Goal: Task Accomplishment & Management: Manage account settings

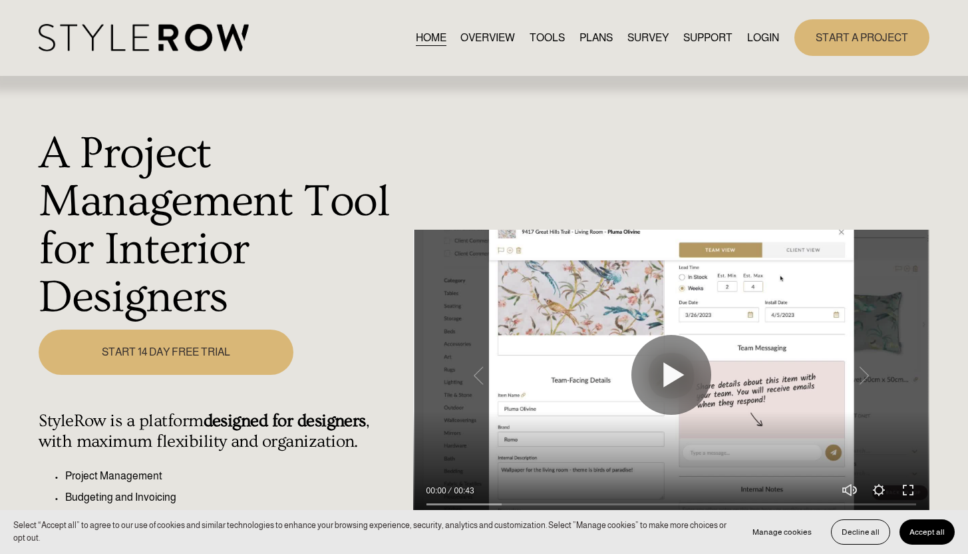
click at [750, 37] on link "LOGIN" at bounding box center [763, 38] width 32 height 18
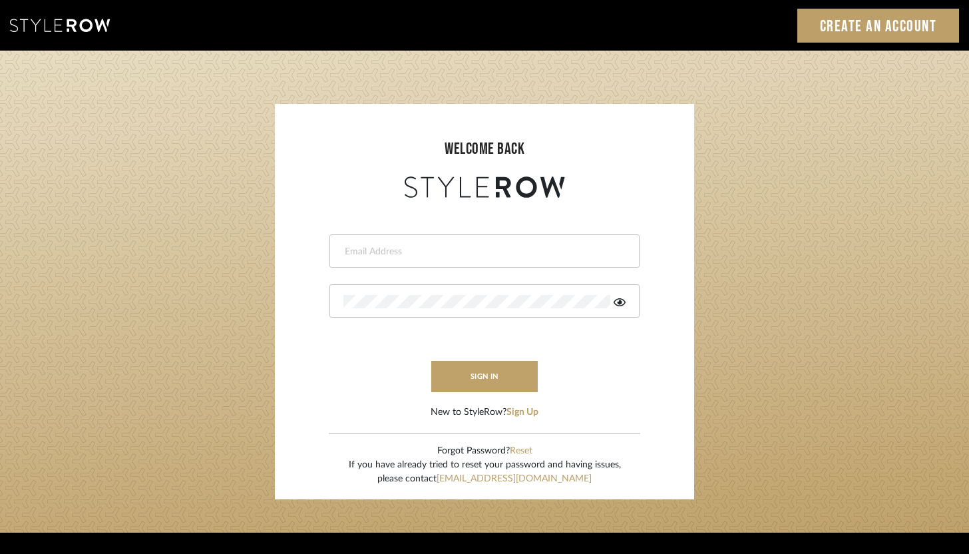
click at [406, 246] on input "email" at bounding box center [482, 251] width 279 height 13
type input "[PERSON_NAME][EMAIL_ADDRESS][DOMAIN_NAME]"
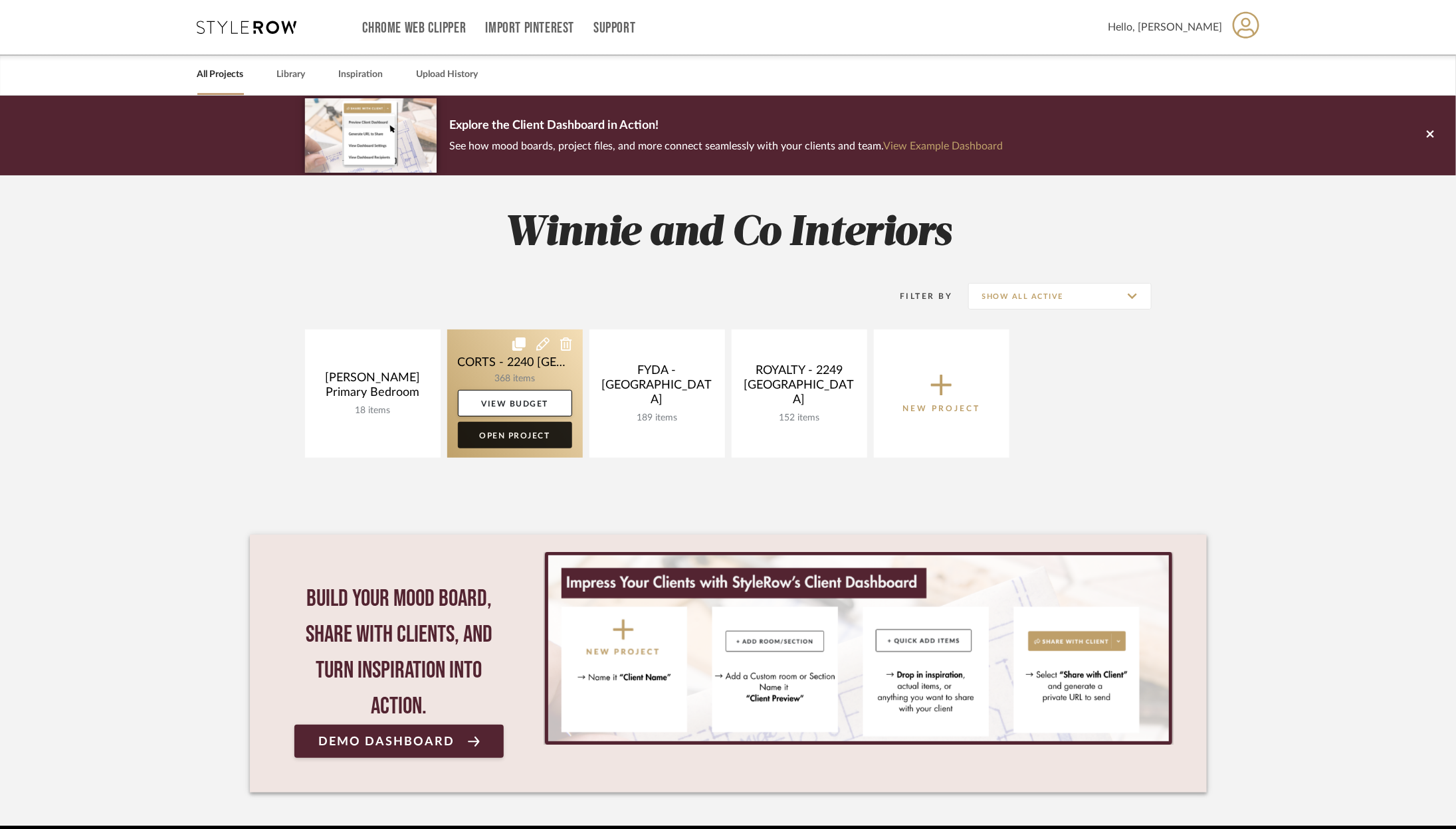
click at [527, 446] on link "Open Project" at bounding box center [514, 435] width 114 height 27
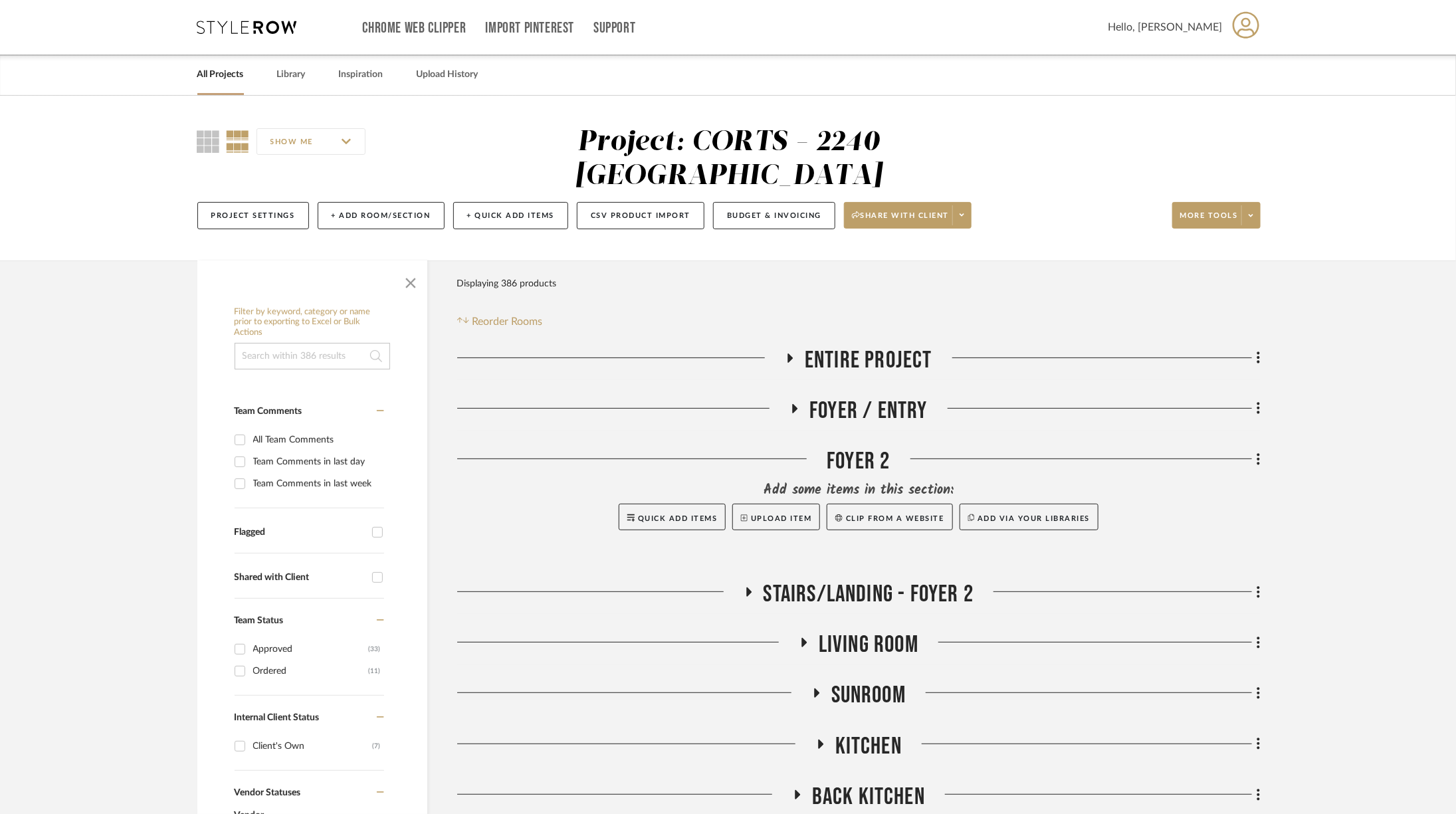
click at [840, 630] on span "Living Room" at bounding box center [869, 644] width 100 height 29
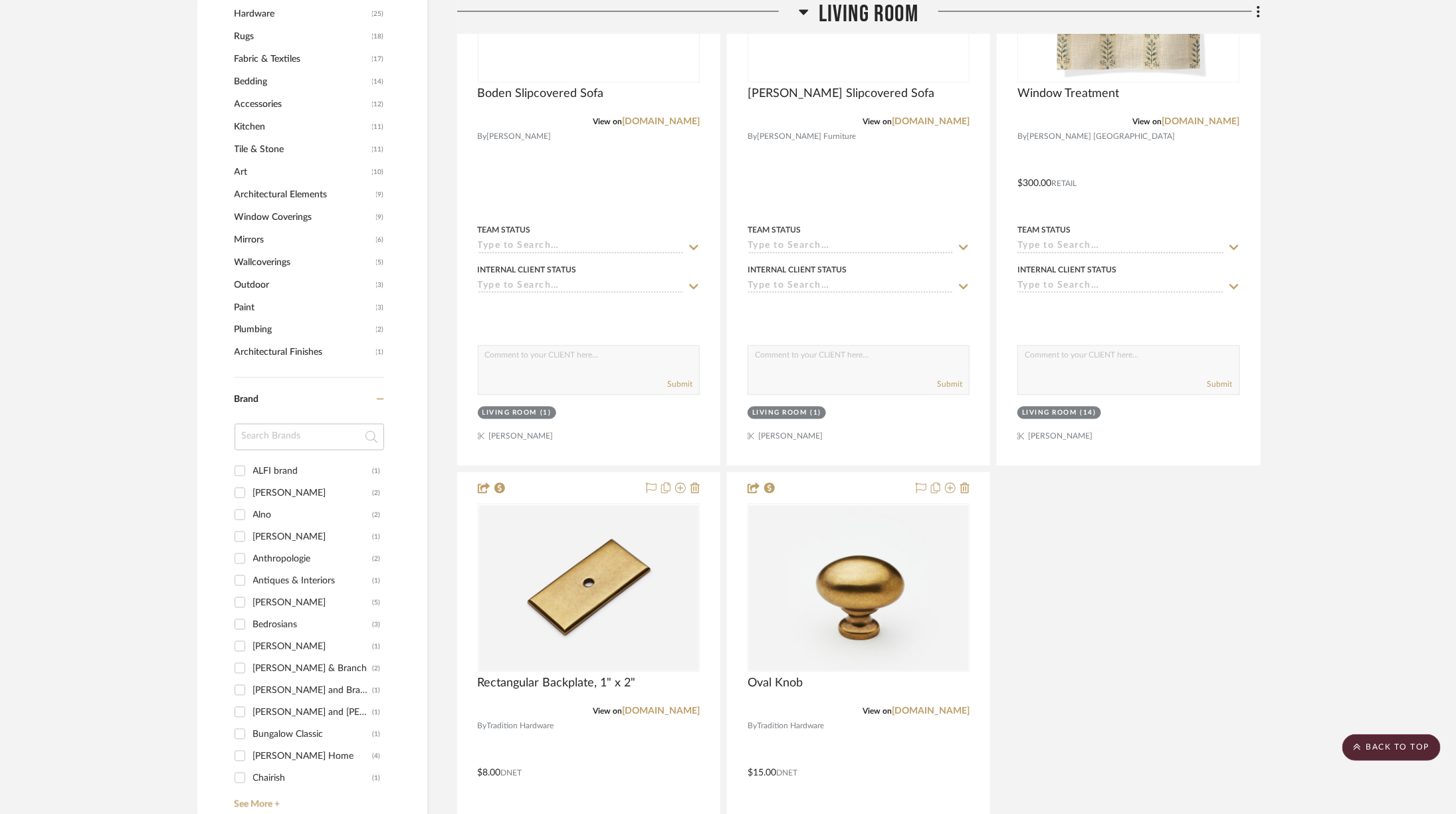
scroll to position [1806, 0]
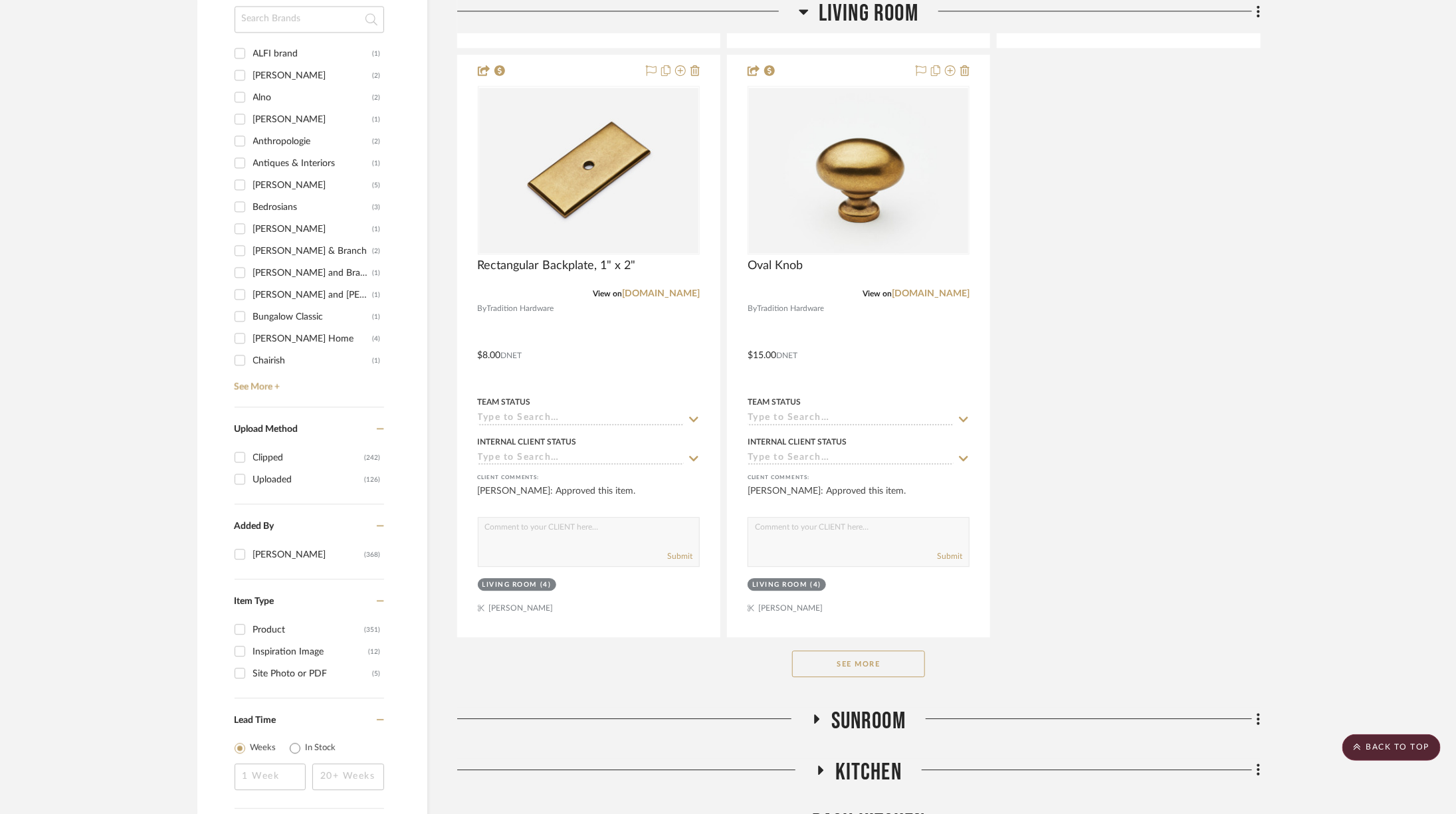
click at [895, 650] on button "See More" at bounding box center [858, 663] width 133 height 27
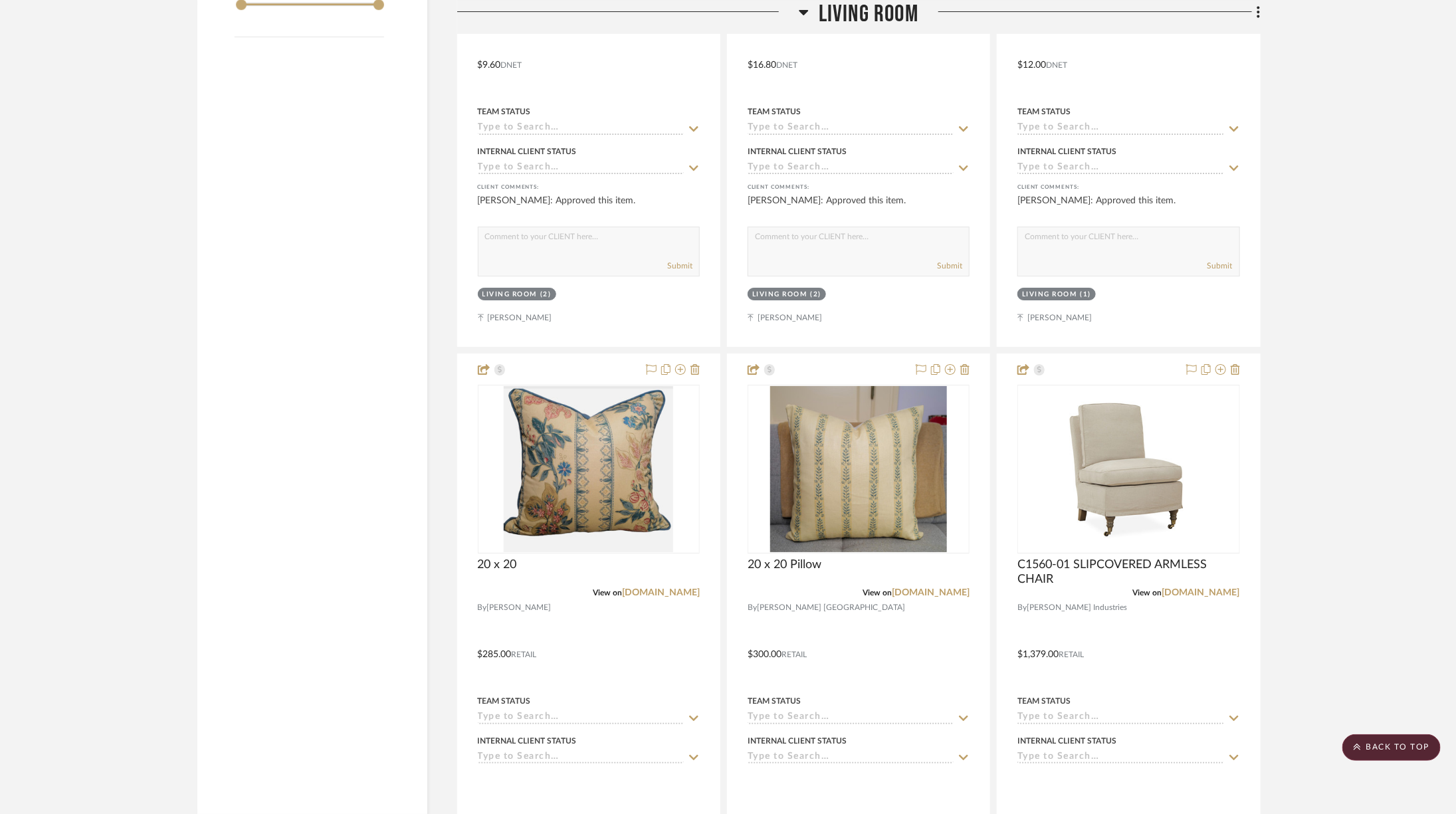
scroll to position [2708, 0]
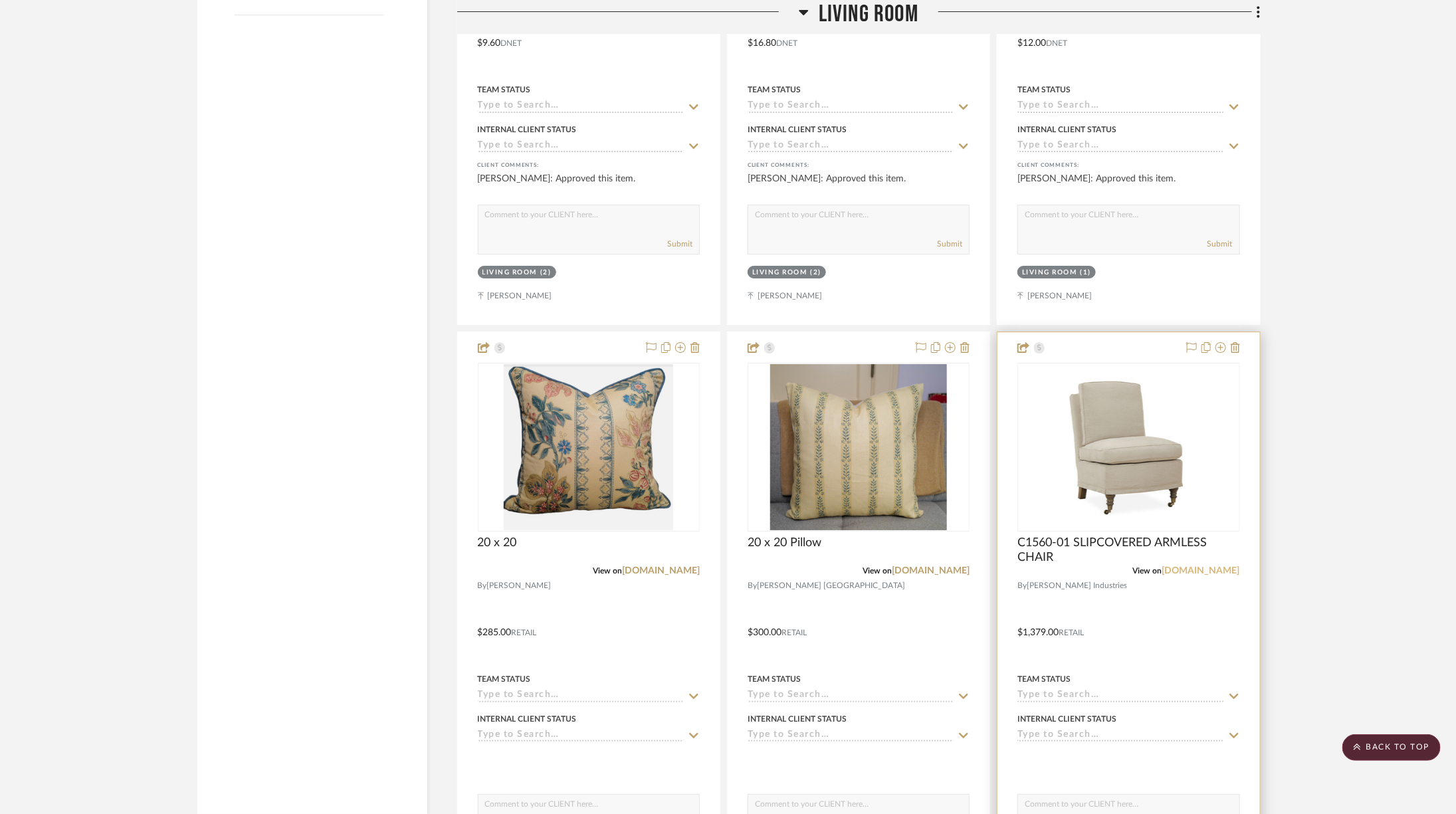
click at [1208, 566] on link "leeindustries.com" at bounding box center [1201, 570] width 78 height 9
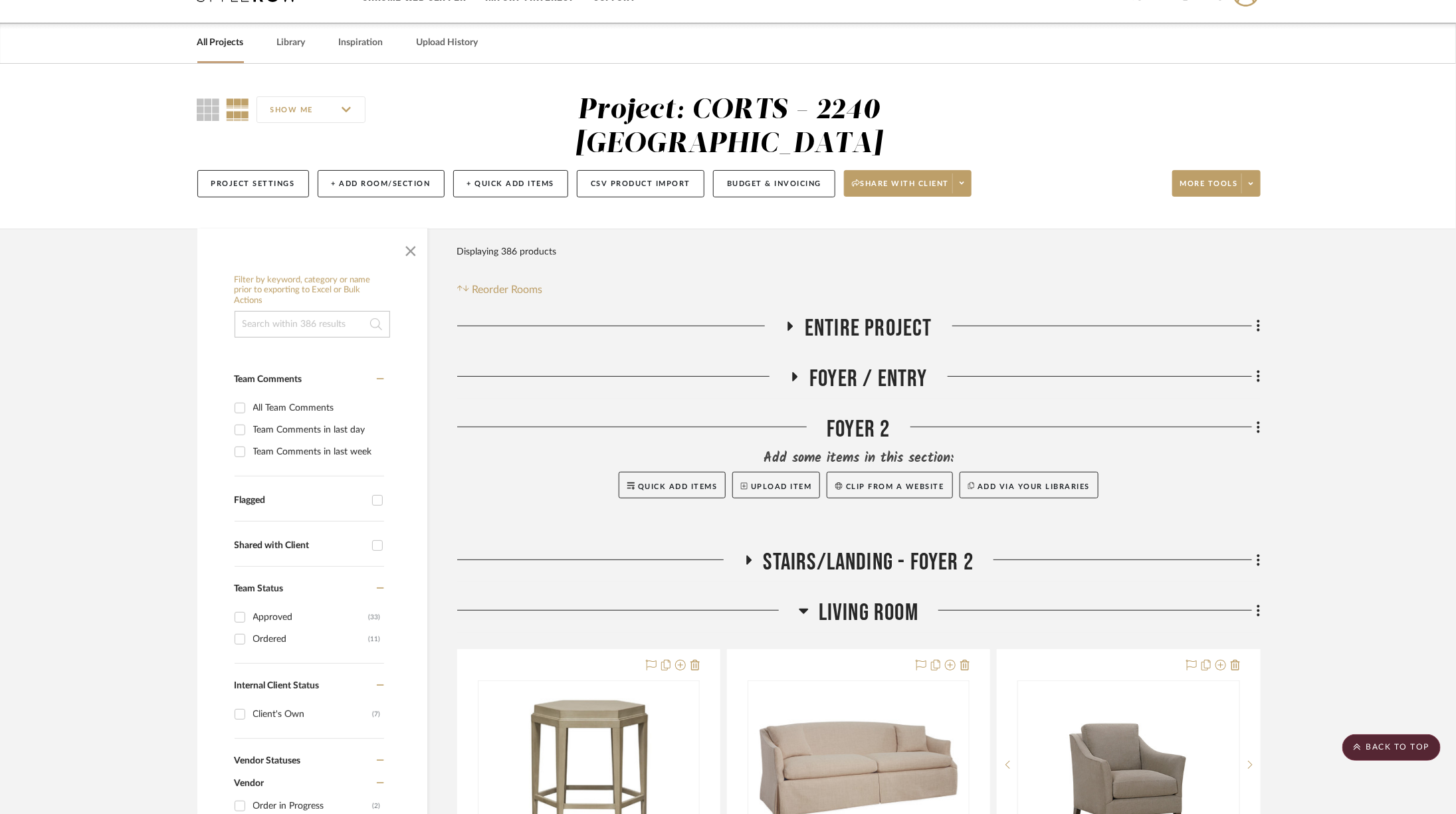
scroll to position [0, 0]
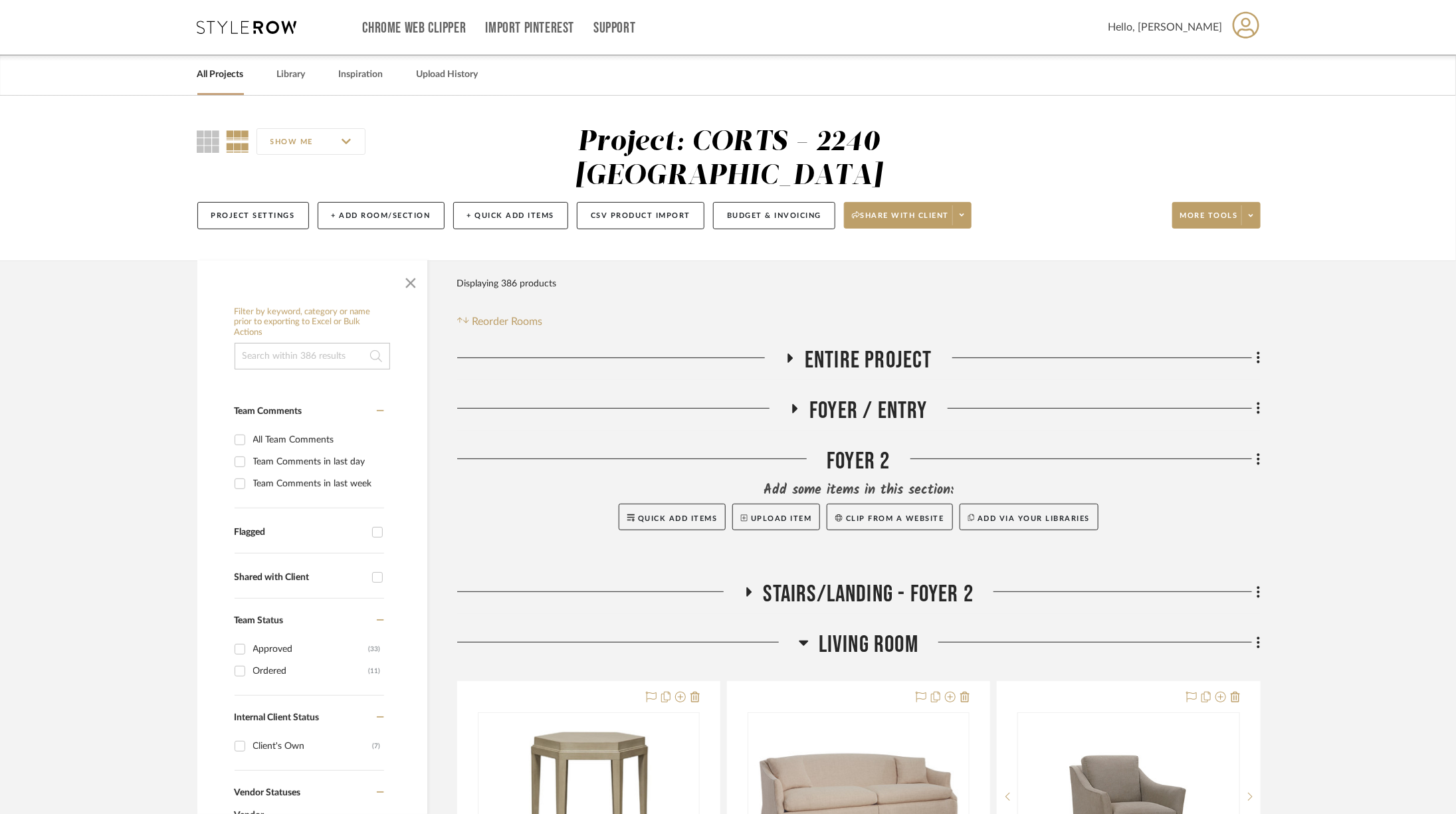
click at [247, 23] on icon at bounding box center [248, 27] width 100 height 13
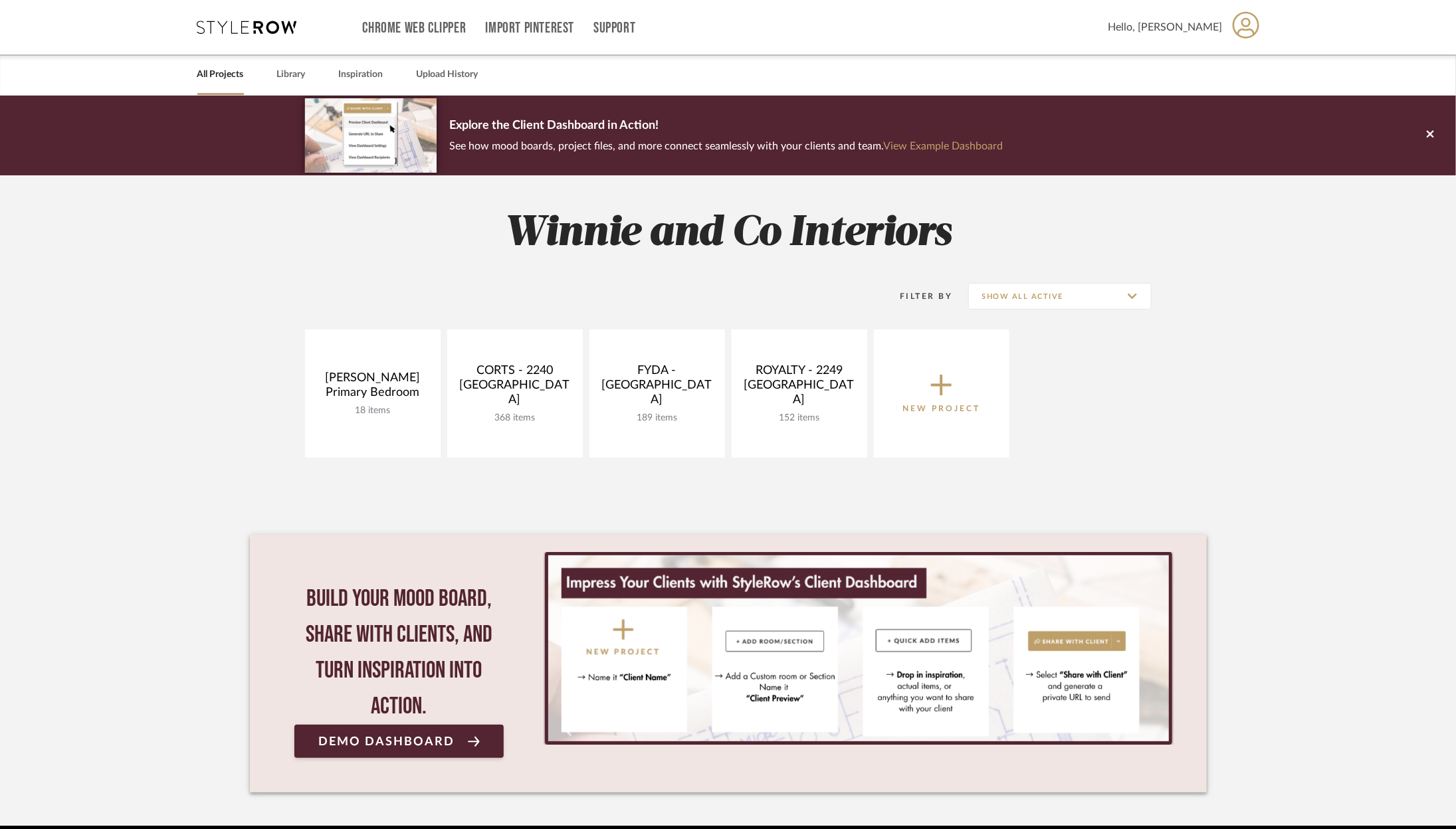
click at [963, 379] on span "New Project" at bounding box center [942, 394] width 78 height 44
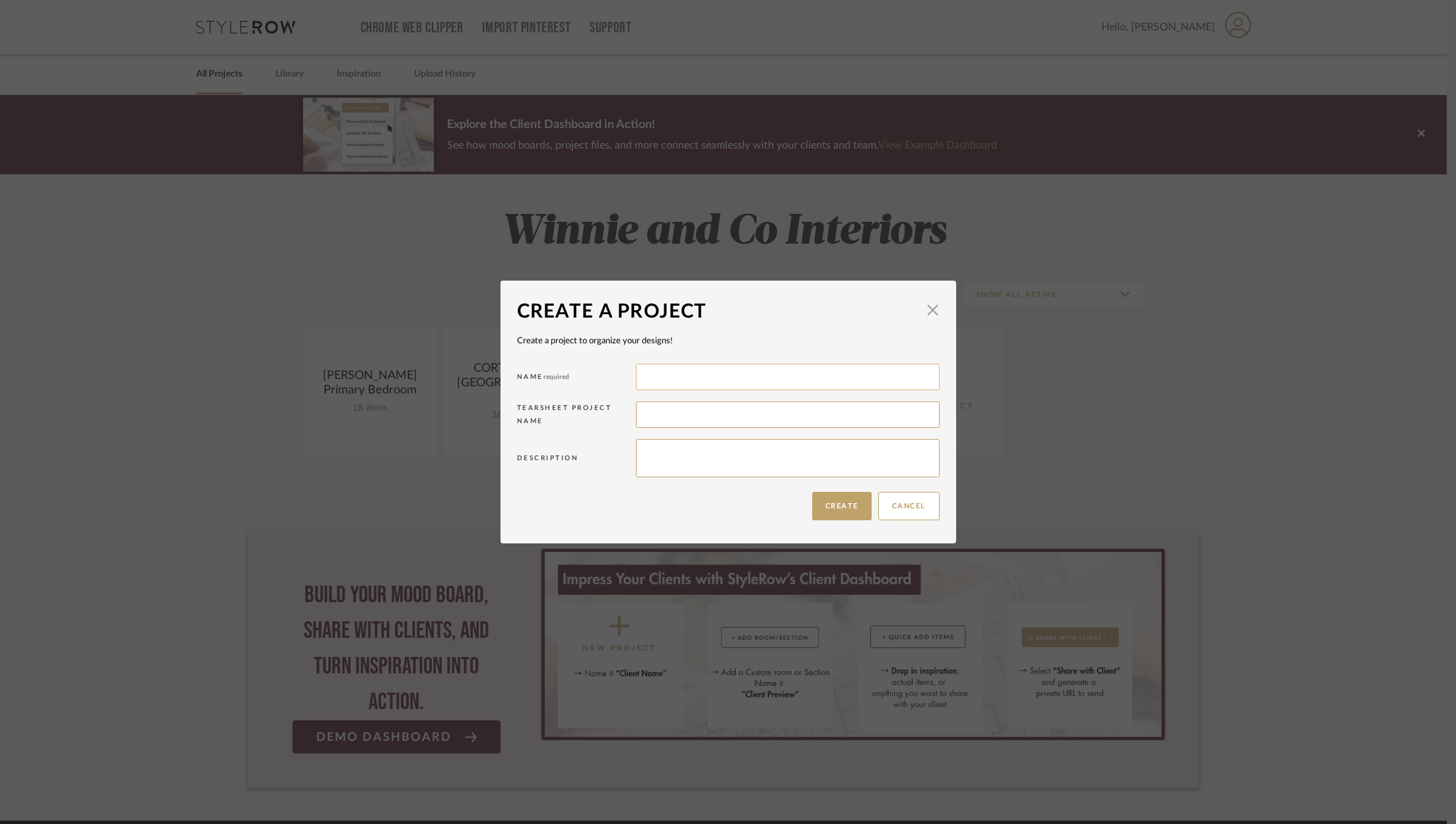
click at [804, 367] on input at bounding box center [788, 377] width 304 height 27
type input "Zafirides"
click at [878, 516] on button "Cancel" at bounding box center [909, 506] width 62 height 29
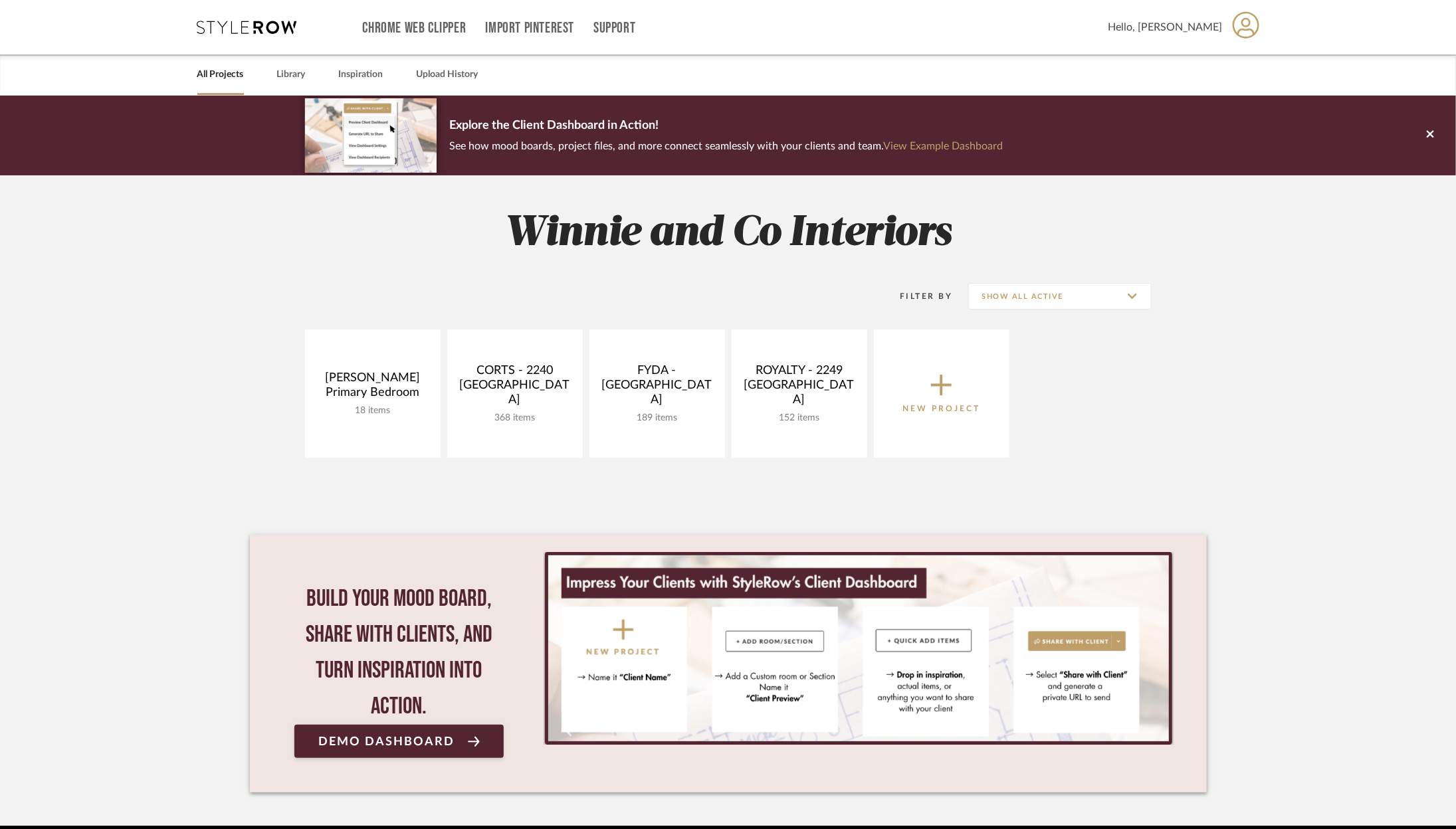
click at [953, 394] on span "New Project" at bounding box center [942, 394] width 78 height 44
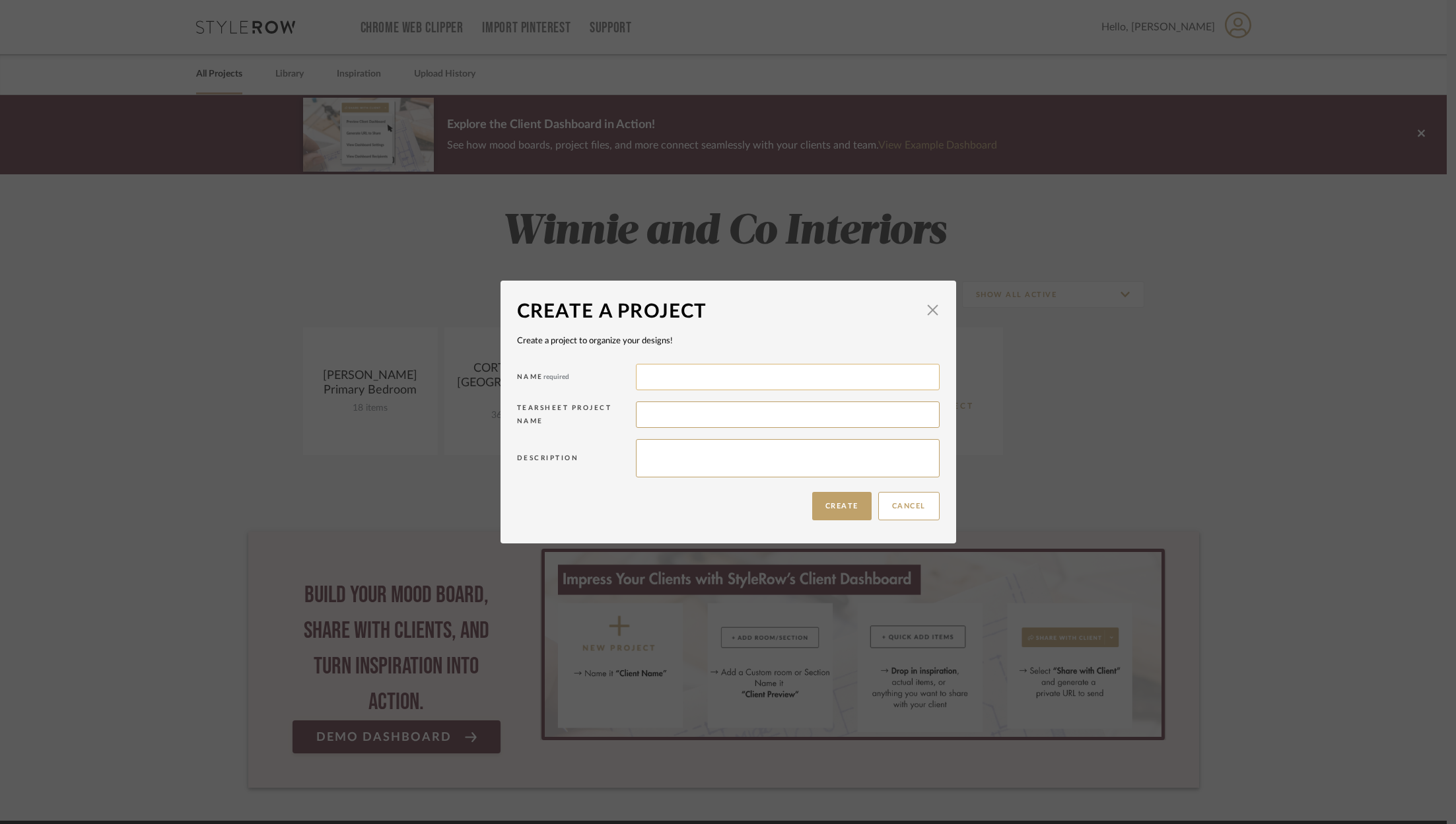
click at [779, 380] on input at bounding box center [788, 377] width 304 height 27
type input "[PERSON_NAME] - [STREET_ADDRESS]"
type input "Zafirides - 2296 Yorkshire Road"
click at [851, 507] on button "Create" at bounding box center [842, 506] width 60 height 29
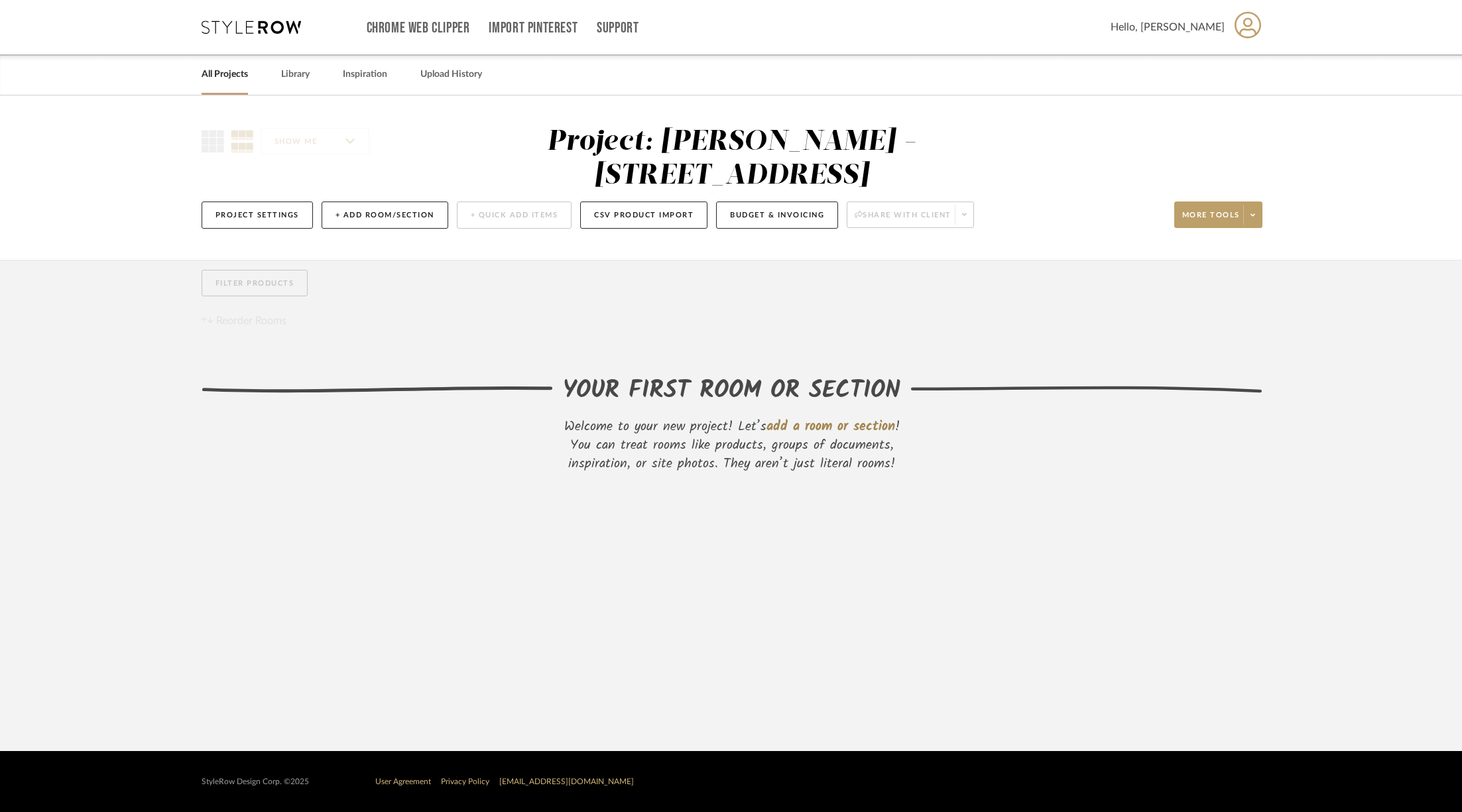
click at [252, 19] on div "Chrome Web Clipper Import Pinterest Support All Projects Library Inspiration Up…" at bounding box center [731, 27] width 1061 height 55
click at [248, 27] on icon at bounding box center [251, 27] width 100 height 13
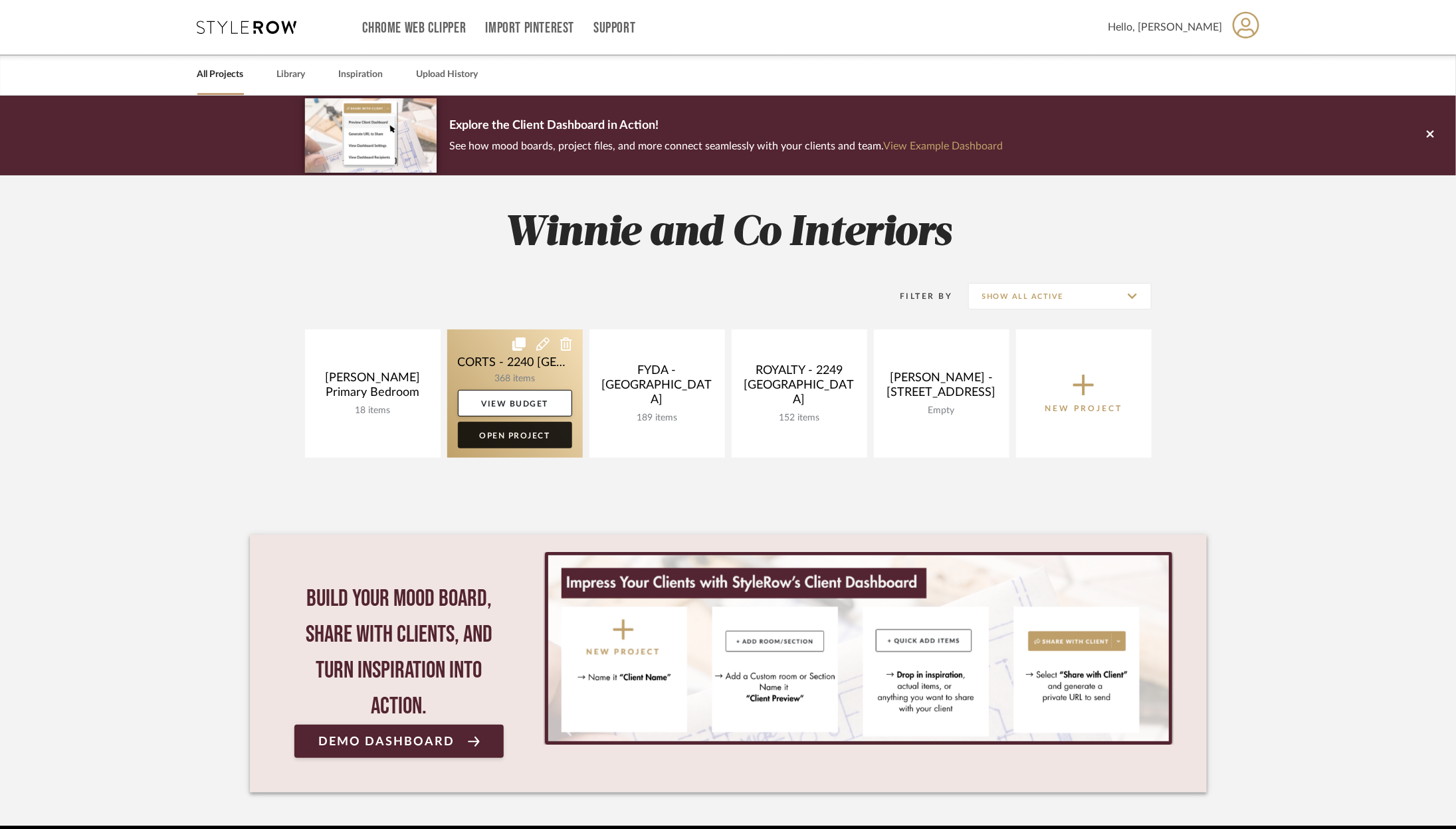
click at [507, 432] on link "Open Project" at bounding box center [514, 435] width 114 height 27
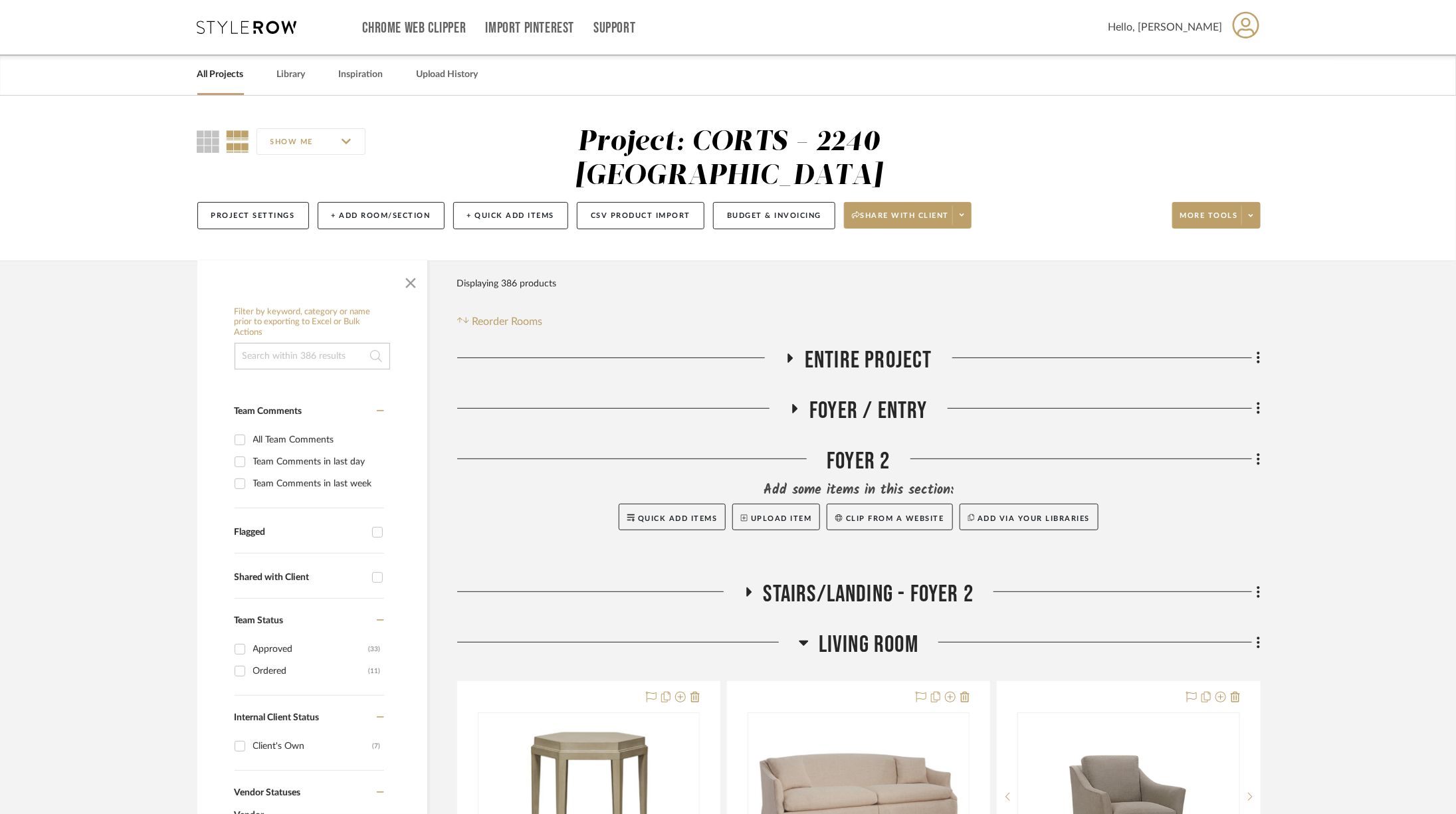
click at [820, 630] on span "Living Room" at bounding box center [869, 644] width 100 height 29
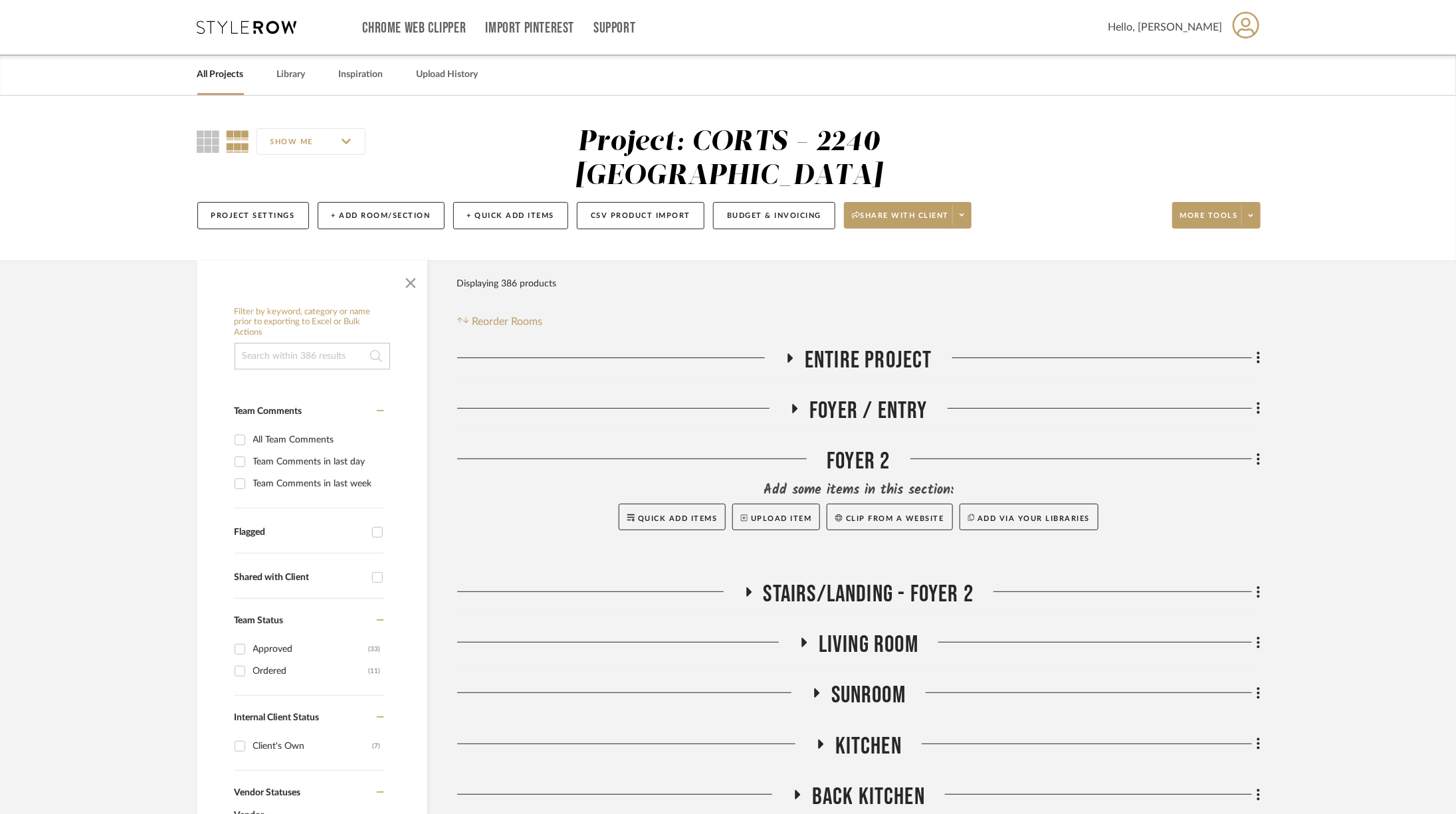
scroll to position [367, 0]
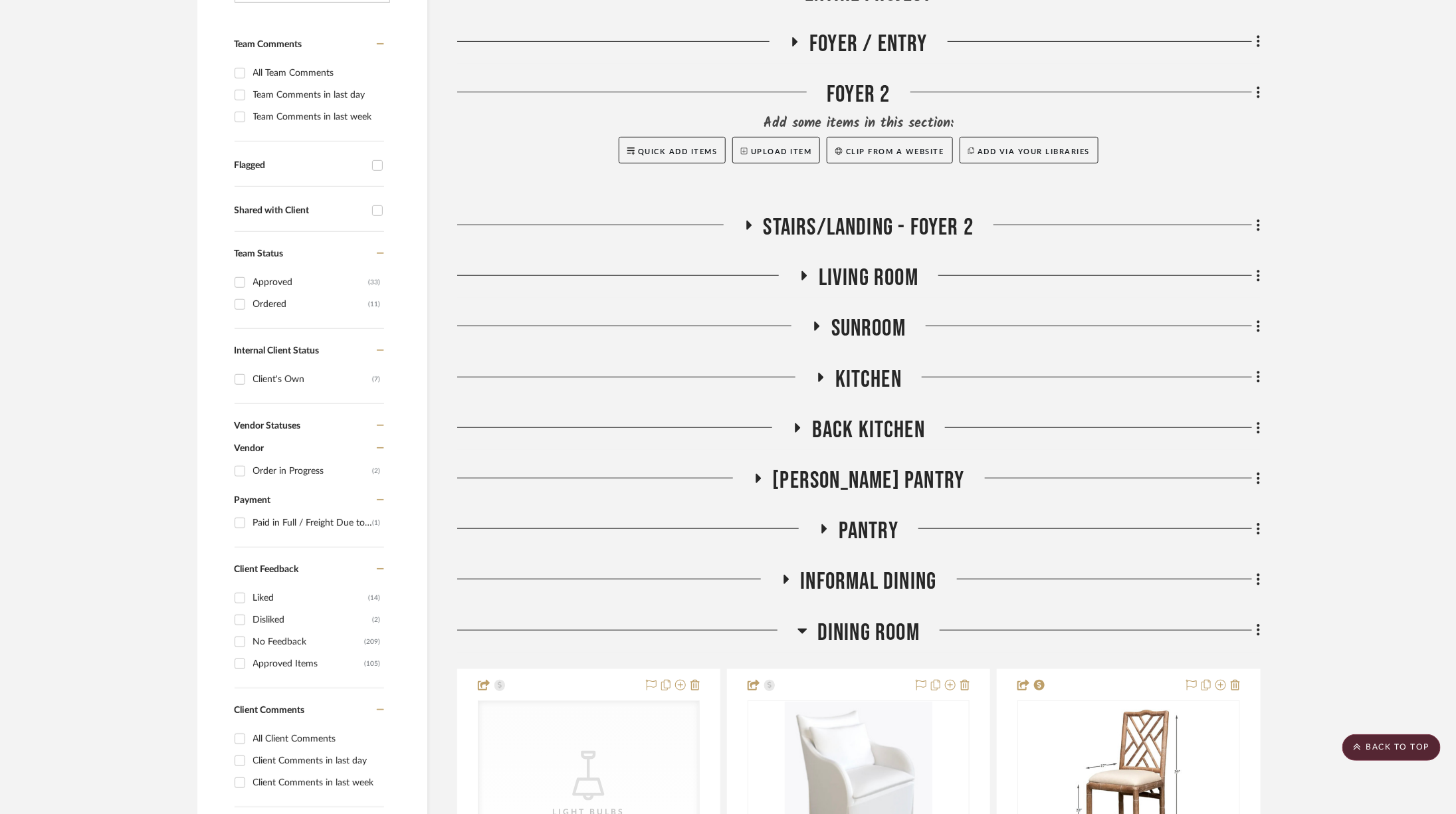
click at [839, 264] on span "Living Room" at bounding box center [869, 278] width 100 height 29
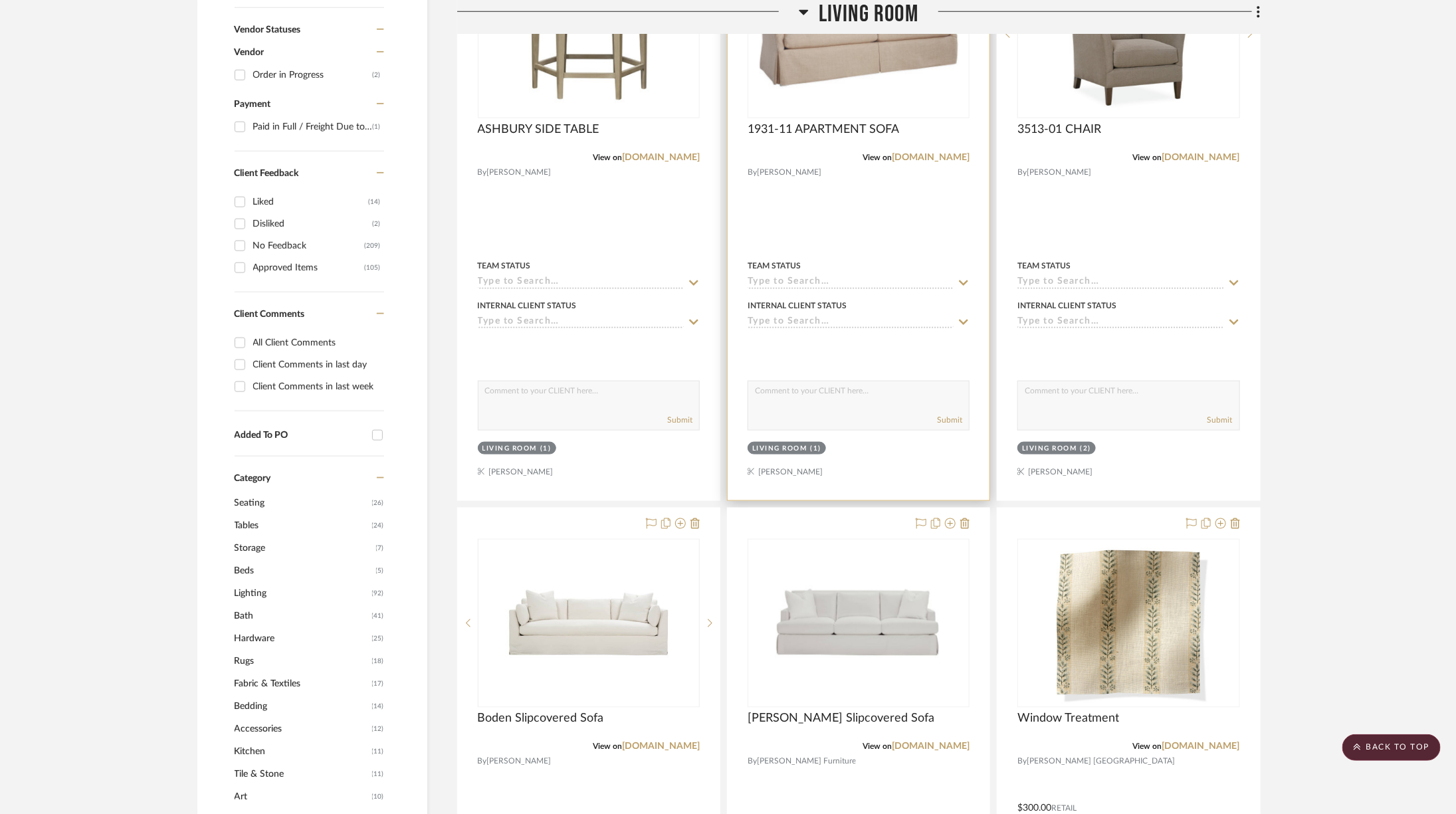
scroll to position [652, 0]
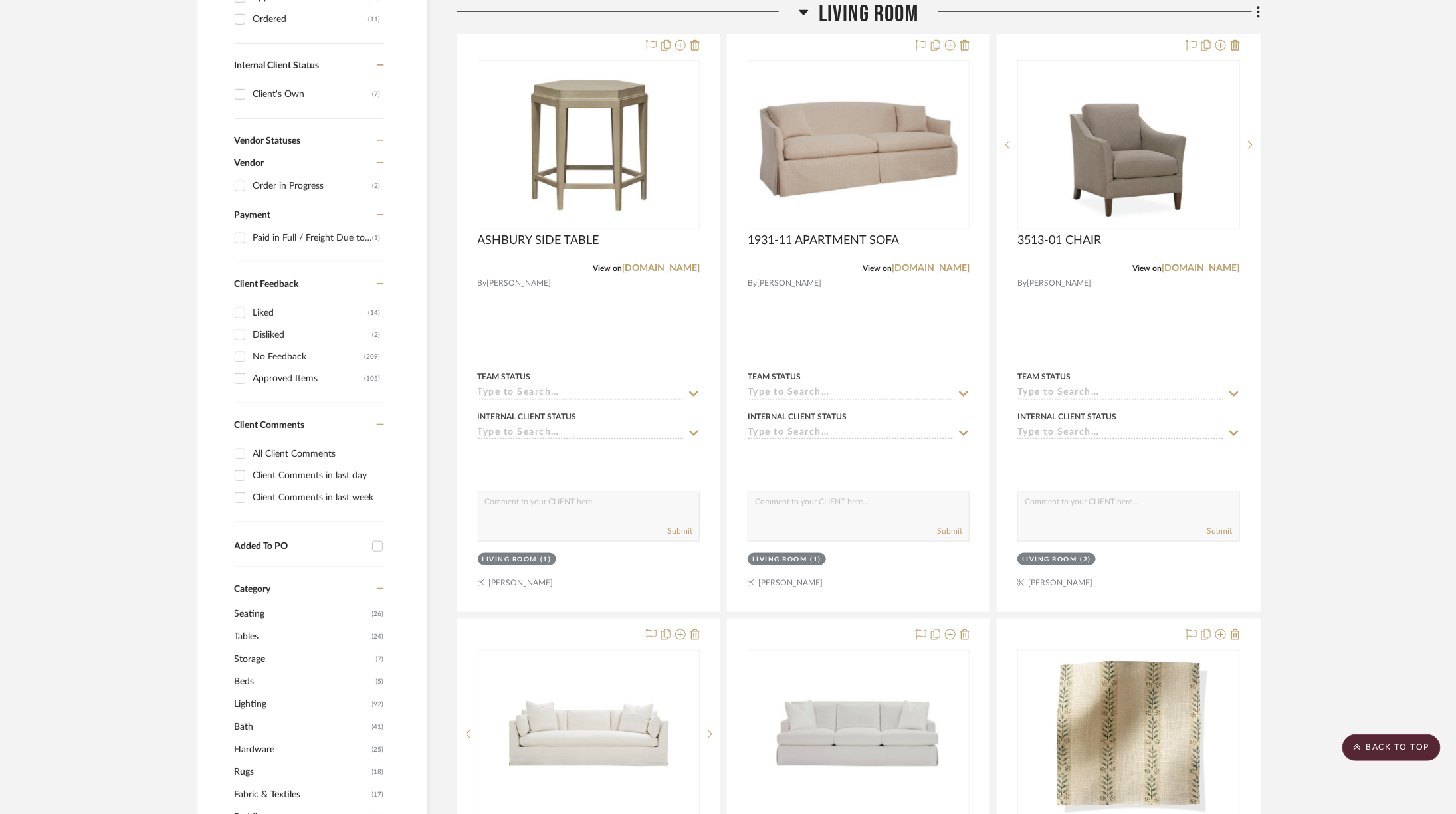
click at [884, 19] on span "Living Room" at bounding box center [869, 14] width 100 height 29
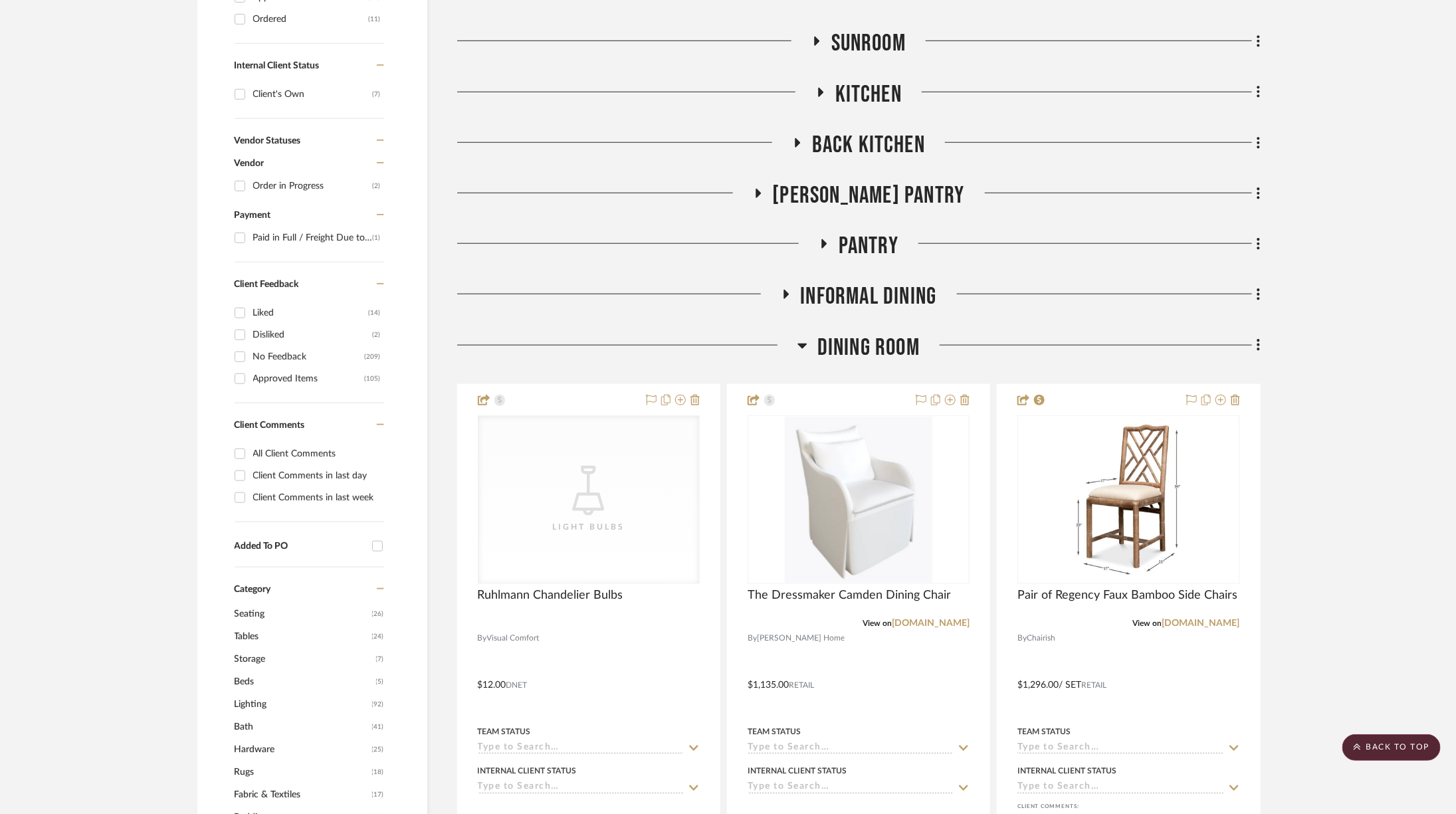
click at [865, 334] on span "Dining Room" at bounding box center [868, 348] width 102 height 29
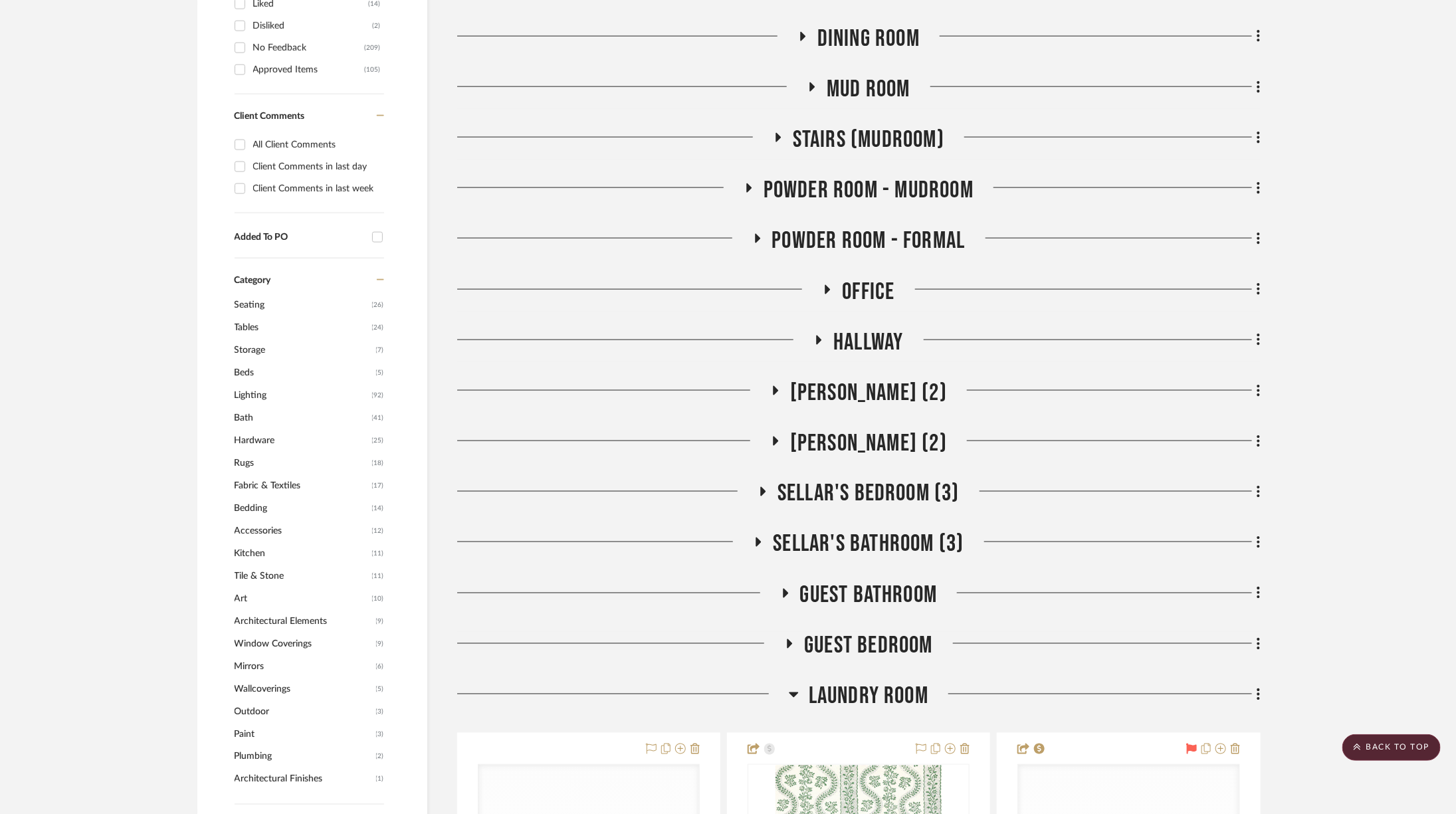
scroll to position [985, 0]
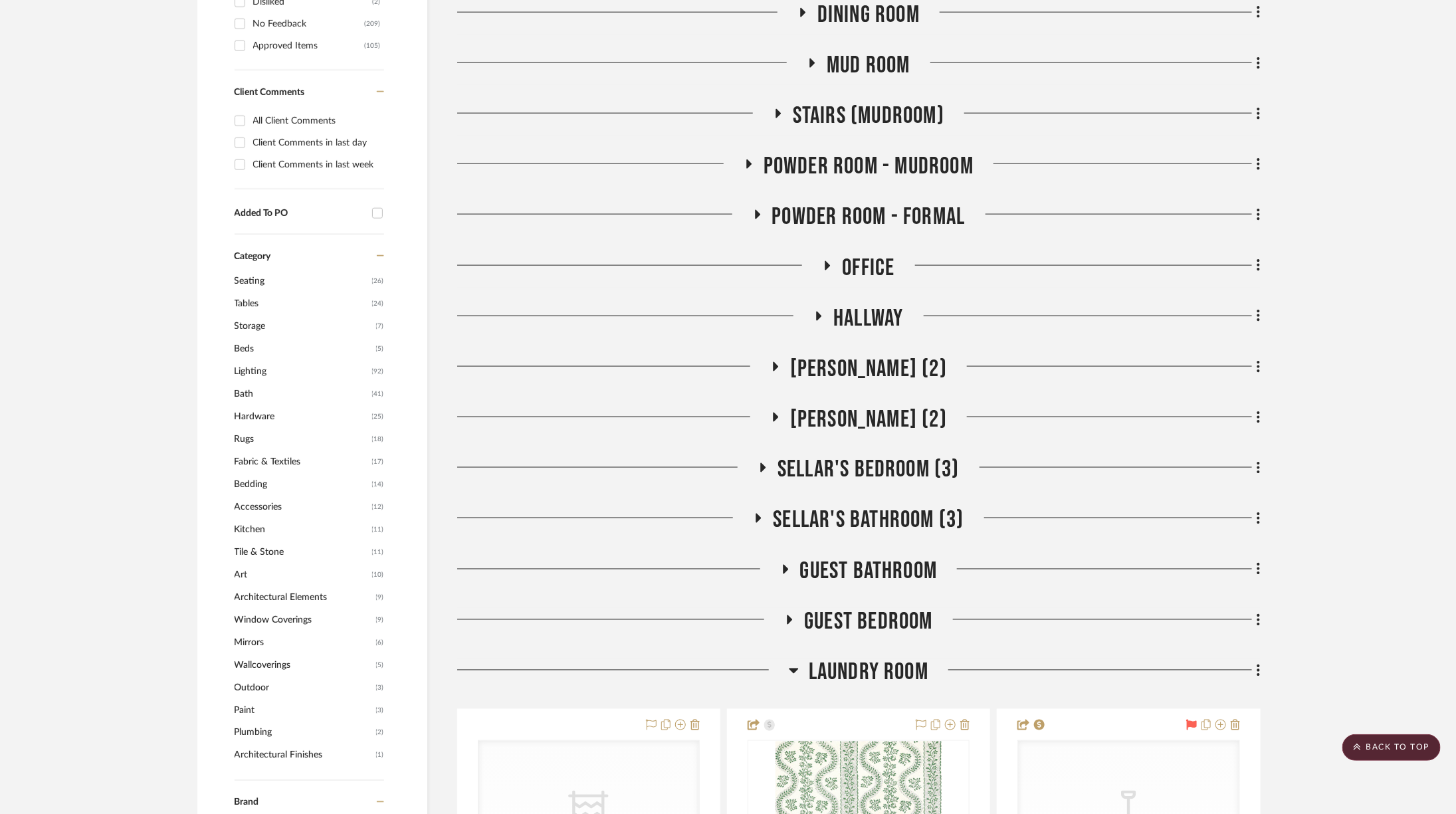
click at [829, 658] on span "Laundry Room" at bounding box center [869, 672] width 120 height 29
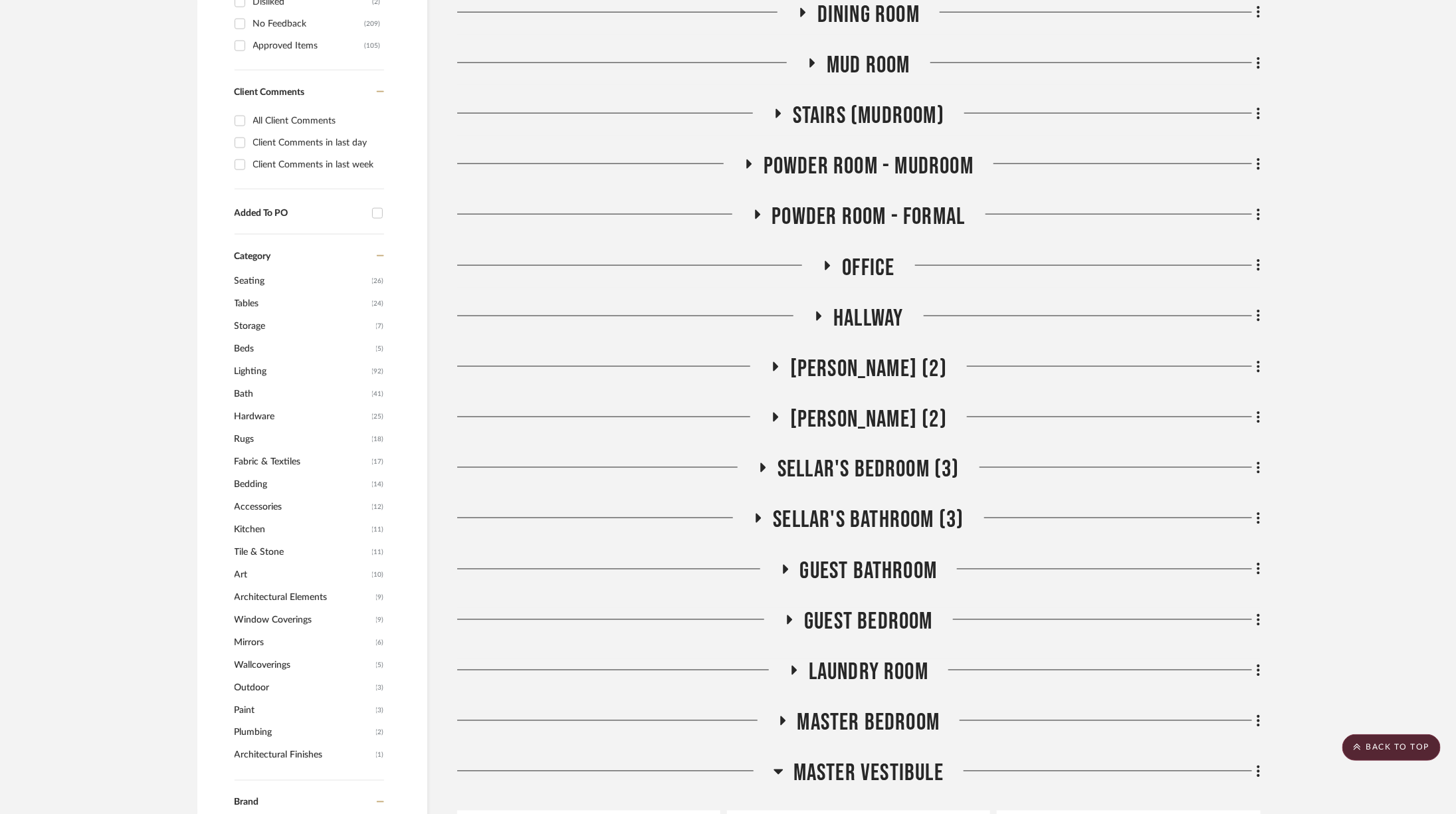
click at [877, 658] on span "Laundry Room" at bounding box center [869, 672] width 120 height 29
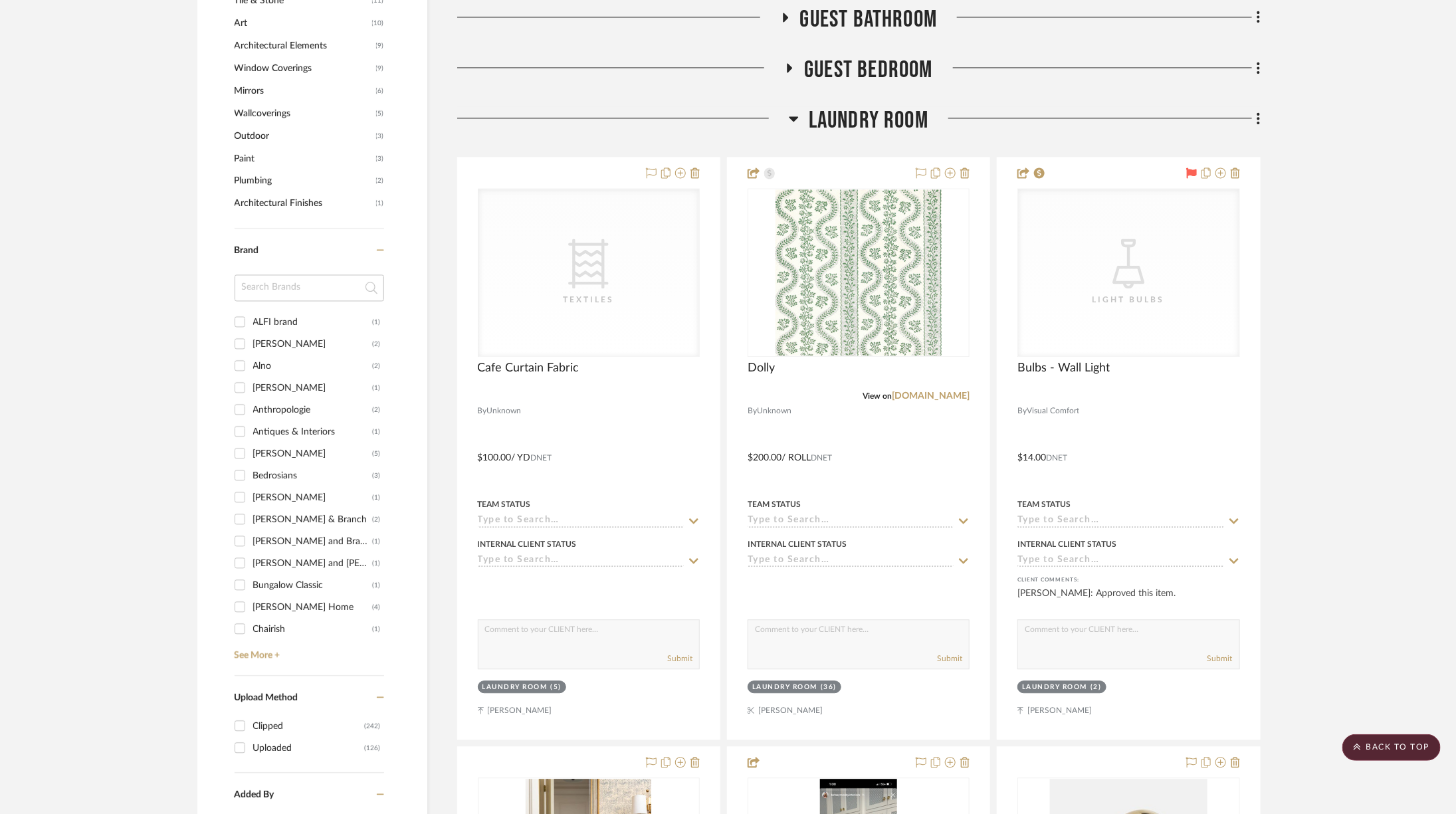
scroll to position [1631, 0]
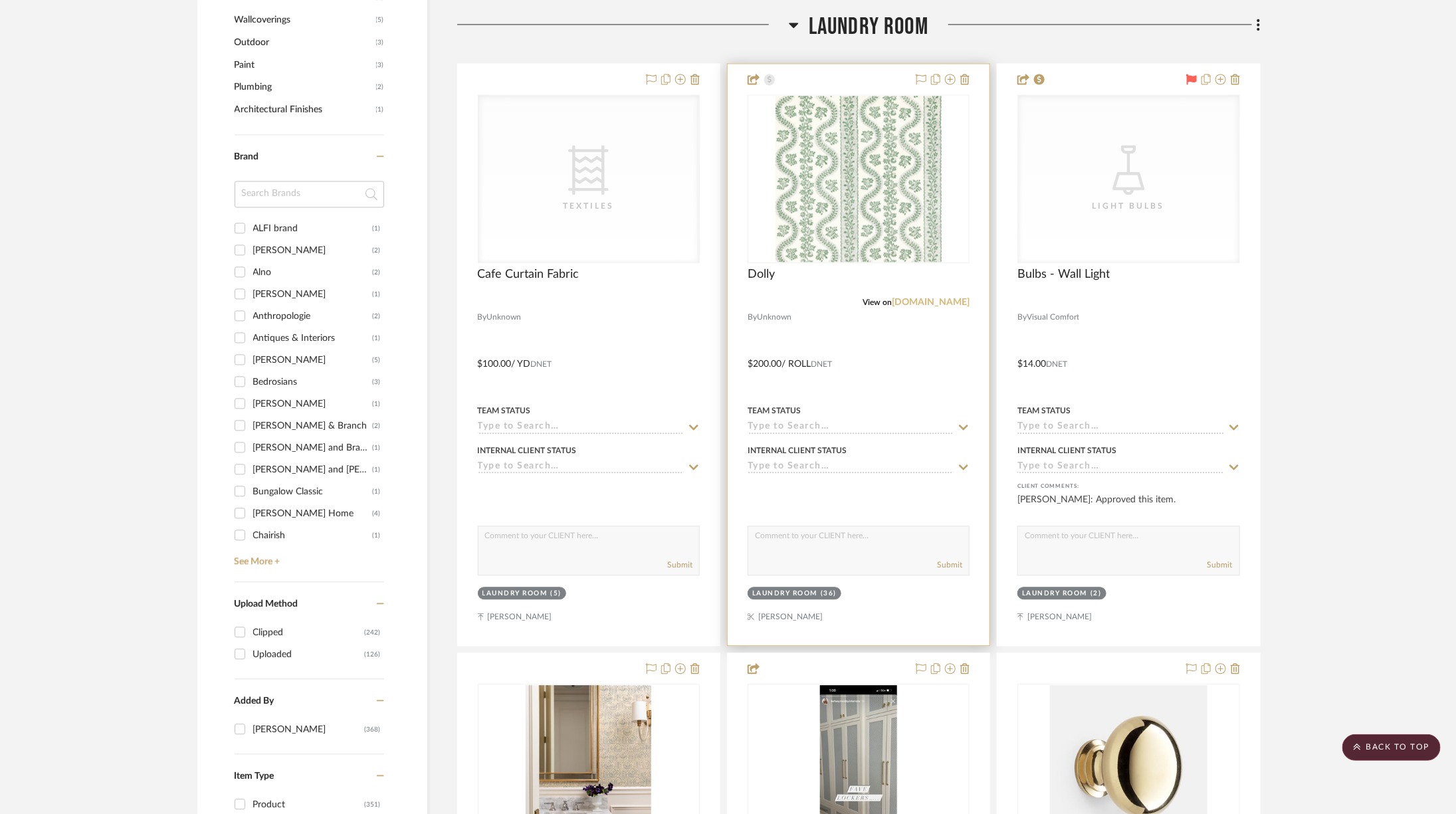
click at [937, 298] on link "jamesshowroom.com" at bounding box center [931, 302] width 78 height 9
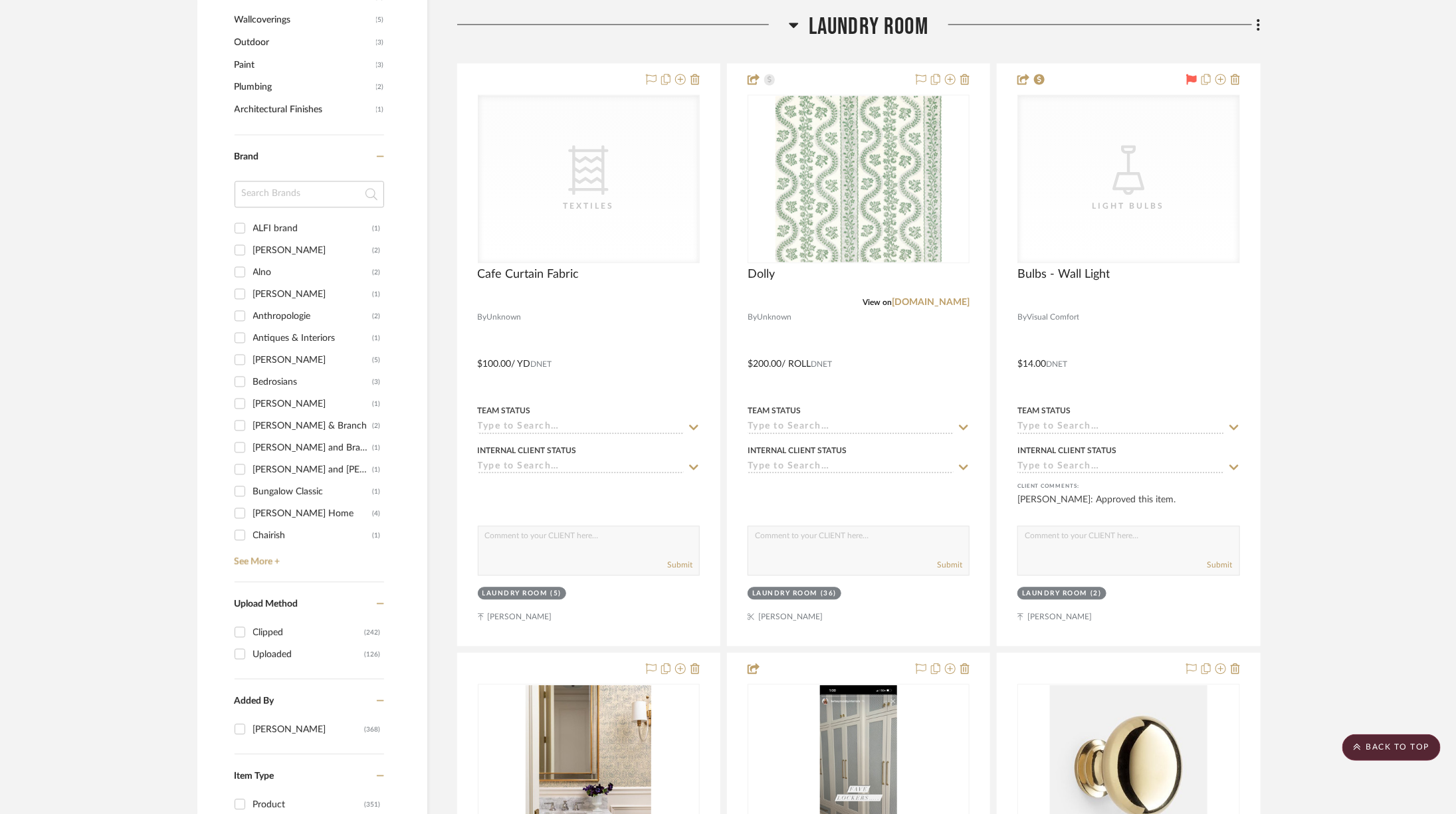
click at [826, 13] on span "Laundry Room" at bounding box center [869, 27] width 120 height 29
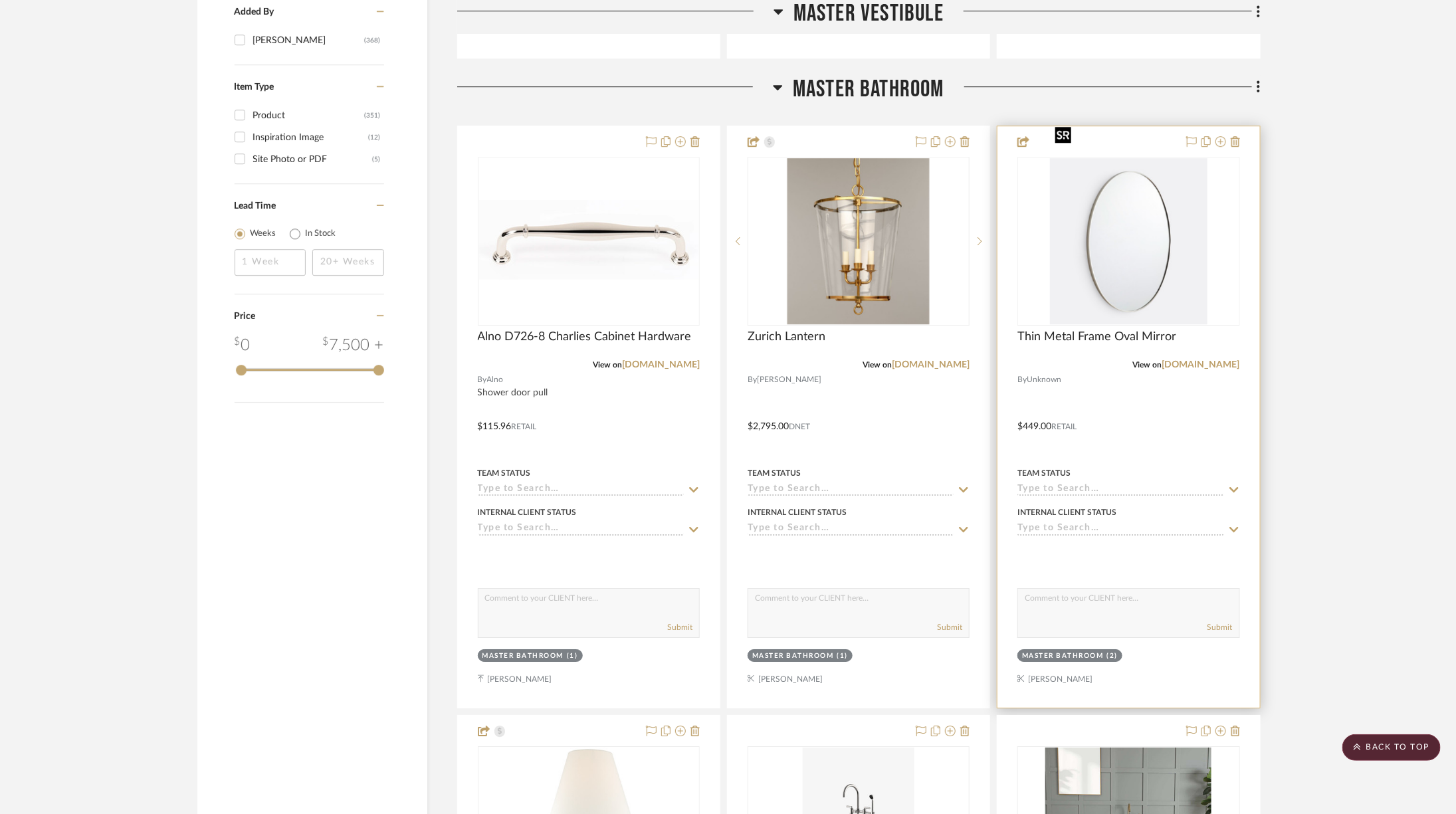
scroll to position [2468, 0]
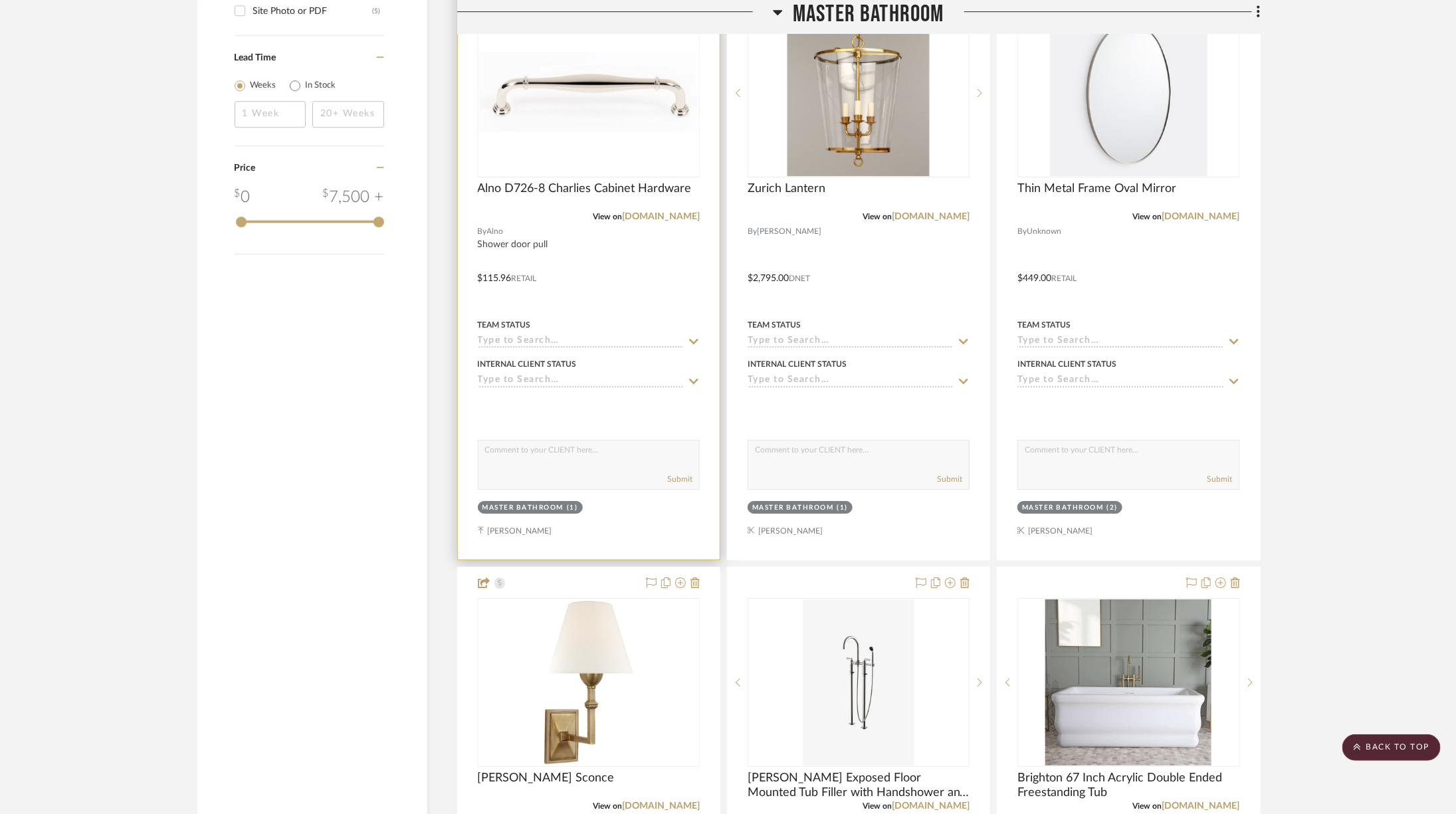
click at [596, 91] on img "0" at bounding box center [589, 93] width 220 height 82
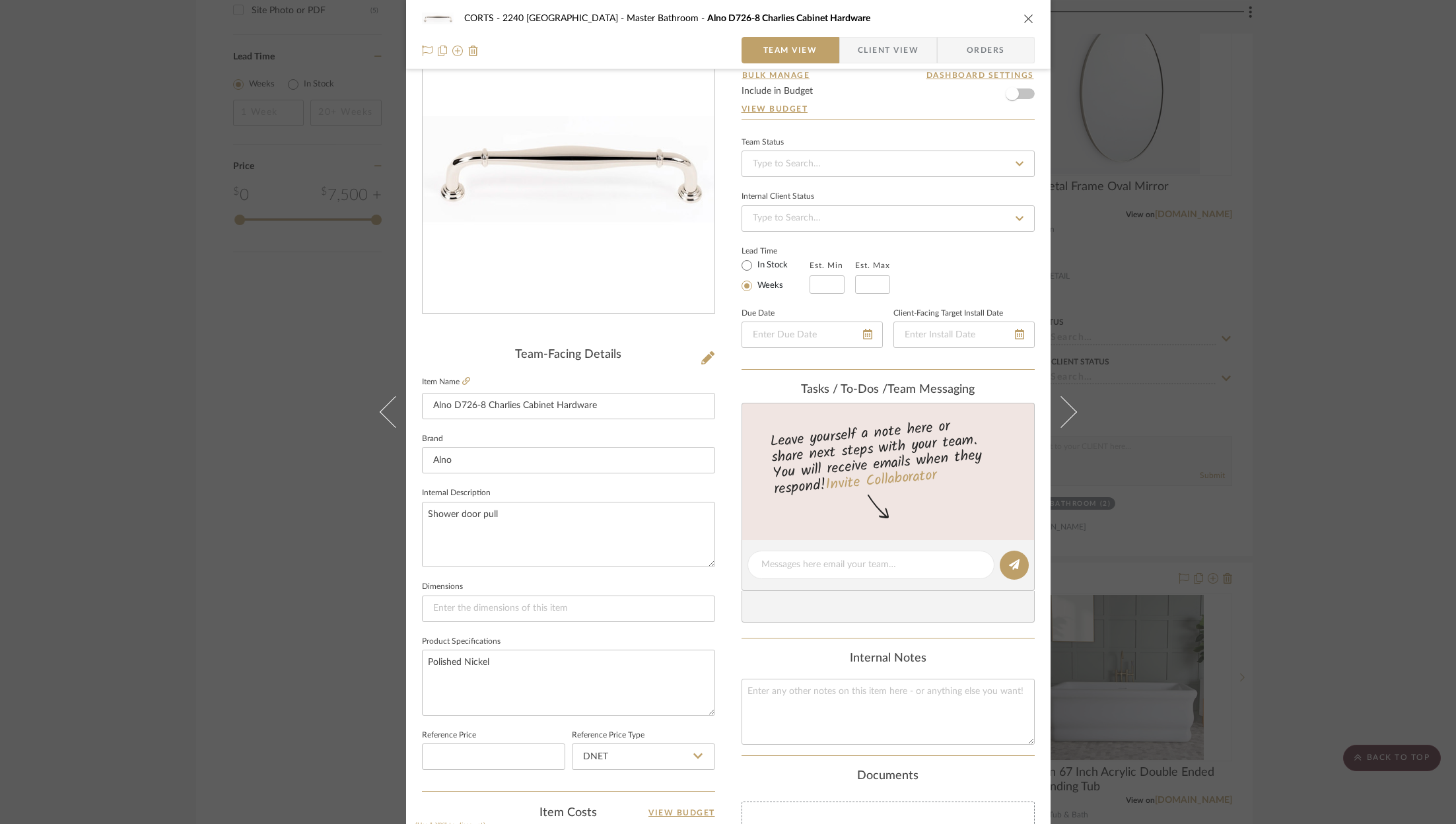
scroll to position [0, 0]
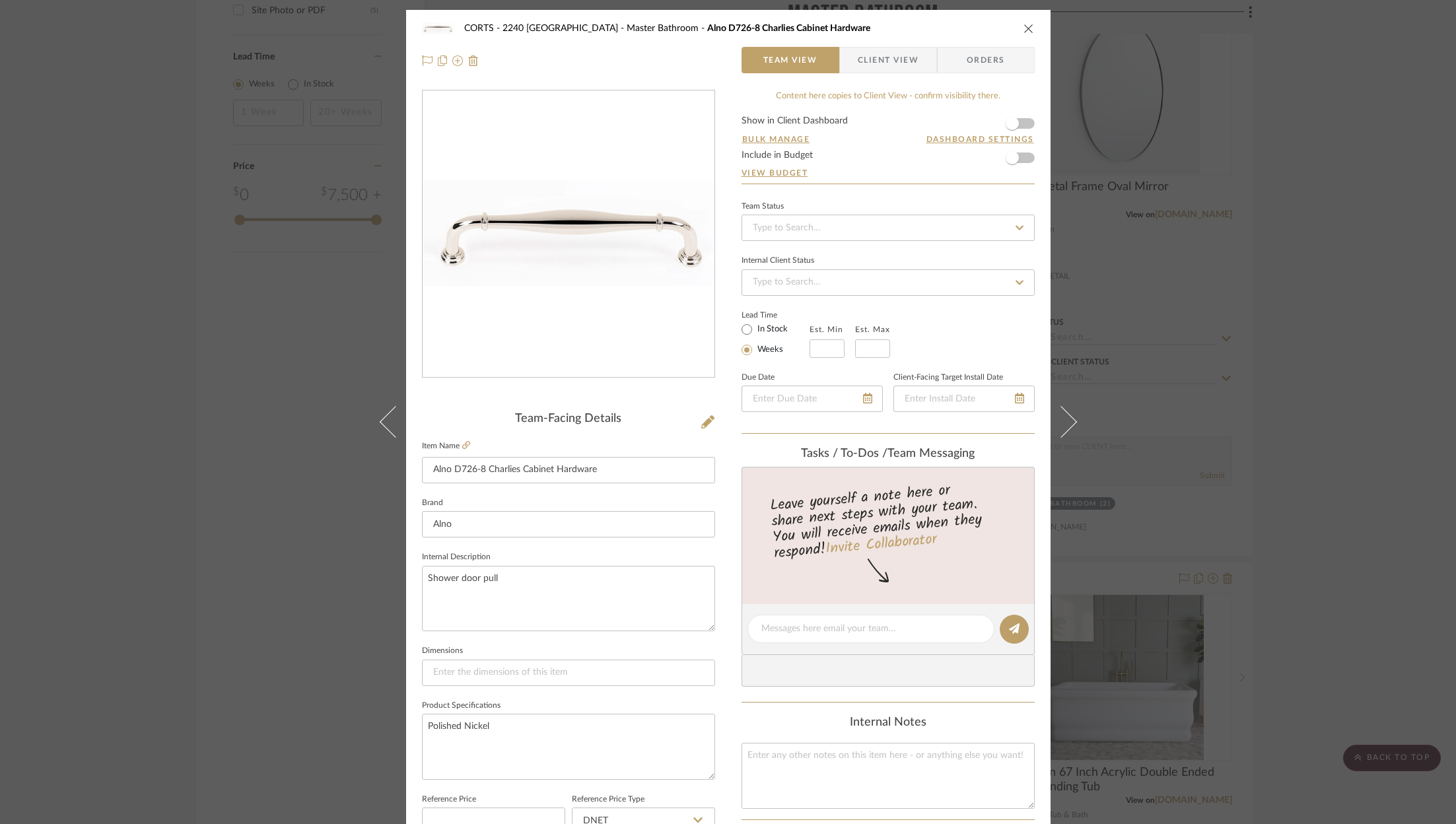
click at [1027, 30] on icon "close" at bounding box center [1028, 28] width 11 height 11
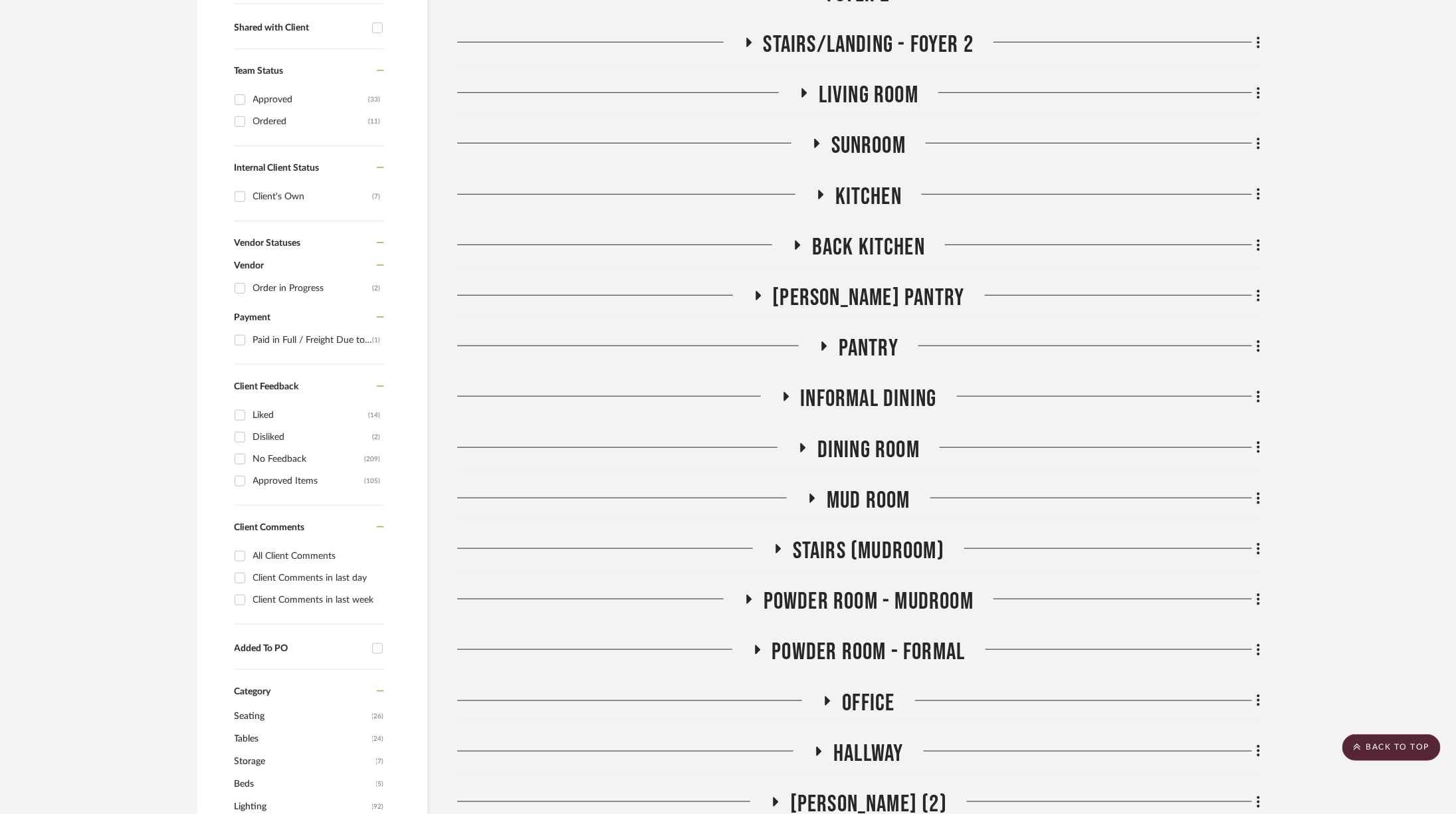
scroll to position [644, 0]
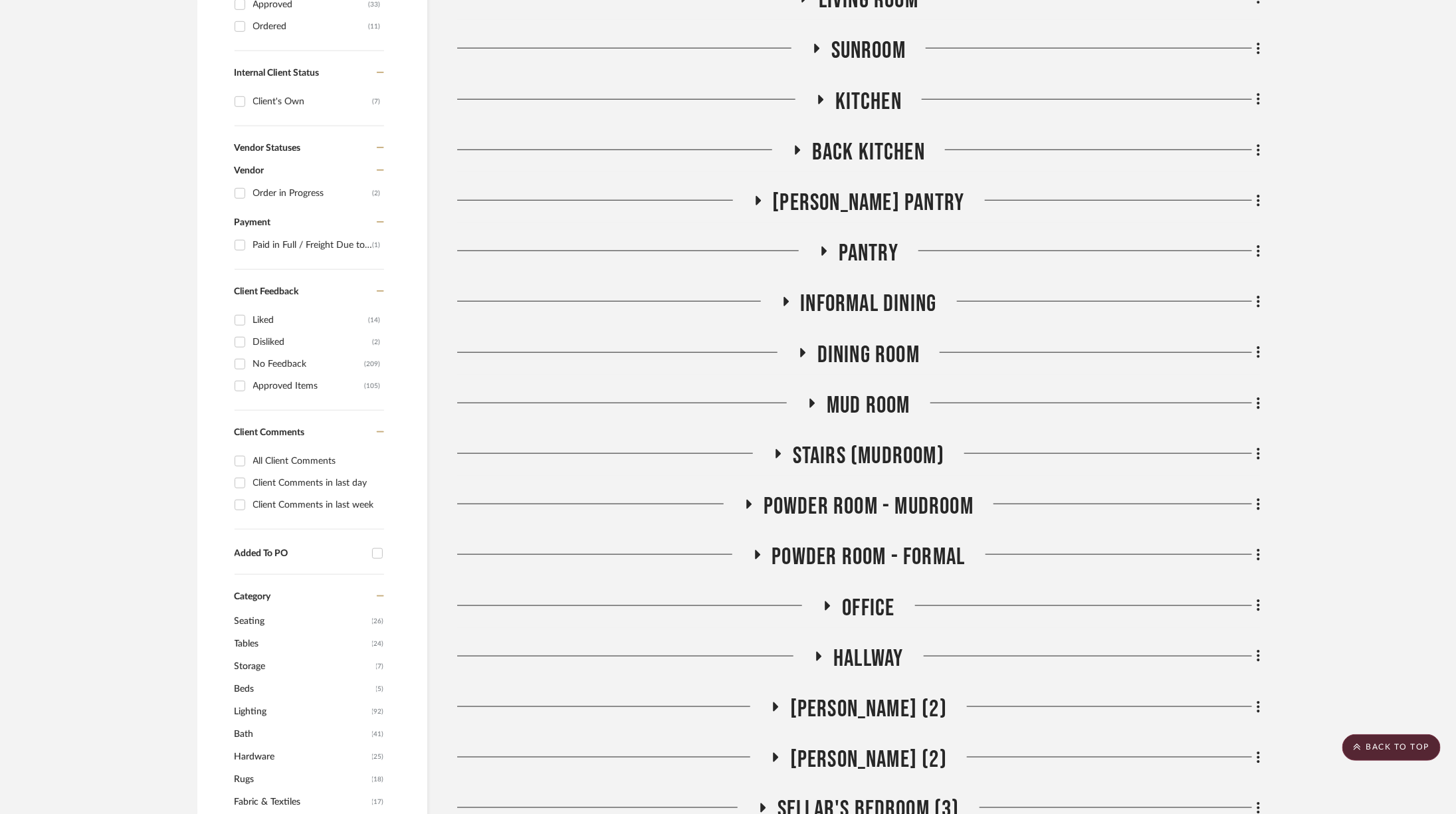
click at [889, 695] on span "Charlie Bedroom (2)" at bounding box center [868, 709] width 157 height 29
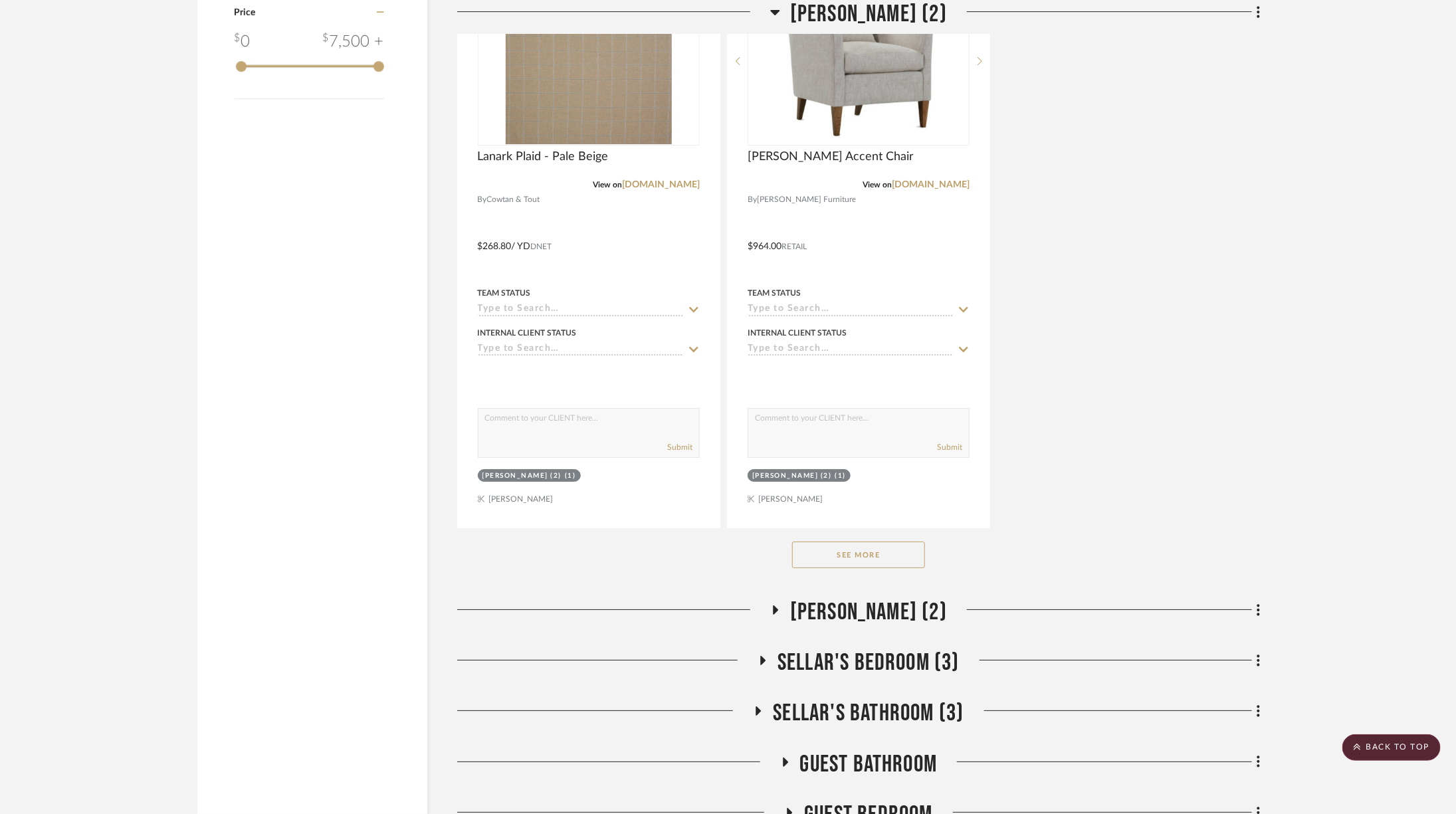
scroll to position [2584, 0]
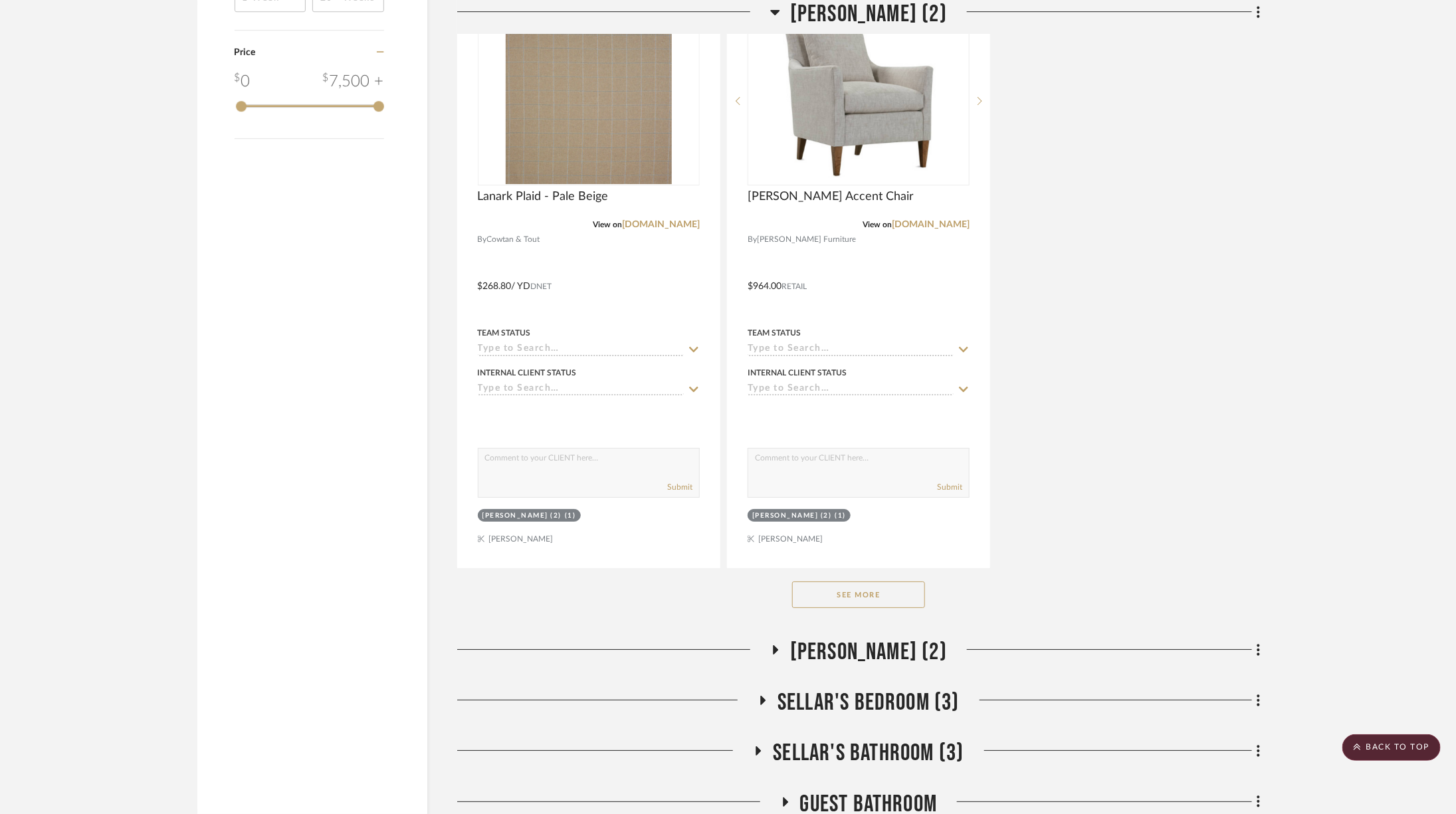
click at [842, 581] on button "See More" at bounding box center [858, 594] width 133 height 27
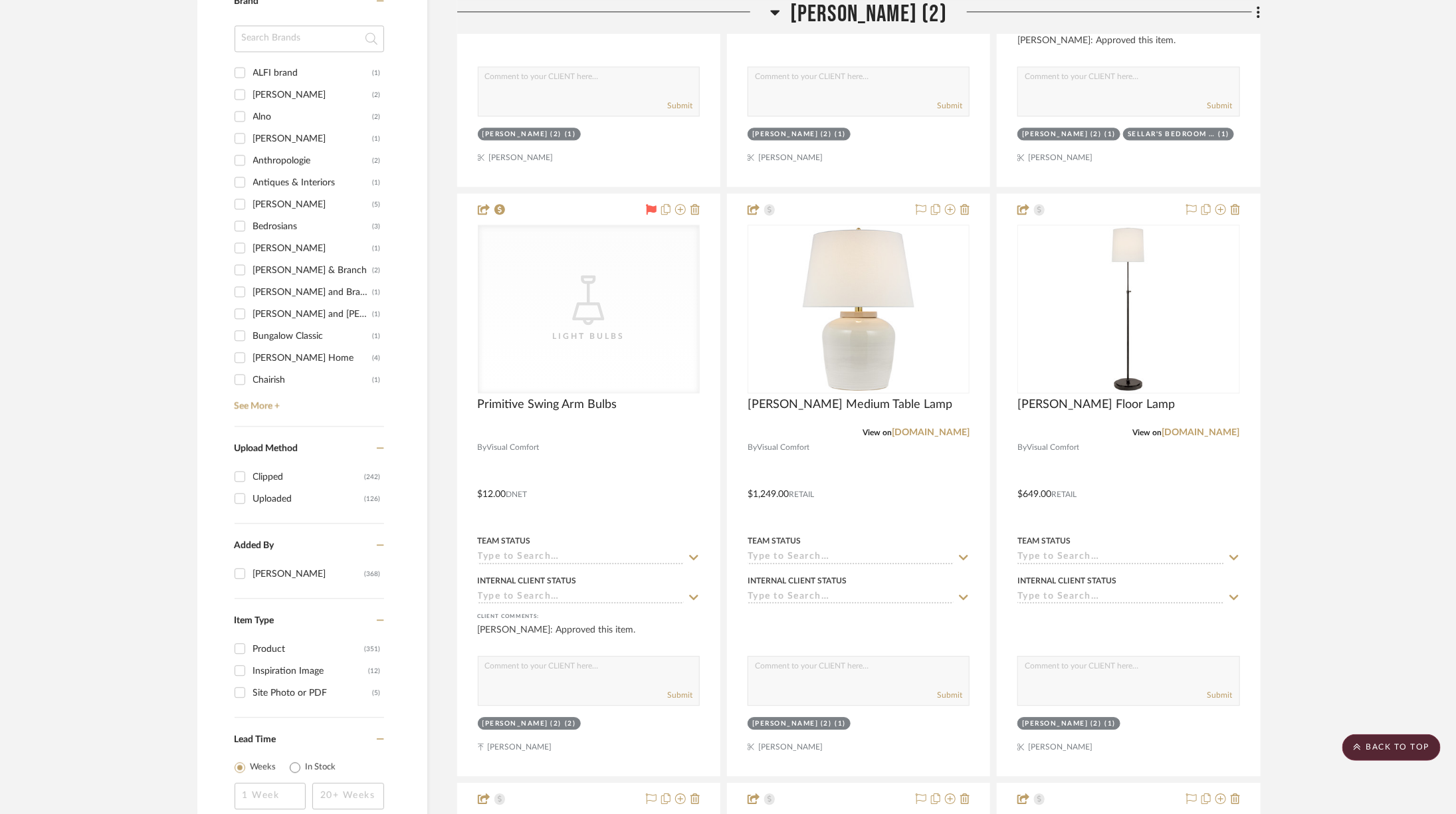
scroll to position [1780, 0]
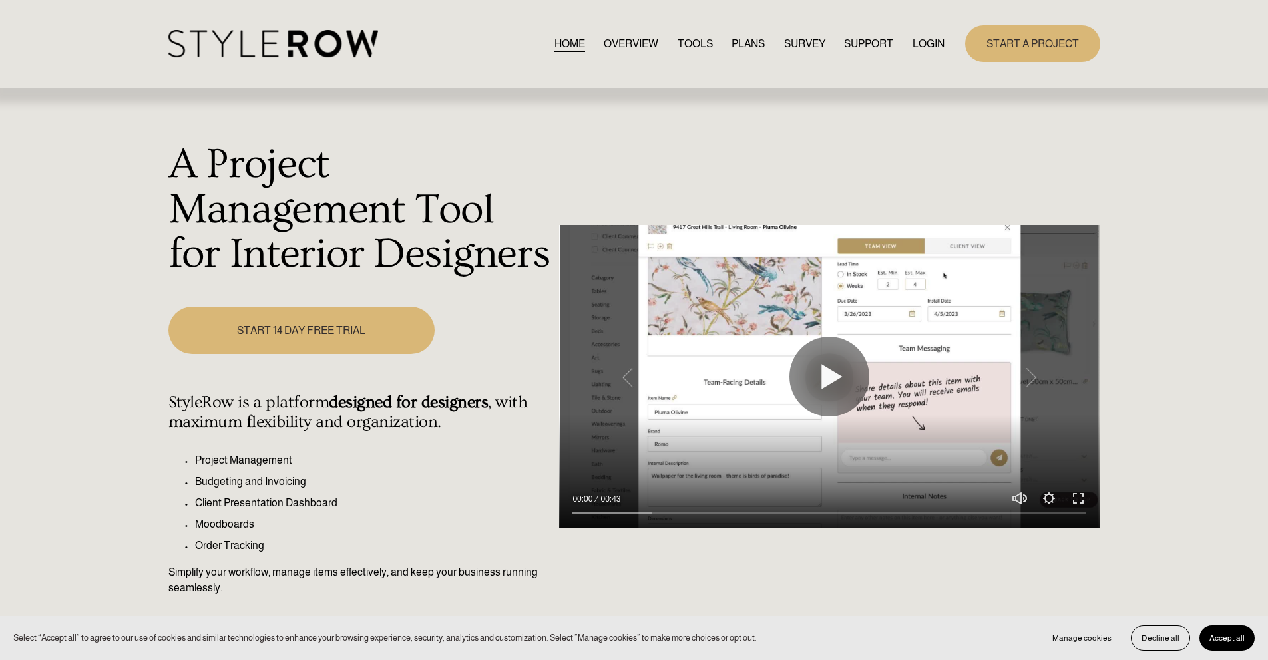
click at [936, 41] on link "LOGIN" at bounding box center [928, 44] width 32 height 18
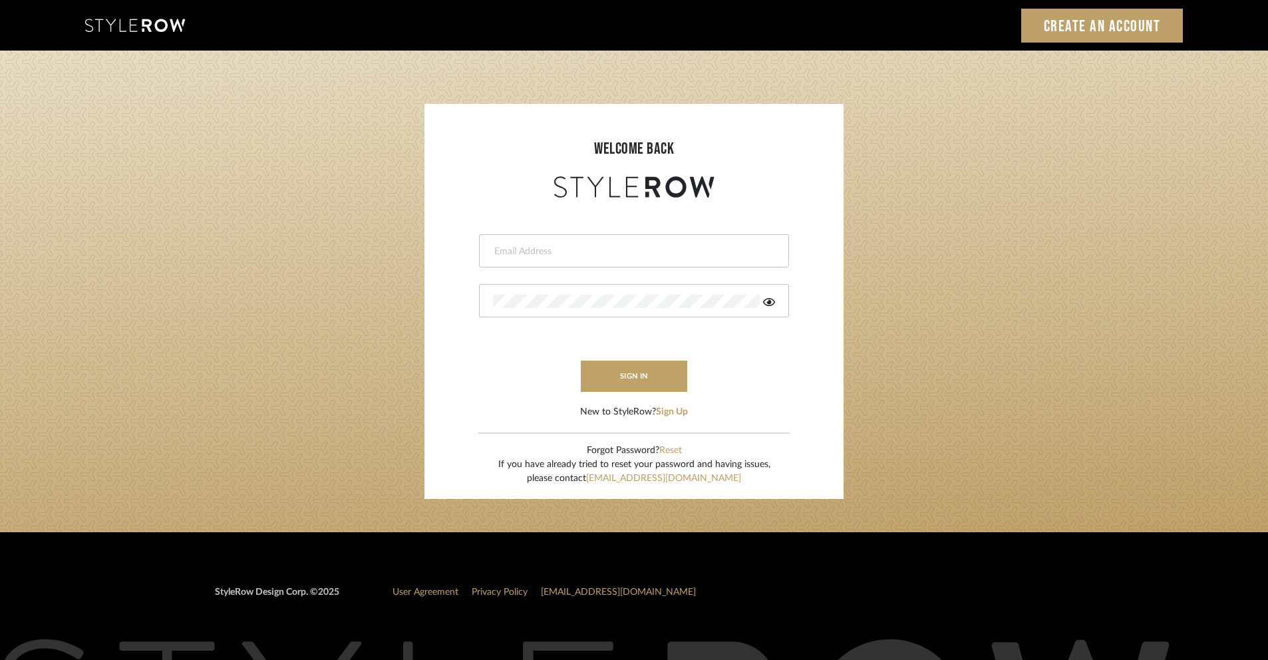
click at [671, 252] on input "email" at bounding box center [632, 251] width 279 height 13
type input "[PERSON_NAME][EMAIL_ADDRESS][DOMAIN_NAME]"
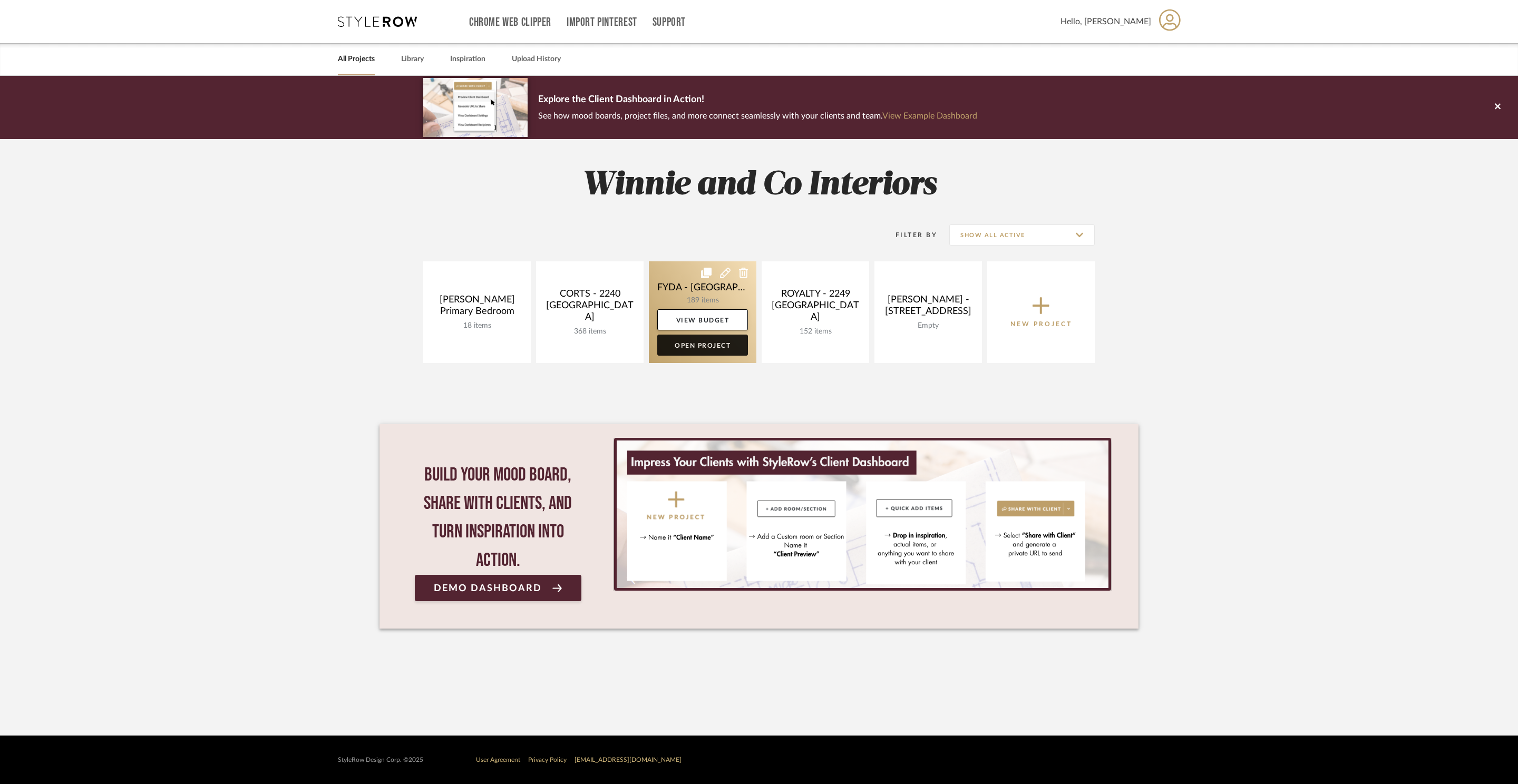
click at [710, 348] on link "Open Project" at bounding box center [703, 345] width 90 height 21
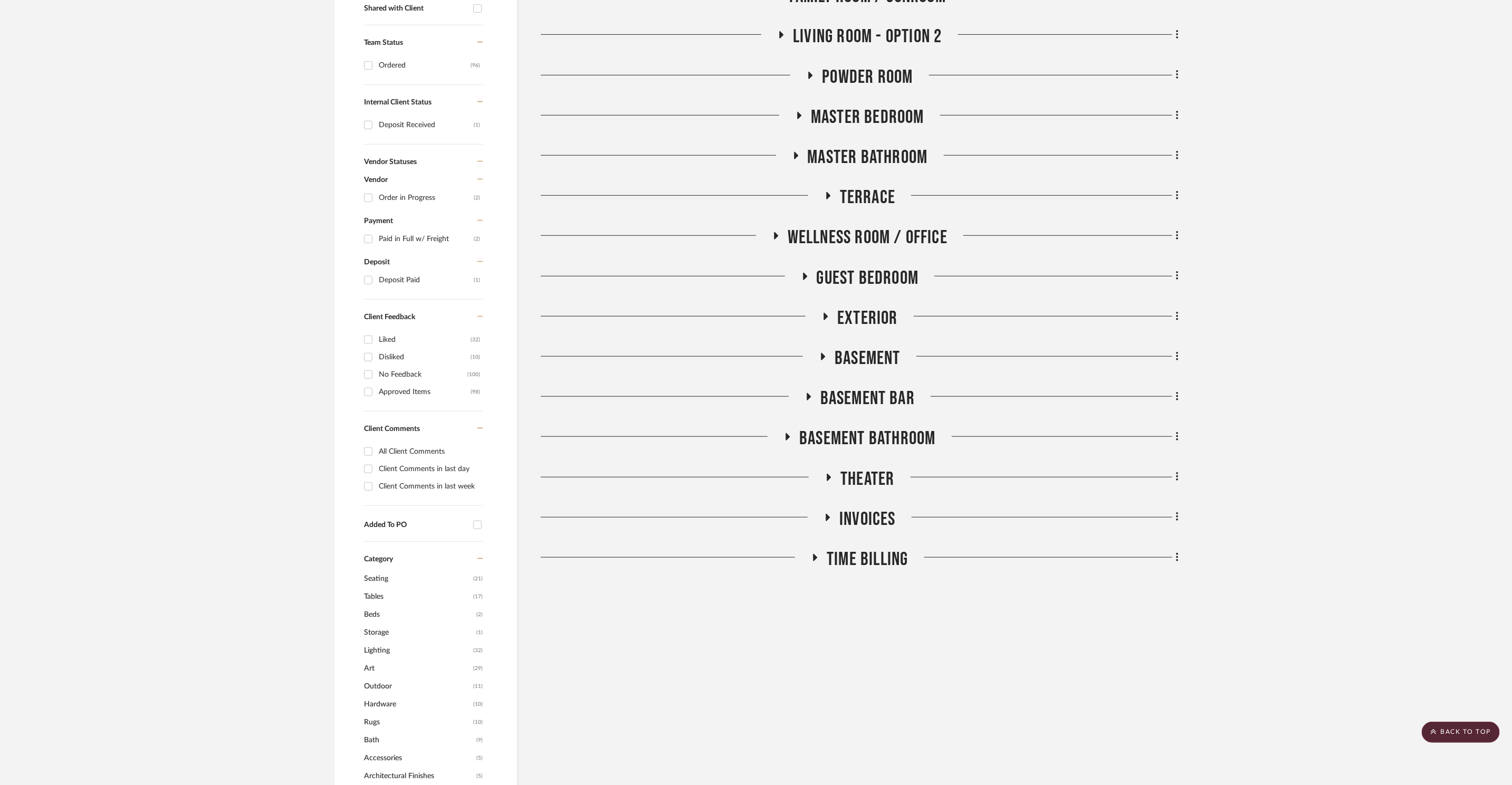
scroll to position [477, 0]
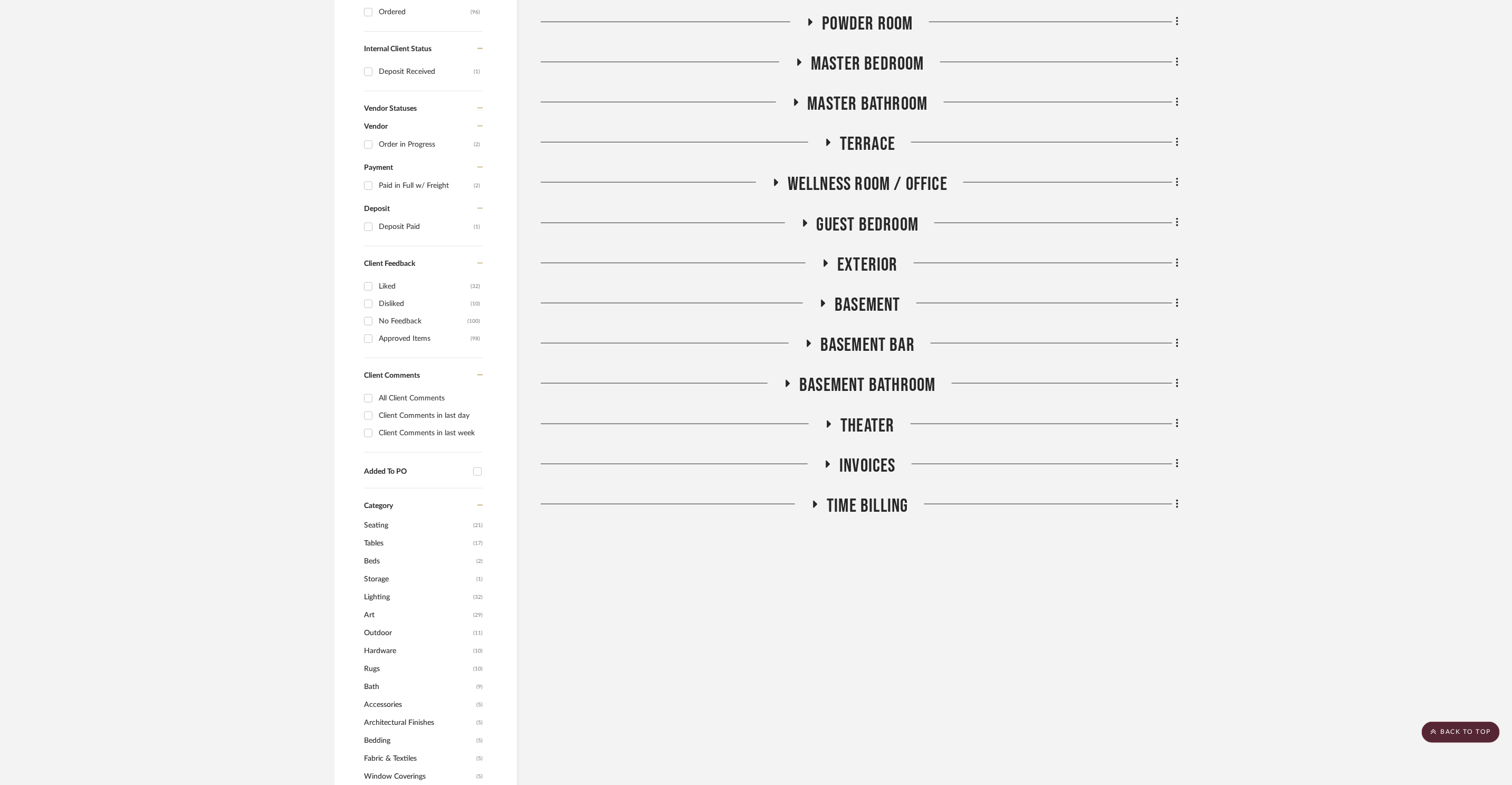
click at [864, 419] on span "Theater" at bounding box center [867, 426] width 54 height 23
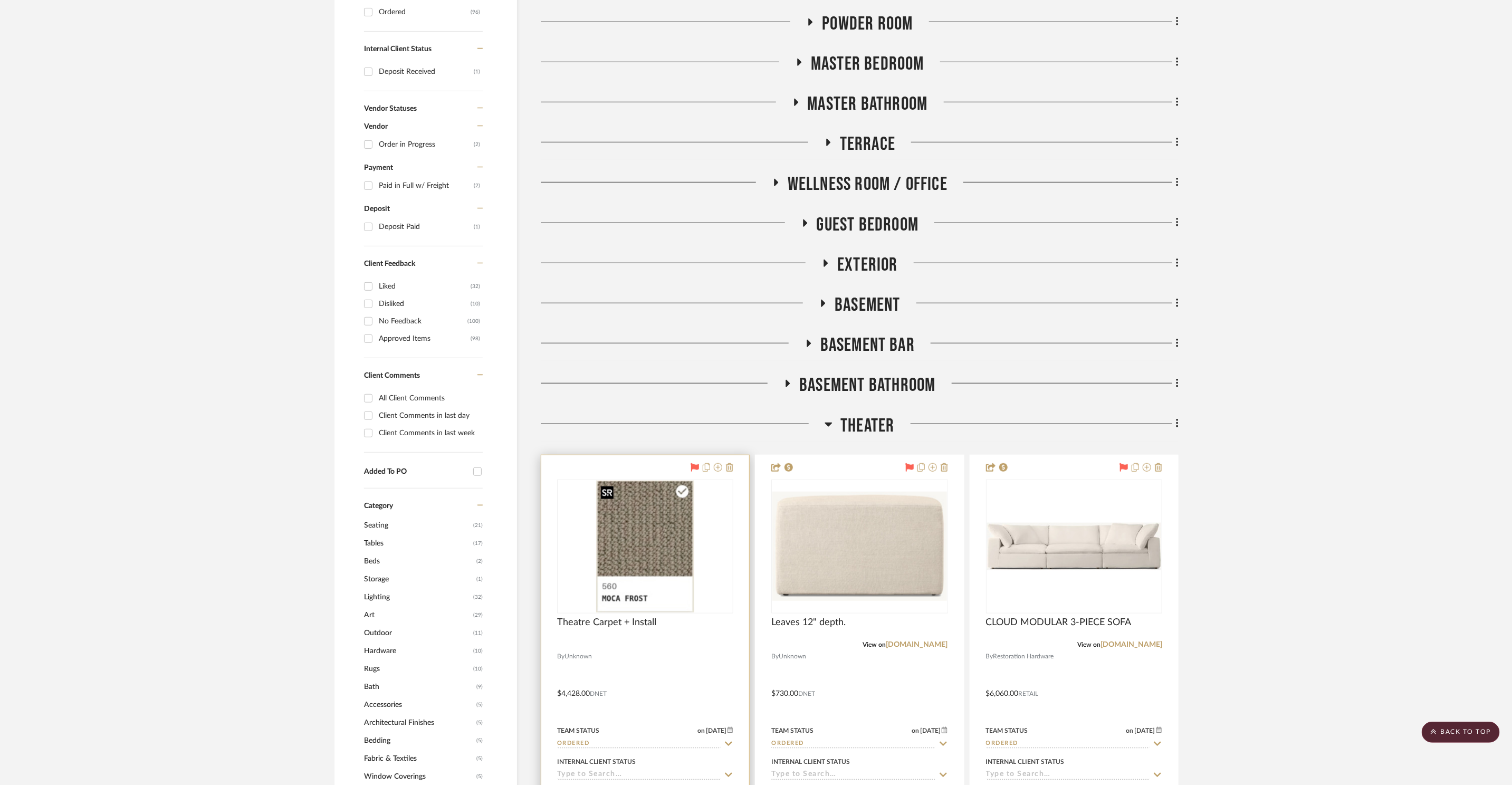
click at [646, 537] on img "0" at bounding box center [645, 546] width 98 height 132
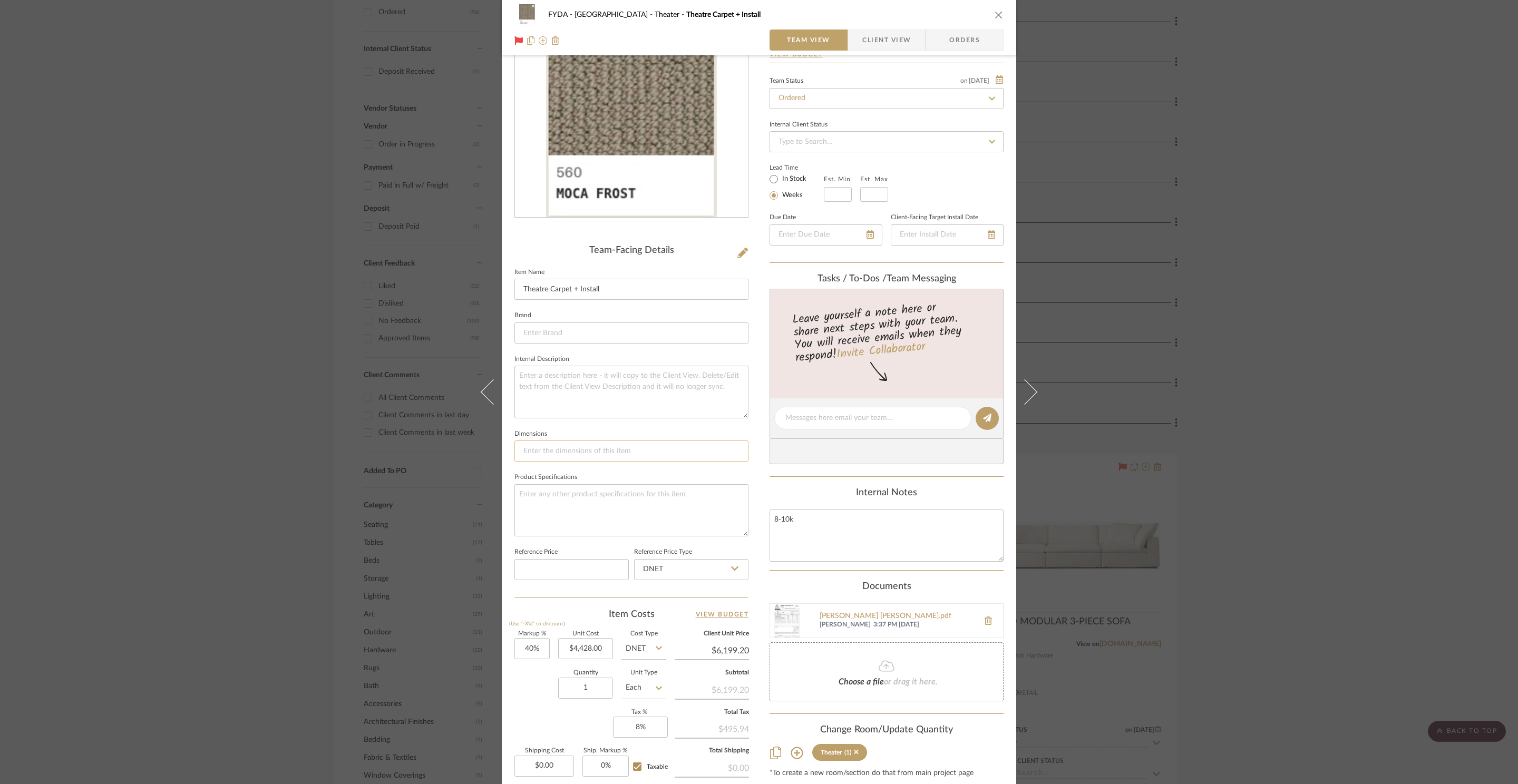
scroll to position [0, 0]
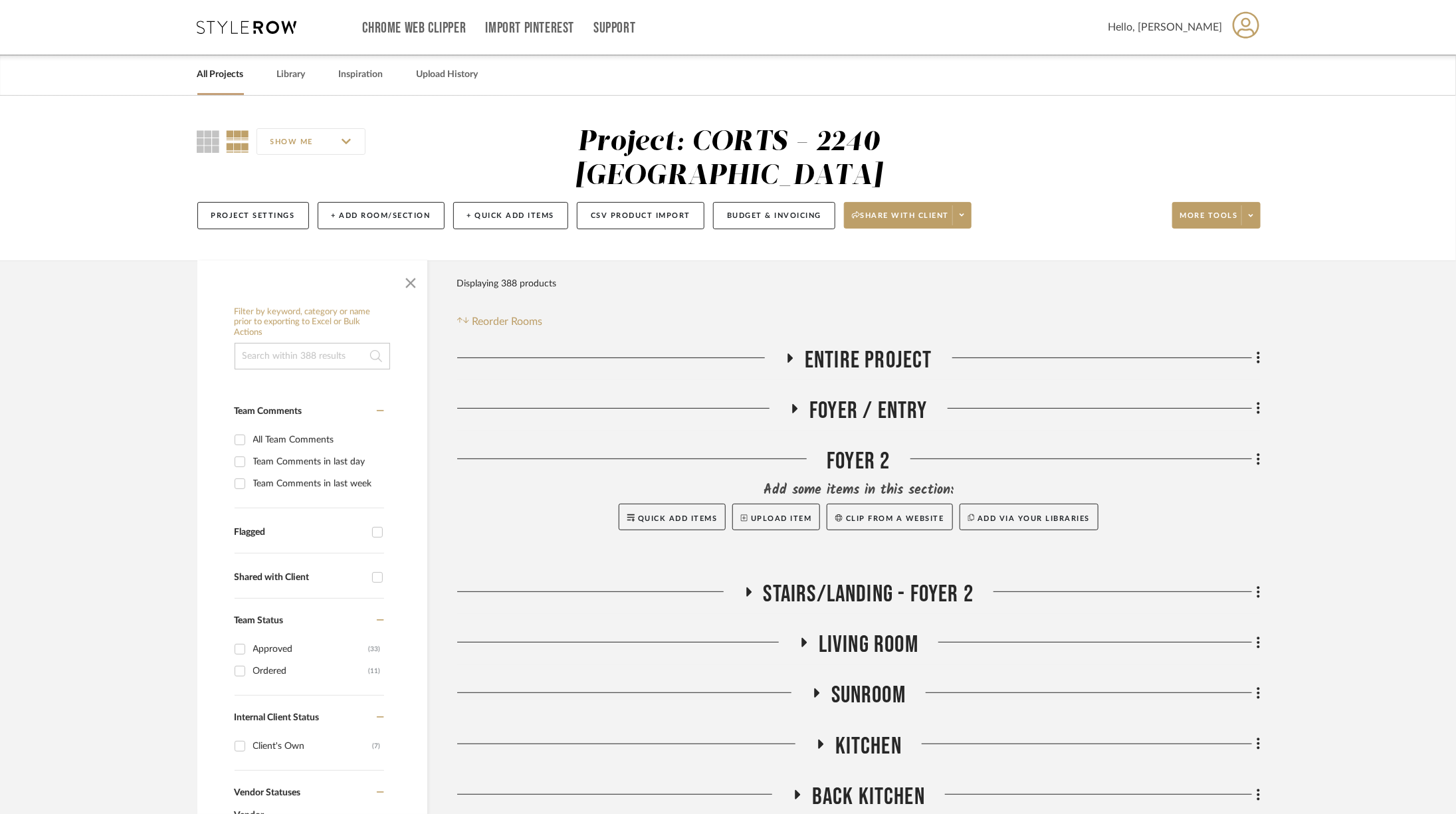
click at [284, 23] on icon at bounding box center [248, 27] width 100 height 13
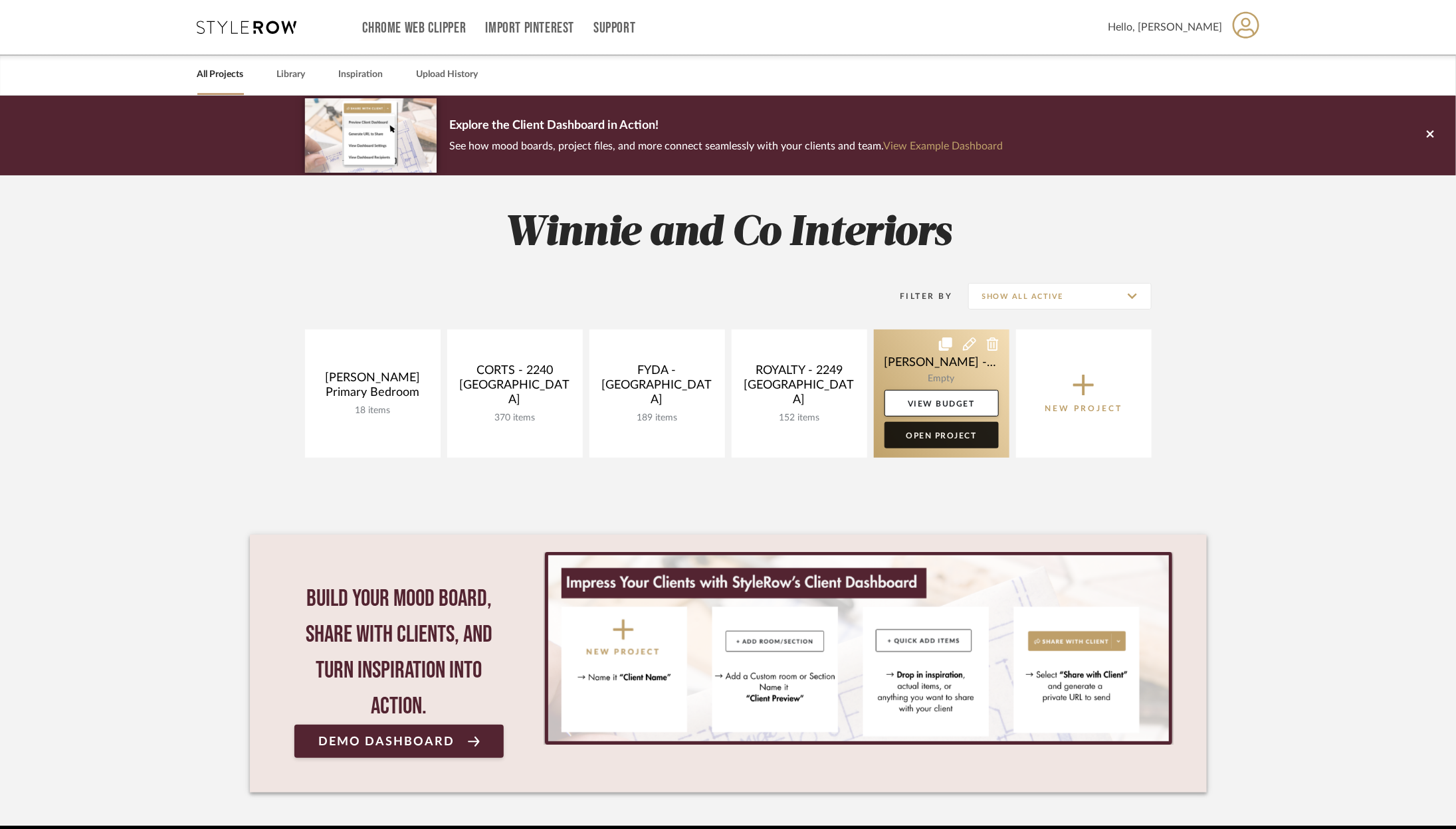
click at [941, 432] on link "Open Project" at bounding box center [942, 435] width 114 height 27
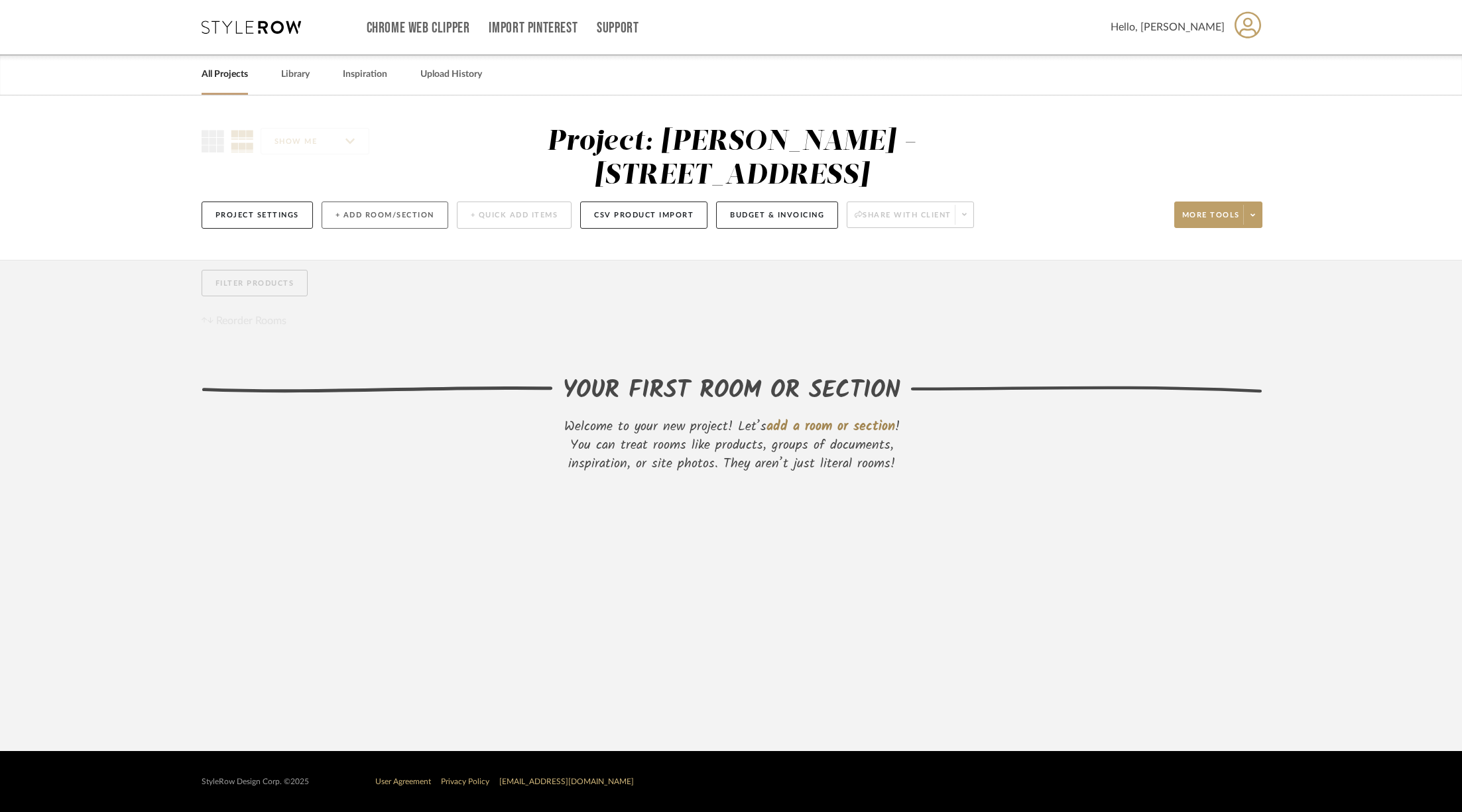
click at [411, 201] on button "+ Add Room/Section" at bounding box center [385, 214] width 127 height 27
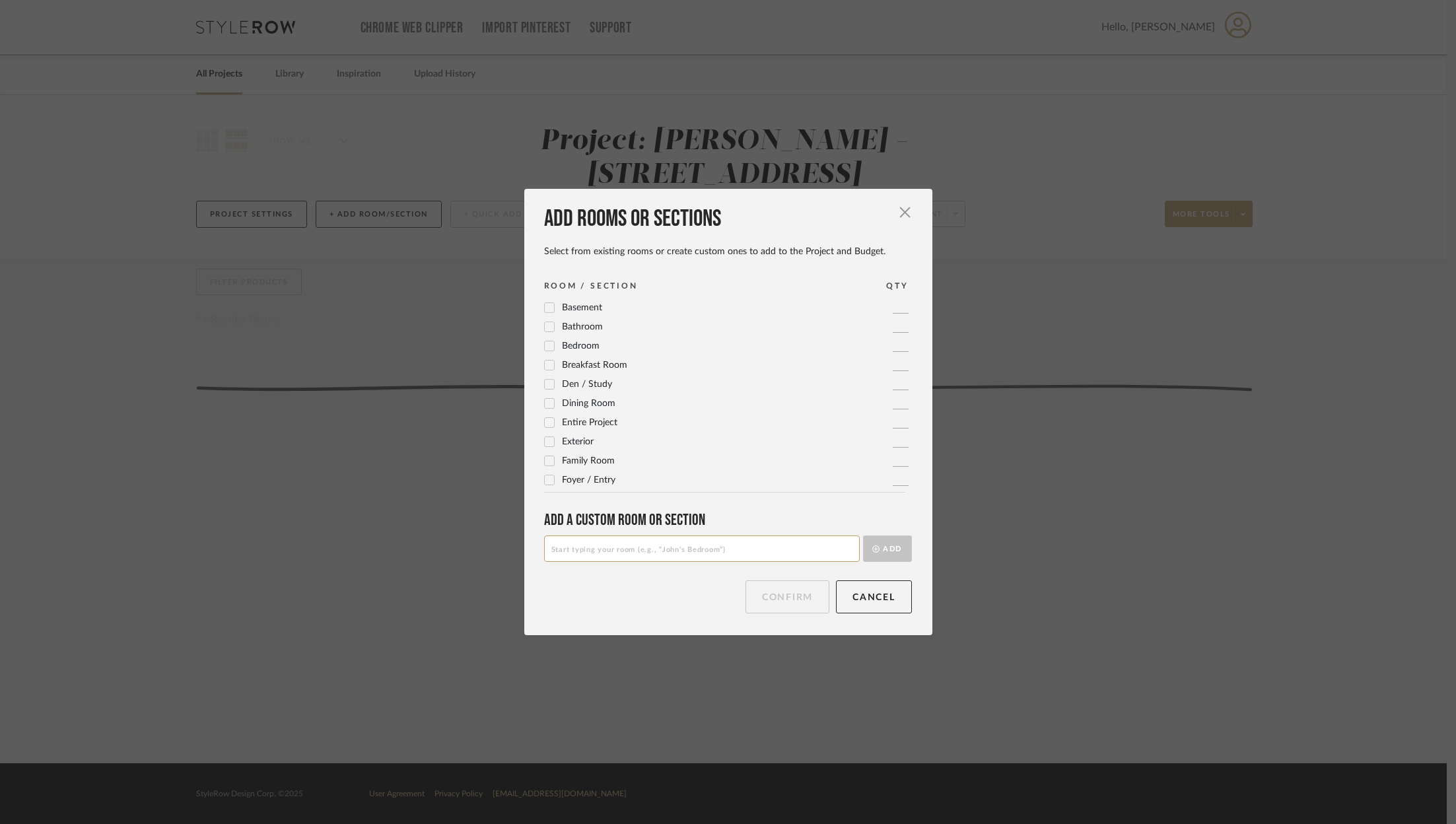
click at [546, 445] on icon at bounding box center [549, 442] width 9 height 9
click at [562, 399] on span "Foyer / Entry" at bounding box center [589, 398] width 54 height 9
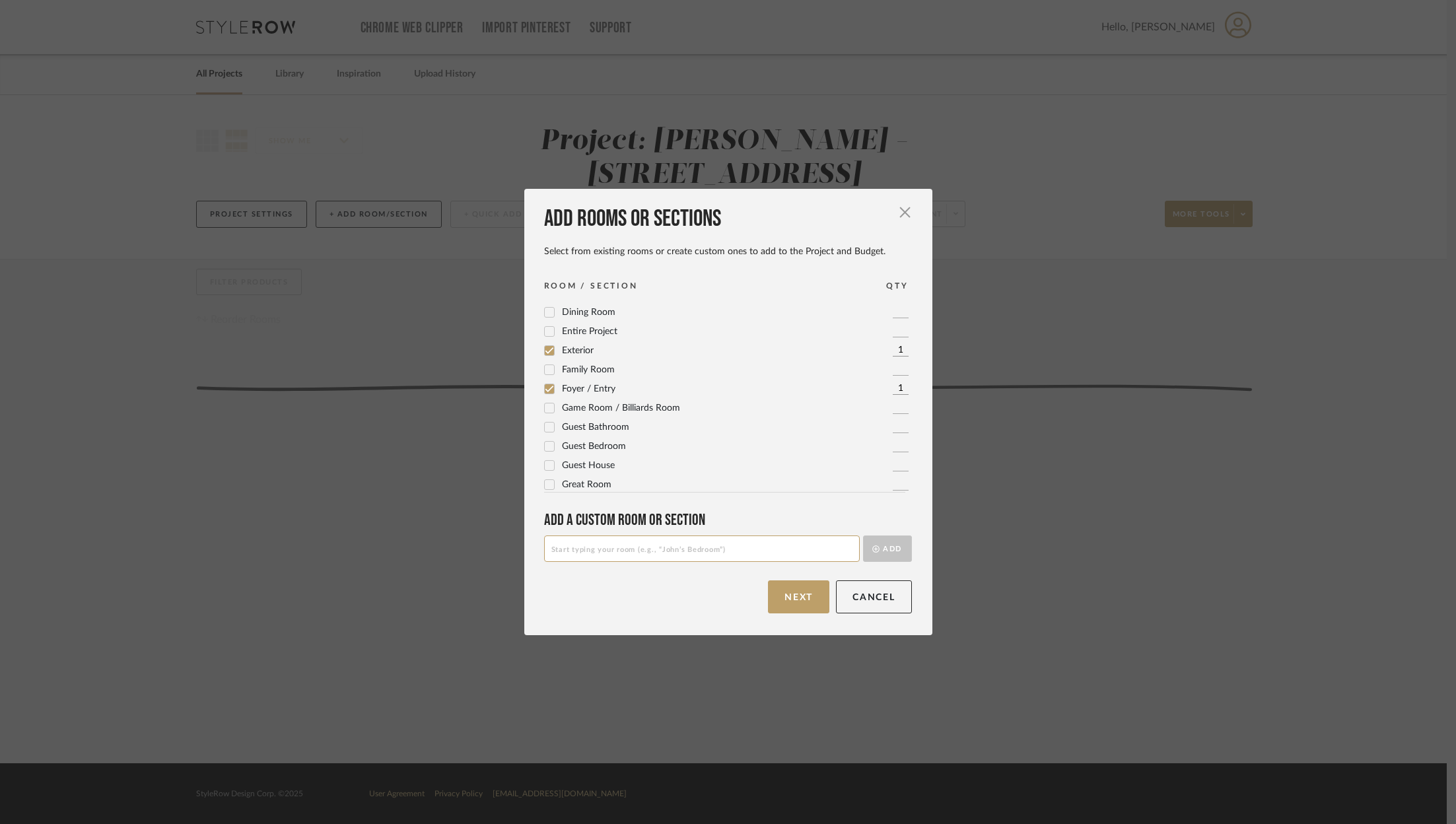
scroll to position [93, 0]
click at [587, 315] on span "Dining Room" at bounding box center [589, 309] width 54 height 9
click at [589, 426] on span "Living Room" at bounding box center [587, 428] width 51 height 9
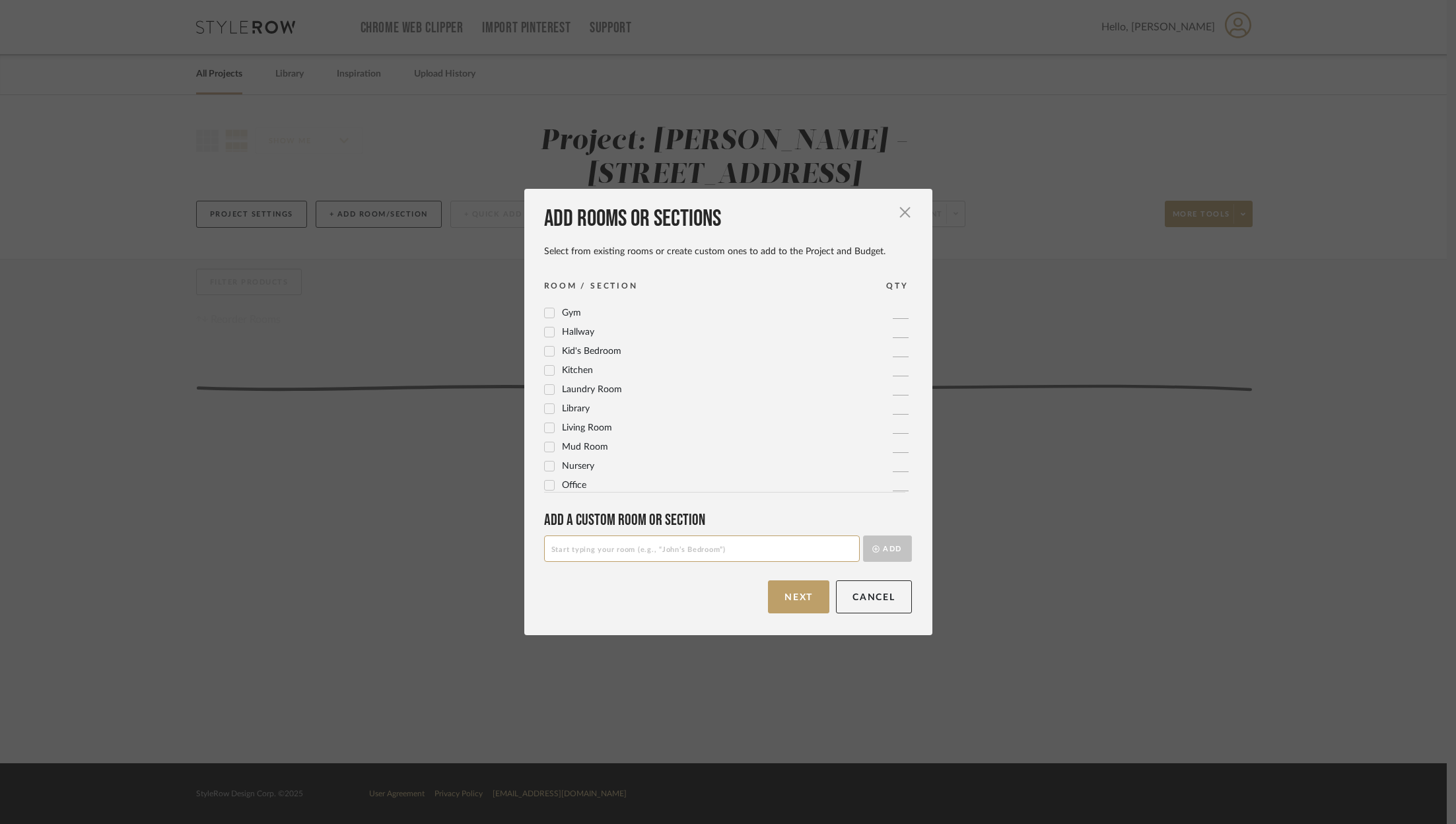
click at [585, 372] on span "Family Room" at bounding box center [588, 368] width 53 height 9
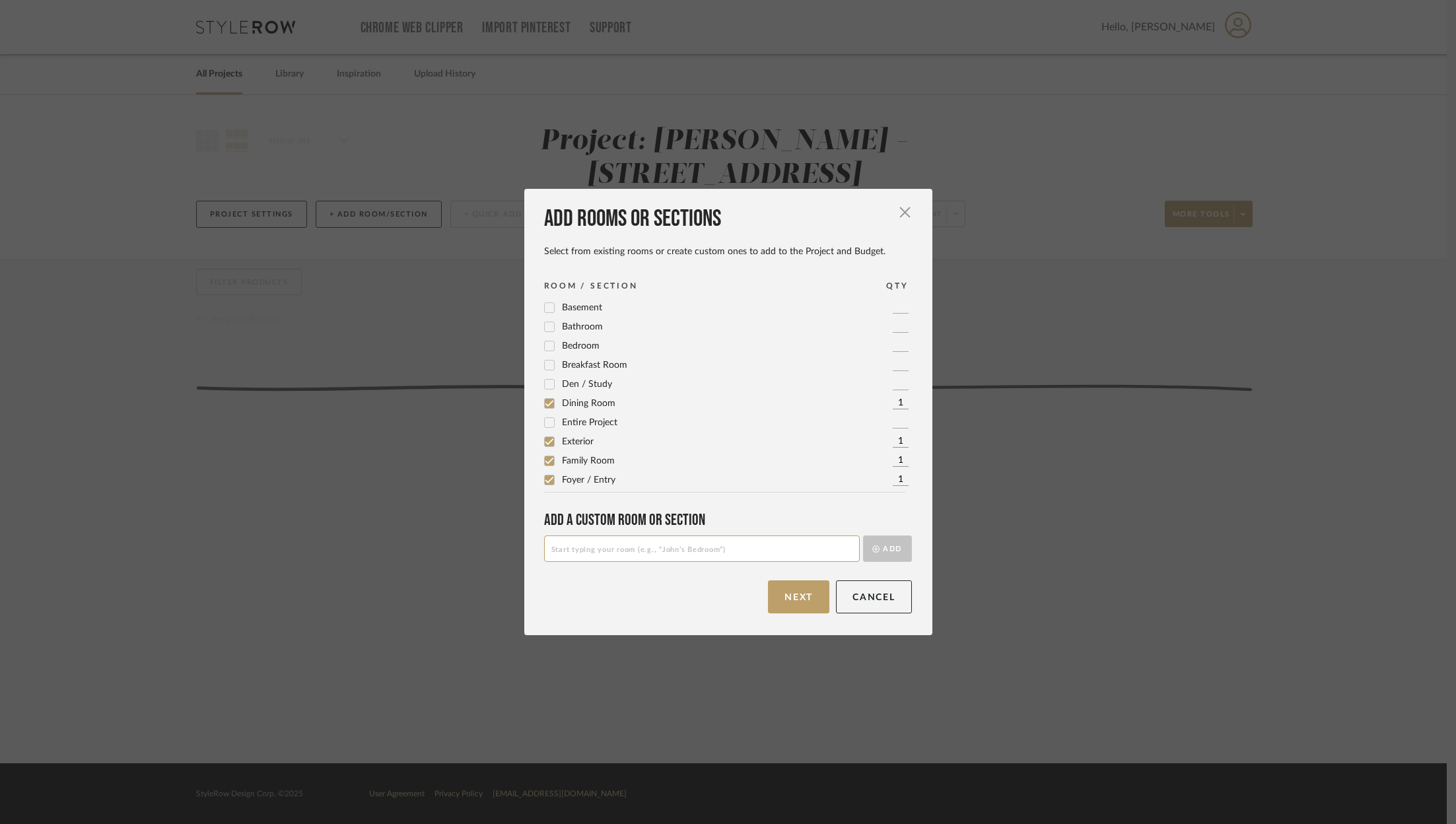
click at [605, 549] on input at bounding box center [702, 549] width 316 height 27
type input "Bar/Piano Room"
click at [879, 559] on button "Add" at bounding box center [887, 549] width 49 height 27
click at [662, 554] on input at bounding box center [702, 549] width 316 height 27
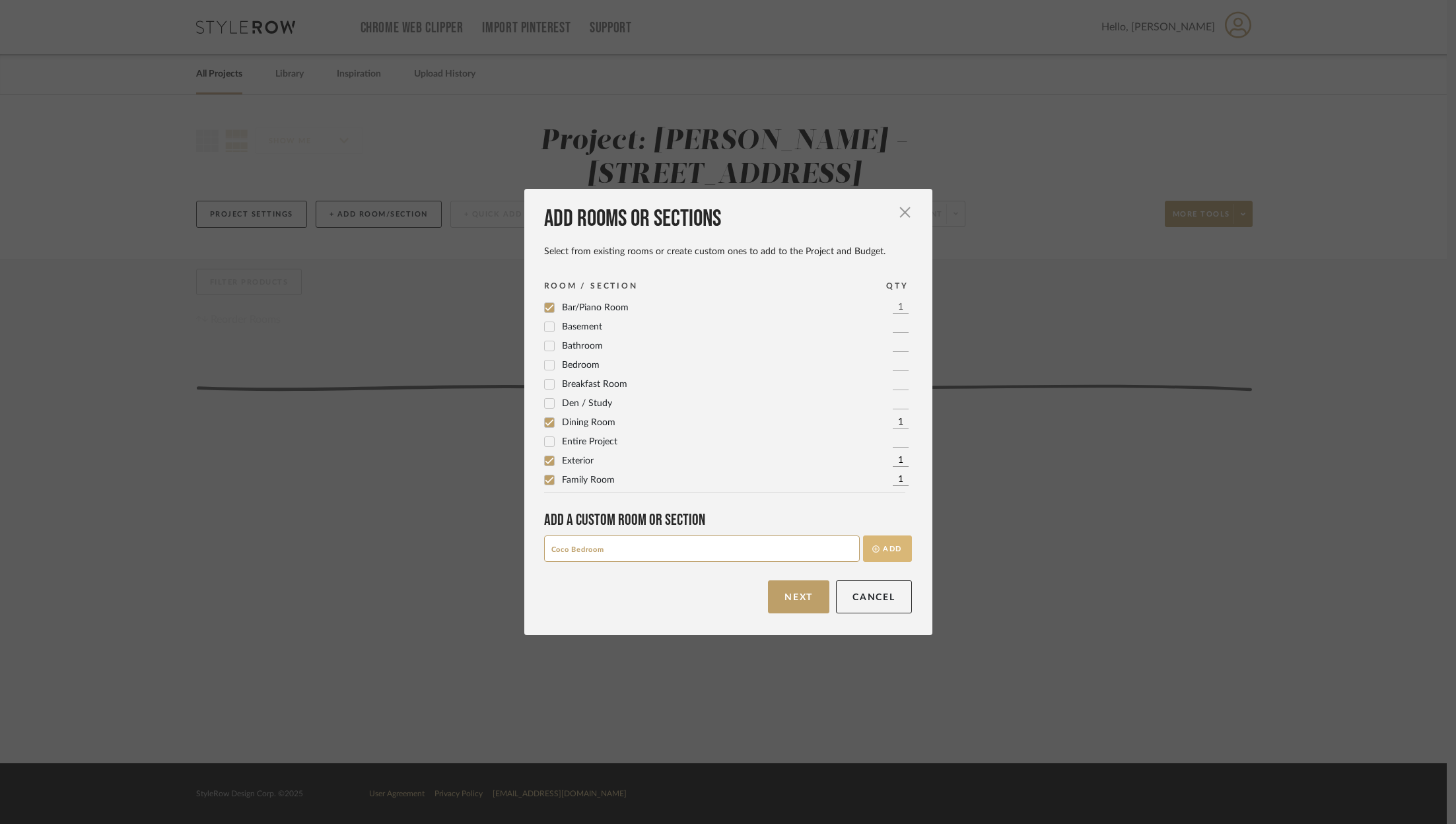
type input "Coco Bedroom"
click at [885, 555] on button "Add" at bounding box center [887, 549] width 49 height 27
click at [712, 552] on input at bounding box center [702, 549] width 316 height 27
type input "Coco Bathroom"
click at [879, 556] on button "Add" at bounding box center [887, 549] width 49 height 27
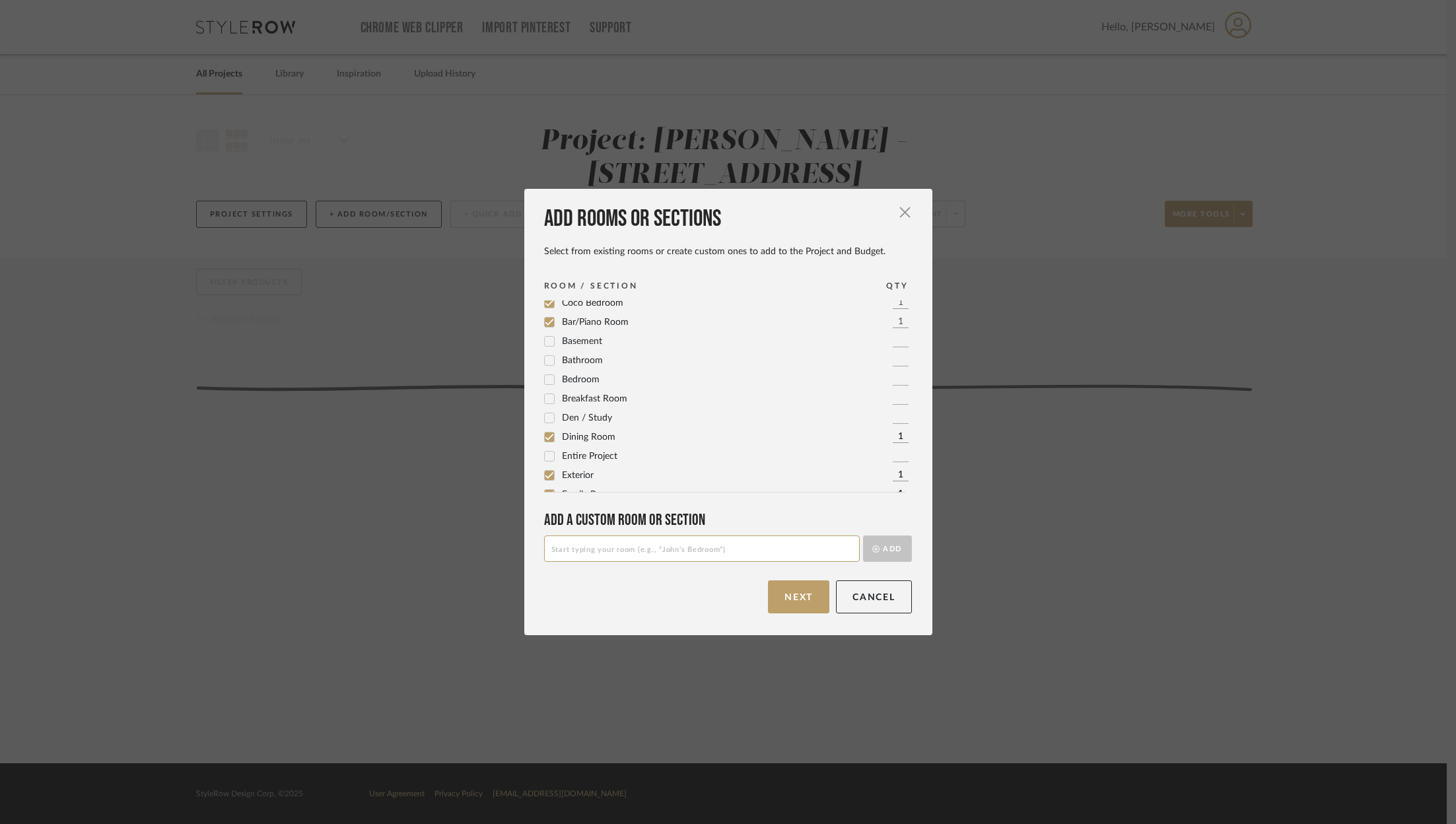
scroll to position [51, 0]
click at [545, 427] on icon at bounding box center [549, 430] width 9 height 9
click at [609, 428] on span "Guest Bedroom" at bounding box center [594, 428] width 65 height 9
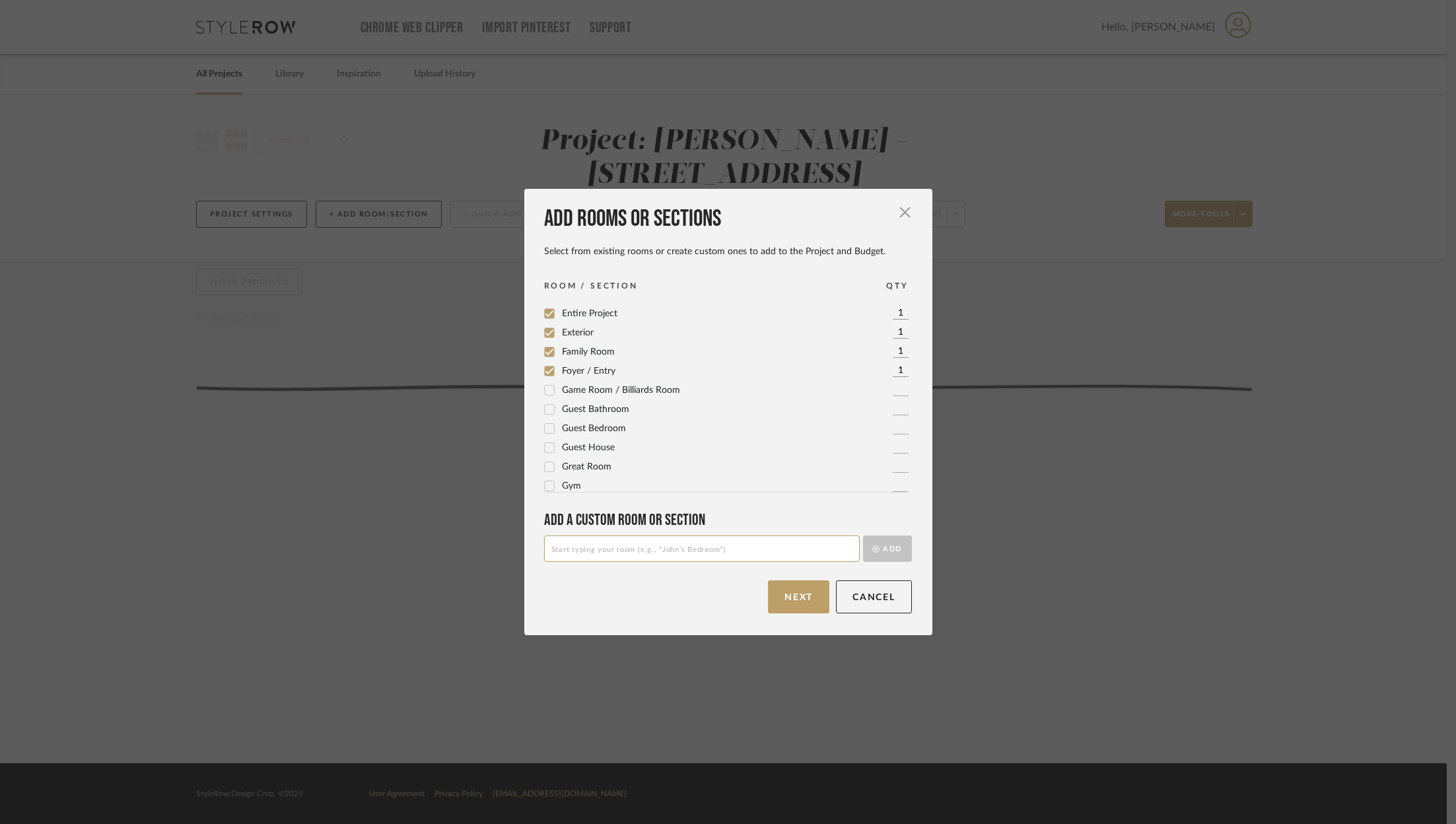
click at [582, 348] on span "Laundry Room" at bounding box center [592, 343] width 61 height 9
click at [572, 323] on span "Kitchen" at bounding box center [577, 324] width 31 height 9
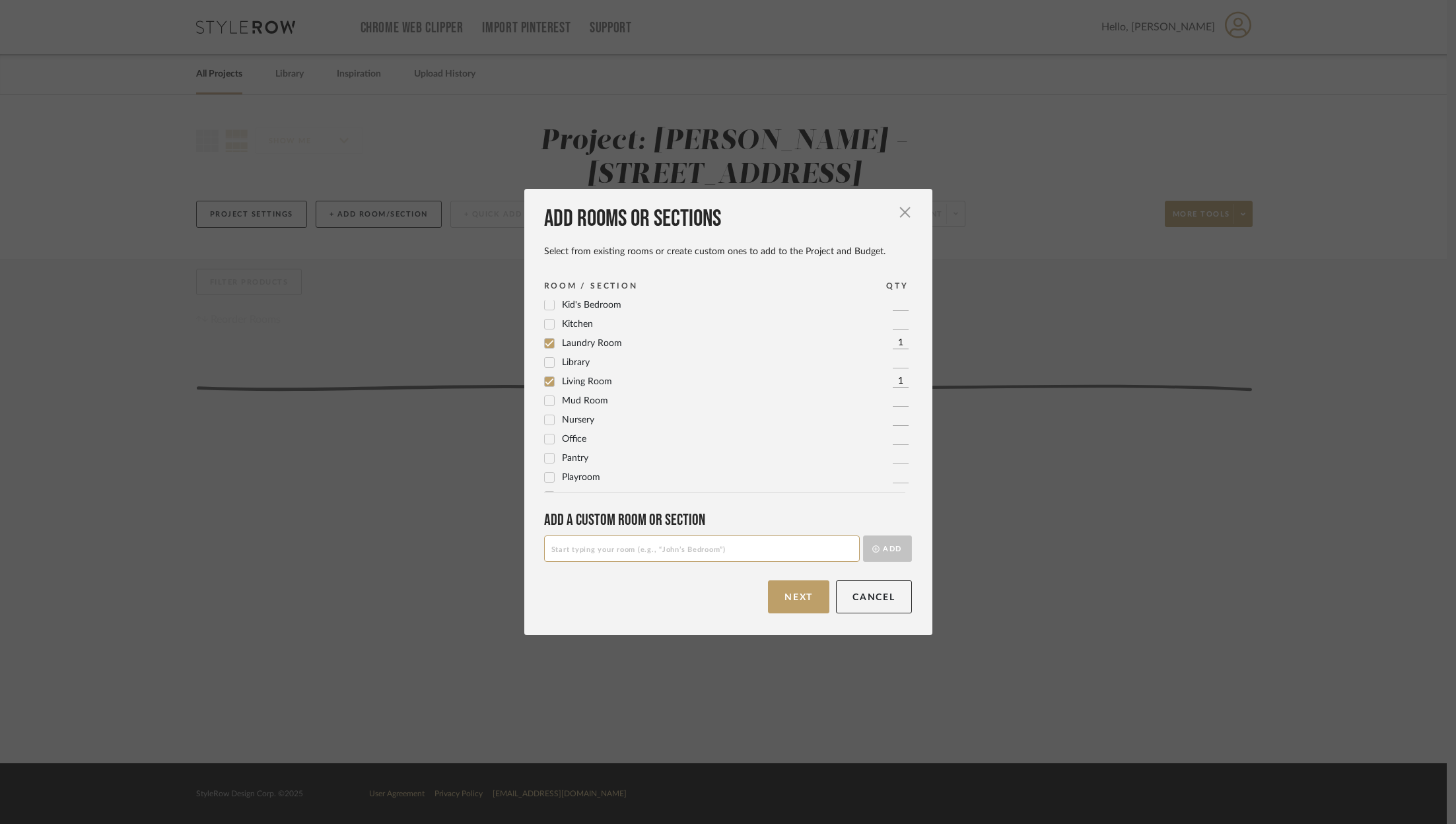
click at [593, 377] on span "Mud Room" at bounding box center [585, 377] width 47 height 9
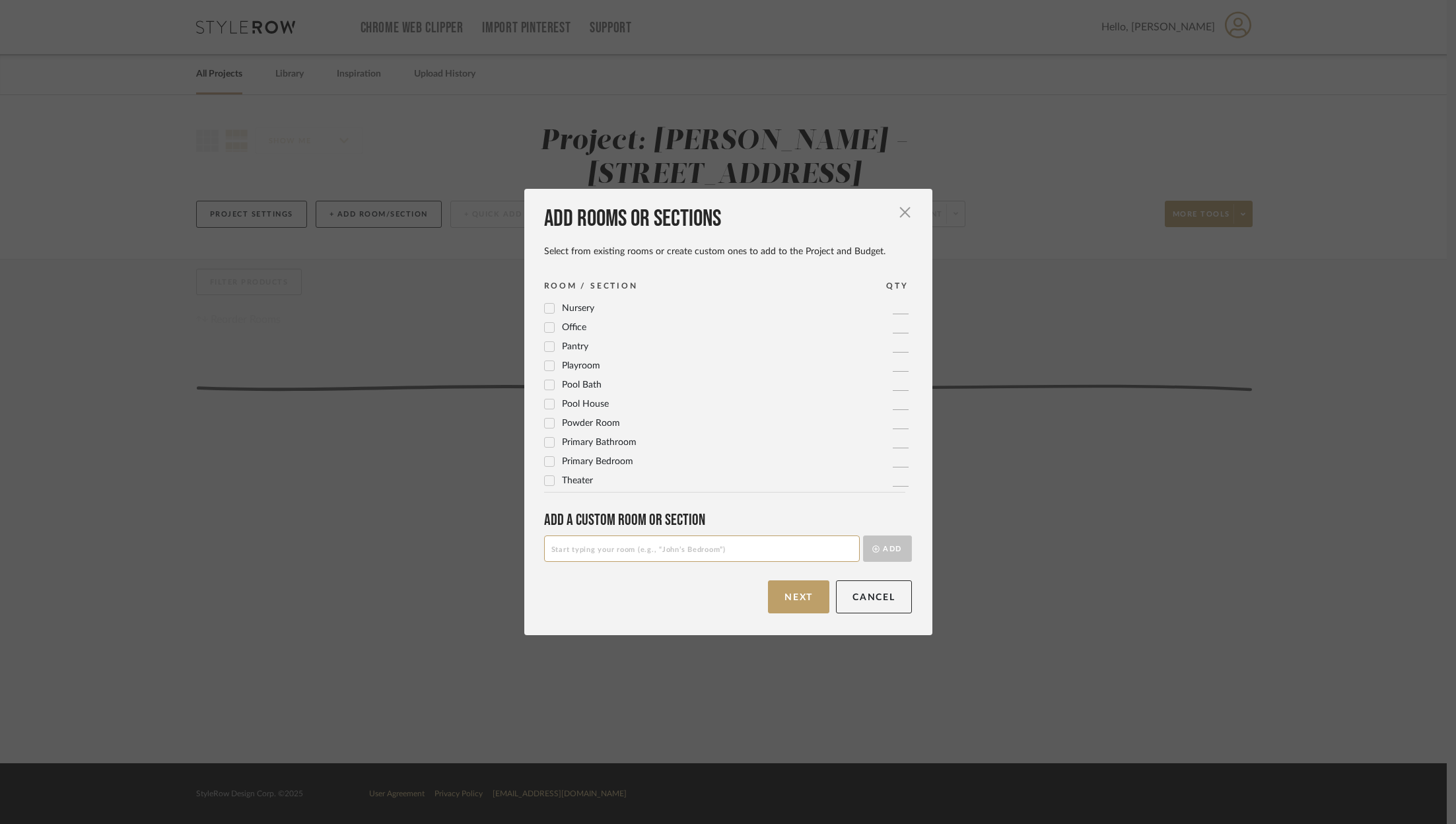
drag, startPoint x: 585, startPoint y: 471, endPoint x: 592, endPoint y: 453, distance: 19.3
click at [586, 471] on div "Coco Bathroom 1 Coco Bedroom 1 Bar/Piano Room 1 Basement 1 Bathroom 1 Bedroom 1…" at bounding box center [732, 396] width 378 height 192
click at [592, 453] on div "Coco Bathroom 1 Coco Bedroom 1 Bar/Piano Room 1 Basement 1 Bathroom 1 Bedroom 1…" at bounding box center [732, 396] width 378 height 192
click at [590, 459] on span "Primary Bedroom" at bounding box center [597, 461] width 71 height 9
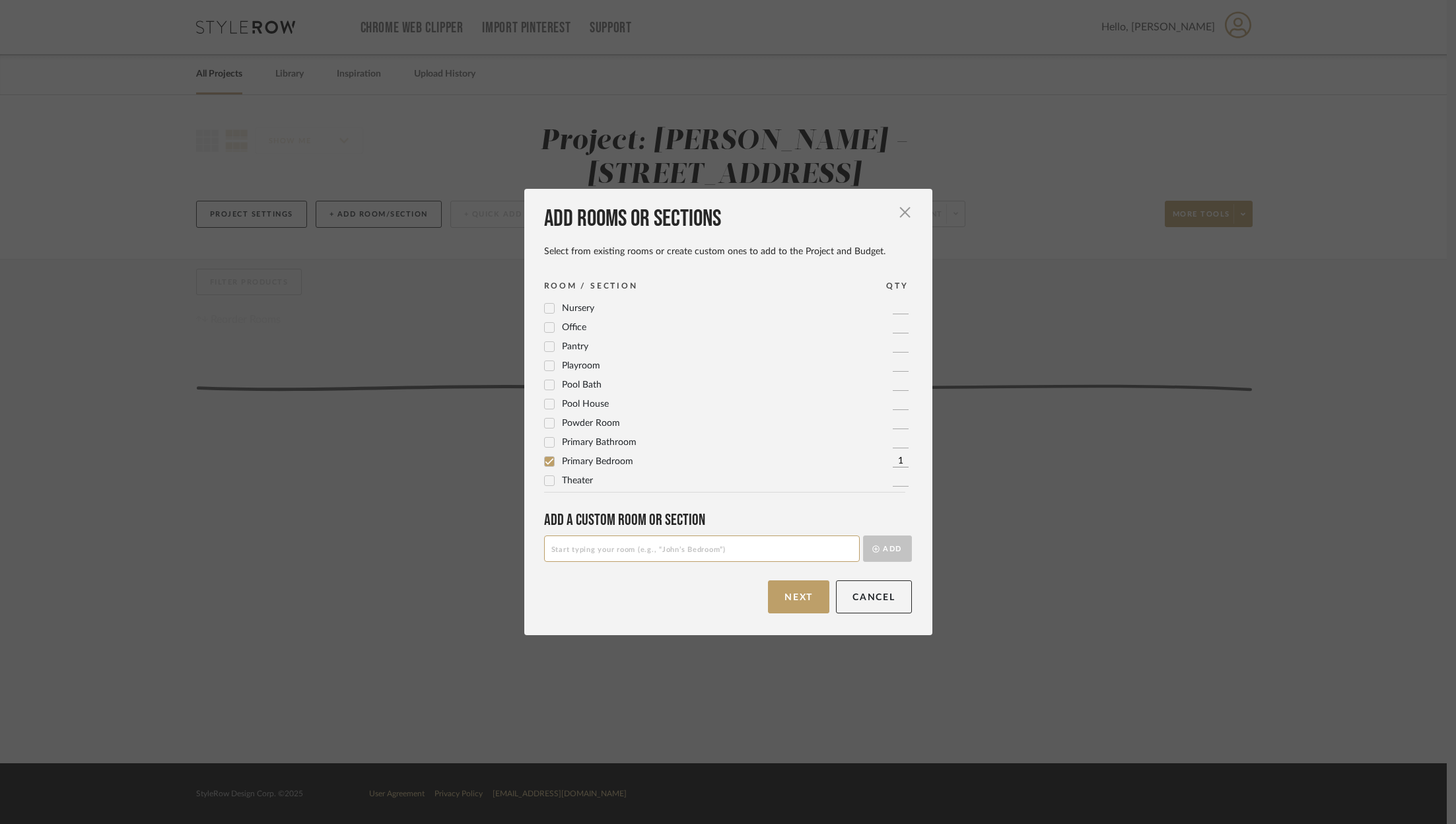
click at [598, 438] on span "Primary Bathroom" at bounding box center [598, 442] width 74 height 9
click at [601, 424] on span "Powder Room" at bounding box center [591, 423] width 59 height 9
click at [591, 546] on input at bounding box center [702, 549] width 316 height 27
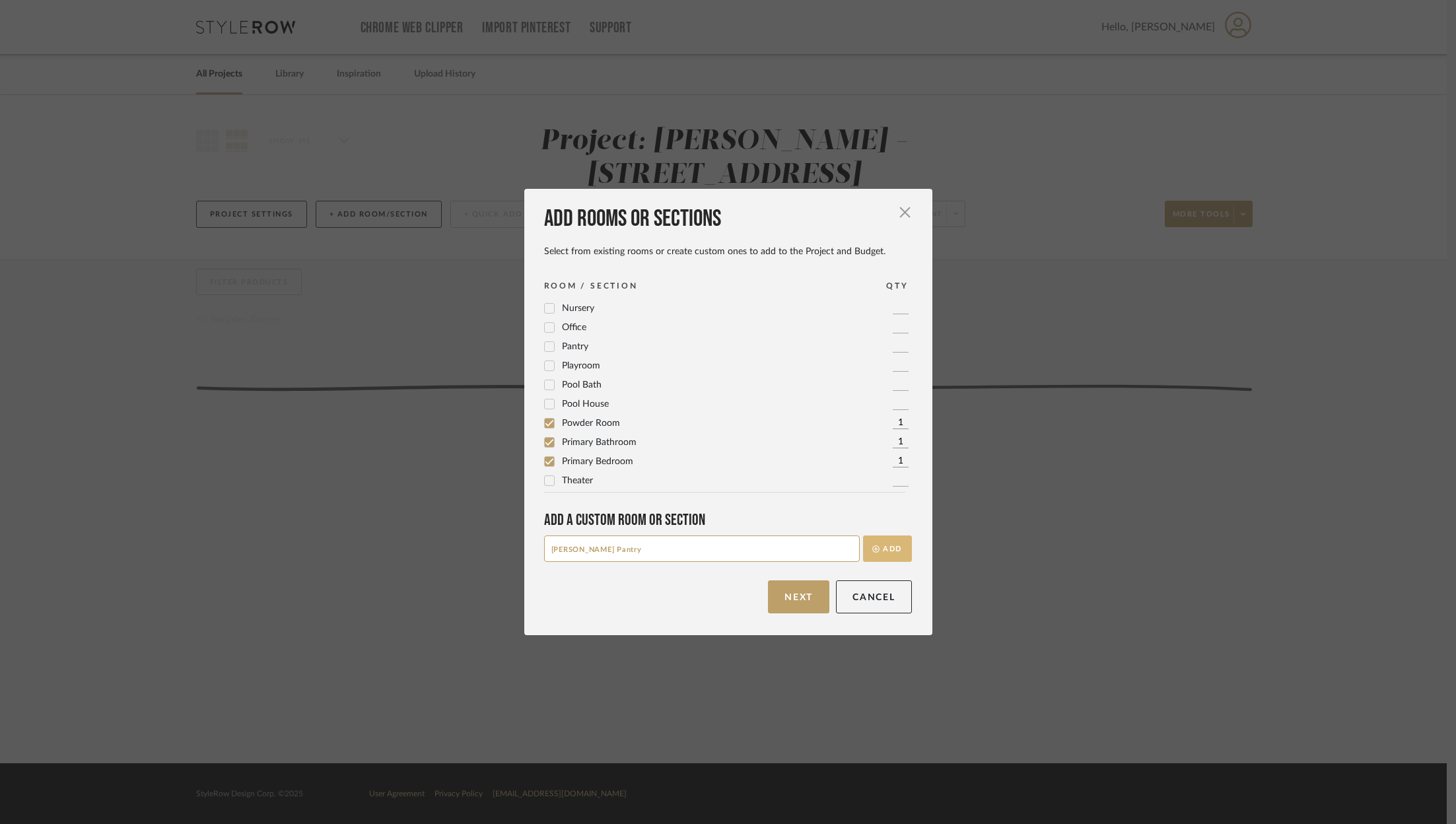
type input "[PERSON_NAME] Pantry"
click at [884, 552] on button "Add" at bounding box center [887, 549] width 49 height 27
click at [624, 547] on input at bounding box center [702, 549] width 316 height 27
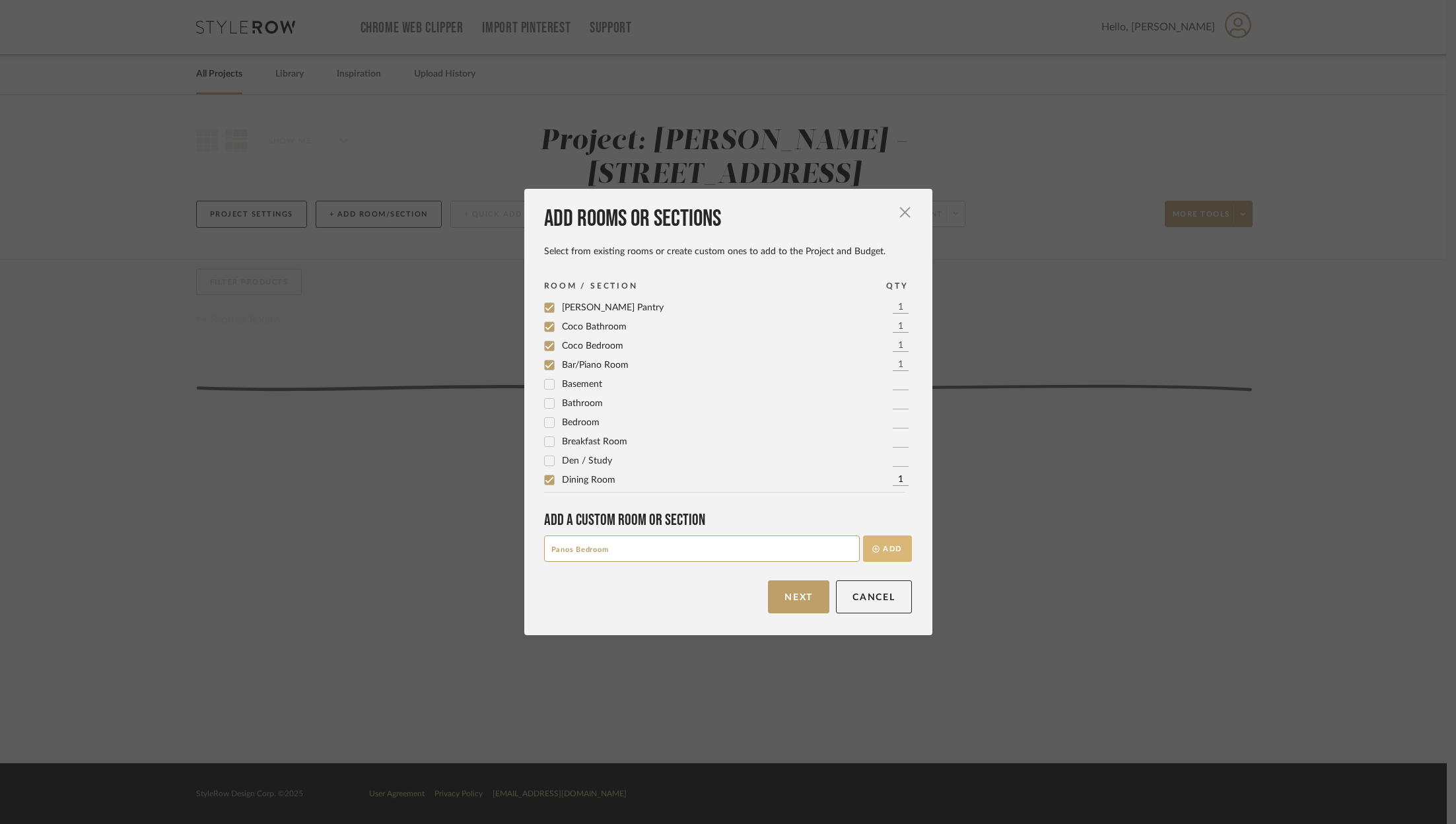
type input "Panos Bedroom"
click at [879, 554] on button "Add" at bounding box center [887, 549] width 49 height 27
click at [796, 553] on input at bounding box center [702, 549] width 316 height 27
type input "[PERSON_NAME]"
click at [892, 544] on button "Add" at bounding box center [887, 549] width 49 height 27
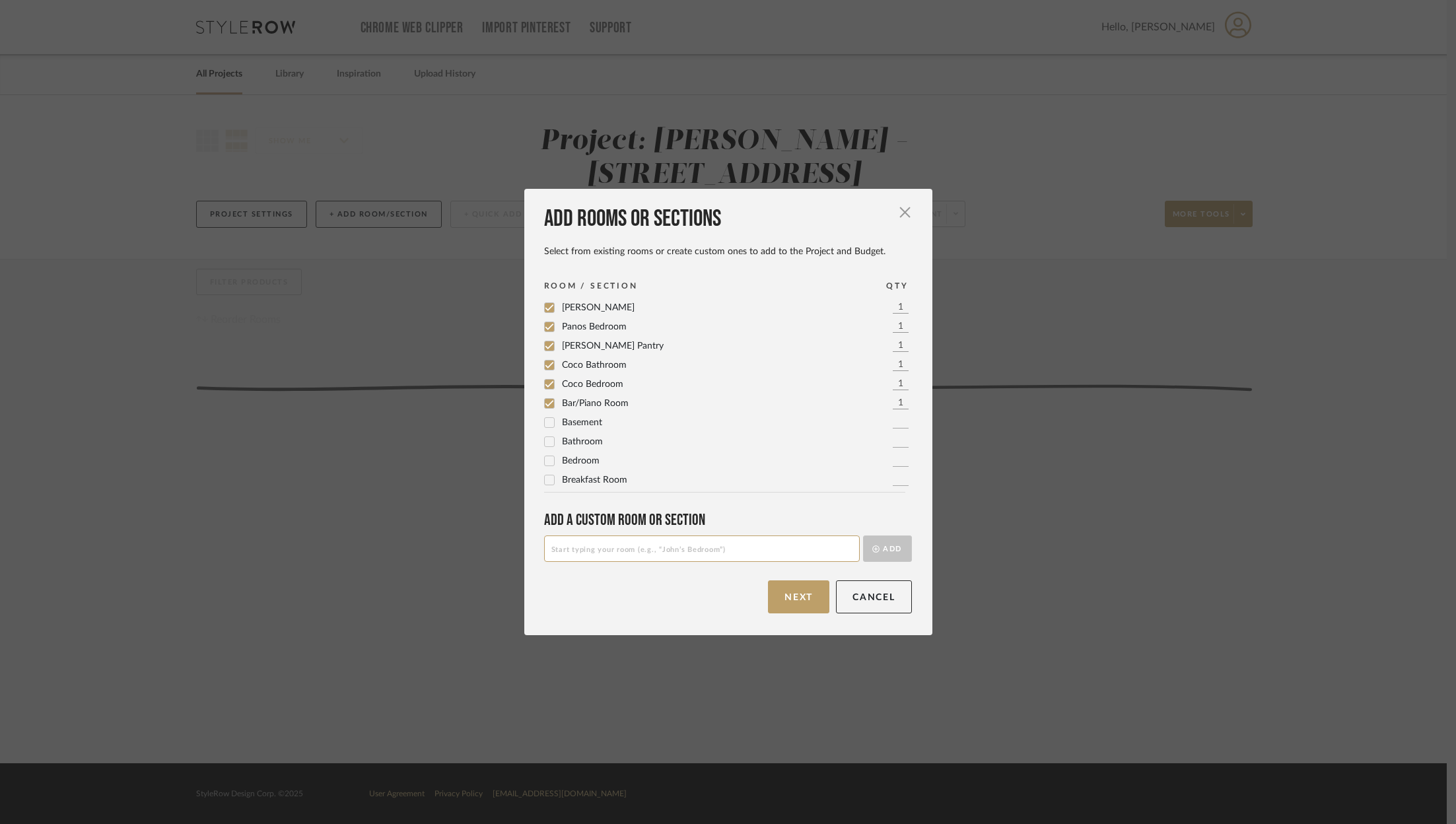
click at [720, 551] on input at bounding box center [702, 549] width 316 height 27
click at [601, 544] on input "Boys Batrhroom" at bounding box center [702, 549] width 316 height 27
click at [594, 551] on input "Boys Batrhroom" at bounding box center [702, 549] width 316 height 27
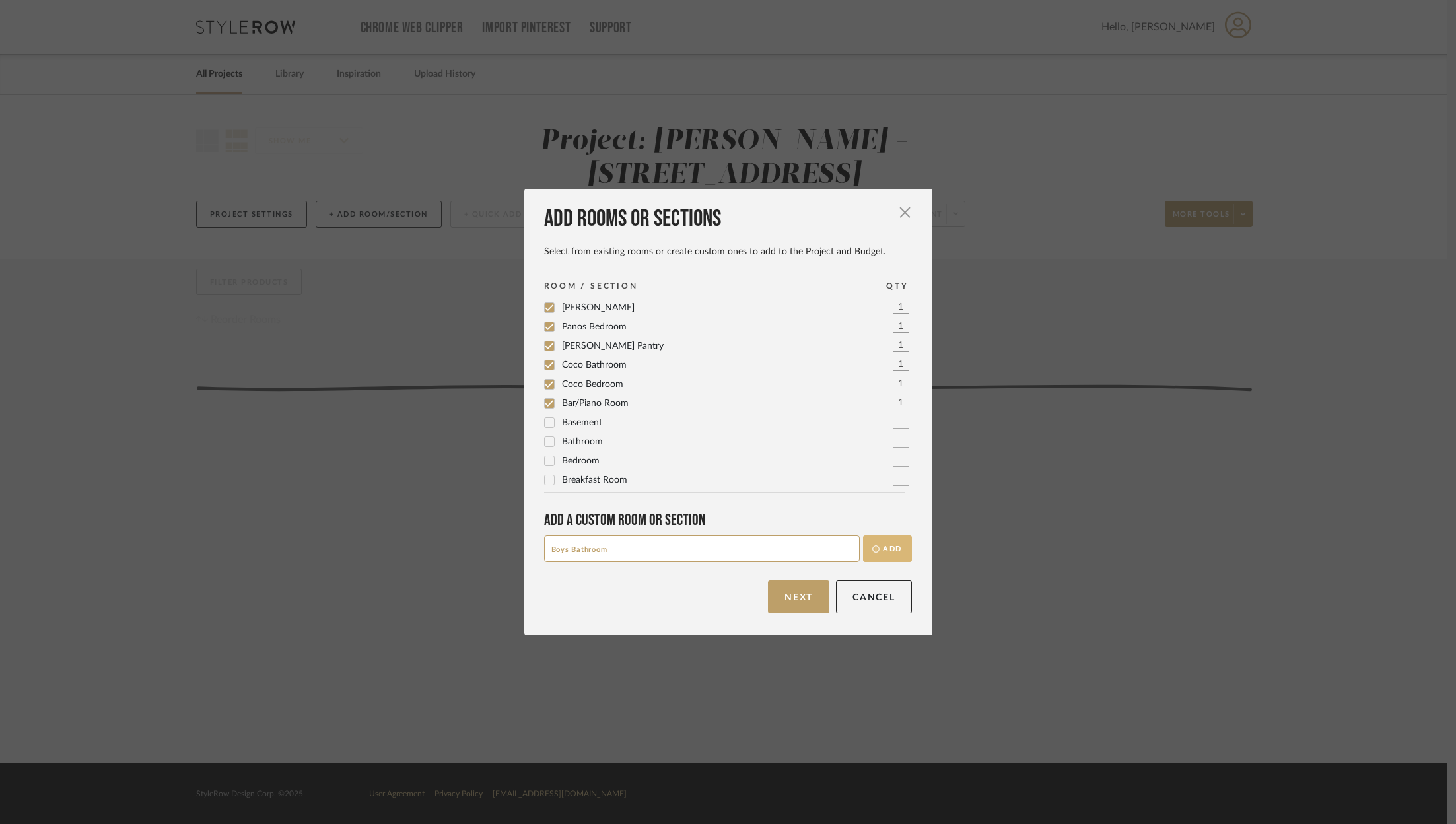
type input "Boys Bathroom"
click at [872, 550] on icon "submit" at bounding box center [875, 549] width 7 height 7
click at [808, 612] on button "Next" at bounding box center [799, 597] width 62 height 33
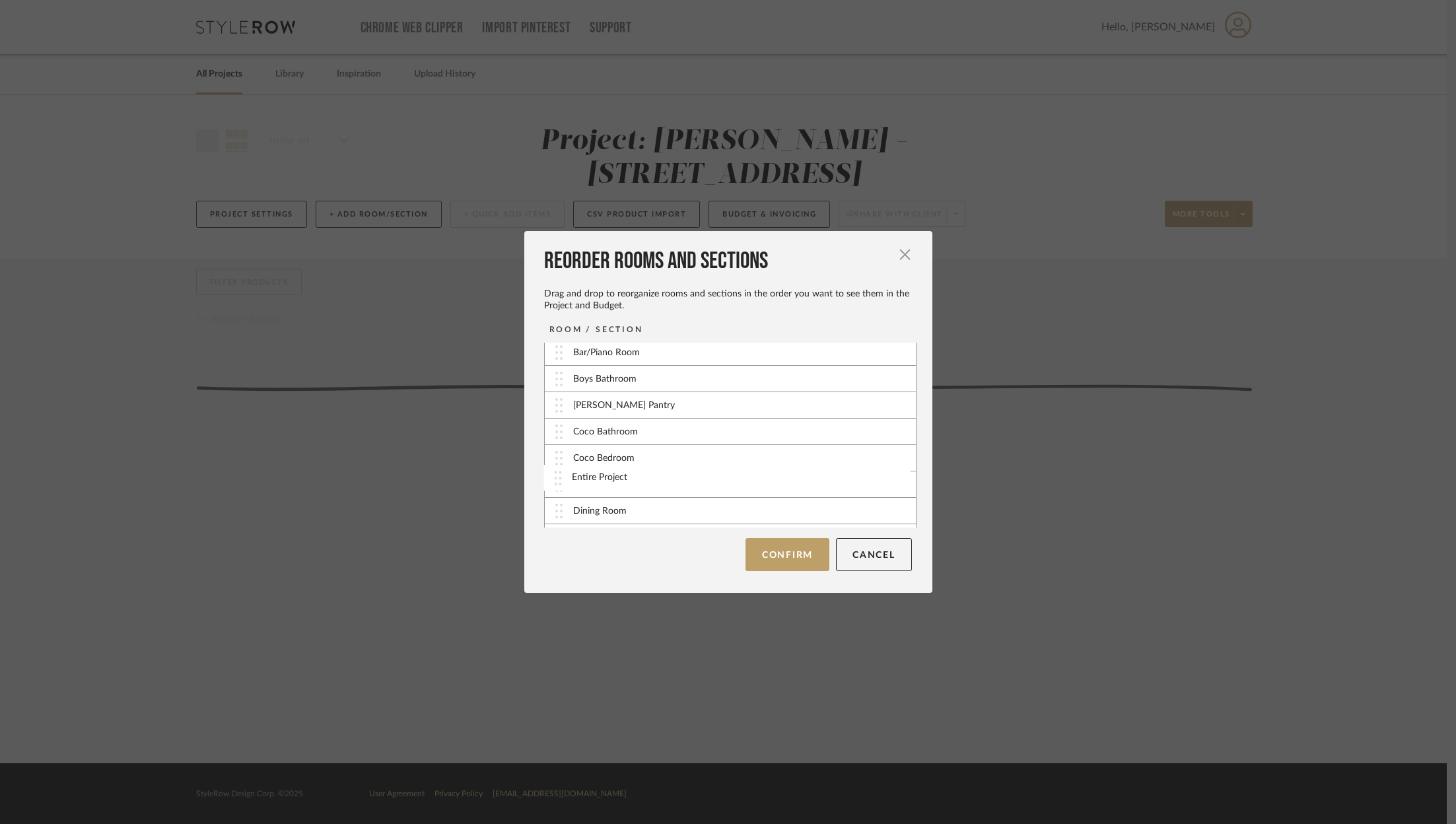
scroll to position [0, 0]
drag, startPoint x: 577, startPoint y: 512, endPoint x: 580, endPoint y: 346, distance: 166.0
drag, startPoint x: 580, startPoint y: 453, endPoint x: 588, endPoint y: 380, distance: 73.4
drag, startPoint x: 582, startPoint y: 386, endPoint x: 577, endPoint y: 522, distance: 136.1
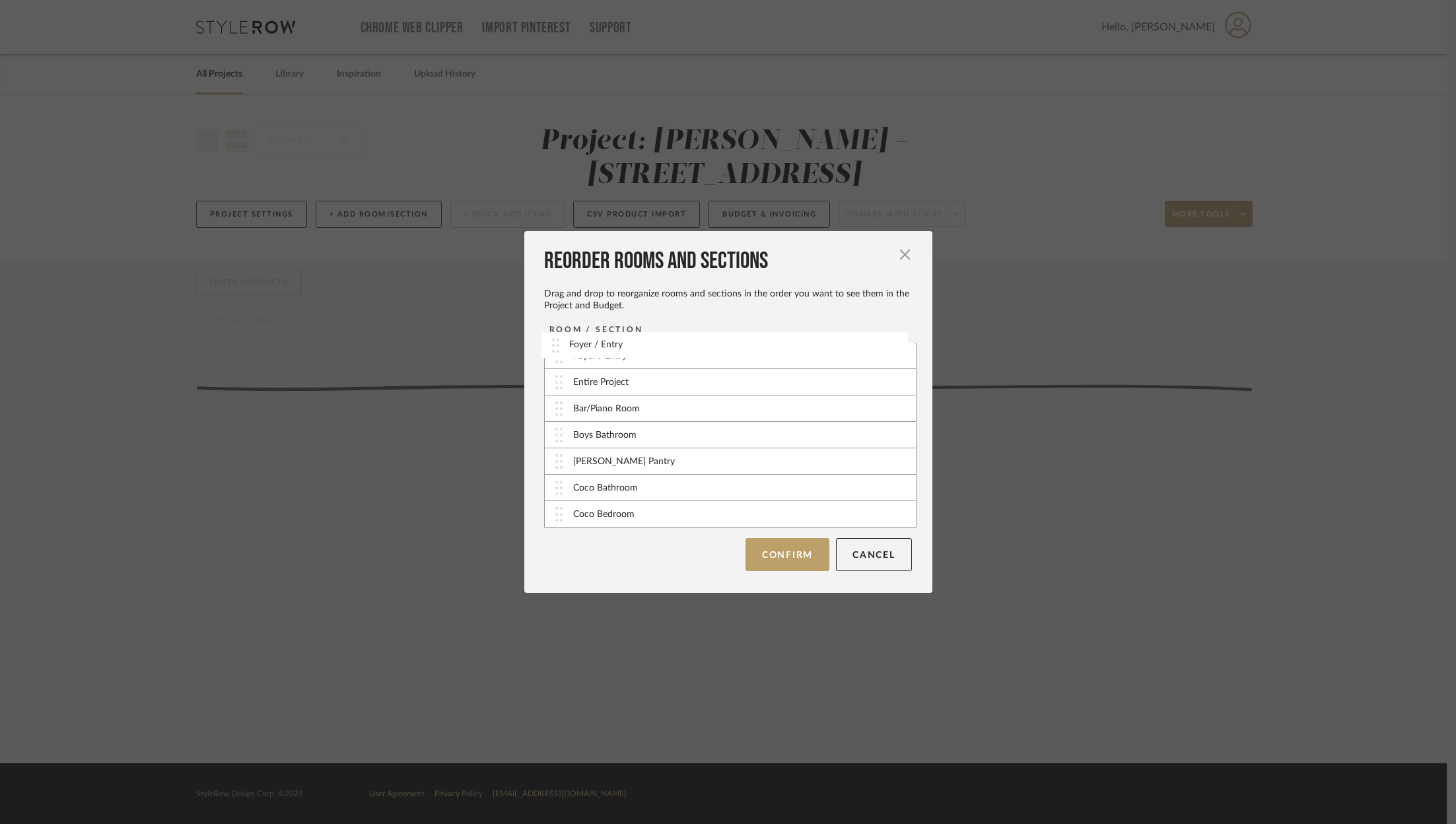
scroll to position [0, 0]
drag, startPoint x: 607, startPoint y: 438, endPoint x: 607, endPoint y: 389, distance: 49.0
drag, startPoint x: 592, startPoint y: 423, endPoint x: 605, endPoint y: 406, distance: 21.4
drag, startPoint x: 601, startPoint y: 412, endPoint x: 597, endPoint y: 430, distance: 18.4
drag, startPoint x: 605, startPoint y: 430, endPoint x: 609, endPoint y: 455, distance: 25.3
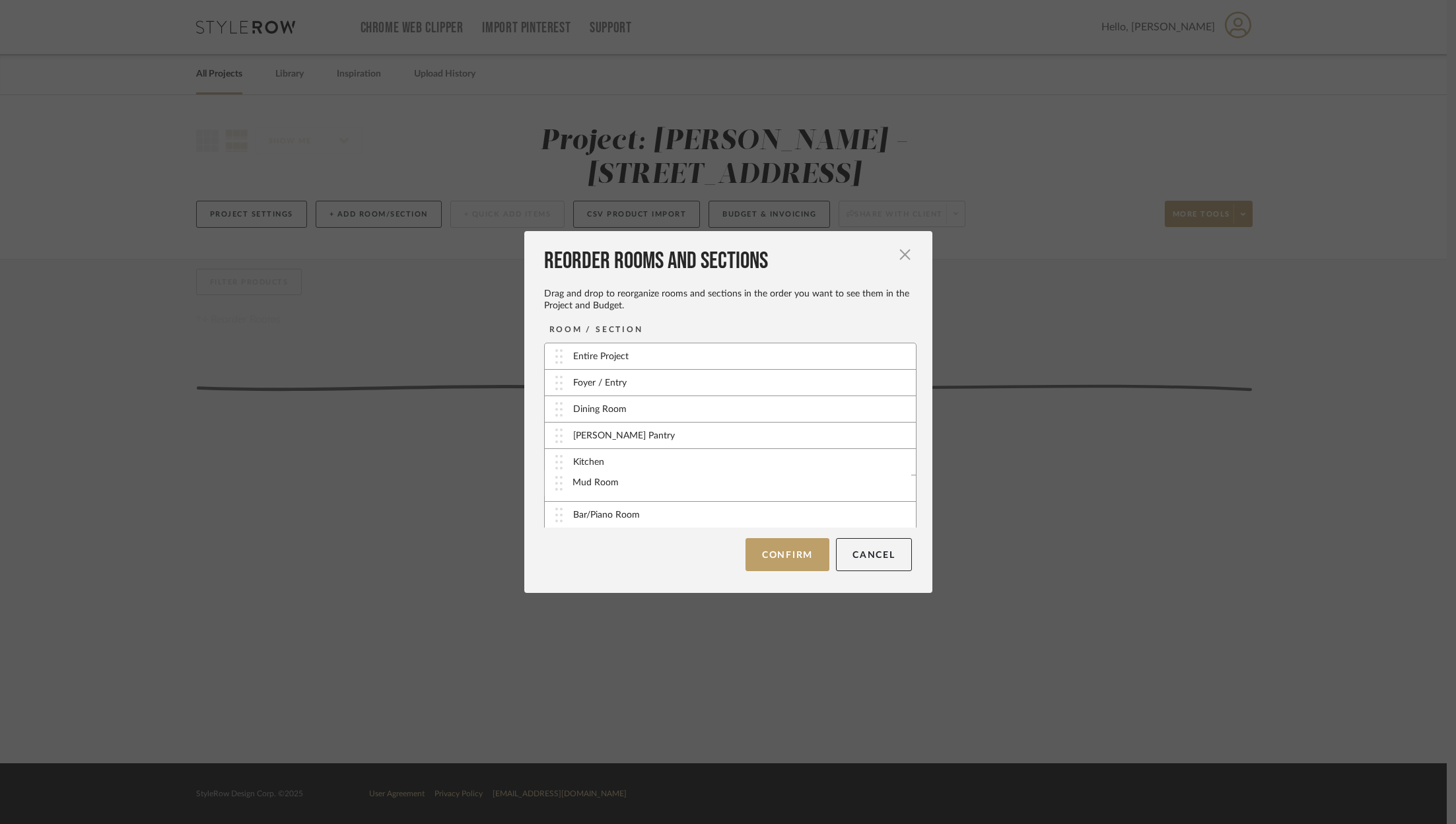
drag, startPoint x: 605, startPoint y: 443, endPoint x: 609, endPoint y: 488, distance: 45.2
drag, startPoint x: 601, startPoint y: 459, endPoint x: 609, endPoint y: 455, distance: 8.9
drag, startPoint x: 640, startPoint y: 457, endPoint x: 652, endPoint y: 434, distance: 25.9
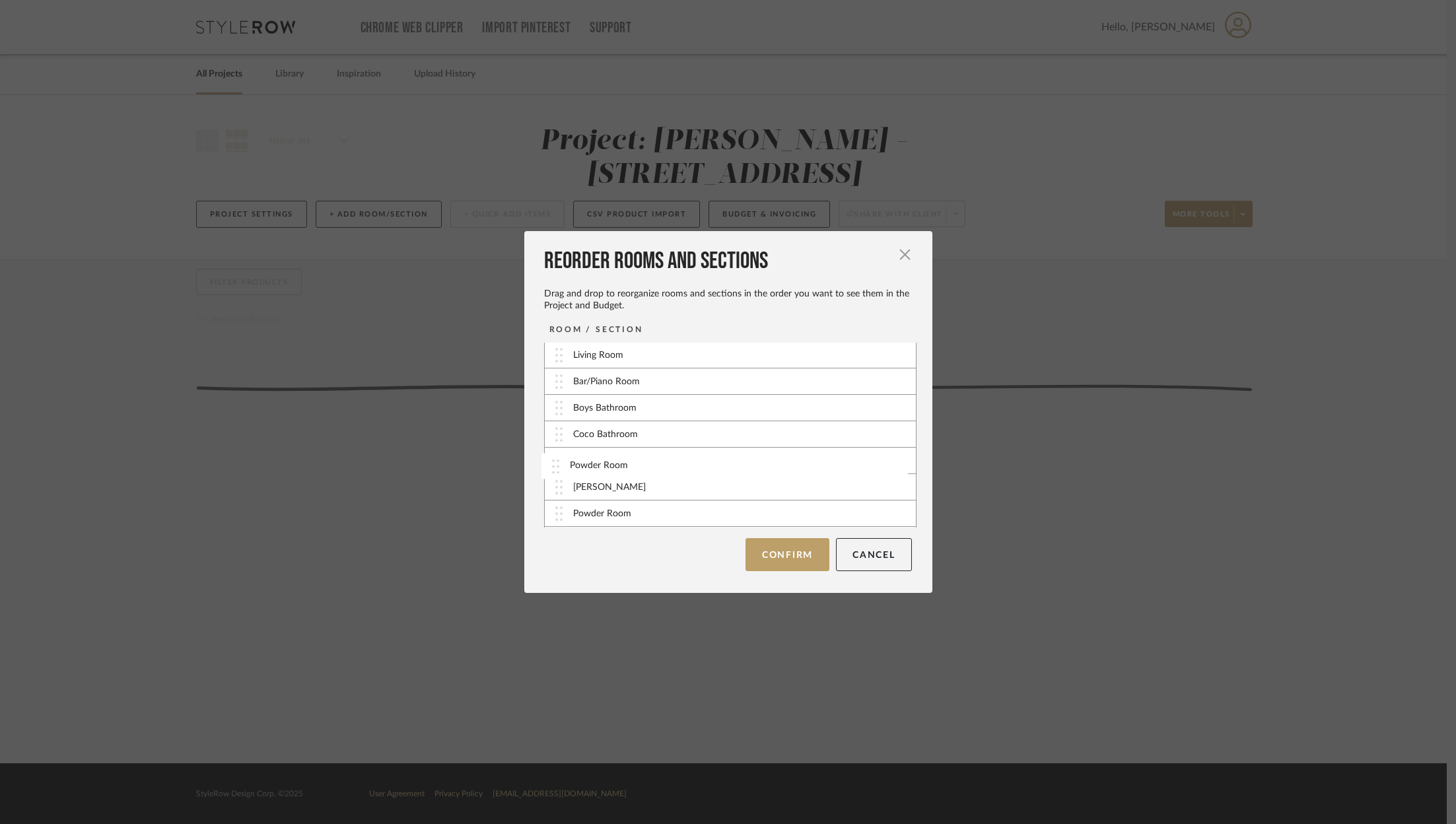
scroll to position [200, 0]
drag, startPoint x: 628, startPoint y: 506, endPoint x: 636, endPoint y: 400, distance: 106.3
drag, startPoint x: 578, startPoint y: 417, endPoint x: 584, endPoint y: 481, distance: 64.3
drag, startPoint x: 567, startPoint y: 496, endPoint x: 564, endPoint y: 418, distance: 78.1
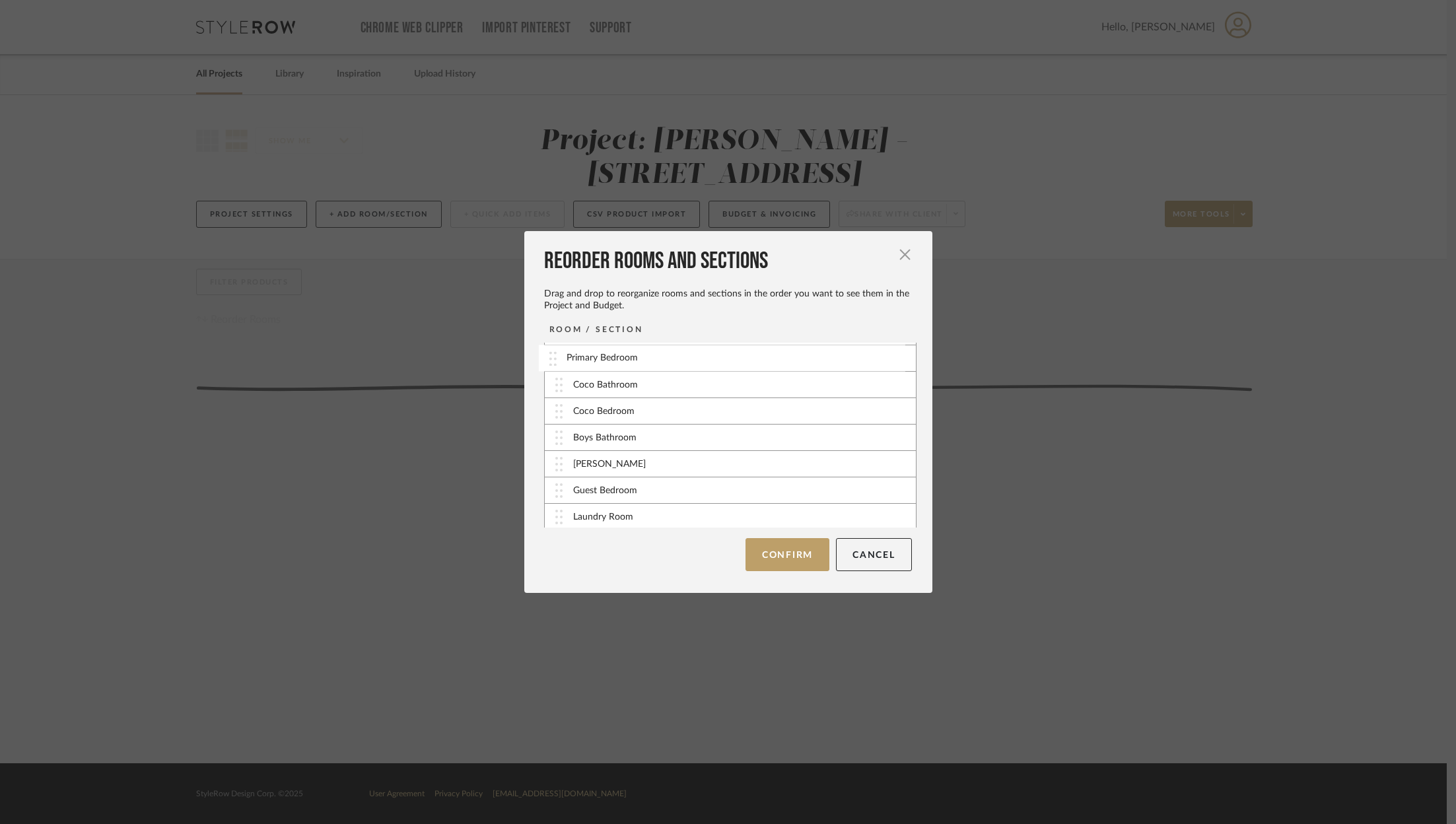
scroll to position [256, 0]
drag, startPoint x: 558, startPoint y: 484, endPoint x: 552, endPoint y: 388, distance: 96.2
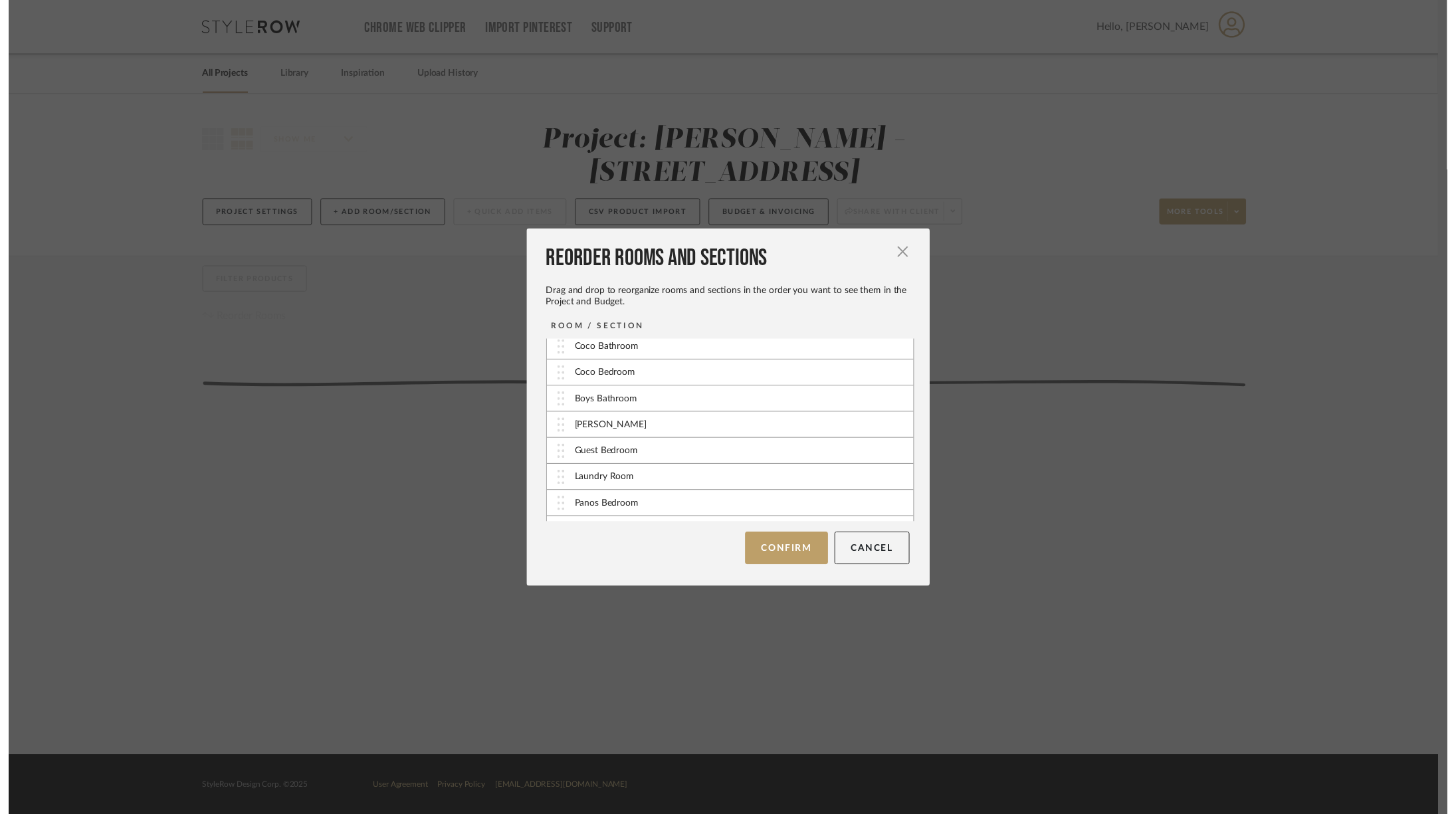
scroll to position [343, 0]
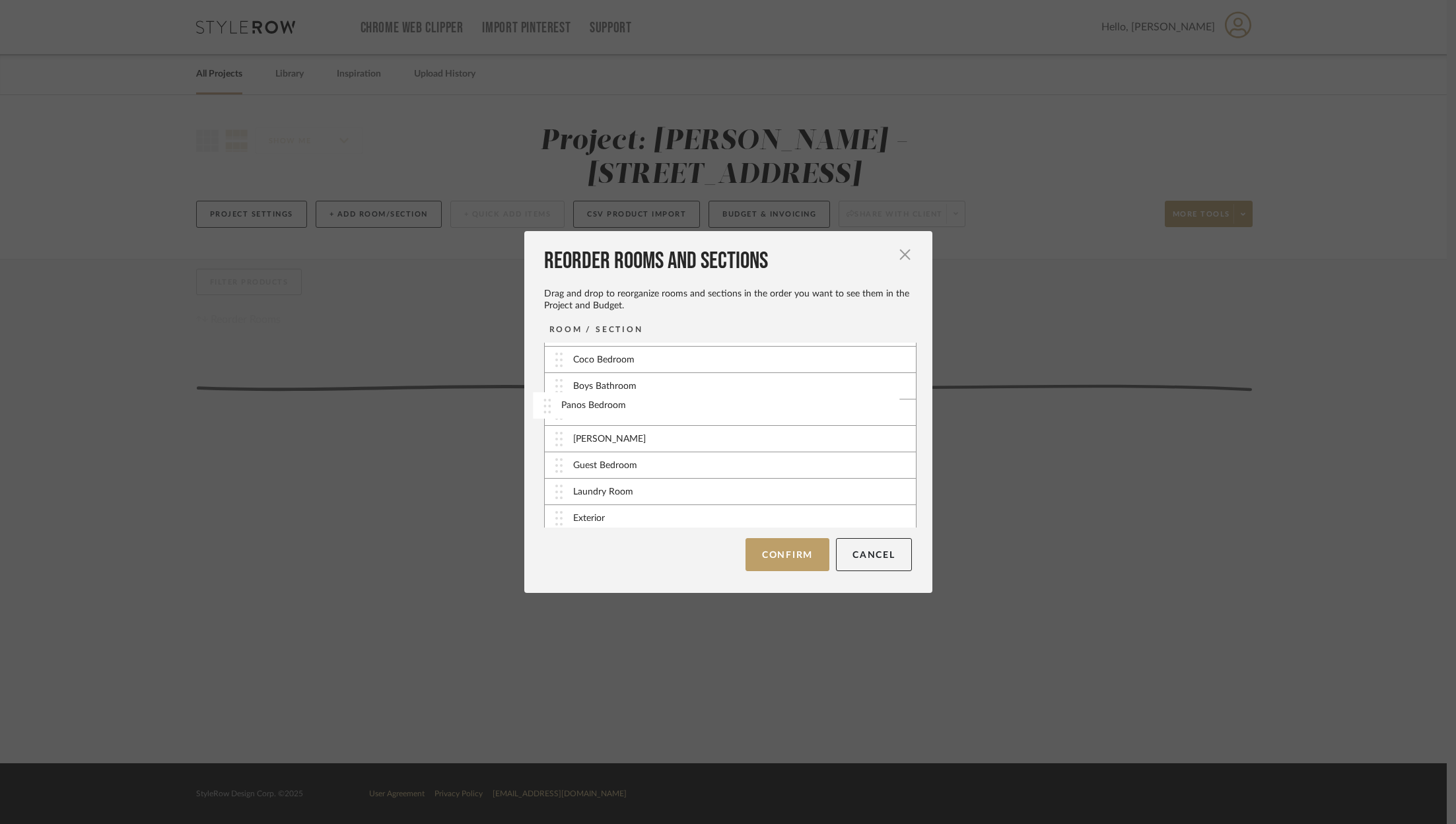
drag, startPoint x: 554, startPoint y: 481, endPoint x: 546, endPoint y: 398, distance: 83.4
drag, startPoint x: 551, startPoint y: 379, endPoint x: 552, endPoint y: 431, distance: 52.0
drag, startPoint x: 552, startPoint y: 463, endPoint x: 544, endPoint y: 386, distance: 77.4
drag, startPoint x: 552, startPoint y: 481, endPoint x: 542, endPoint y: 400, distance: 81.6
click at [781, 558] on button "Confirm" at bounding box center [787, 554] width 84 height 33
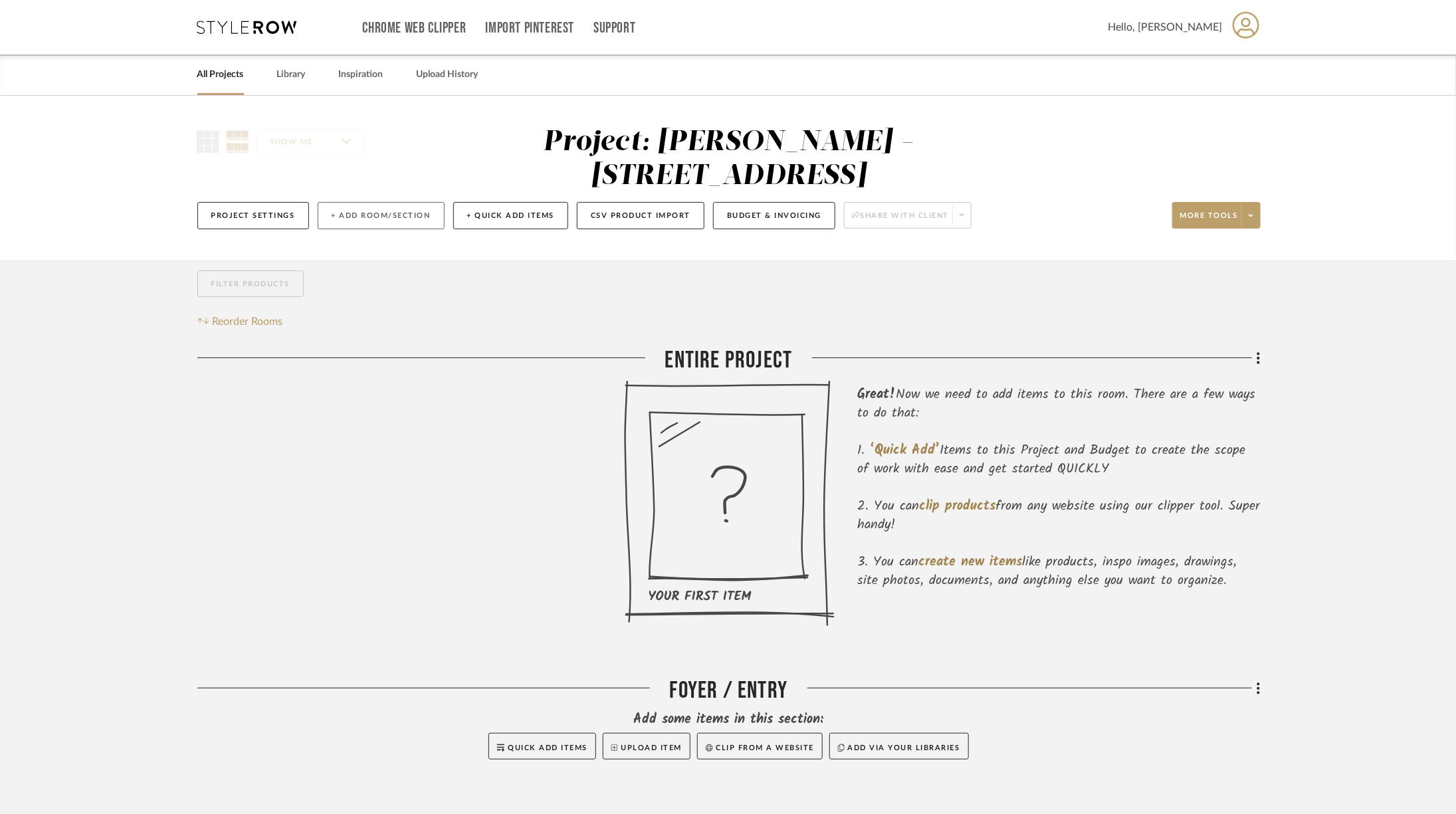
click at [365, 202] on button "+ Add Room/Section" at bounding box center [380, 215] width 127 height 27
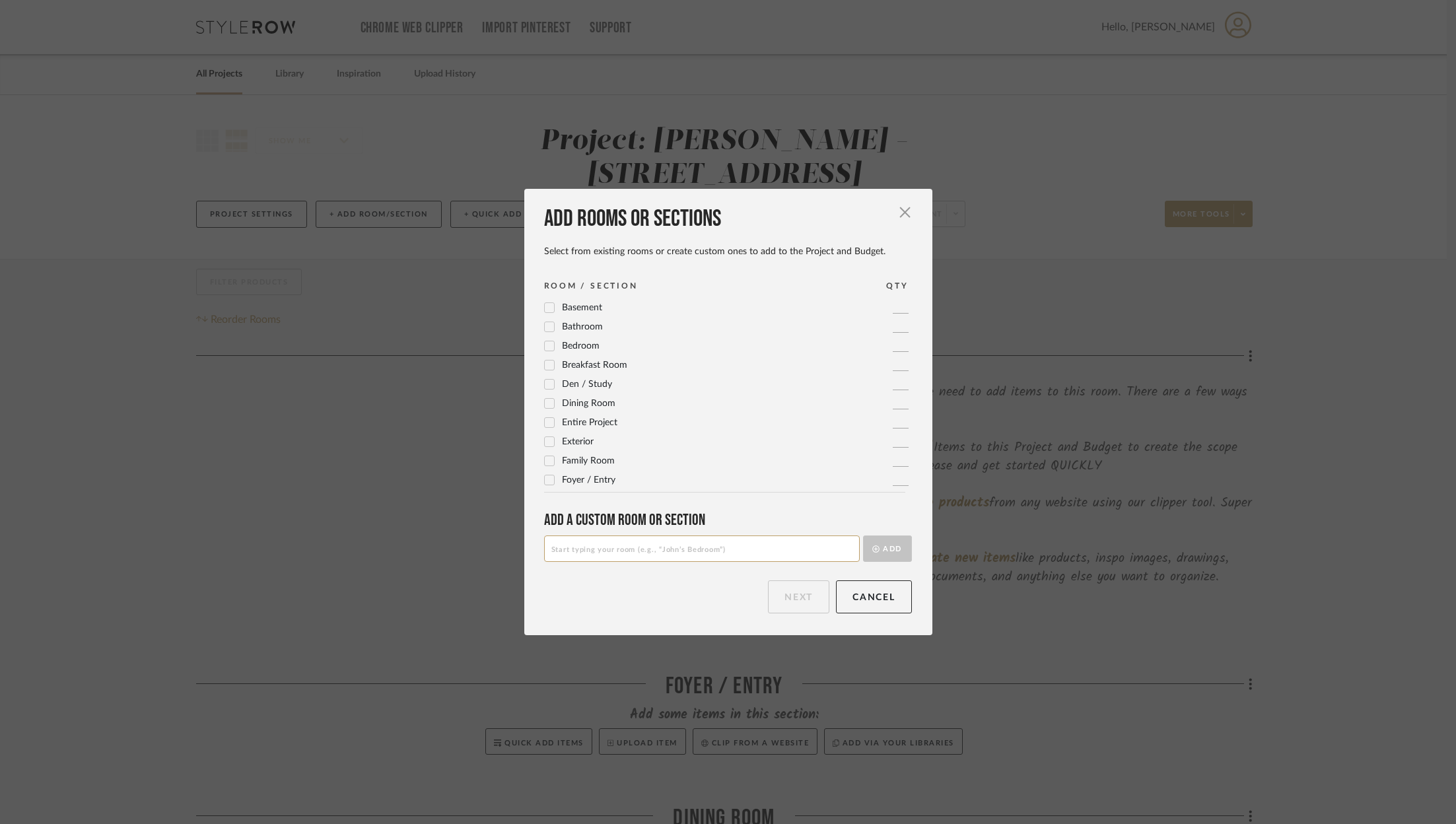
click at [679, 558] on input at bounding box center [702, 549] width 316 height 27
type input "Sophia Office"
click at [872, 552] on icon "submit" at bounding box center [875, 549] width 7 height 7
click at [689, 550] on input at bounding box center [702, 549] width 316 height 27
type input "Peter Office"
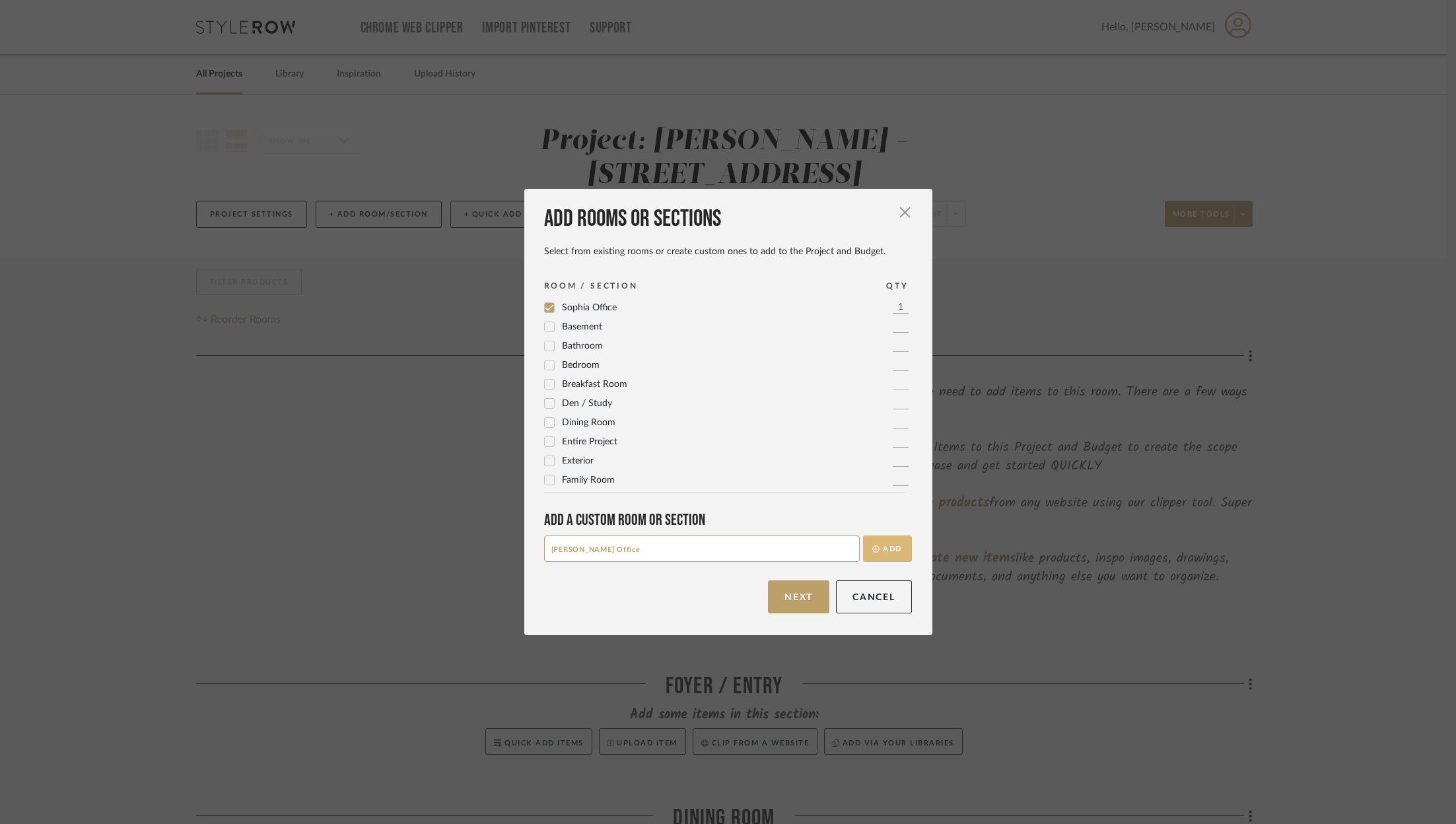
click at [889, 554] on button "Add" at bounding box center [887, 549] width 49 height 27
click at [687, 554] on input at bounding box center [702, 549] width 316 height 27
click at [733, 552] on input "Primary Sitting Room" at bounding box center [702, 549] width 316 height 27
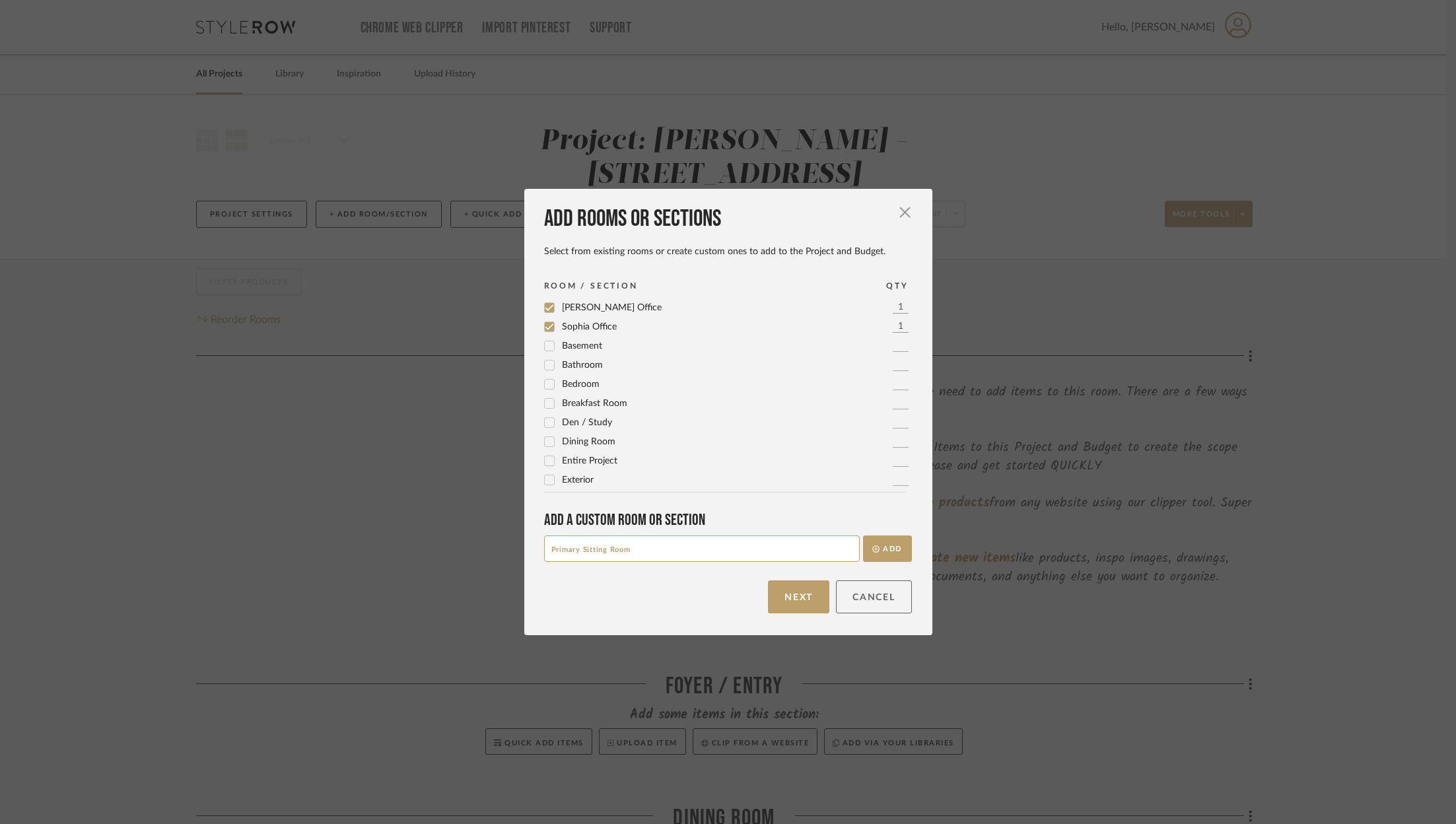
type input "Primary Sitting Room"
click at [884, 600] on button "Cancel" at bounding box center [873, 597] width 76 height 33
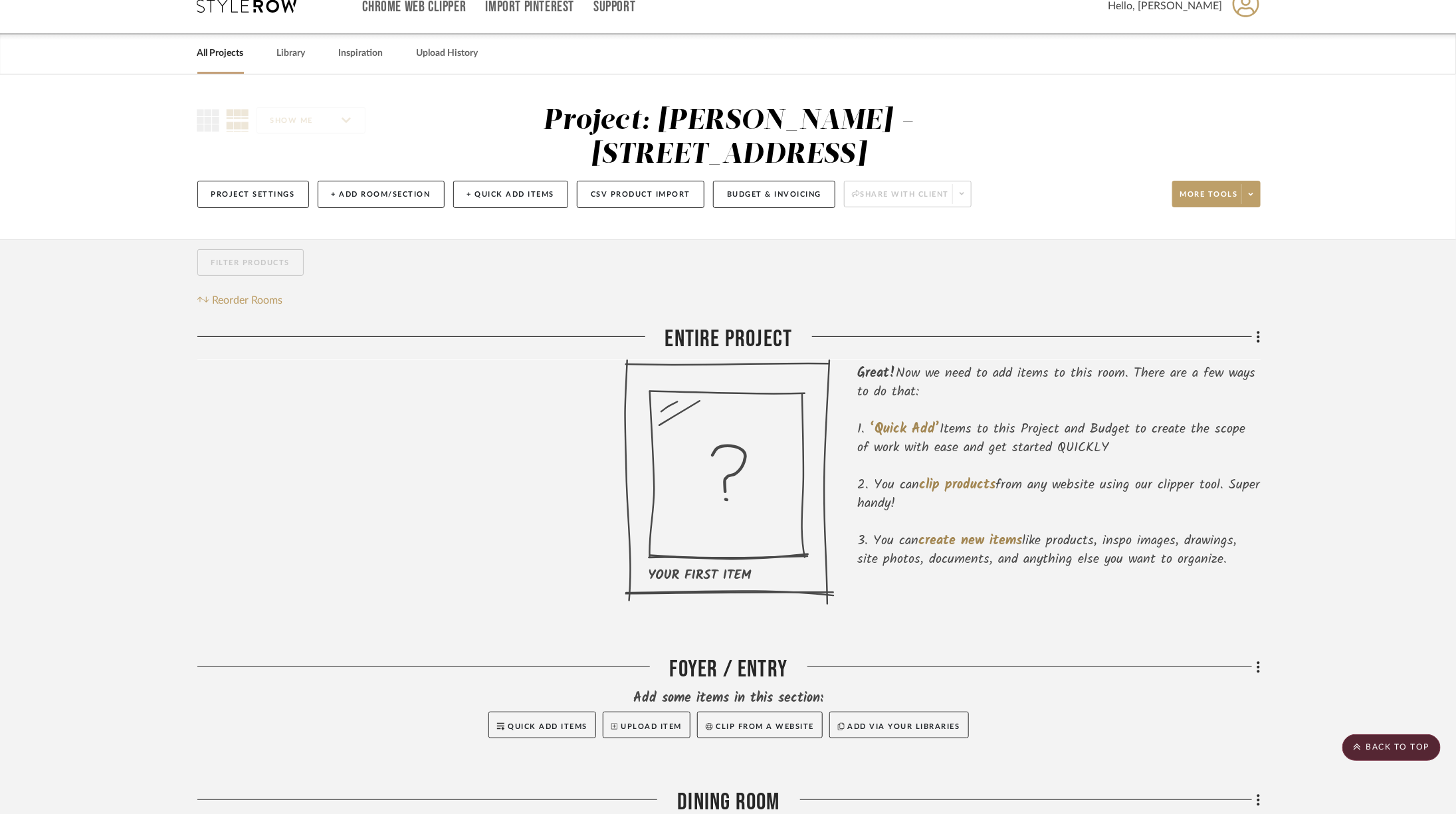
scroll to position [0, 0]
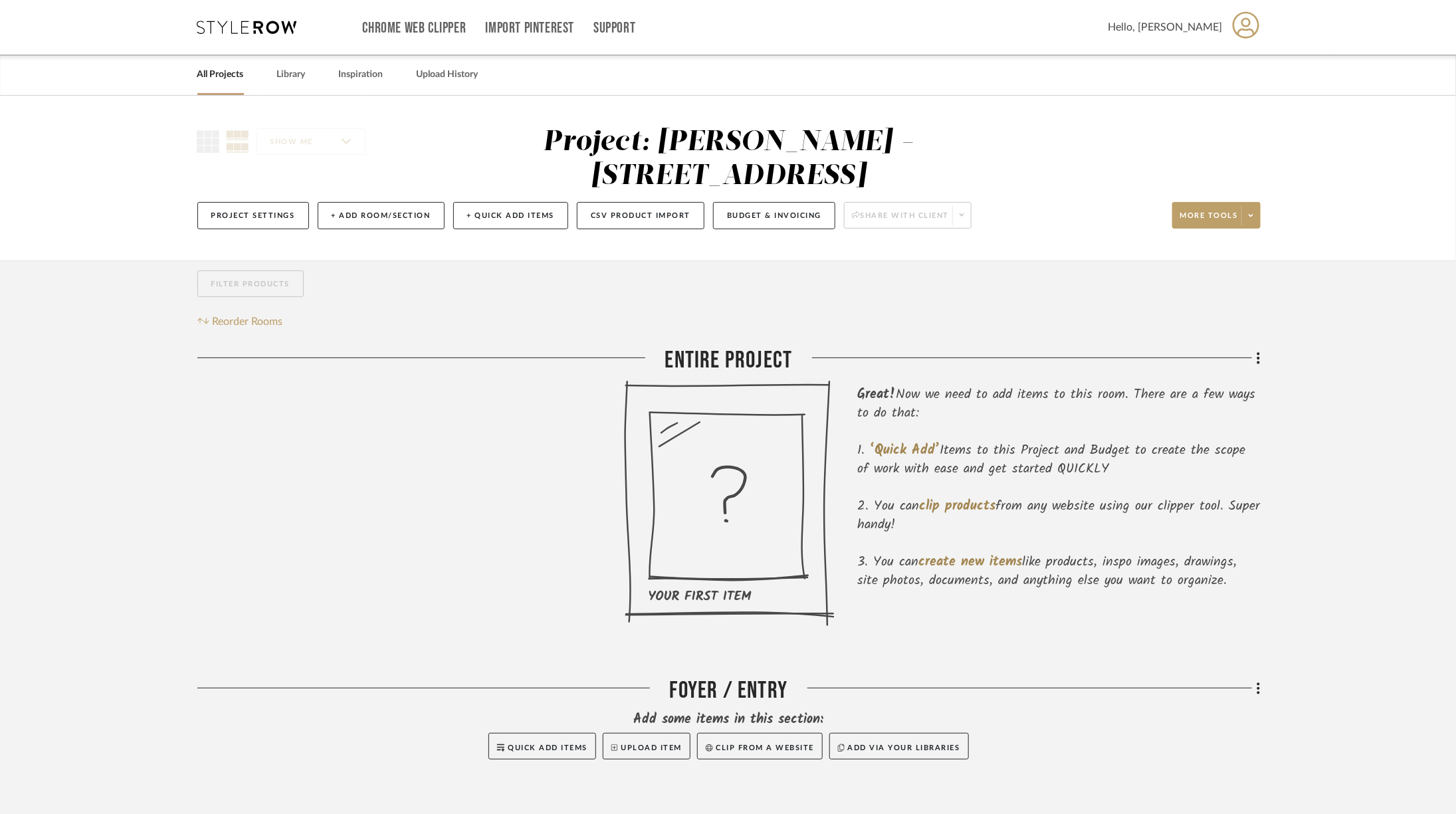
click at [358, 196] on div "Project Settings + Add Room/Section + Quick Add Items CSV Product Import Budget…" at bounding box center [729, 216] width 1064 height 45
click at [361, 202] on button "+ Add Room/Section" at bounding box center [380, 215] width 127 height 27
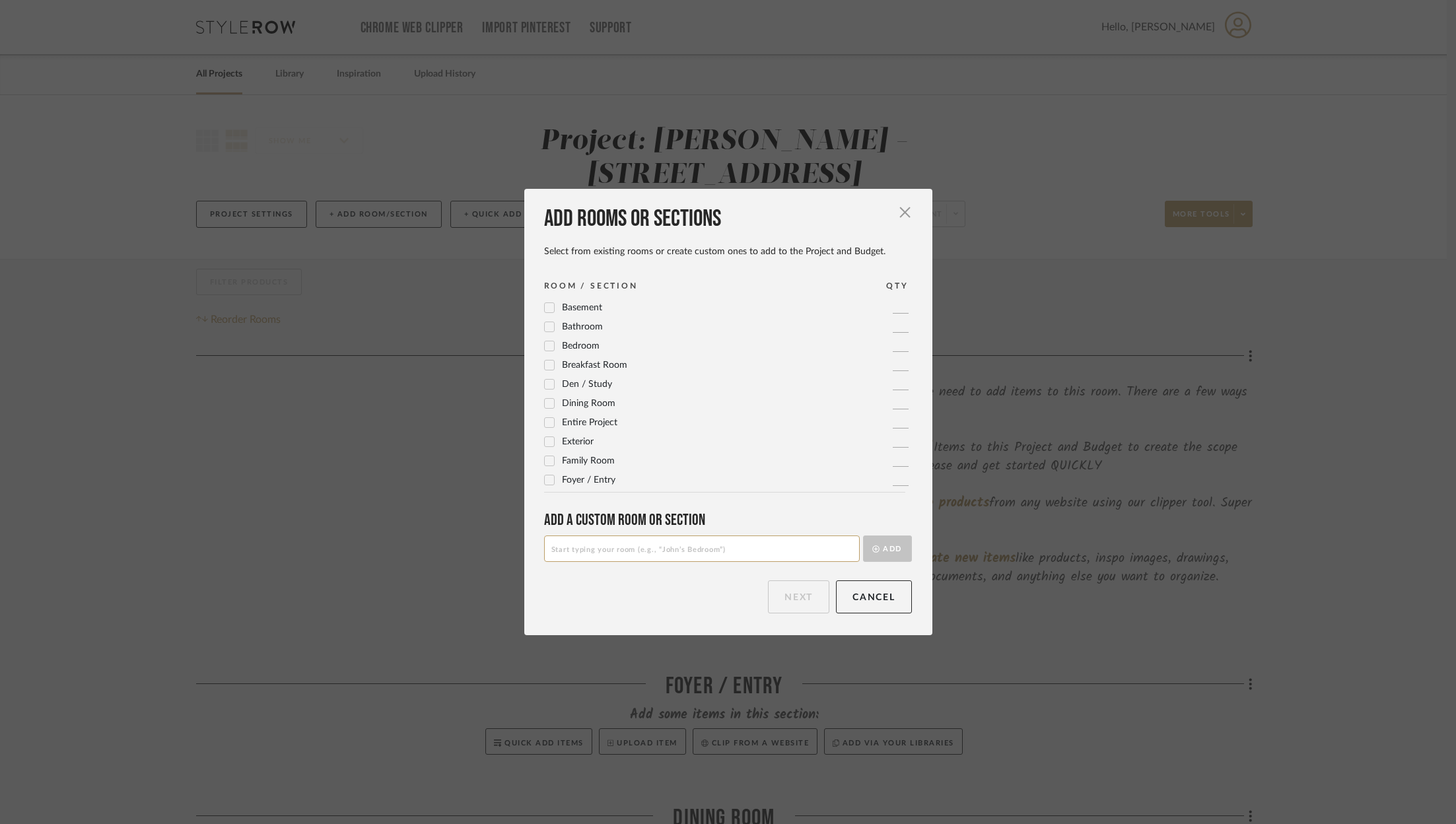
click at [648, 558] on input at bounding box center [702, 549] width 316 height 27
type input "Peter Office"
click at [893, 541] on button "Add" at bounding box center [887, 549] width 49 height 27
click at [785, 551] on input at bounding box center [702, 549] width 316 height 27
type input "Sophia Office"
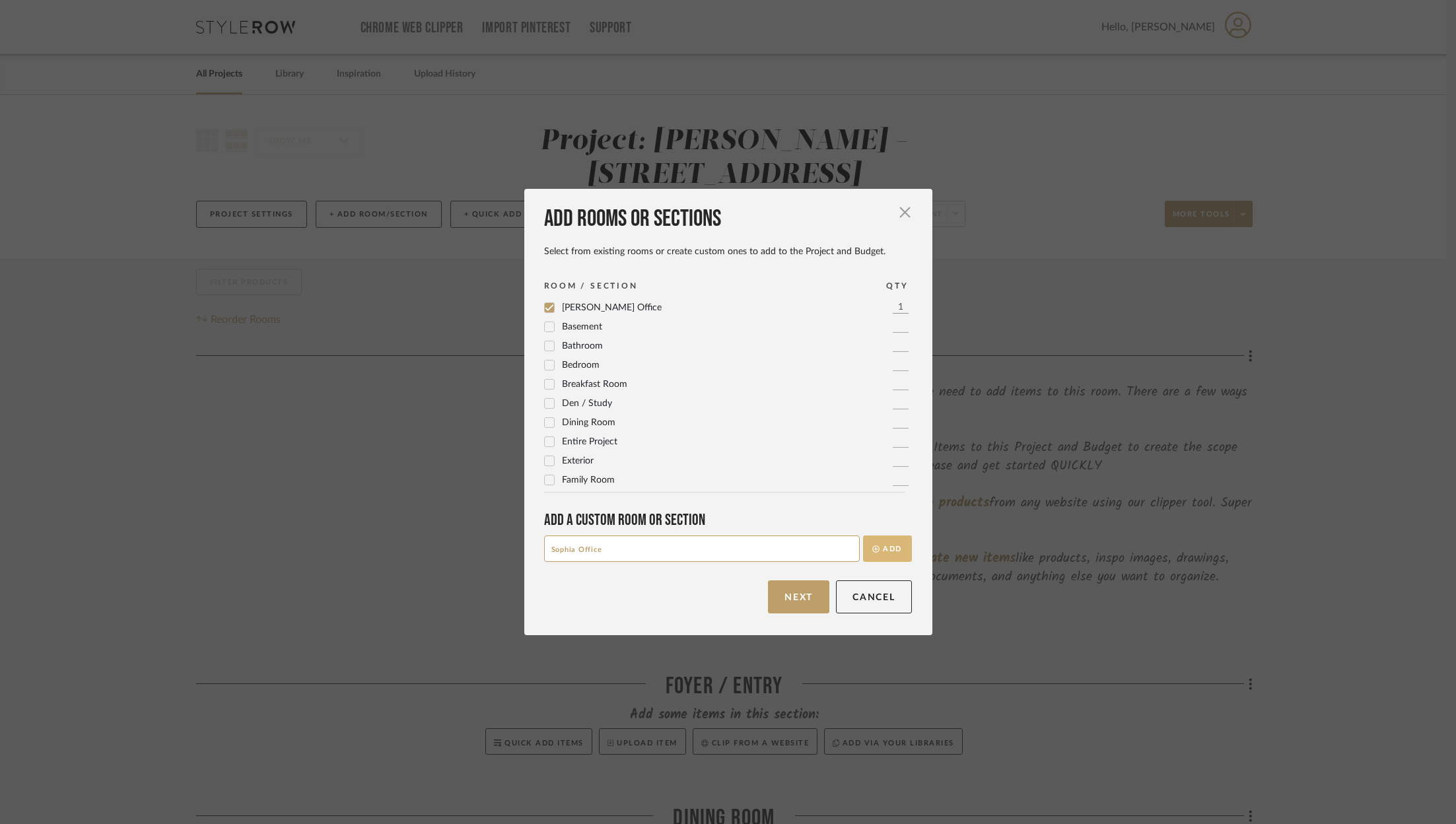
click at [888, 544] on button "Add" at bounding box center [887, 549] width 49 height 27
click at [815, 606] on button "Next" at bounding box center [799, 597] width 62 height 33
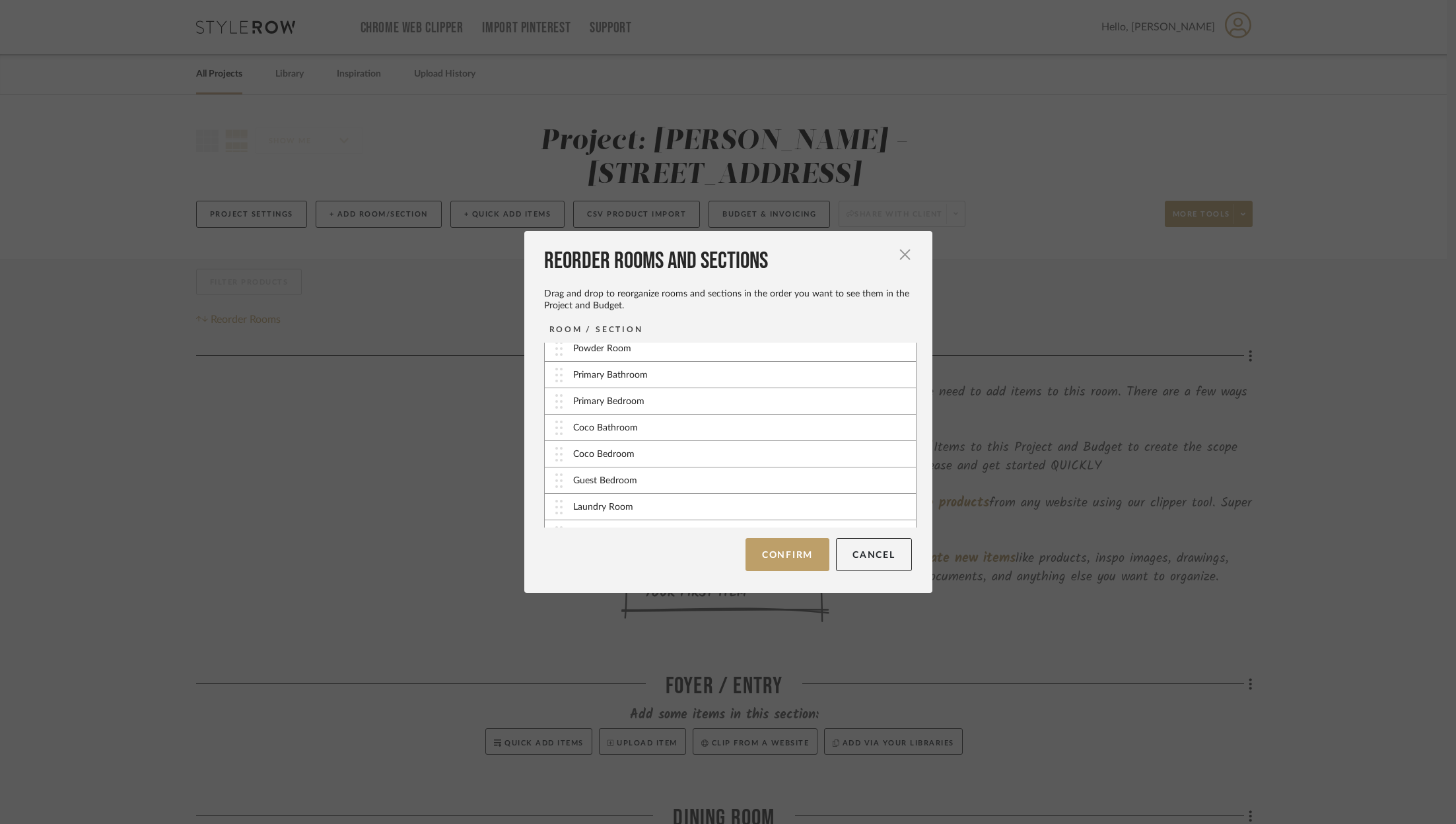
scroll to position [392, 0]
drag, startPoint x: 544, startPoint y: 490, endPoint x: 562, endPoint y: 380, distance: 111.5
drag, startPoint x: 549, startPoint y: 518, endPoint x: 536, endPoint y: 427, distance: 91.9
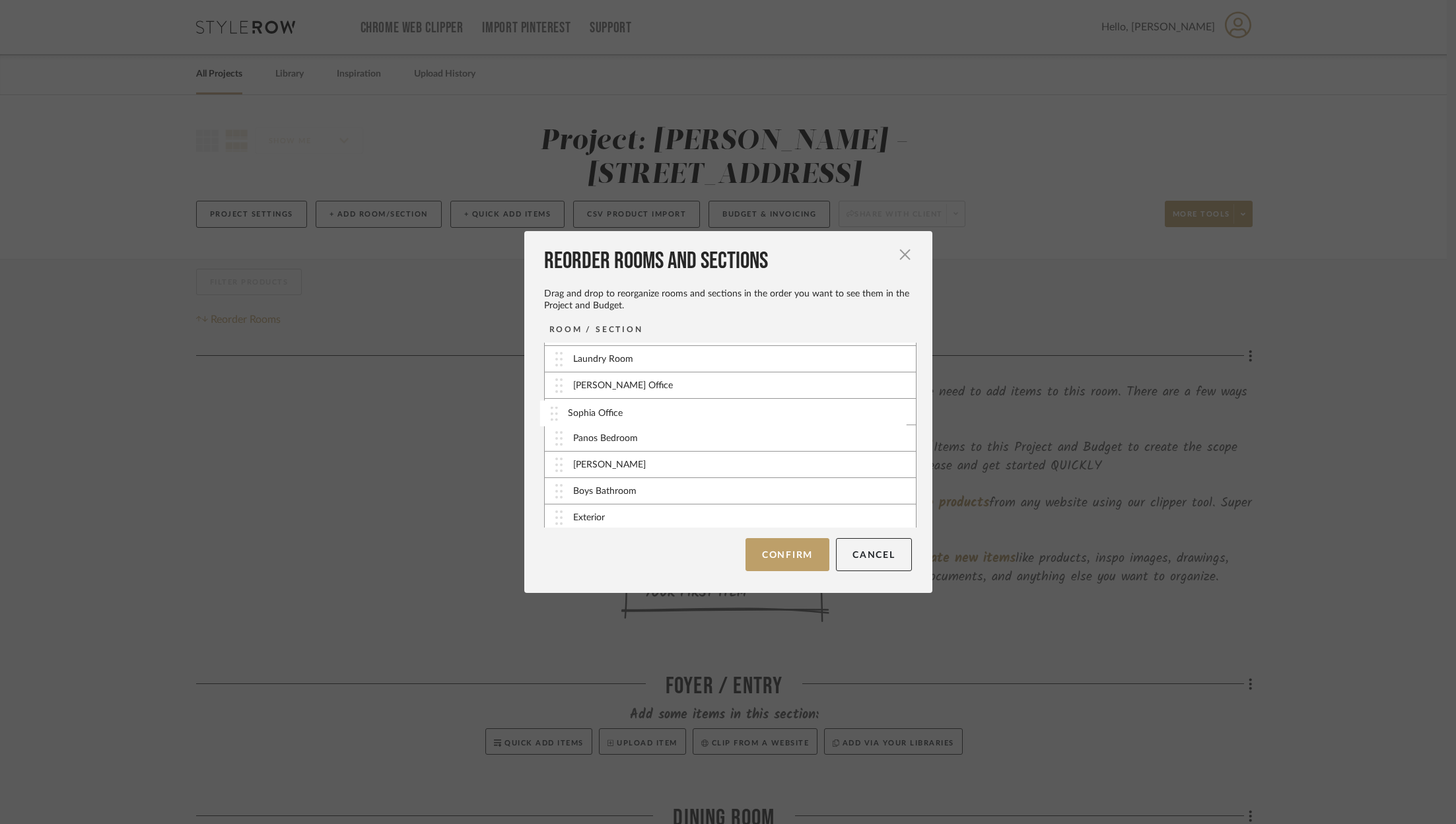
drag, startPoint x: 555, startPoint y: 486, endPoint x: 555, endPoint y: 412, distance: 74.0
click at [789, 559] on button "Confirm" at bounding box center [787, 554] width 84 height 33
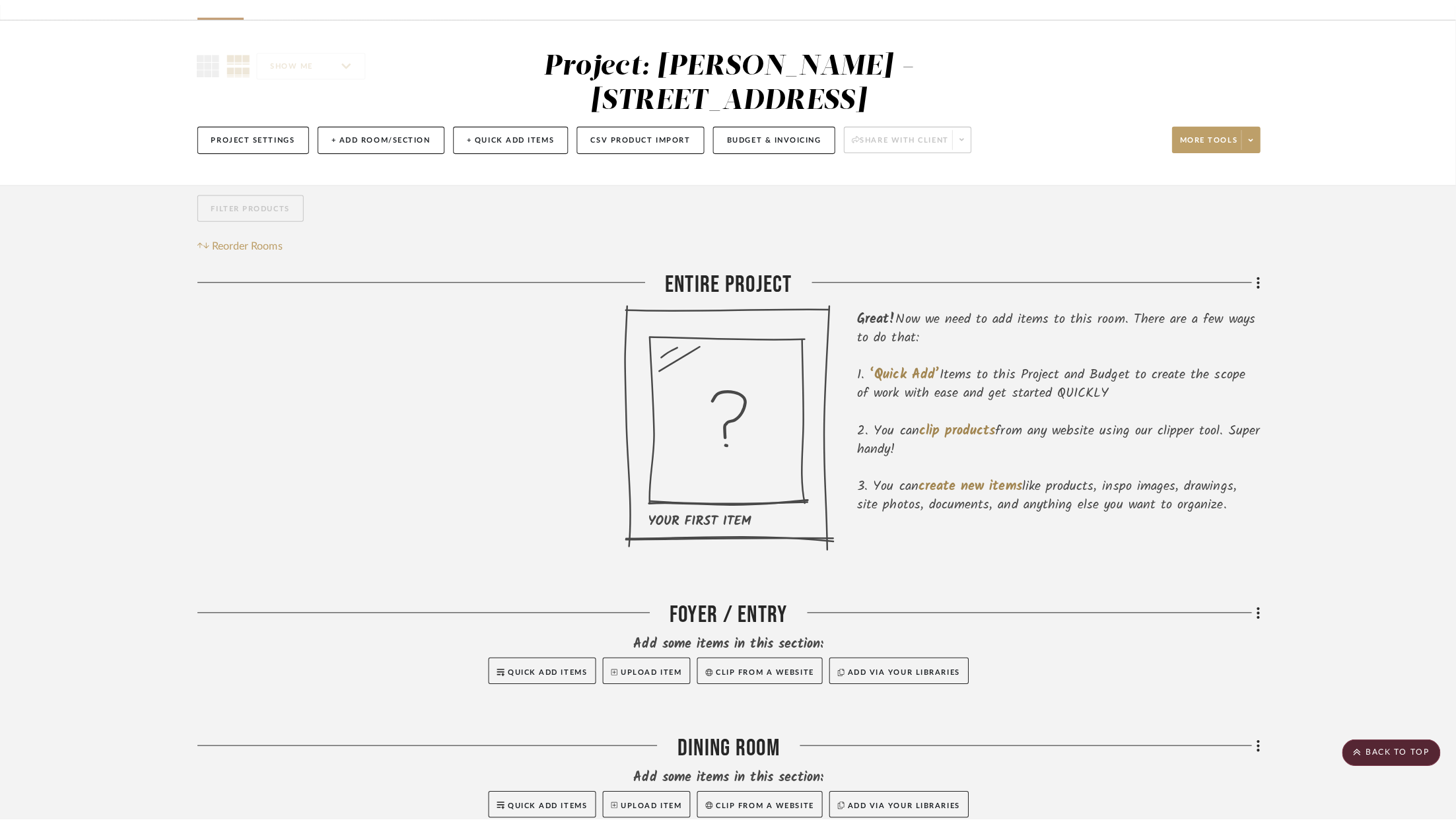
scroll to position [0, 0]
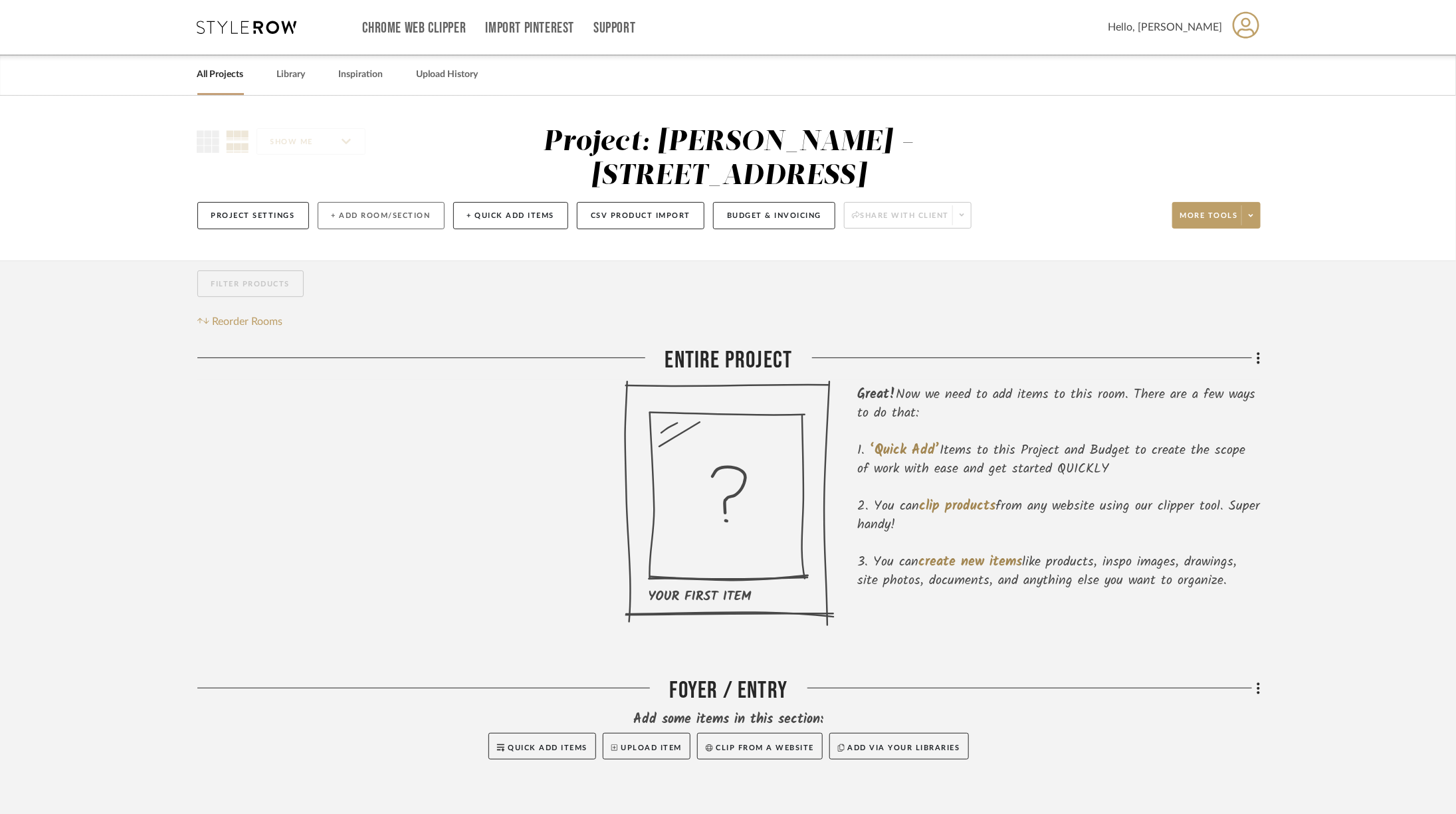
click at [355, 202] on button "+ Add Room/Section" at bounding box center [380, 215] width 127 height 27
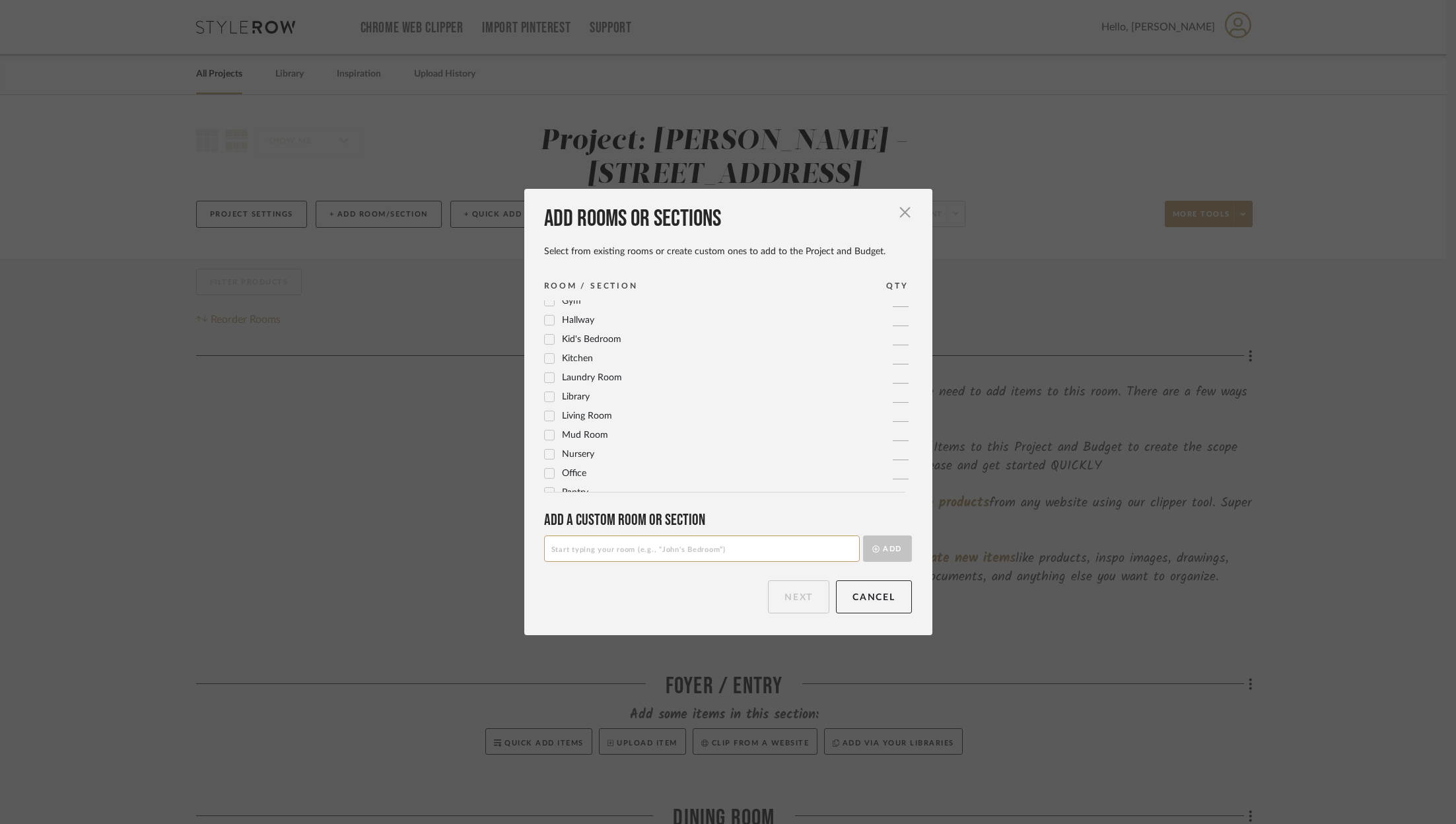
scroll to position [315, 0]
click at [620, 552] on input at bounding box center [702, 549] width 316 height 27
type input "Time Billing"
click at [901, 555] on button "Add" at bounding box center [887, 549] width 49 height 27
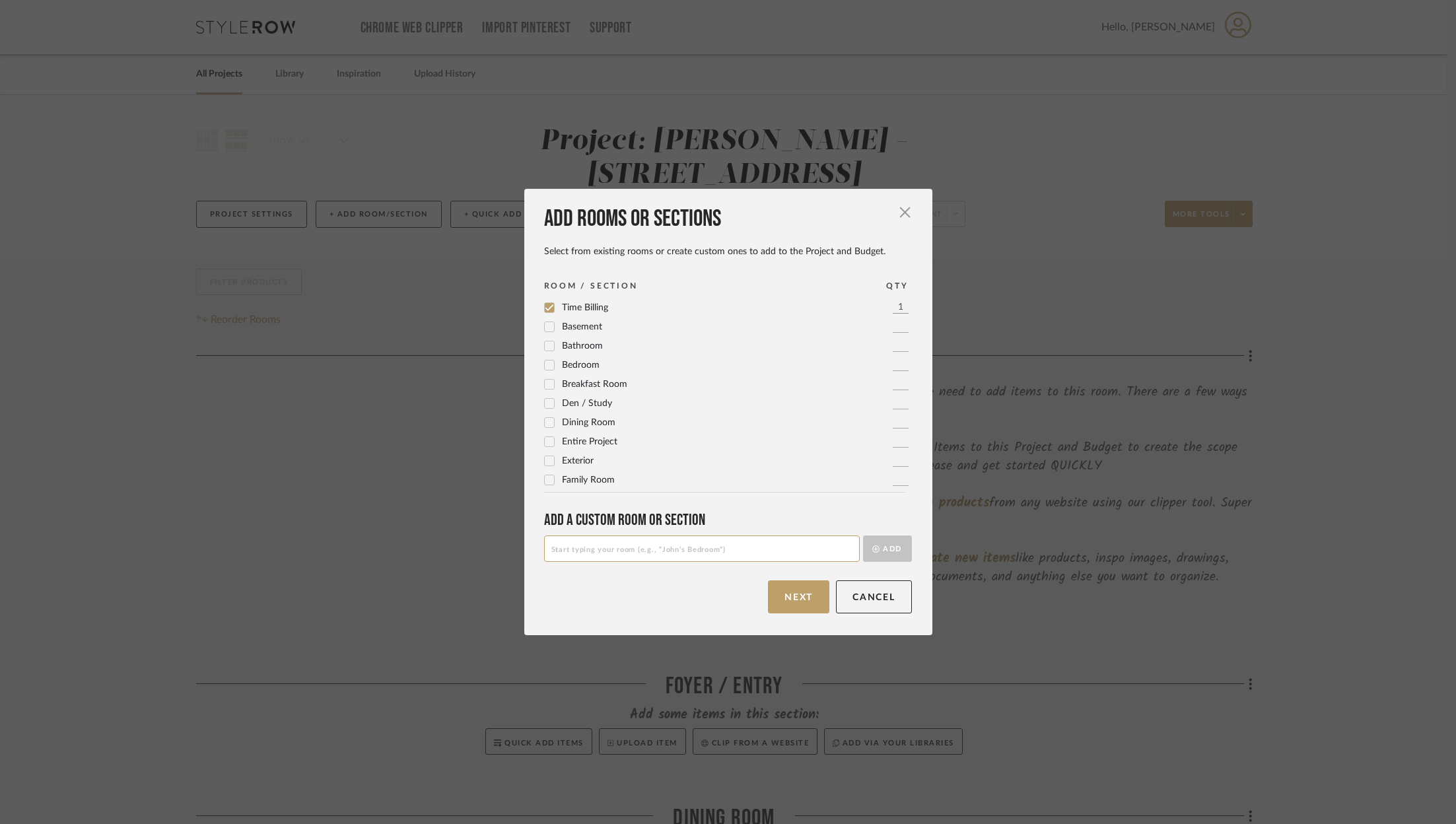
click at [807, 550] on input at bounding box center [702, 549] width 316 height 27
type input "U"
type input "Invoices"
click at [893, 551] on button "Add" at bounding box center [887, 549] width 49 height 27
click at [805, 602] on button "Next" at bounding box center [799, 597] width 62 height 33
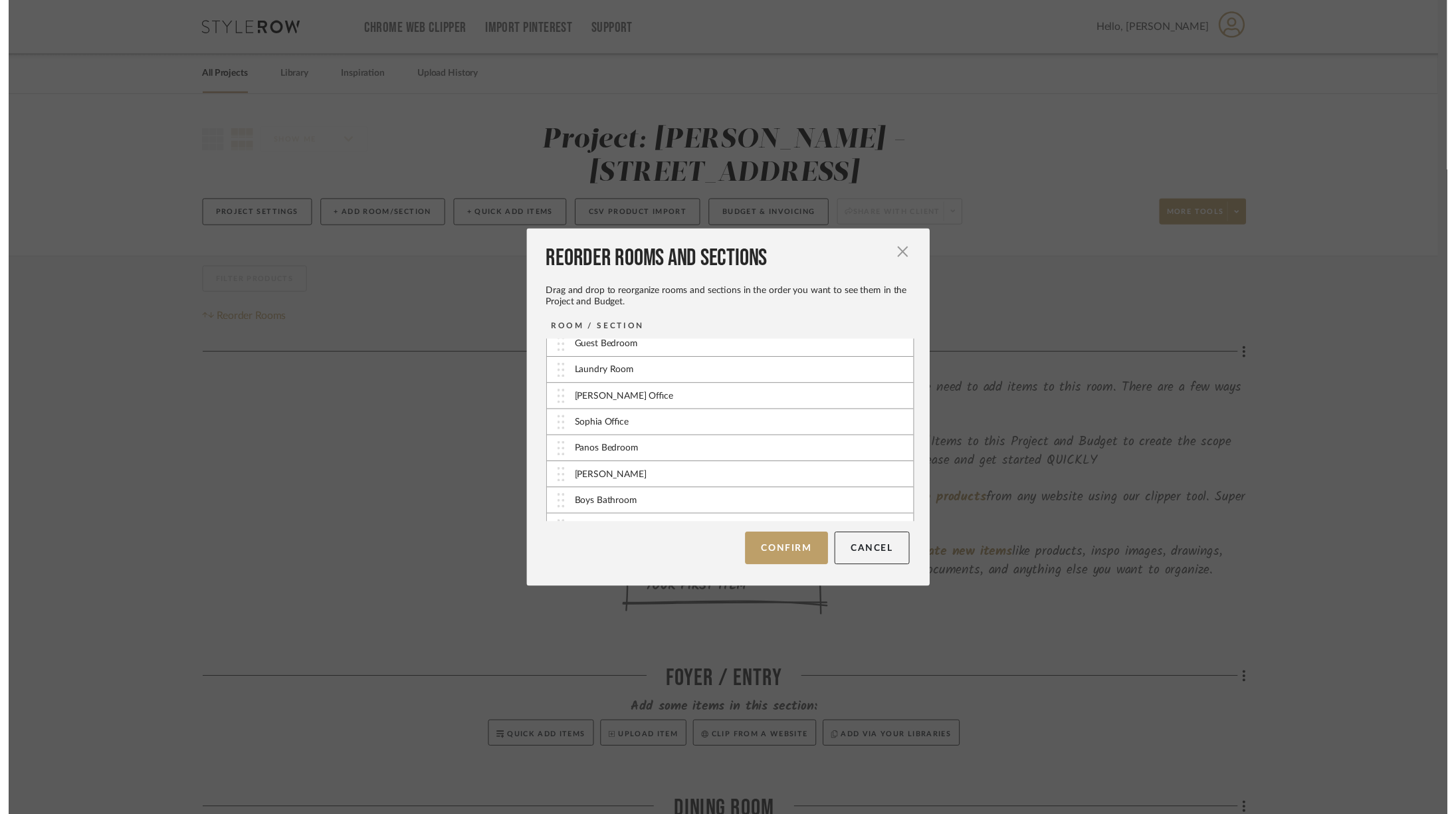
scroll to position [447, 0]
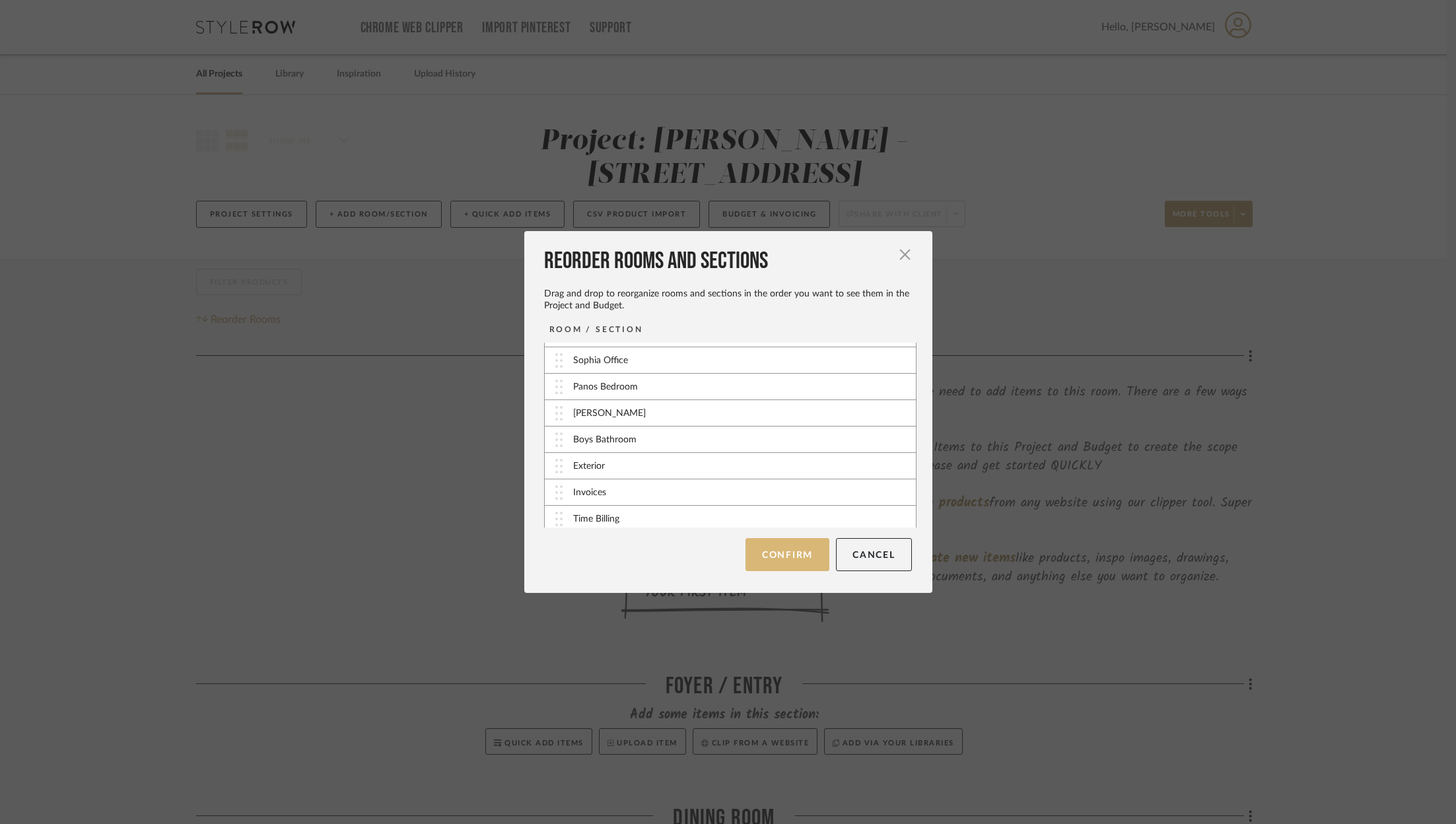
click at [785, 553] on button "Confirm" at bounding box center [787, 554] width 84 height 33
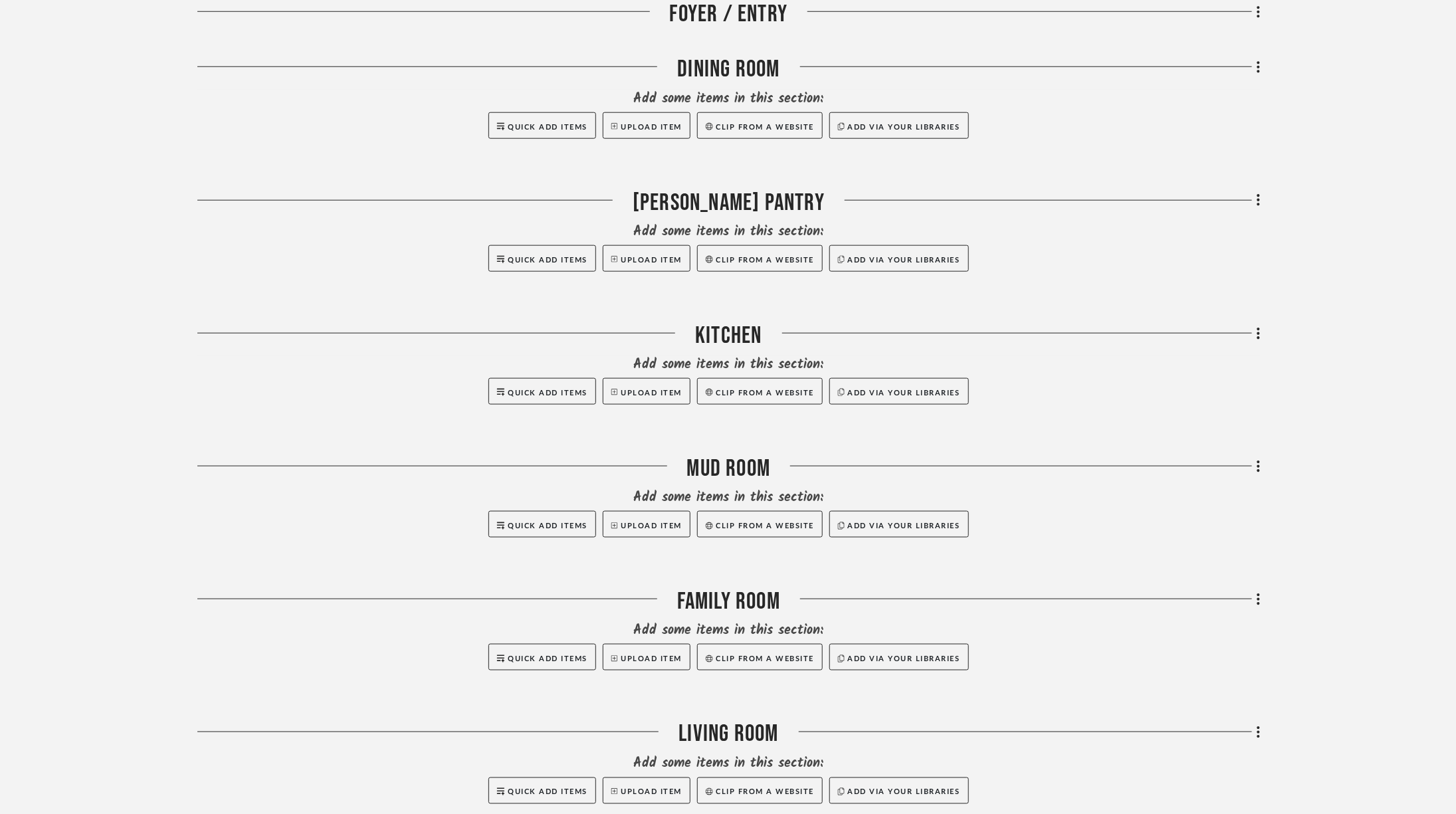
scroll to position [1262, 0]
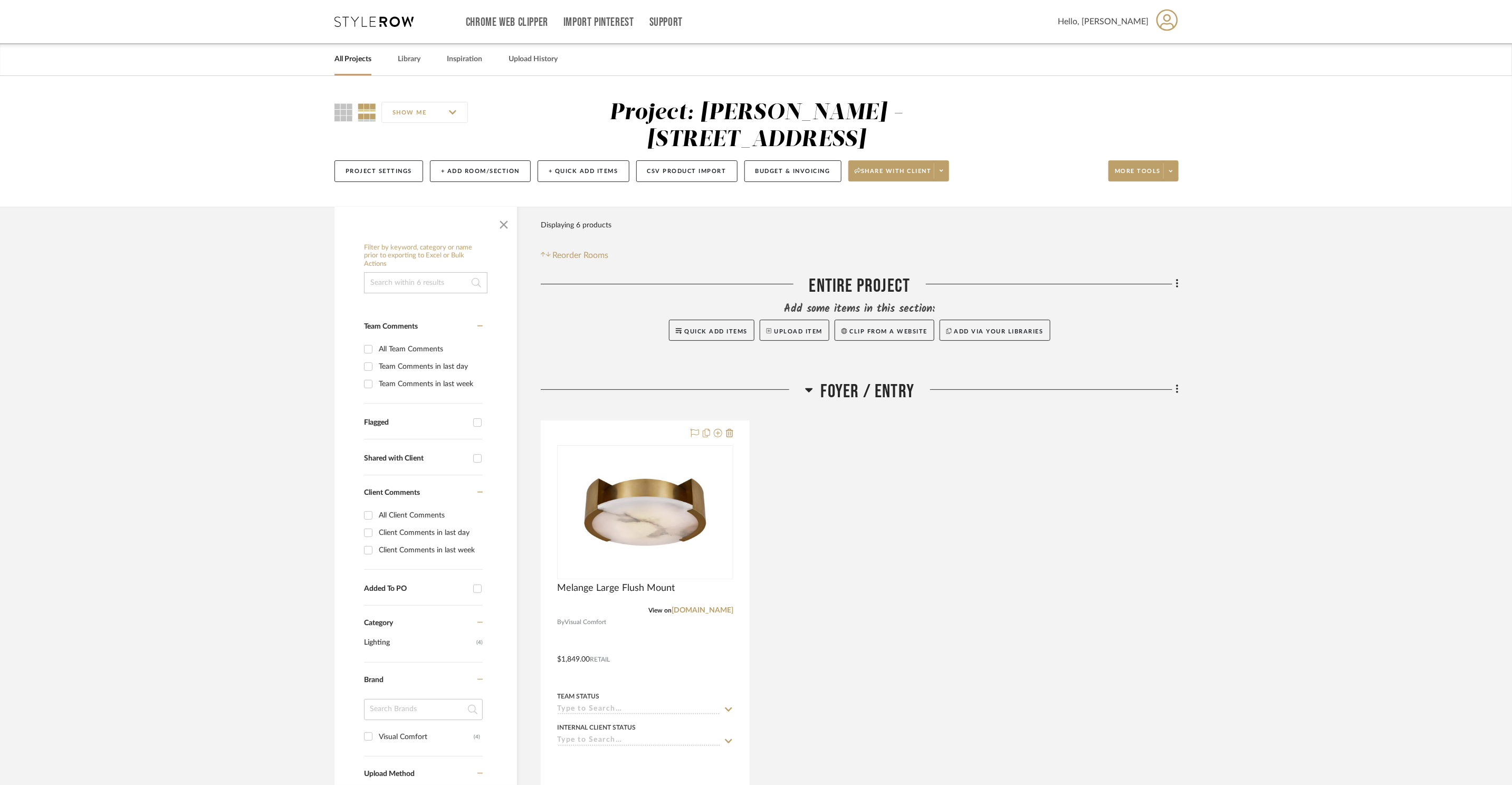
click at [862, 381] on span "Foyer / Entry" at bounding box center [867, 392] width 94 height 23
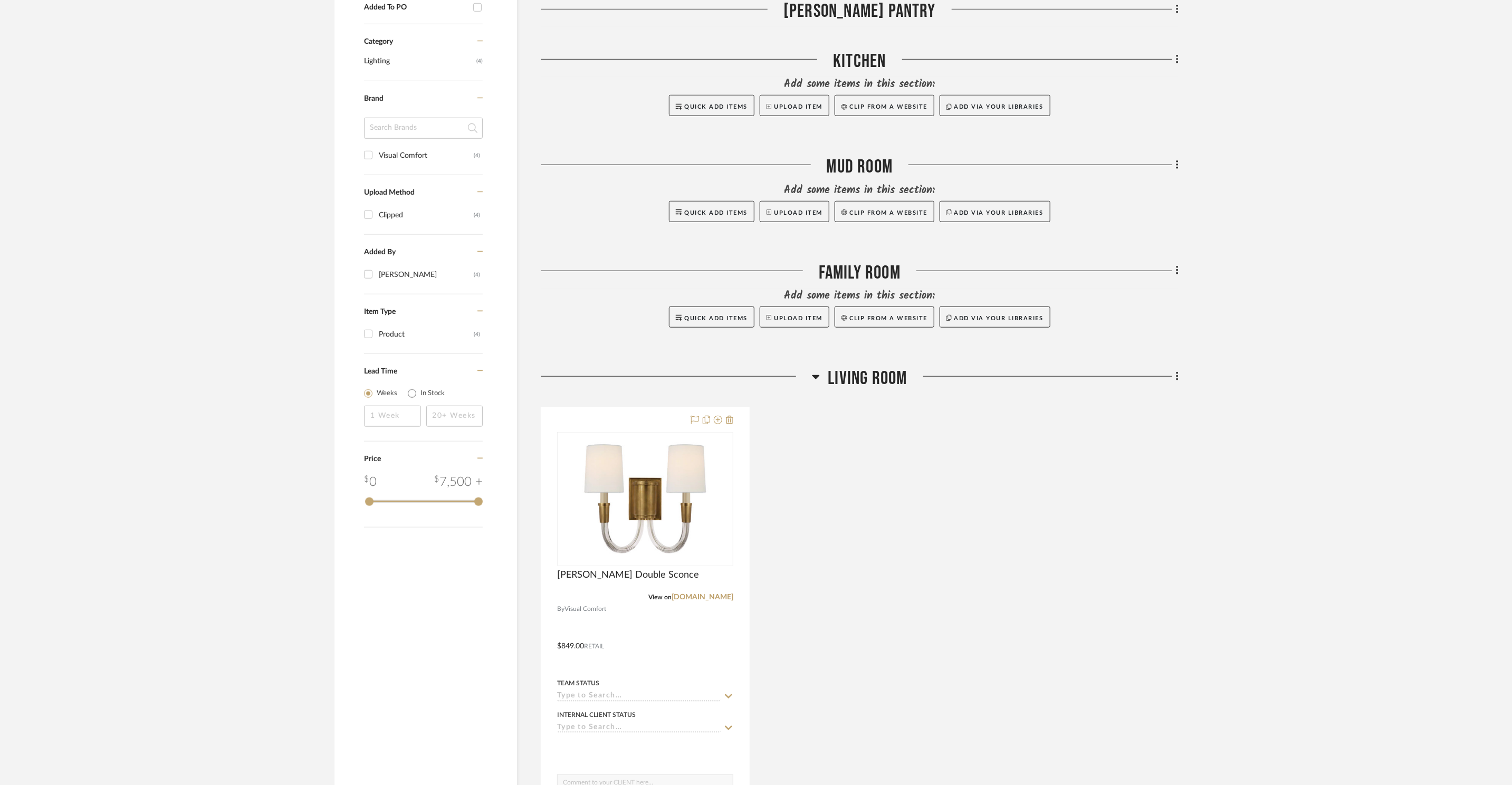
scroll to position [584, 0]
click at [846, 364] on span "Living Room" at bounding box center [867, 375] width 79 height 23
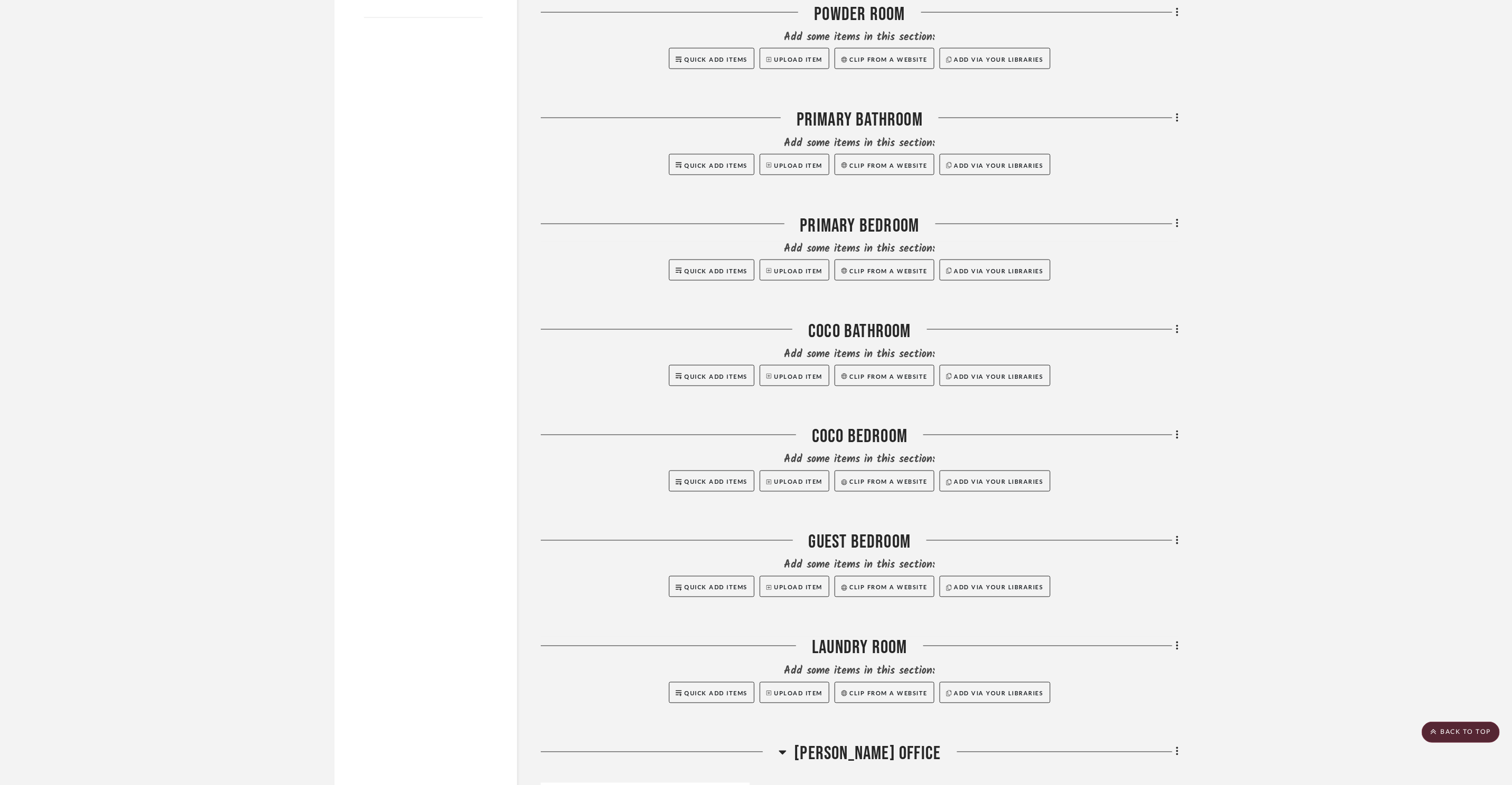
scroll to position [1419, 0]
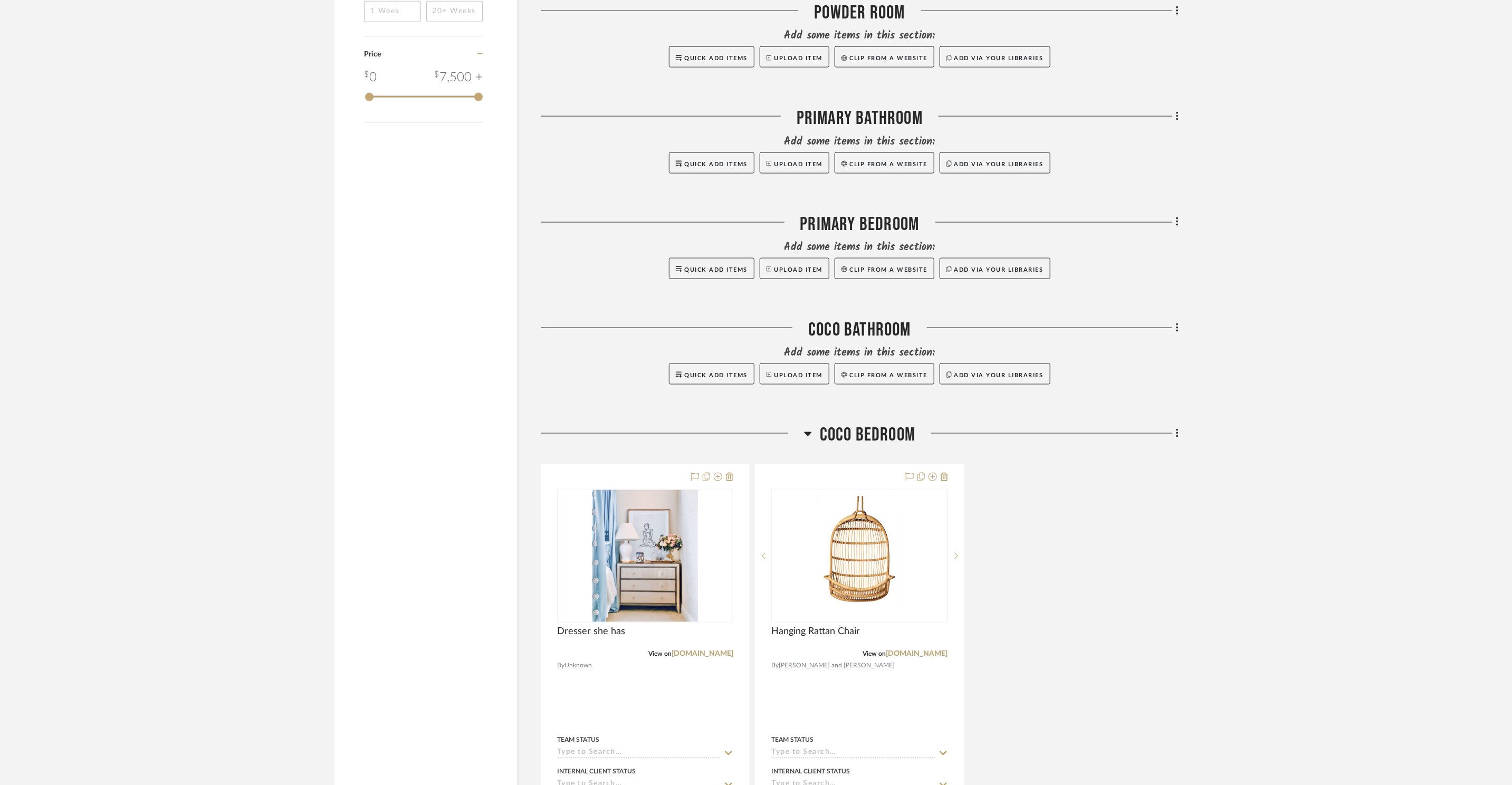
scroll to position [1096, 0]
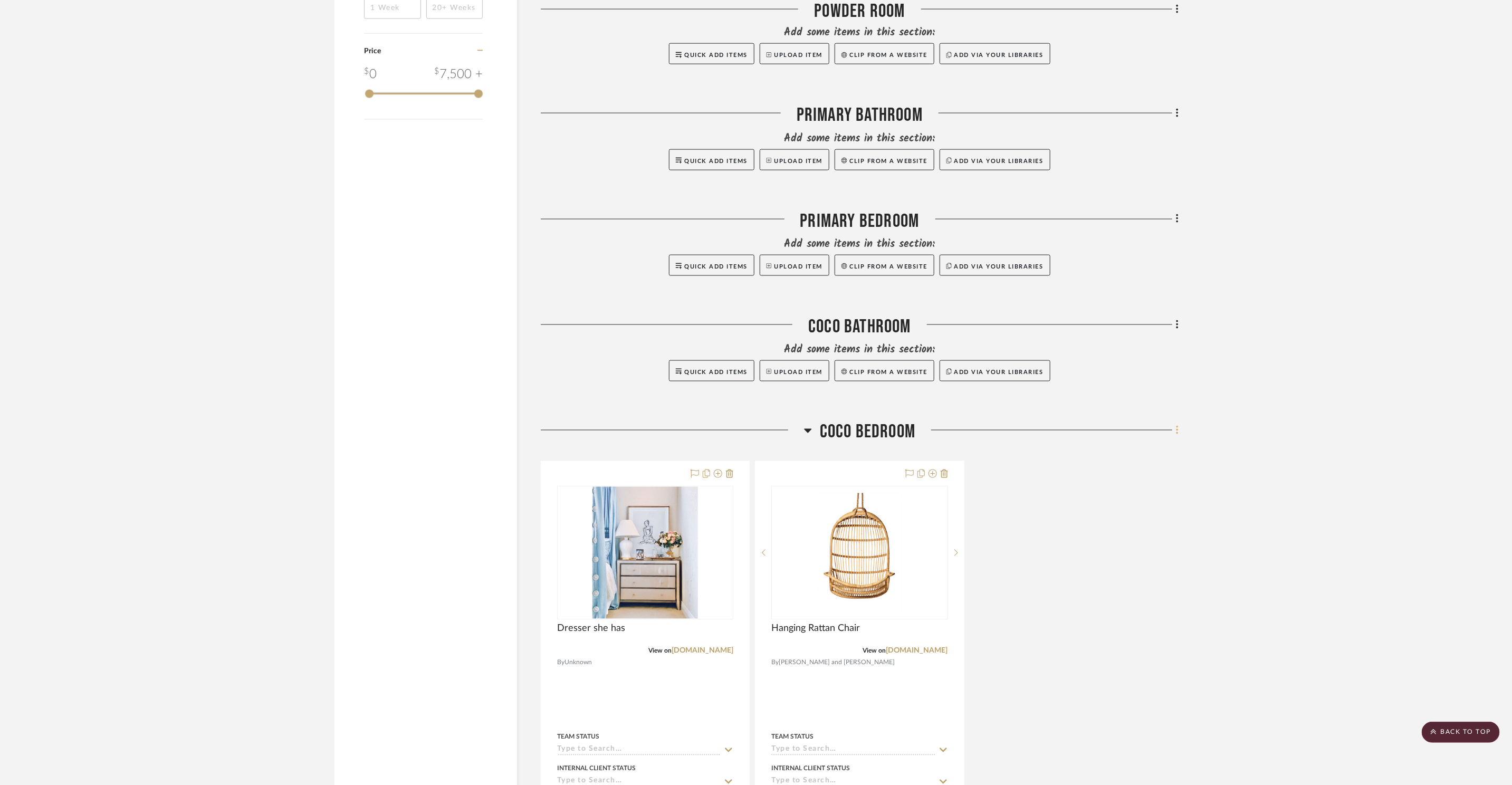
click at [1179, 425] on icon at bounding box center [1177, 431] width 3 height 12
click at [1157, 426] on span "Add New Item" at bounding box center [1129, 426] width 82 height 9
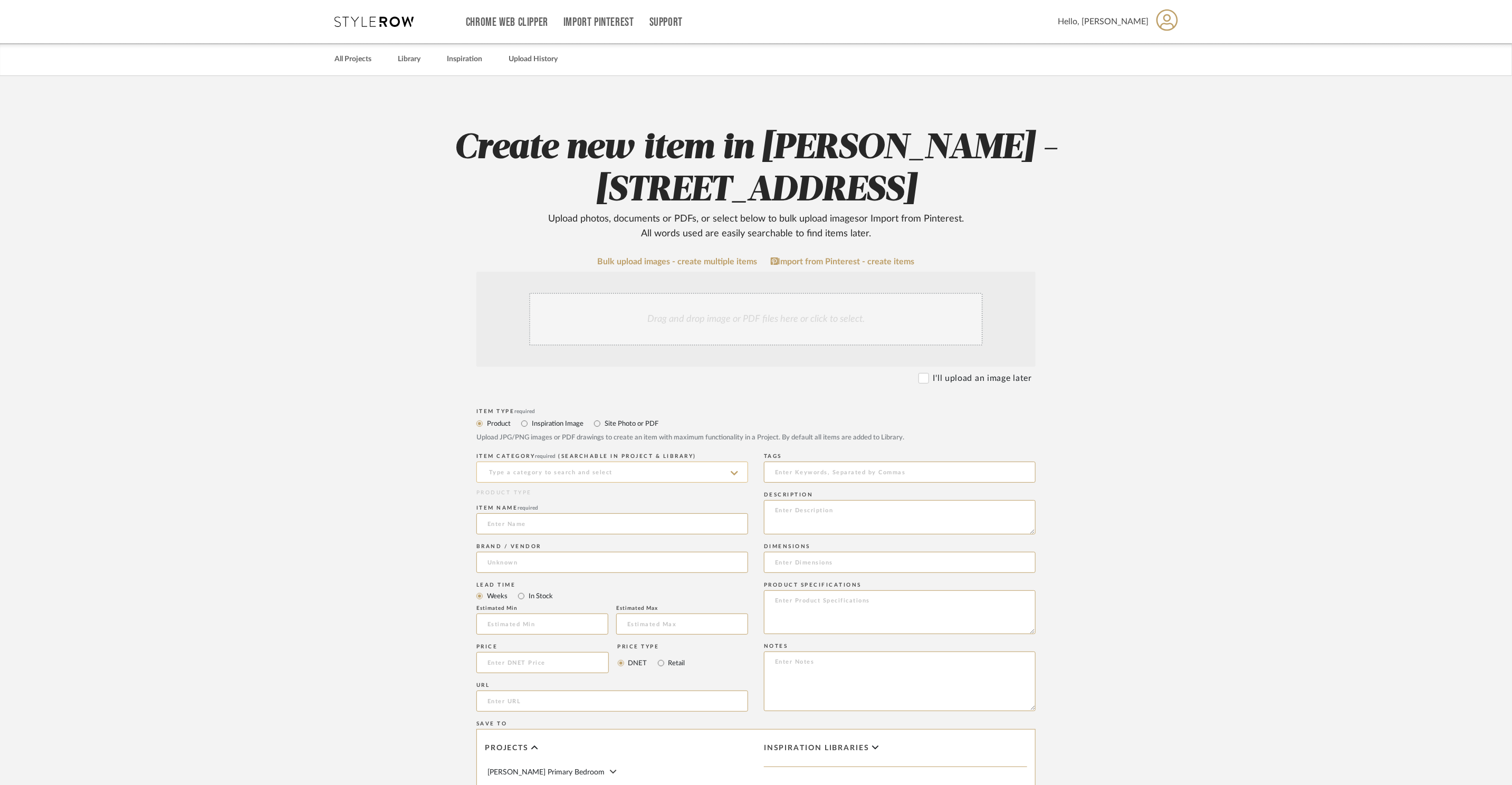
click at [620, 469] on input at bounding box center [612, 472] width 272 height 21
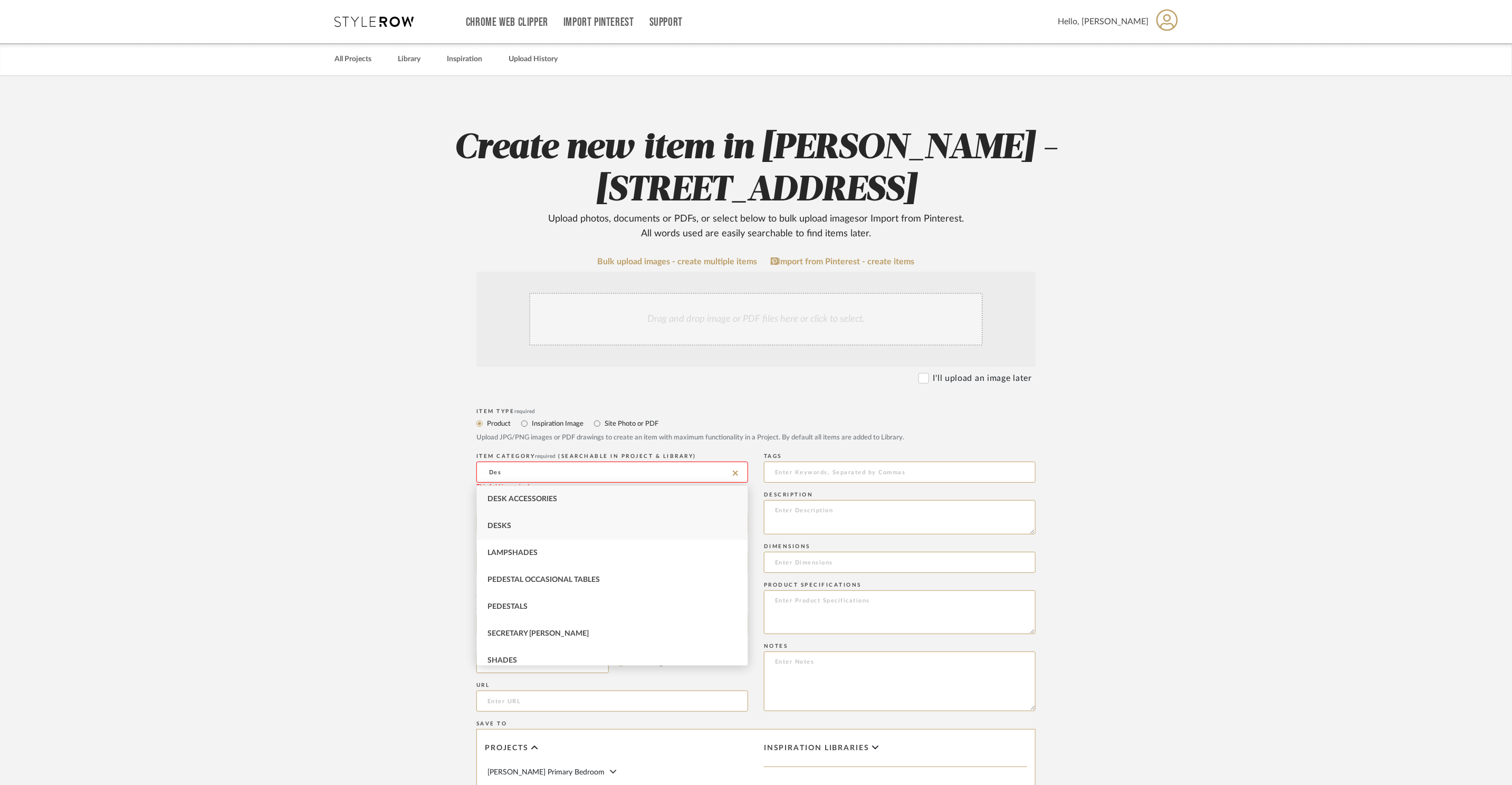
click at [599, 532] on div "Desks" at bounding box center [612, 527] width 270 height 27
type input "Desks"
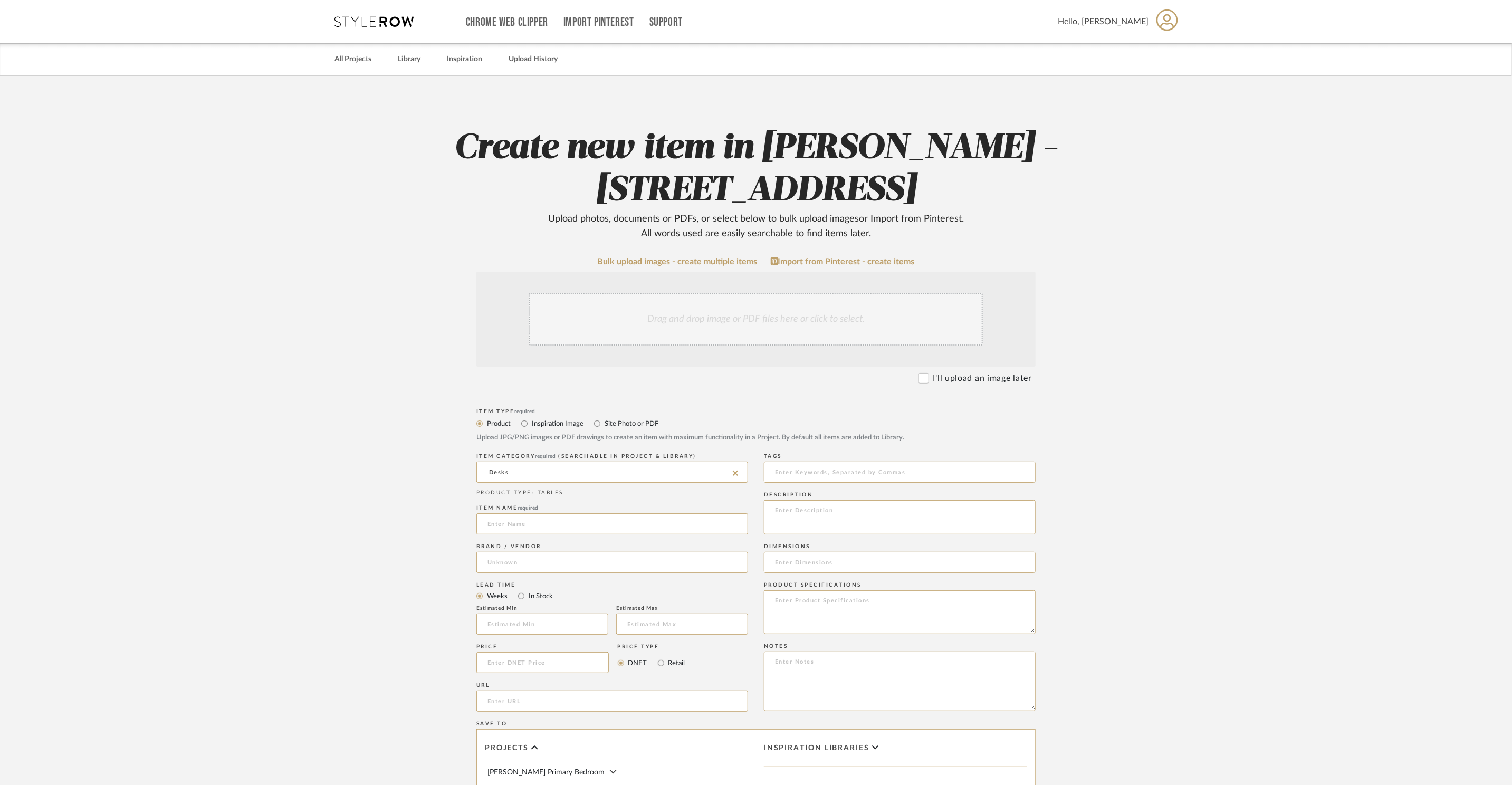
click at [442, 530] on form "Bulk upload images - create multiple items Import from Pinterest - create items…" at bounding box center [756, 639] width 672 height 765
click at [531, 521] on input at bounding box center [612, 523] width 272 height 21
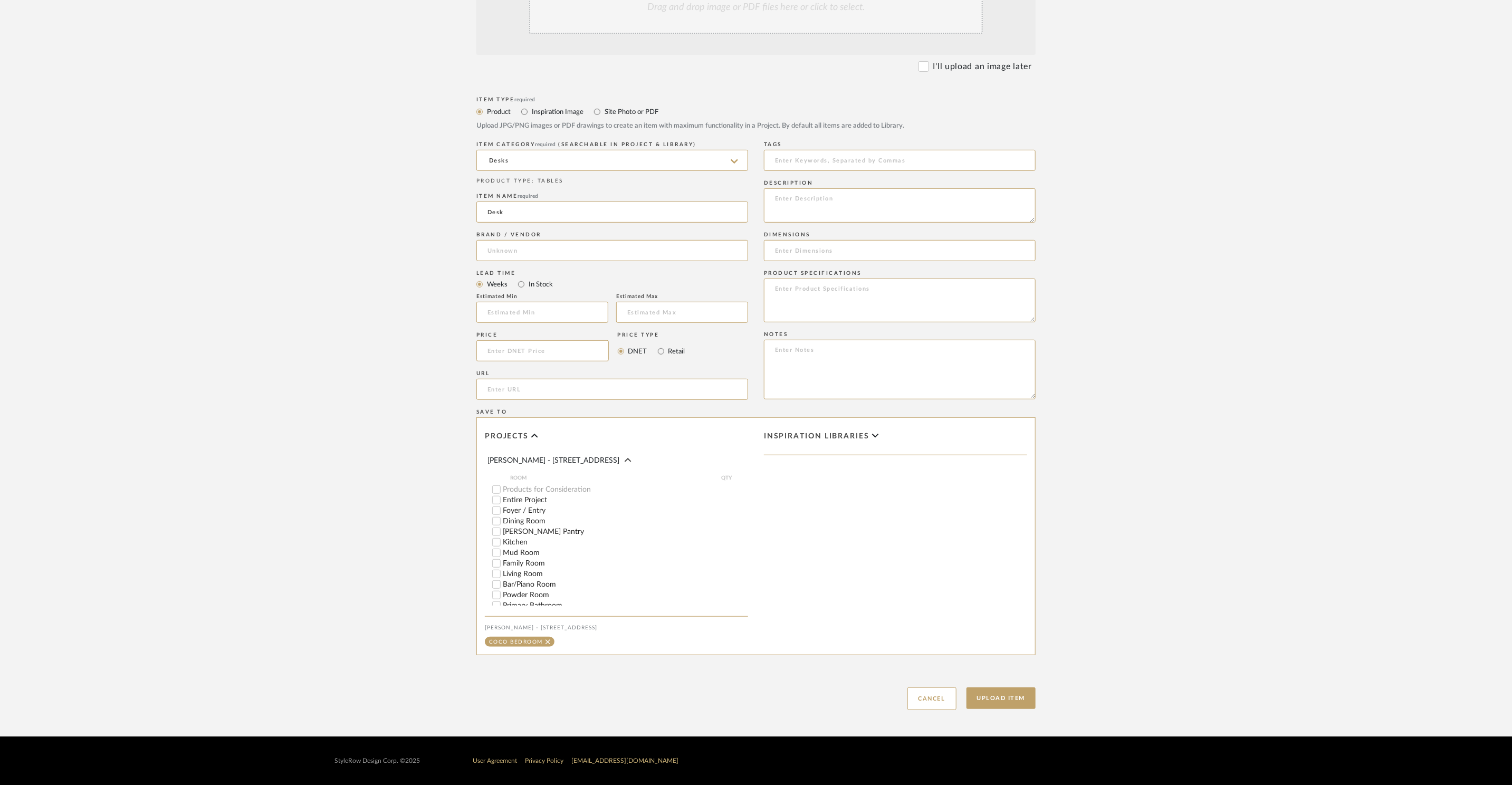
scroll to position [135, 0]
type input "Desk"
click at [1010, 695] on button "Upload Item" at bounding box center [1001, 698] width 70 height 21
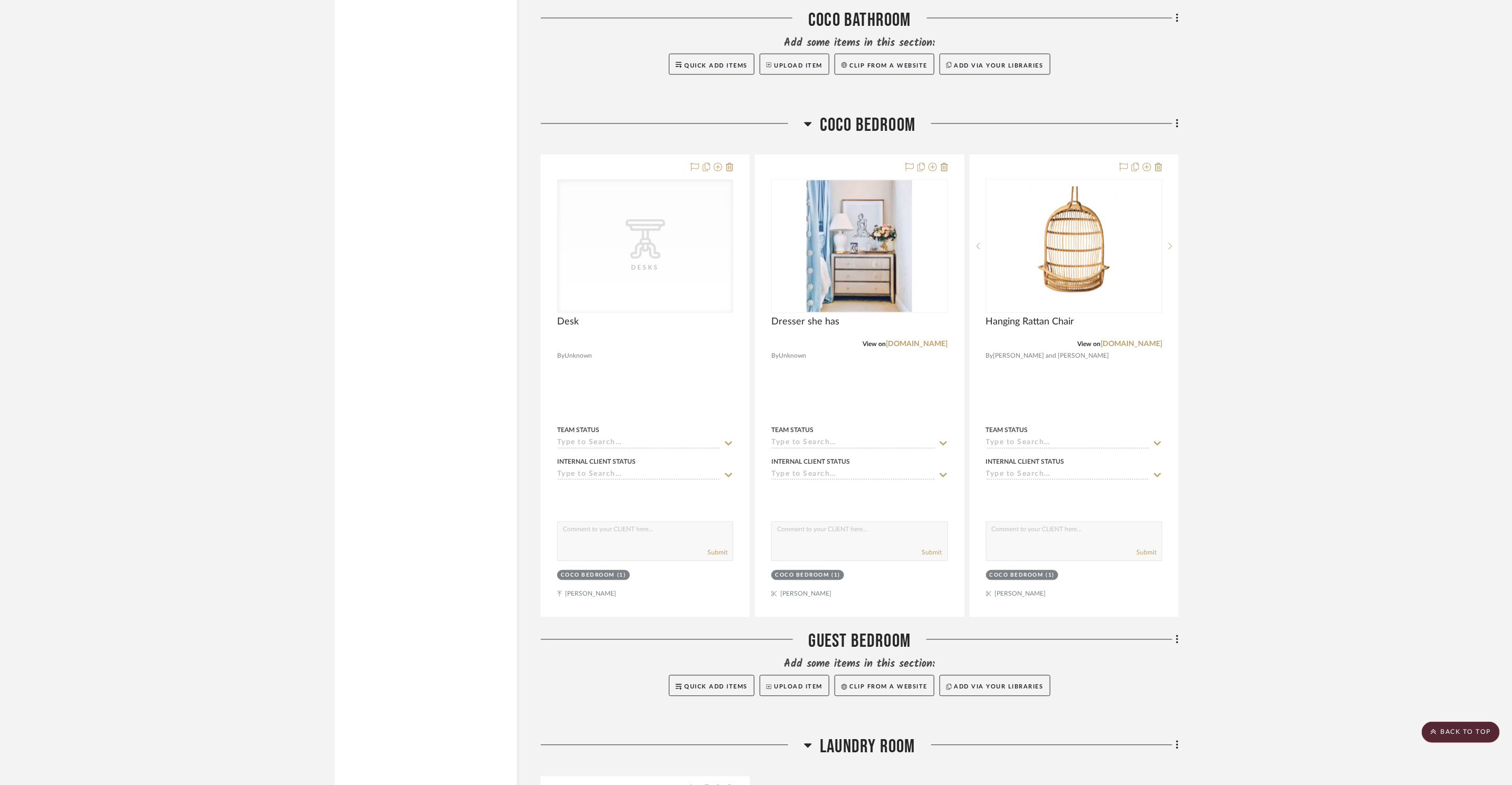
scroll to position [1393, 0]
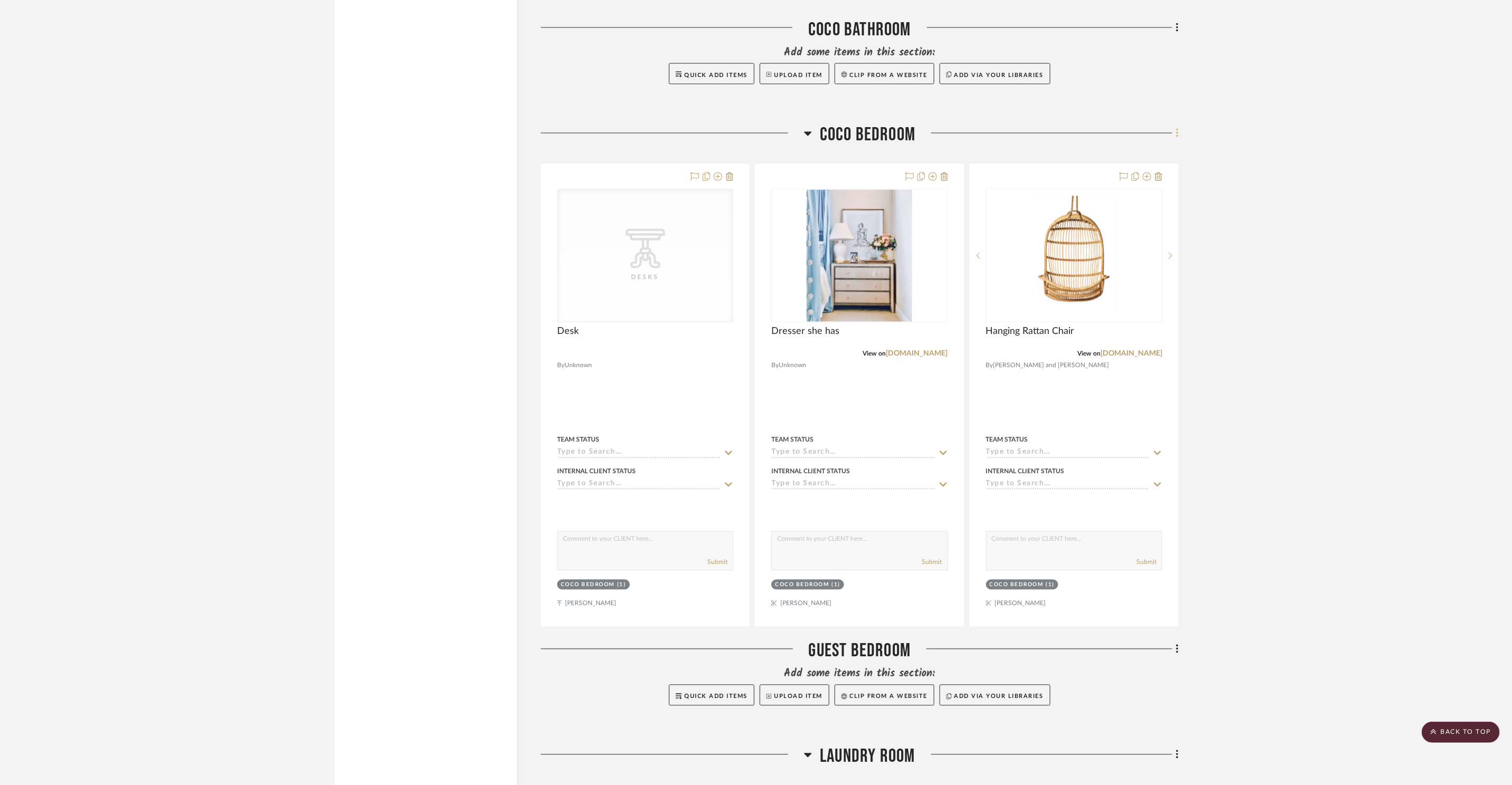
click at [1174, 125] on fa-icon at bounding box center [1176, 134] width 7 height 17
click at [1147, 133] on span "Add New Item" at bounding box center [1123, 129] width 47 height 9
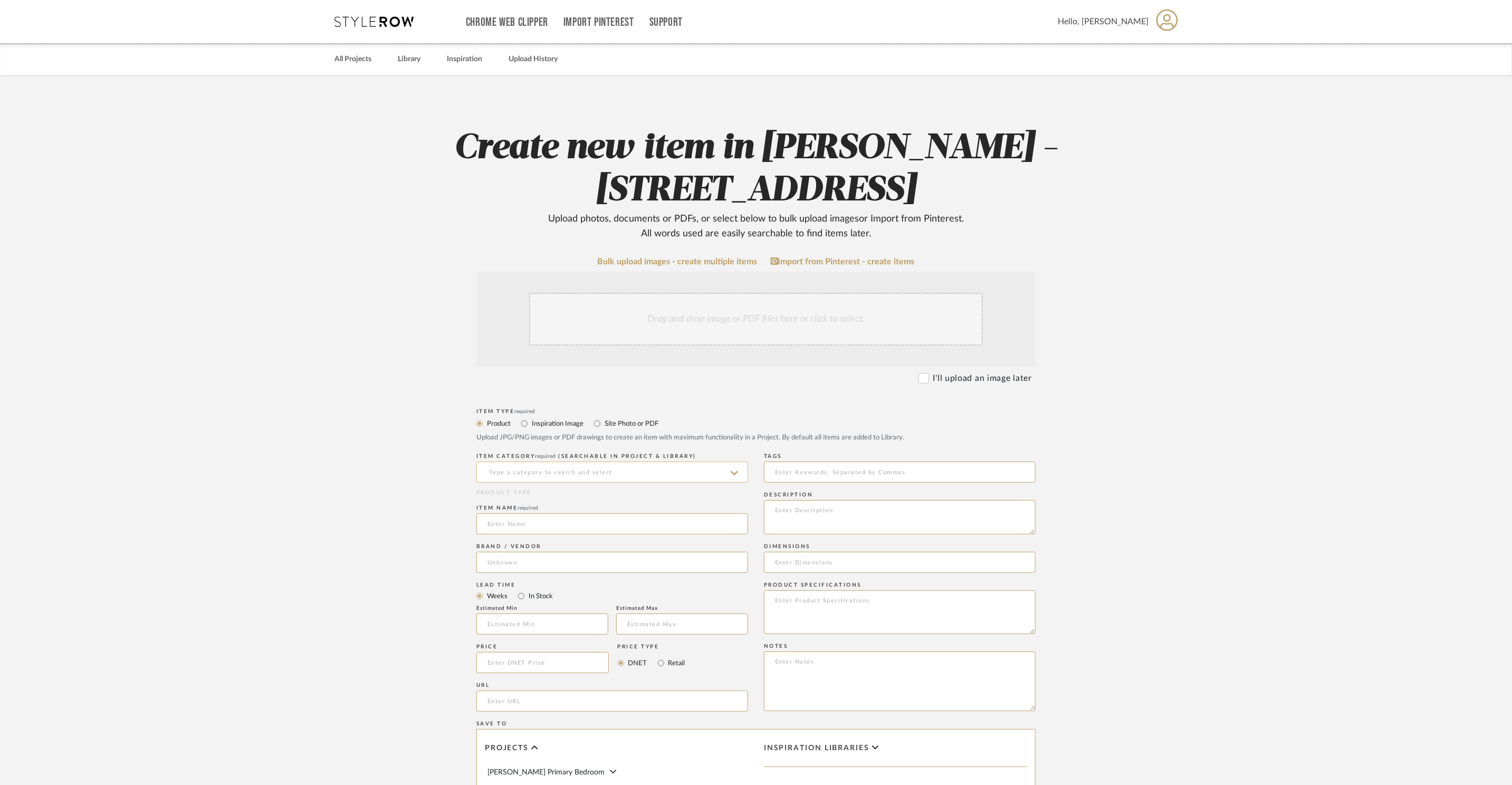
click at [615, 474] on input at bounding box center [612, 472] width 272 height 21
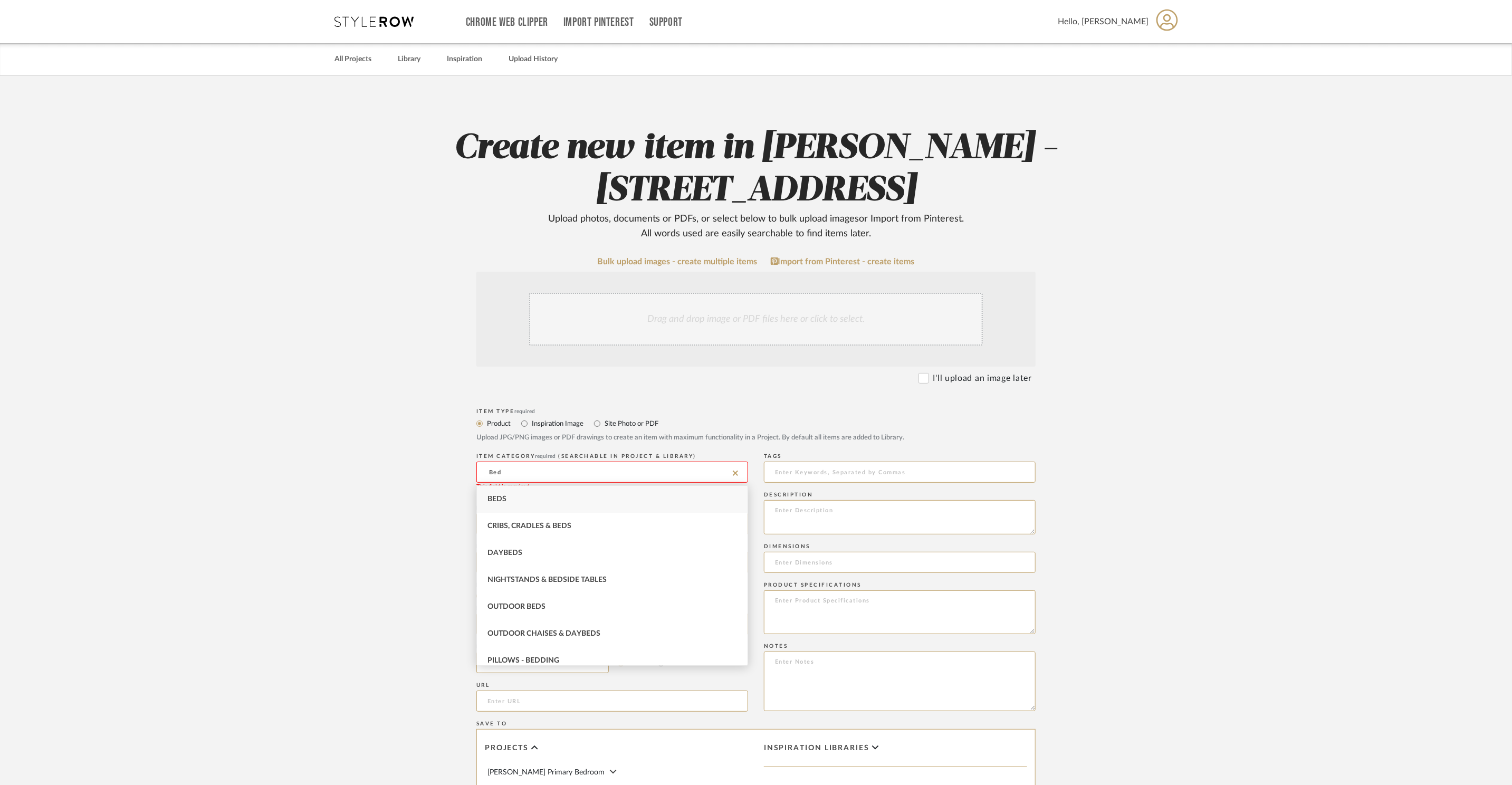
click at [599, 507] on div "Beds" at bounding box center [612, 500] width 270 height 27
type input "Beds"
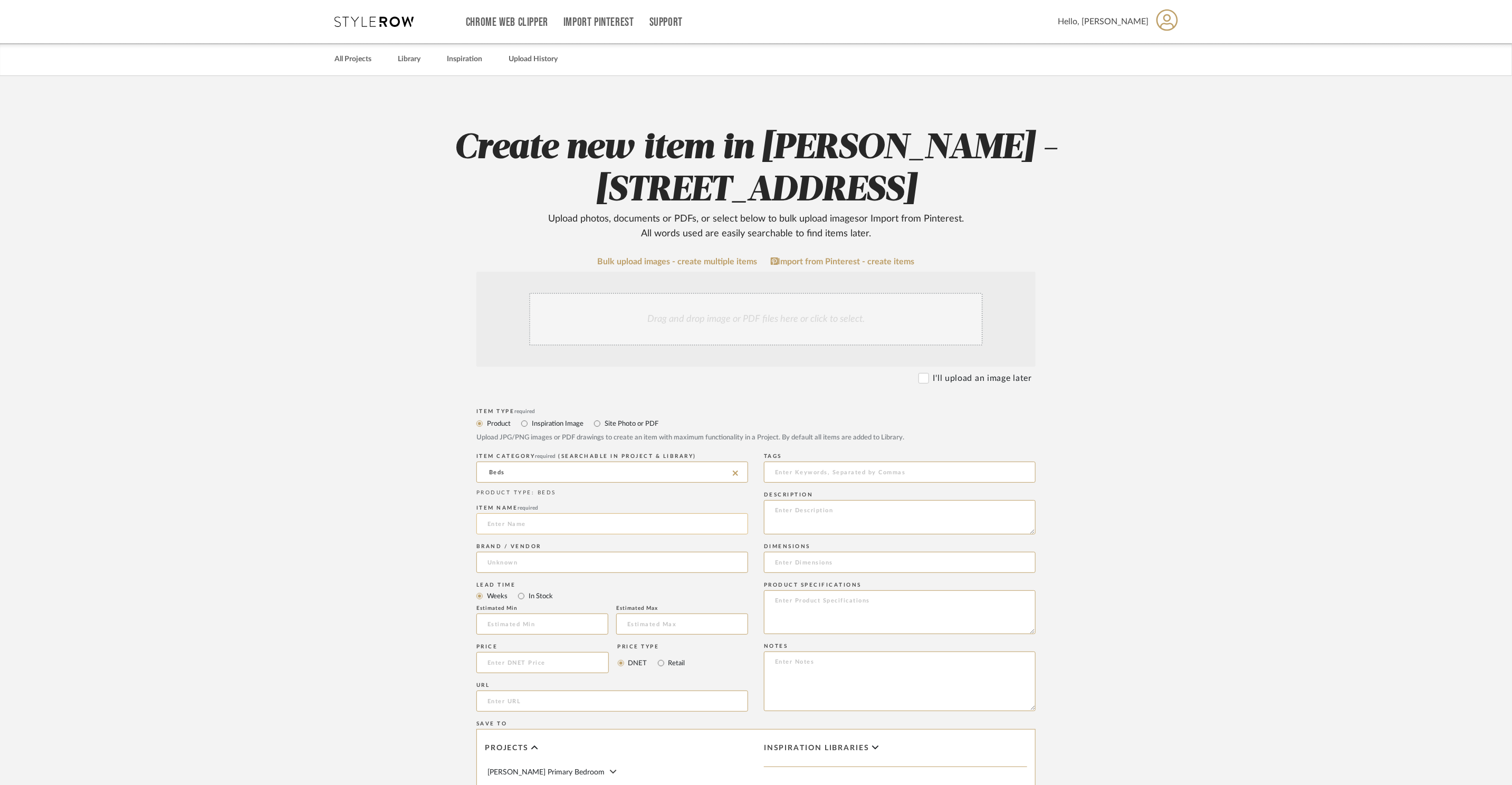
click at [575, 527] on input at bounding box center [612, 523] width 272 height 21
type input "b"
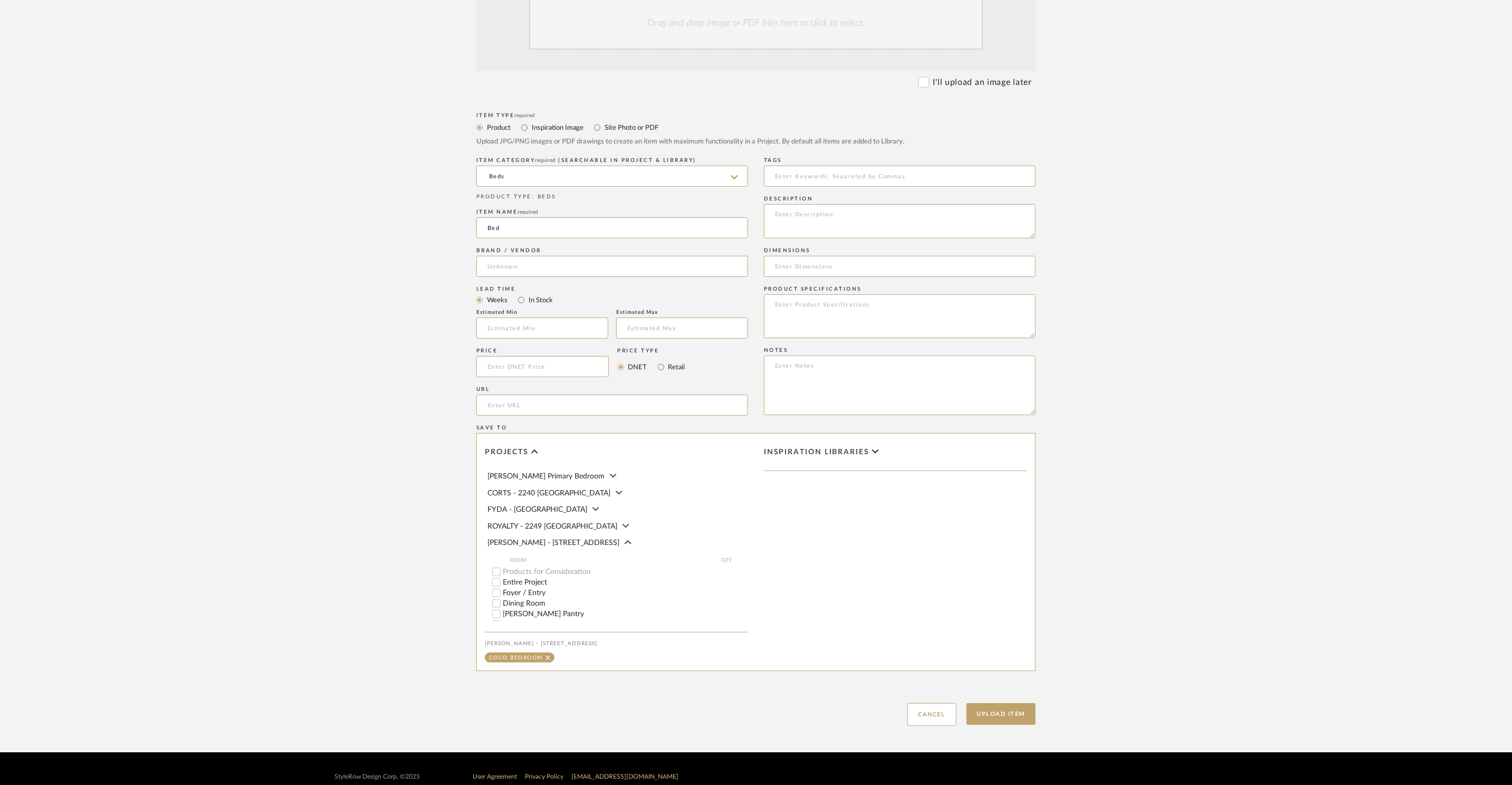
scroll to position [314, 0]
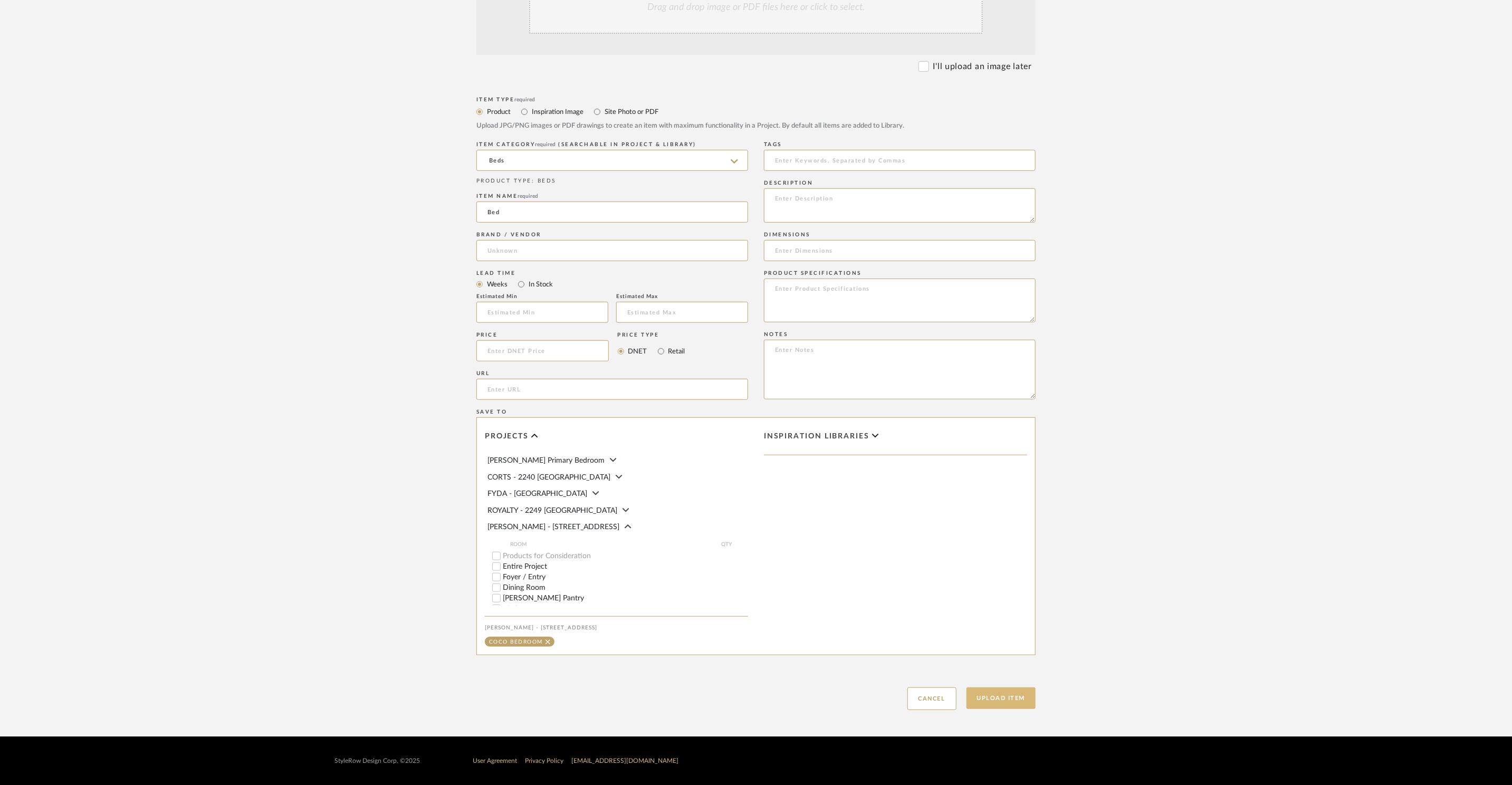
type input "Bed"
click at [1021, 703] on button "Upload Item" at bounding box center [1001, 698] width 70 height 21
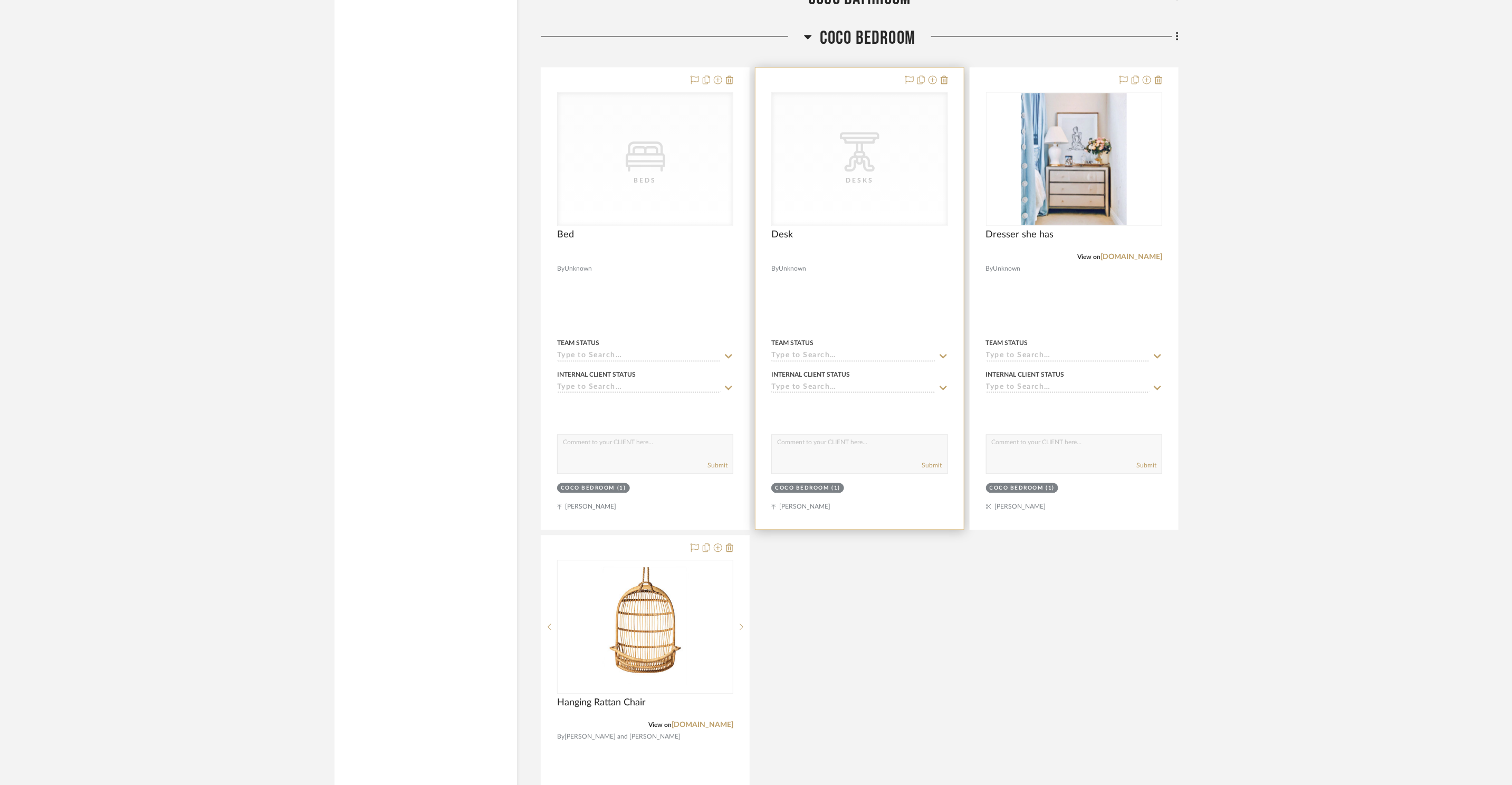
scroll to position [1404, 0]
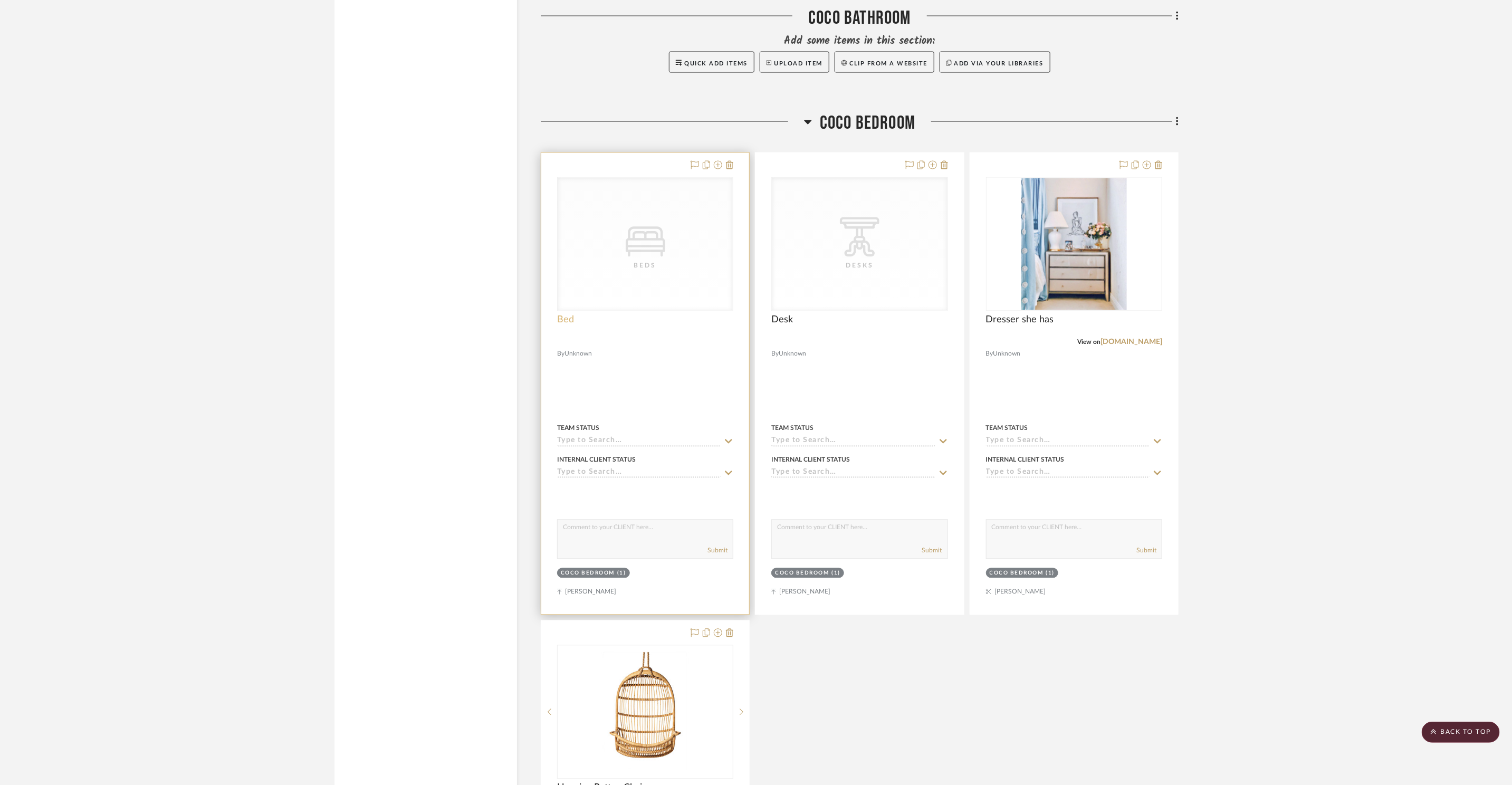
click at [564, 315] on span "Bed" at bounding box center [565, 320] width 17 height 12
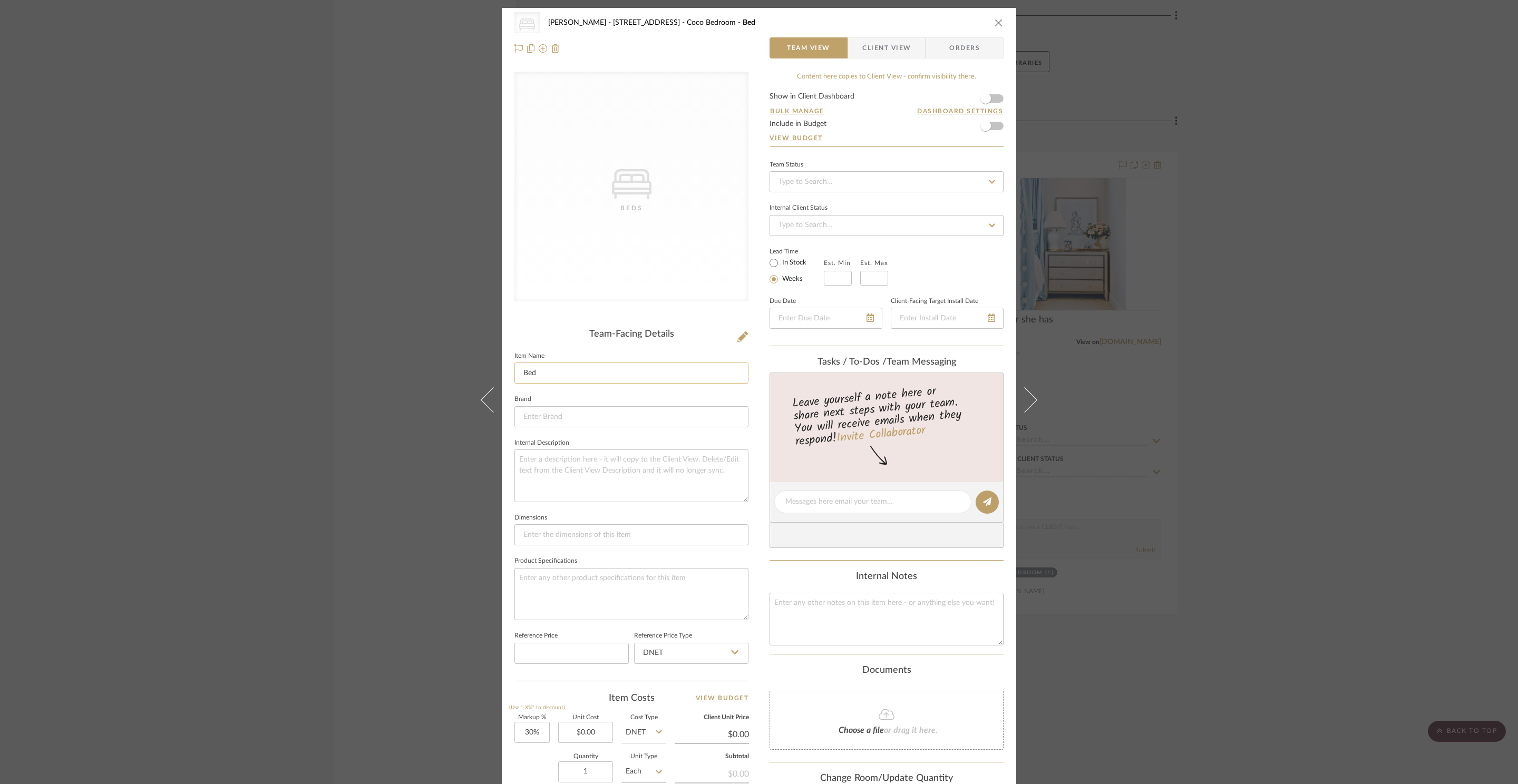
click at [518, 372] on input "Bed" at bounding box center [631, 373] width 234 height 21
type input "Queen Bed"
click at [996, 18] on icon "close" at bounding box center [999, 22] width 9 height 9
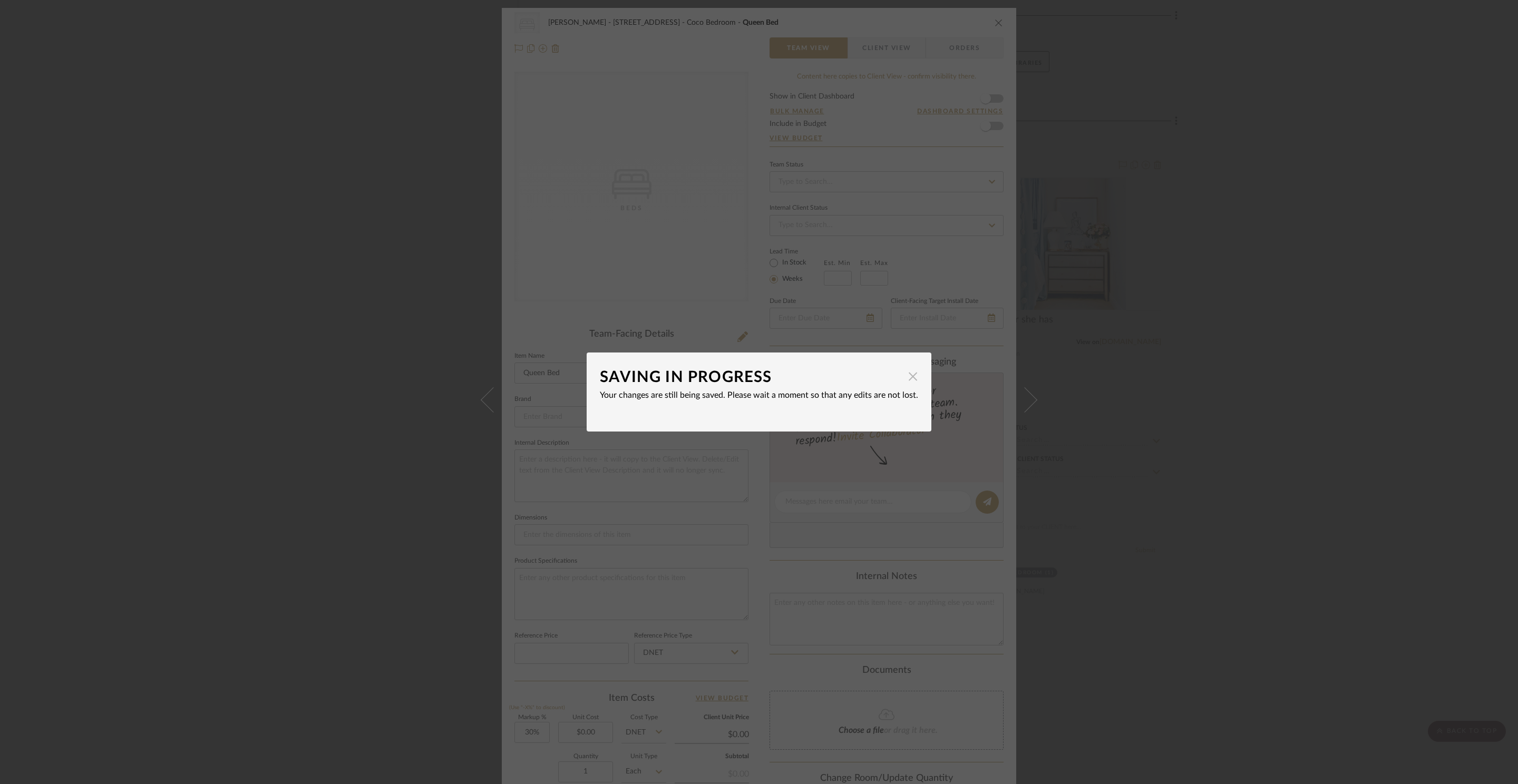
click at [907, 386] on span "×" at bounding box center [913, 376] width 12 height 25
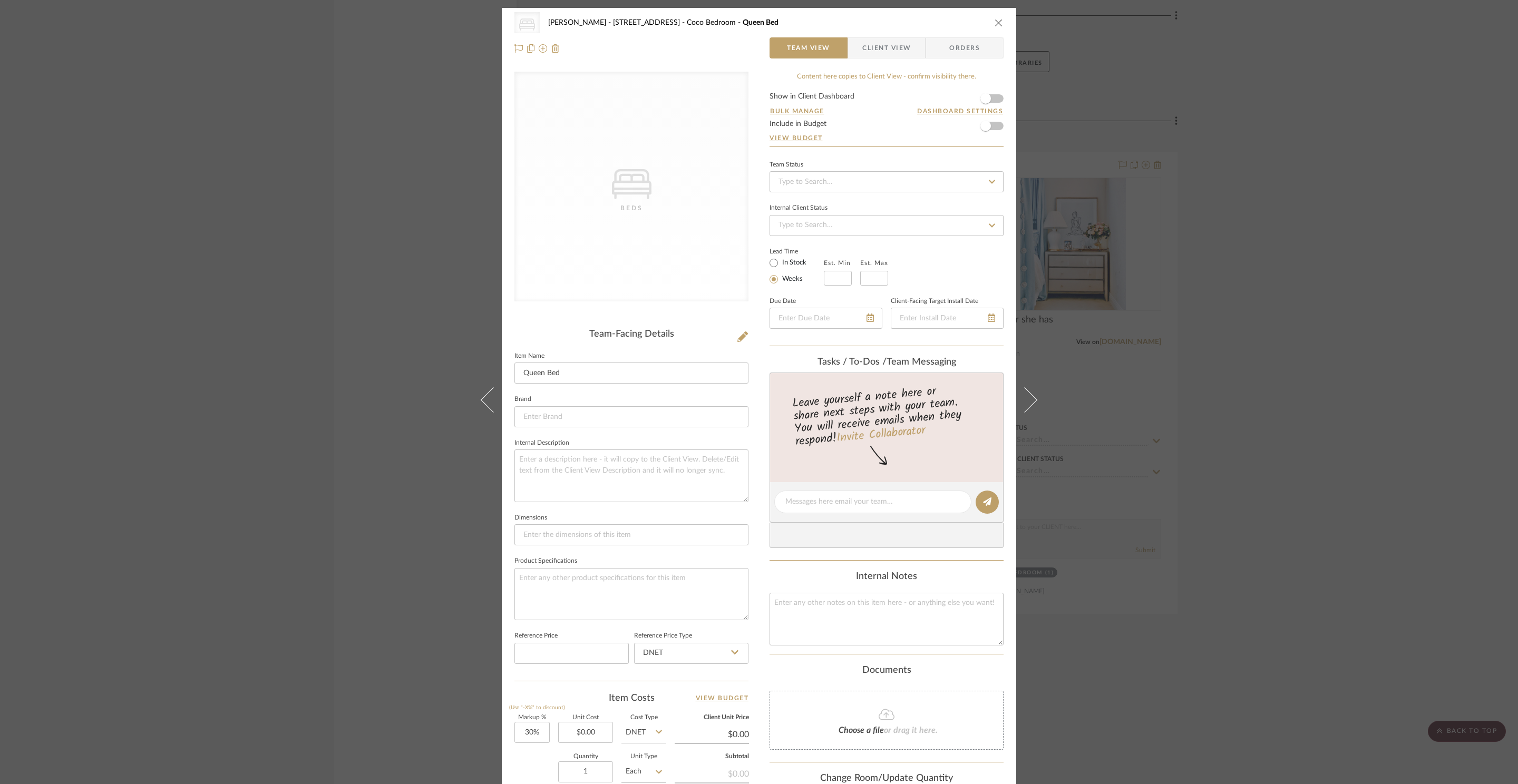
click at [997, 25] on icon "close" at bounding box center [999, 22] width 9 height 9
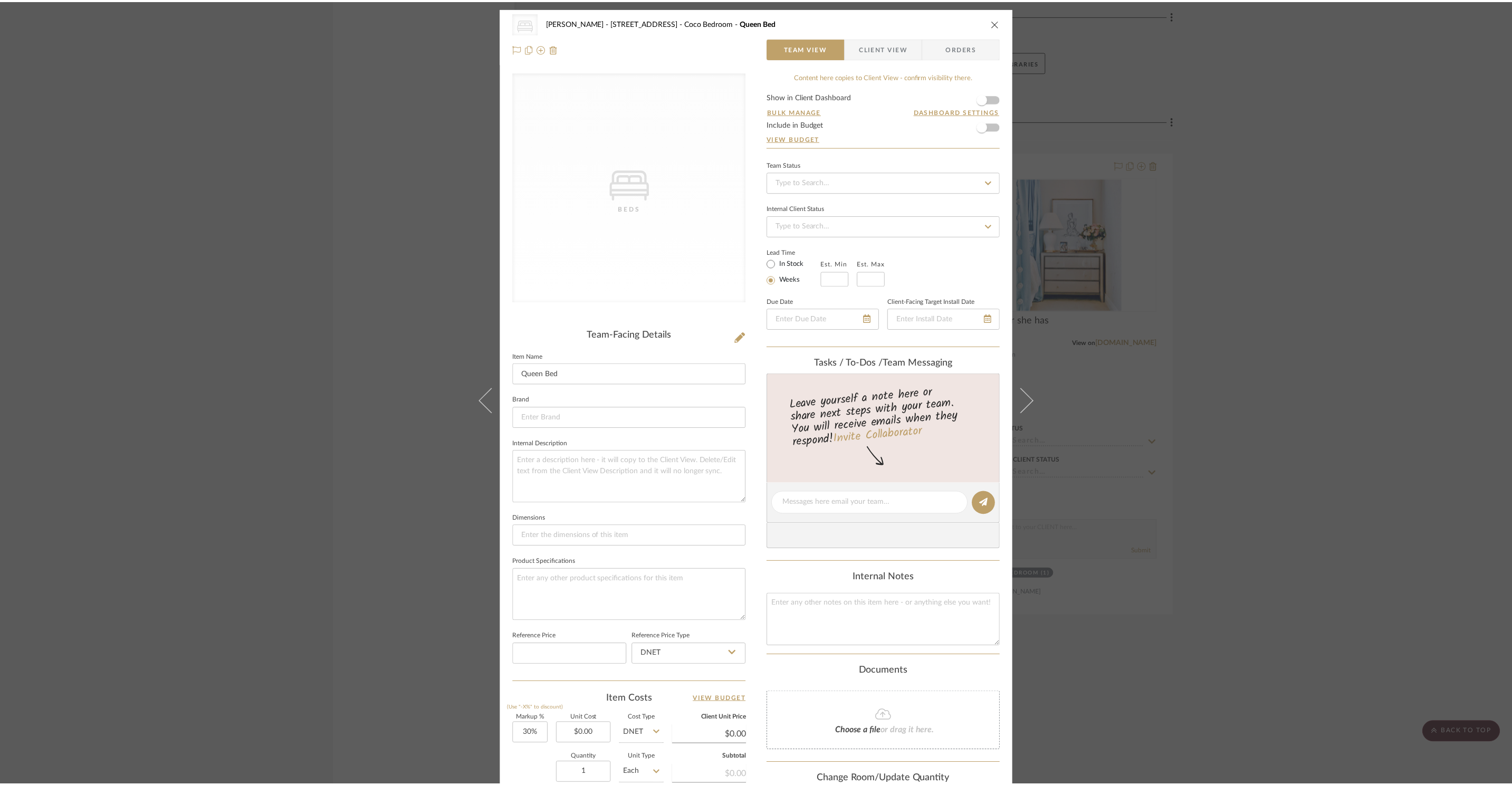
scroll to position [1404, 0]
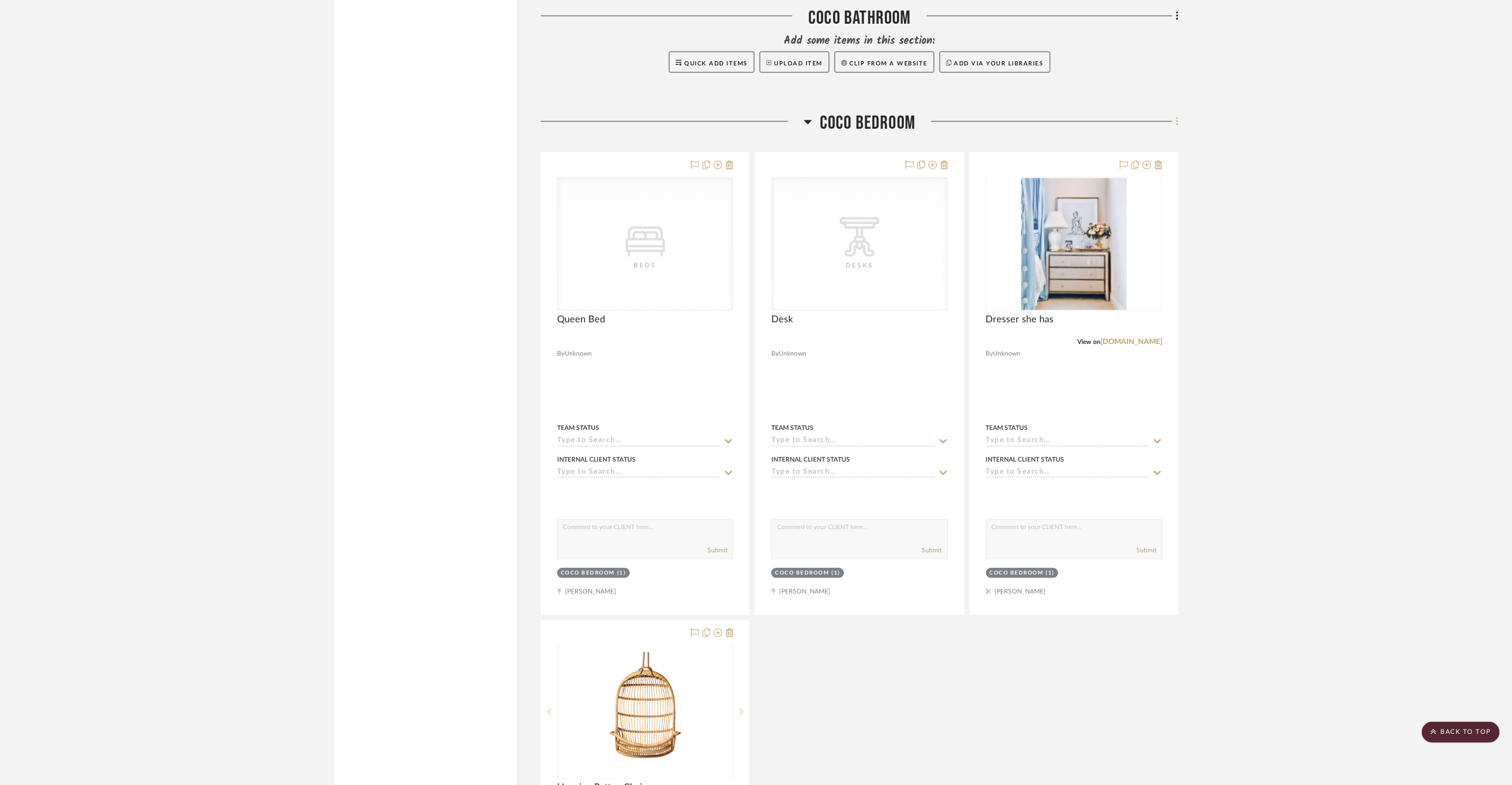
click at [1177, 116] on icon at bounding box center [1177, 121] width 3 height 12
click at [1156, 114] on span "Add New Item" at bounding box center [1129, 117] width 82 height 9
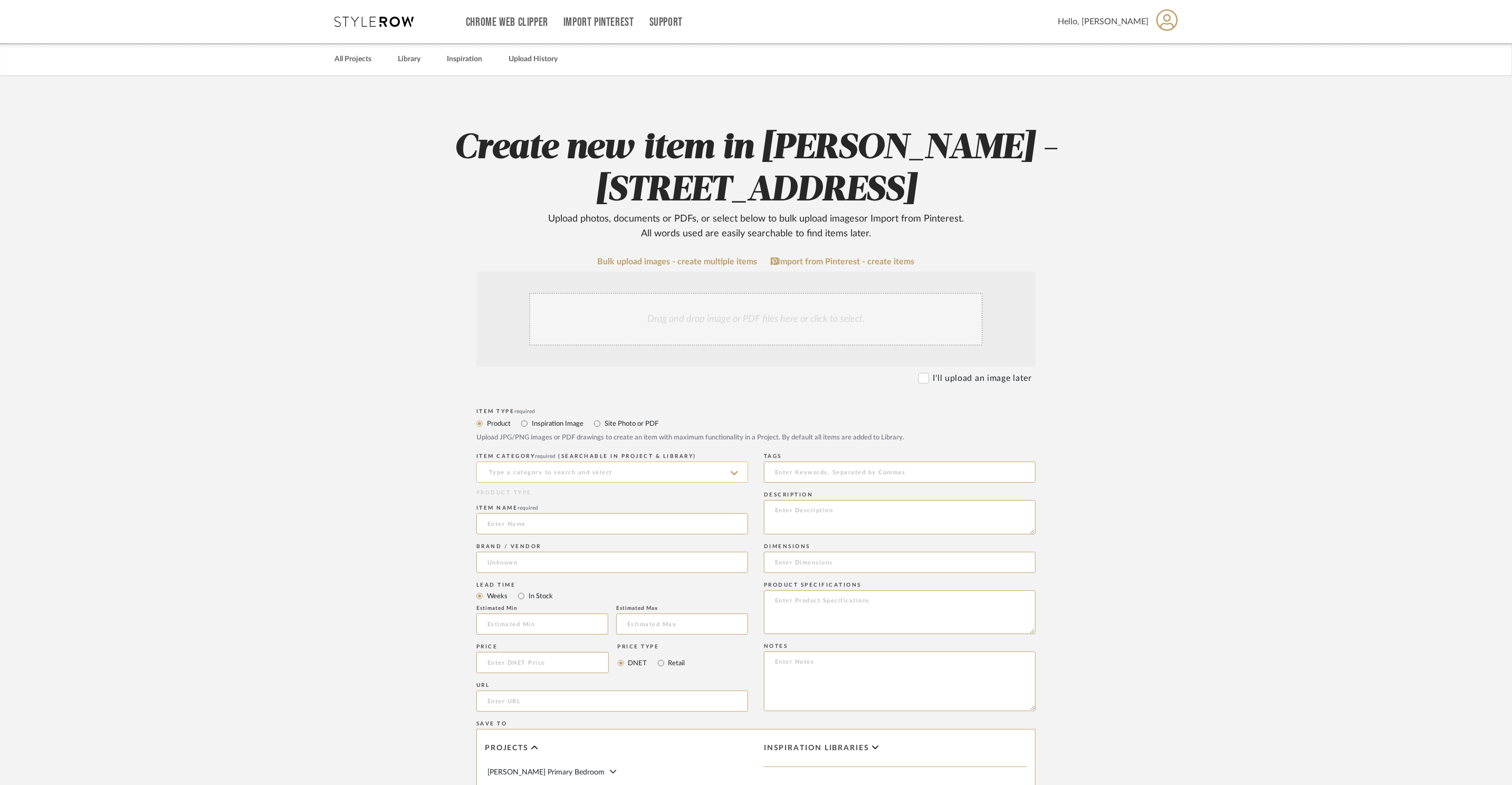
click at [611, 476] on input at bounding box center [612, 472] width 272 height 21
click at [610, 473] on input "Window Treat" at bounding box center [612, 472] width 272 height 21
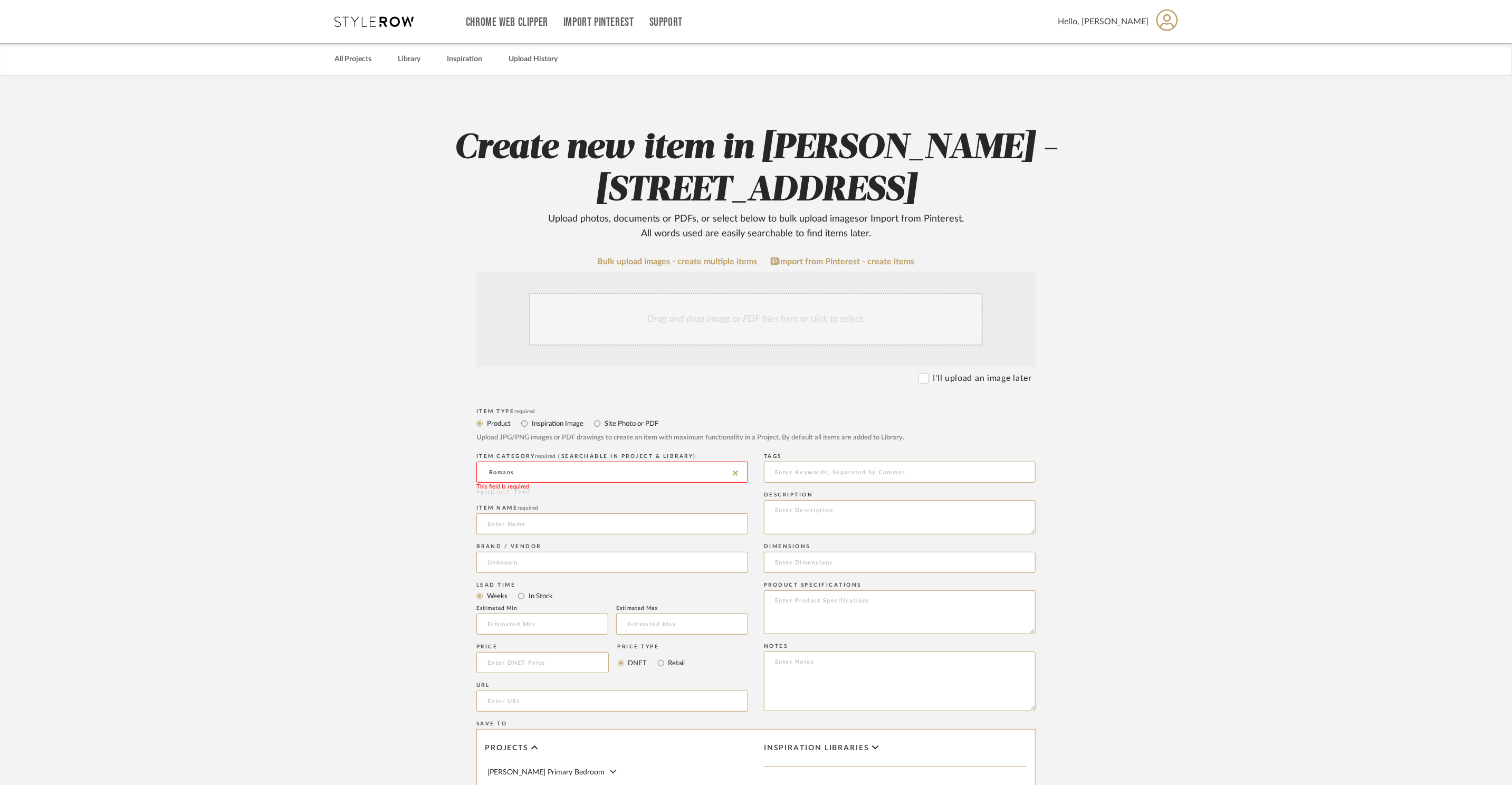
click at [738, 474] on input "Romans" at bounding box center [612, 472] width 272 height 21
click at [674, 473] on input "Romans" at bounding box center [612, 472] width 272 height 21
click at [581, 518] on div "Windows" at bounding box center [612, 527] width 270 height 27
type input "Windows"
click at [576, 517] on input at bounding box center [612, 523] width 272 height 21
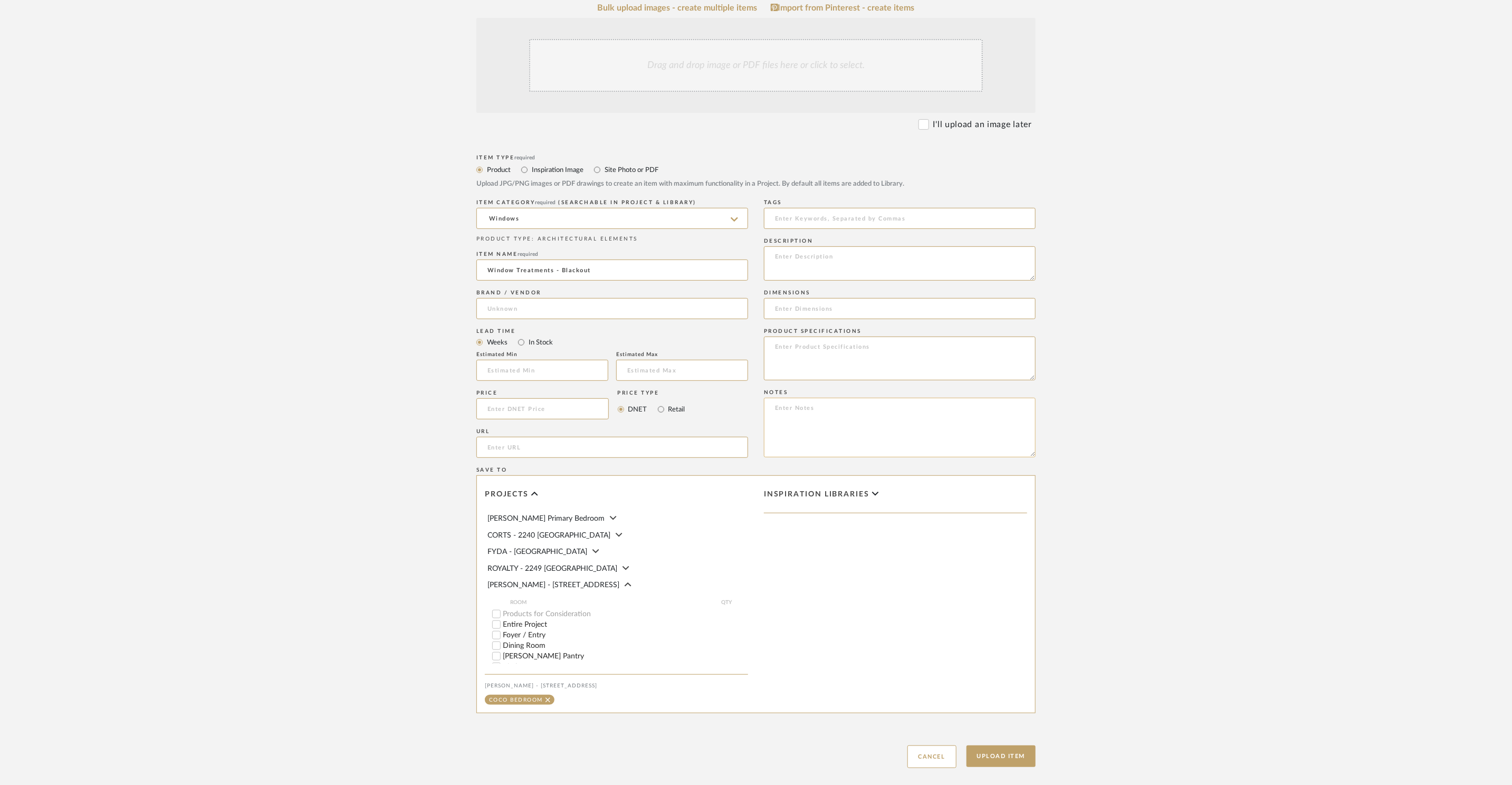
scroll to position [314, 0]
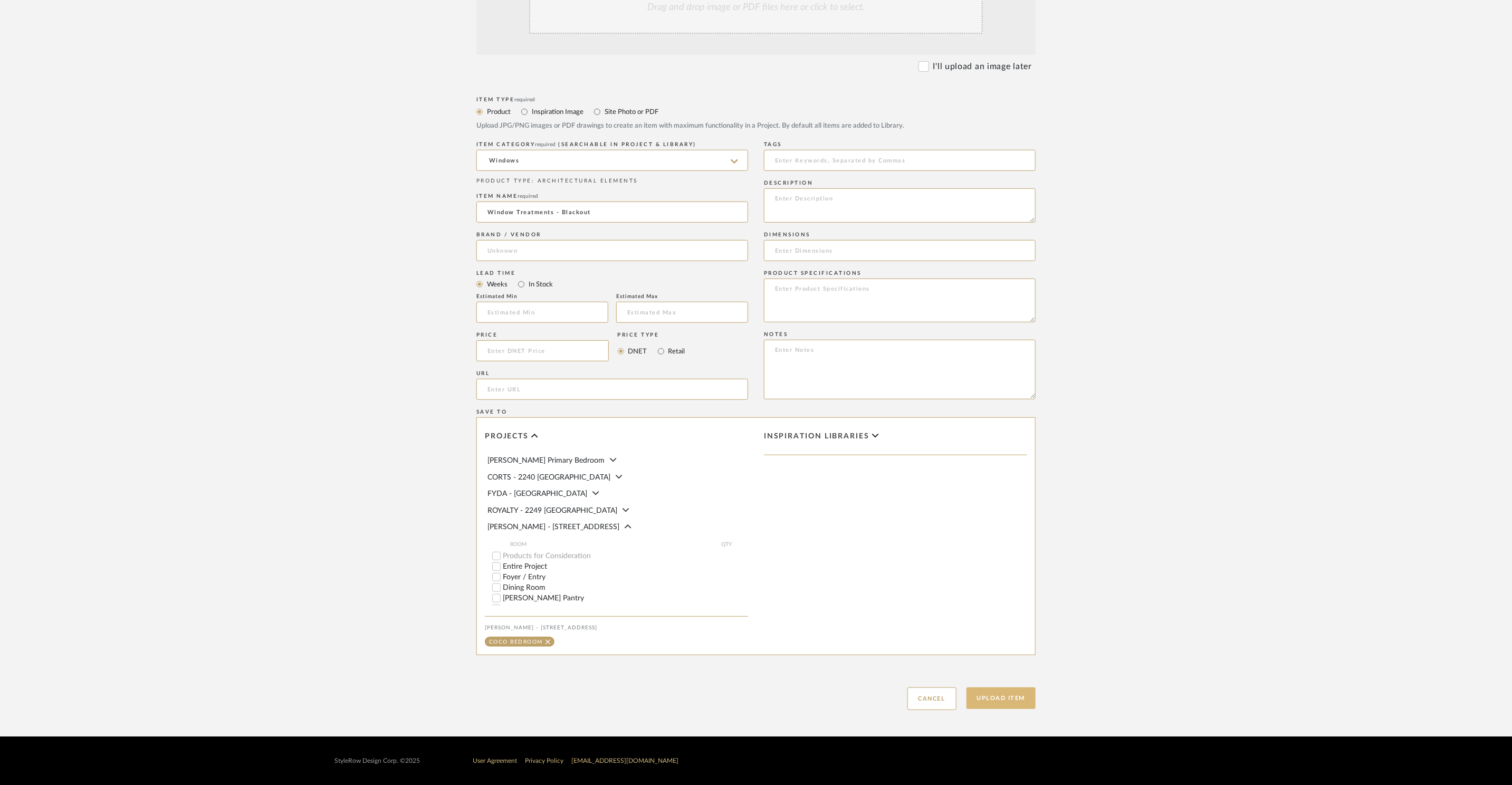
type input "Window Treatments - Blackout"
click at [1020, 699] on button "Upload Item" at bounding box center [1001, 698] width 70 height 21
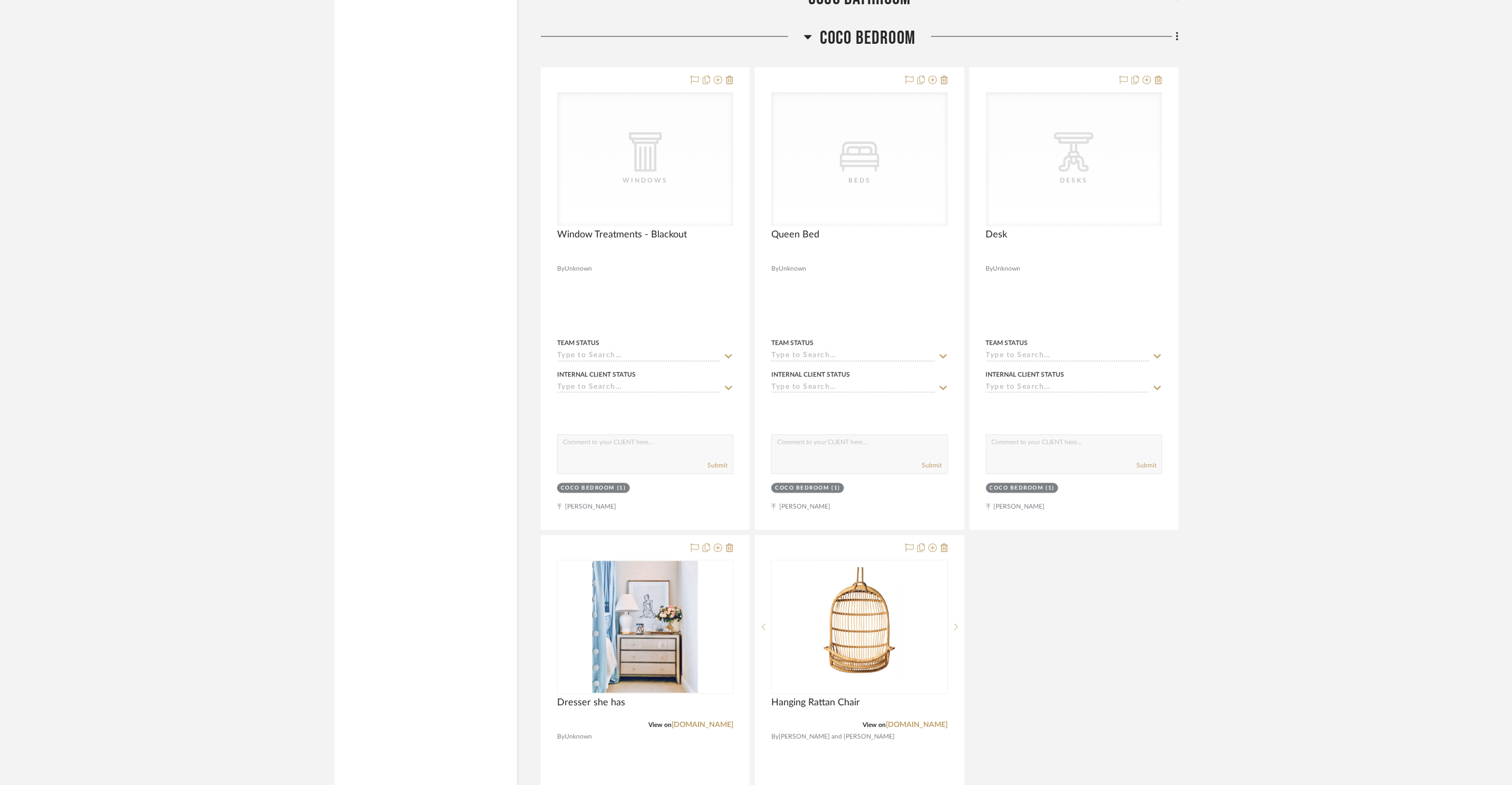
scroll to position [1490, 0]
click at [838, 27] on span "Coco Bedroom" at bounding box center [867, 38] width 95 height 23
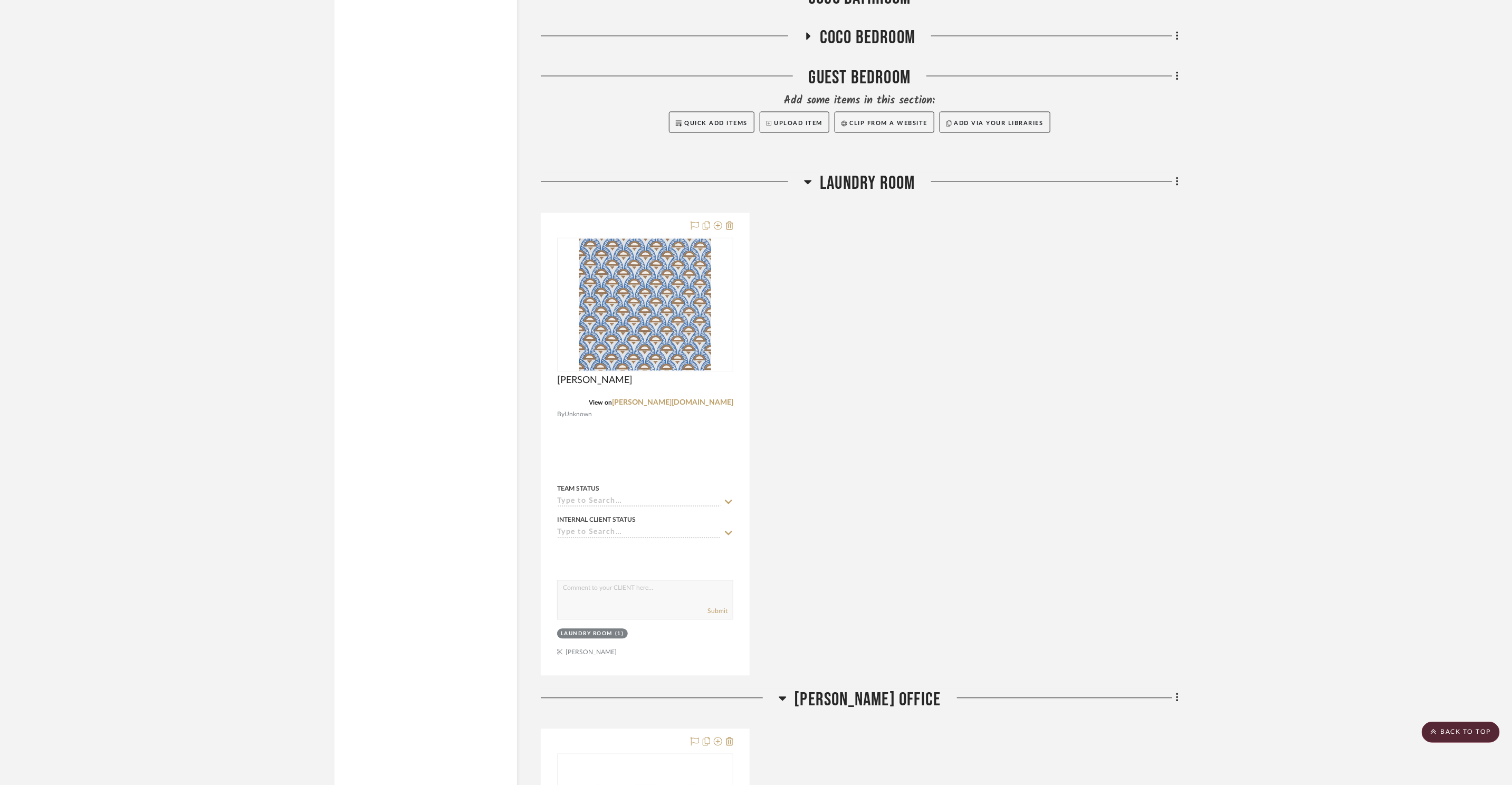
click at [854, 173] on span "Laundry Room" at bounding box center [867, 184] width 95 height 23
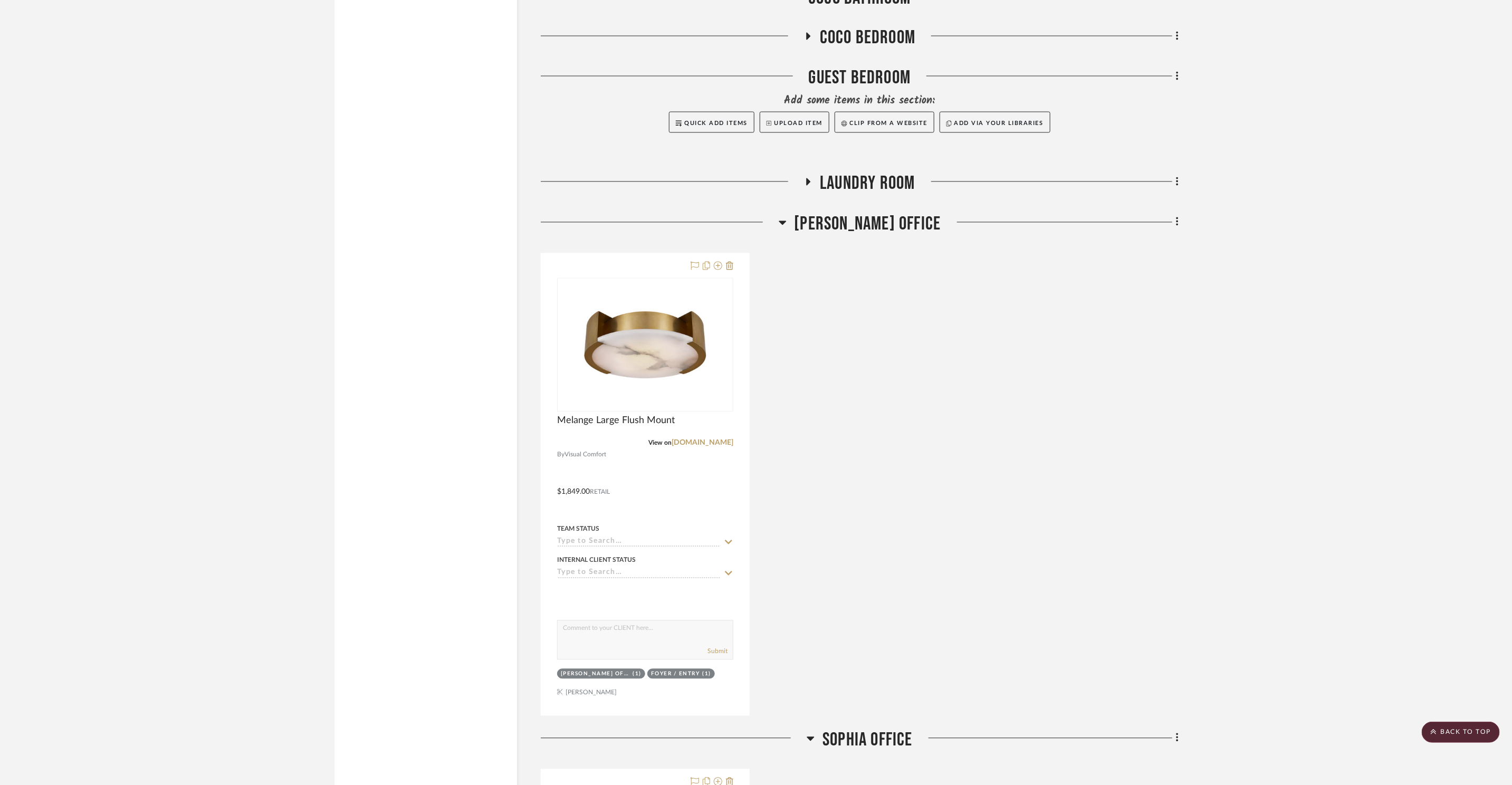
click at [861, 213] on span "Peter Office" at bounding box center [867, 224] width 147 height 23
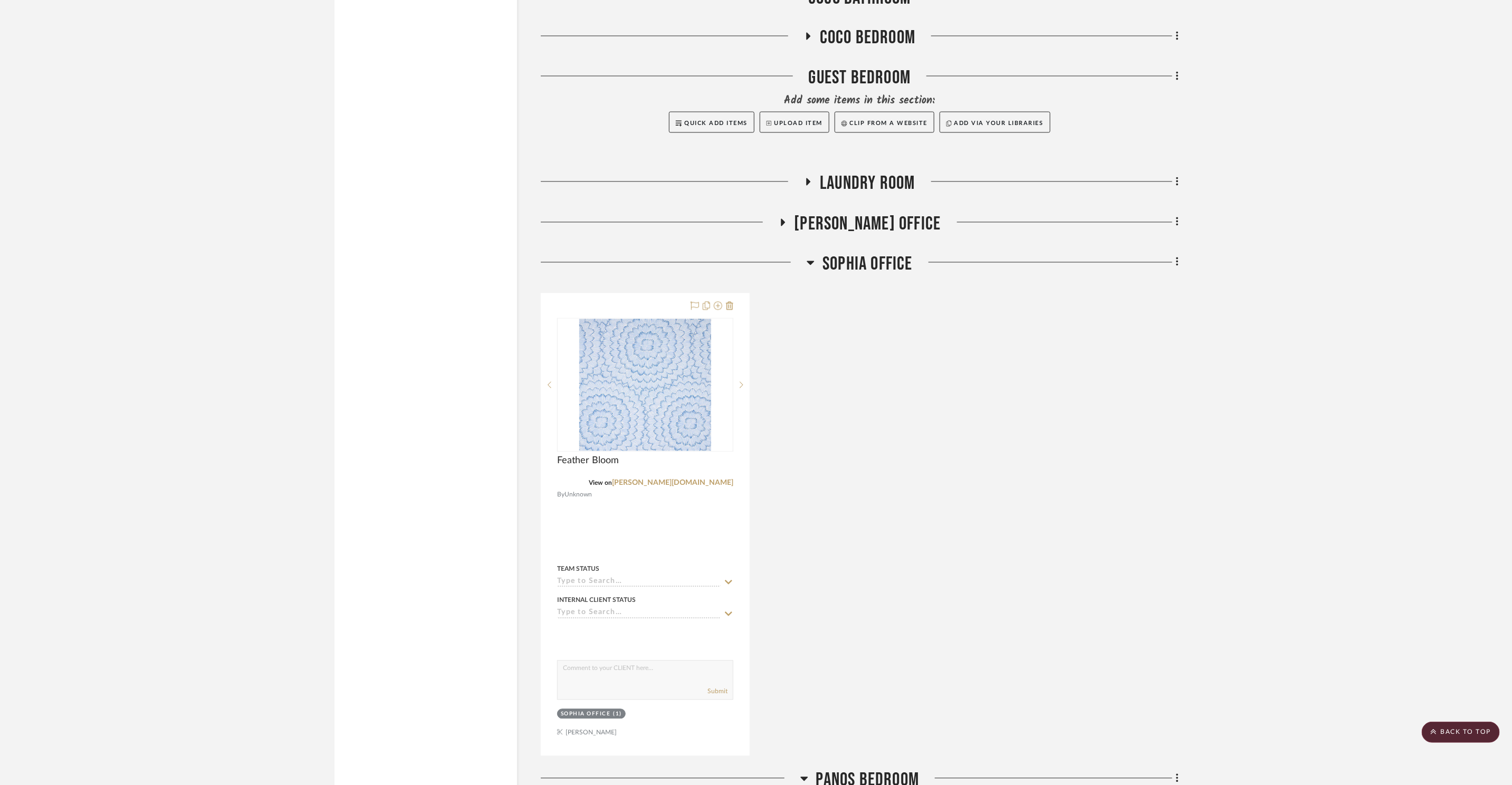
click at [874, 253] on span "Sophia Office" at bounding box center [867, 264] width 90 height 23
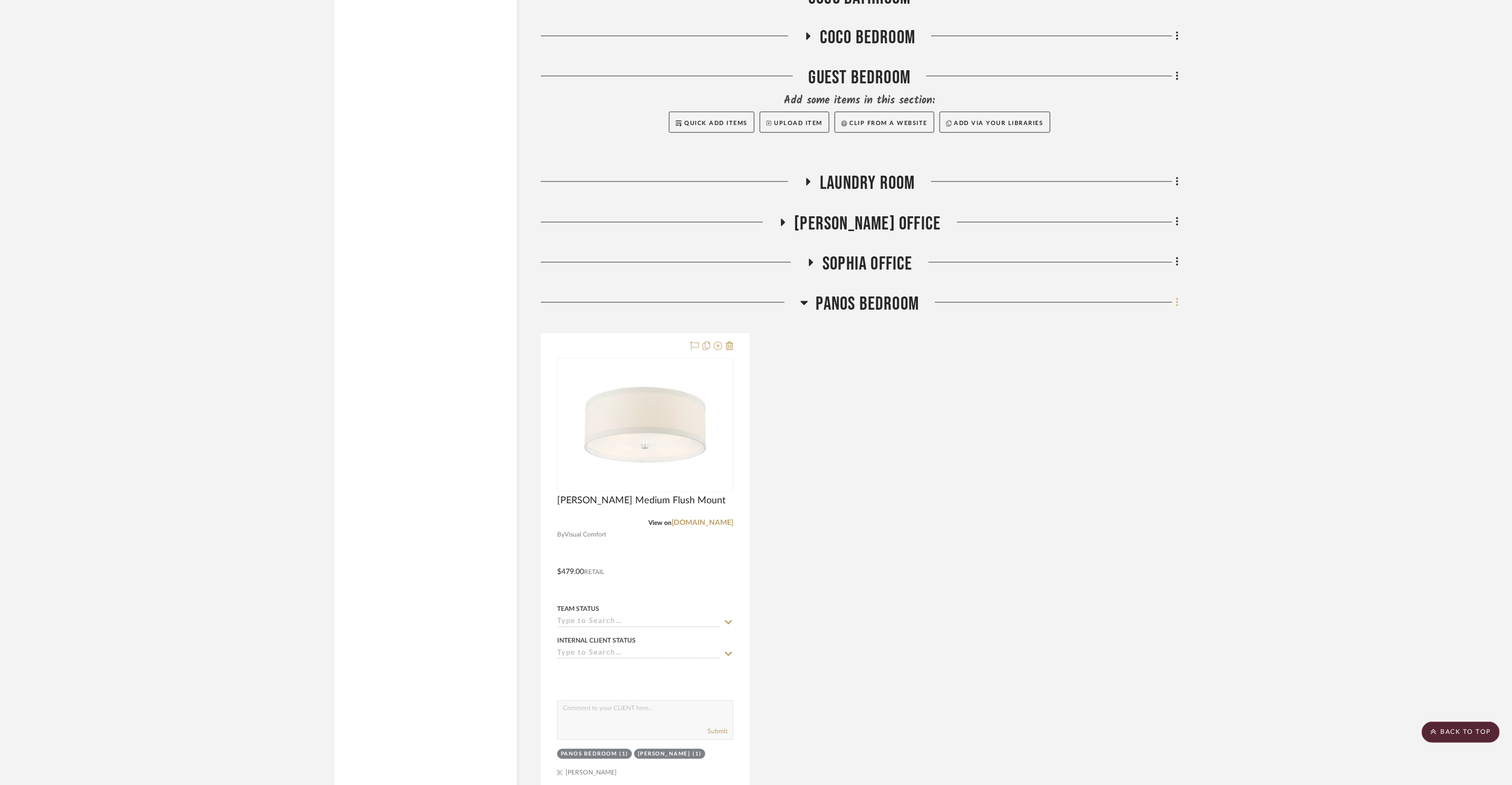
click at [1177, 298] on icon at bounding box center [1177, 302] width 2 height 9
click at [1152, 294] on span "Add New Item" at bounding box center [1129, 298] width 82 height 9
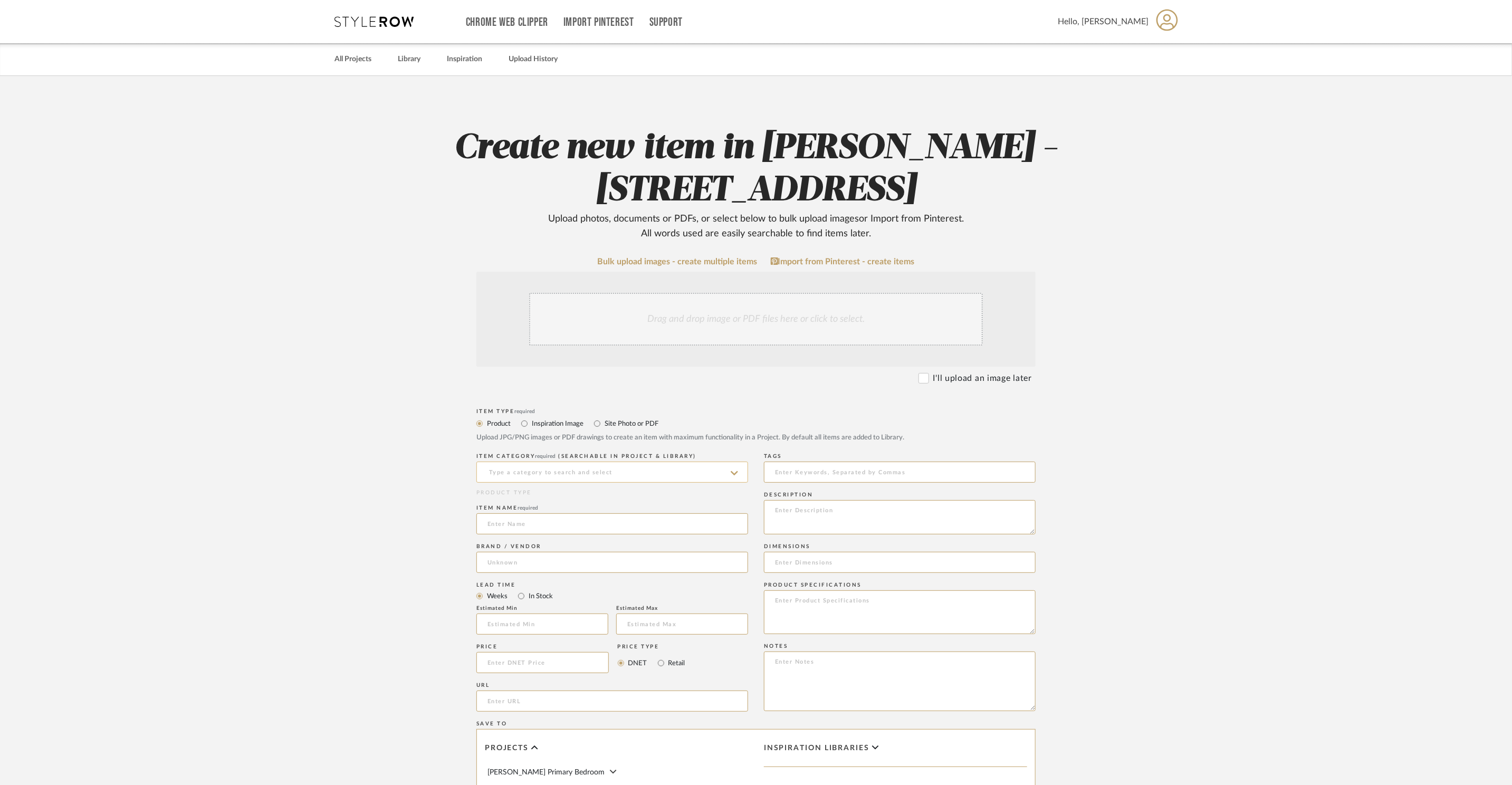
drag, startPoint x: 546, startPoint y: 488, endPoint x: 551, endPoint y: 477, distance: 12.1
click at [546, 488] on div "ITEM CATEGORY required (Searchable in Project & Library)" at bounding box center [612, 469] width 272 height 39
click at [554, 475] on input at bounding box center [612, 472] width 272 height 21
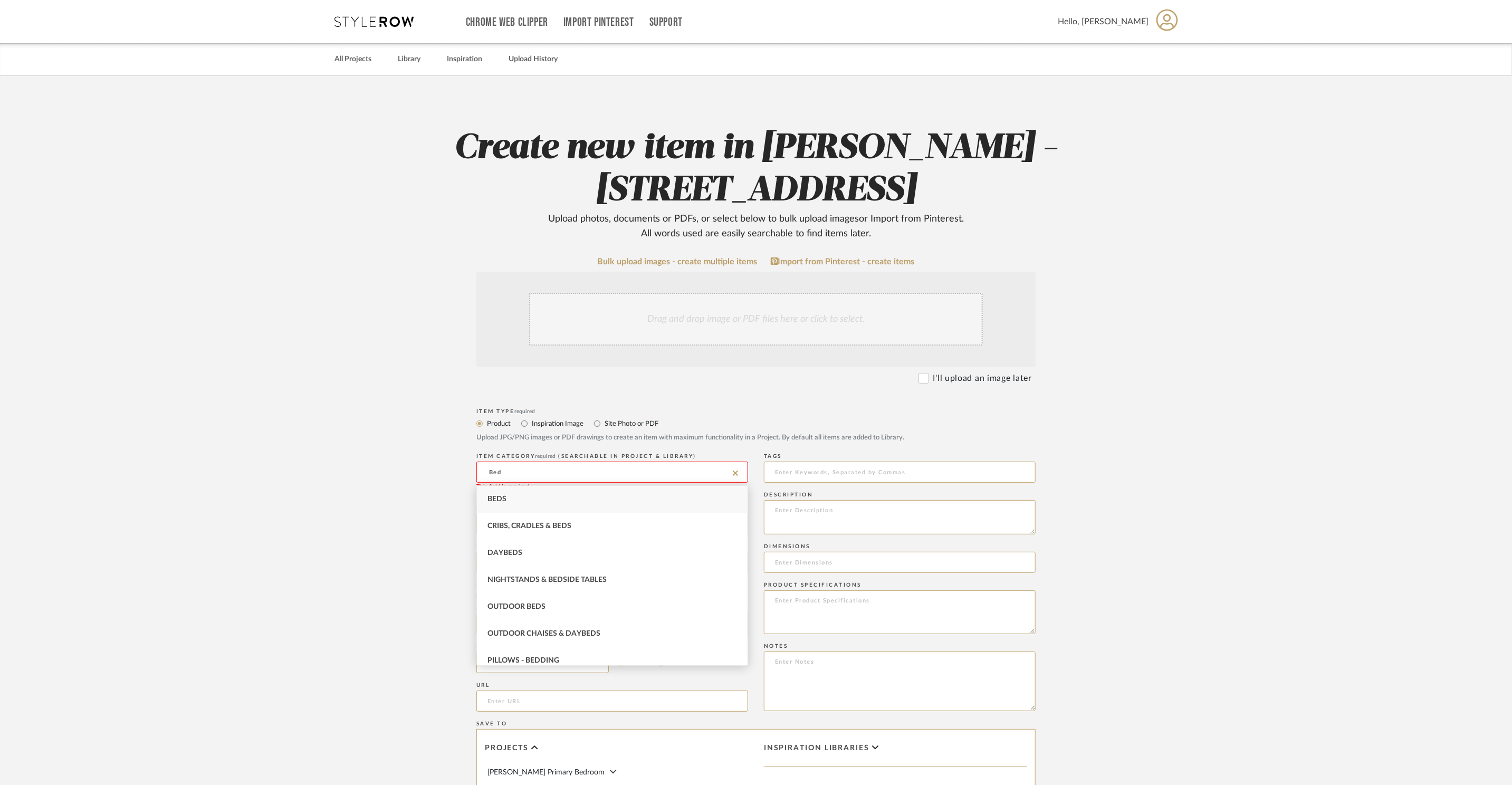
click at [534, 504] on div "Beds" at bounding box center [612, 500] width 270 height 27
type input "Beds"
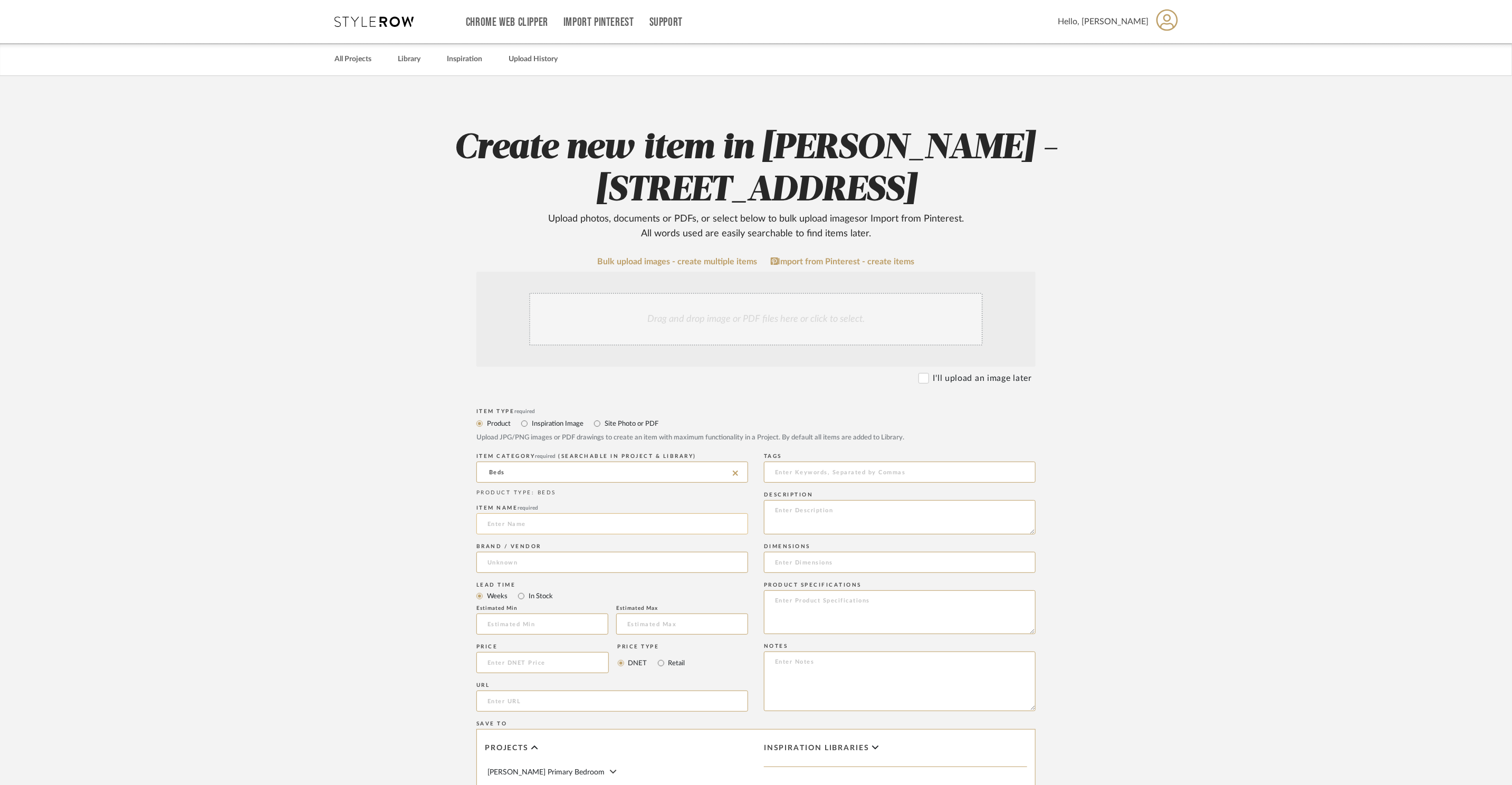
click at [516, 523] on input at bounding box center [612, 523] width 272 height 21
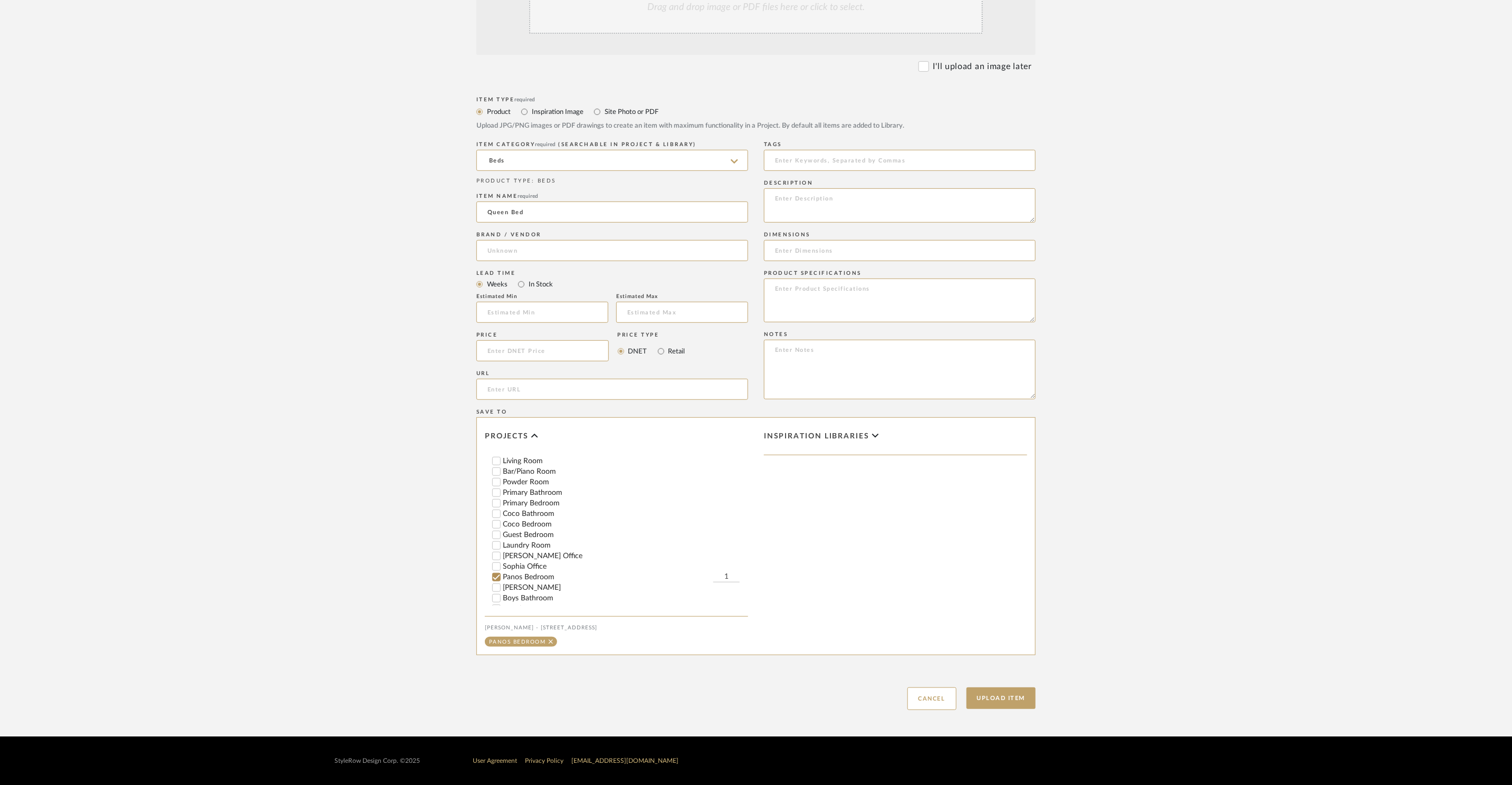
scroll to position [206, 0]
type input "Queen Bed"
click at [1023, 703] on button "Upload Item" at bounding box center [1001, 698] width 70 height 21
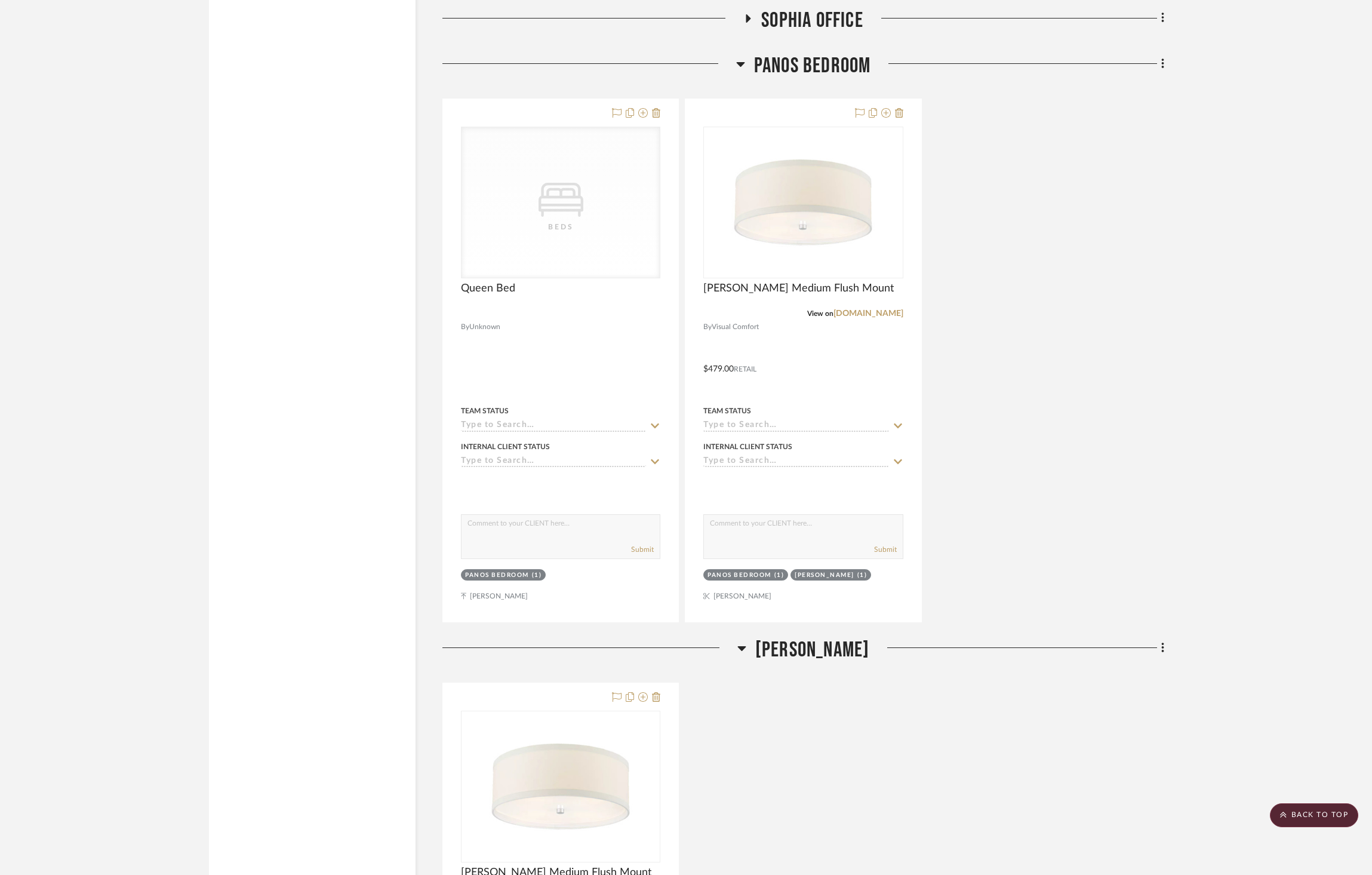
scroll to position [1929, 0]
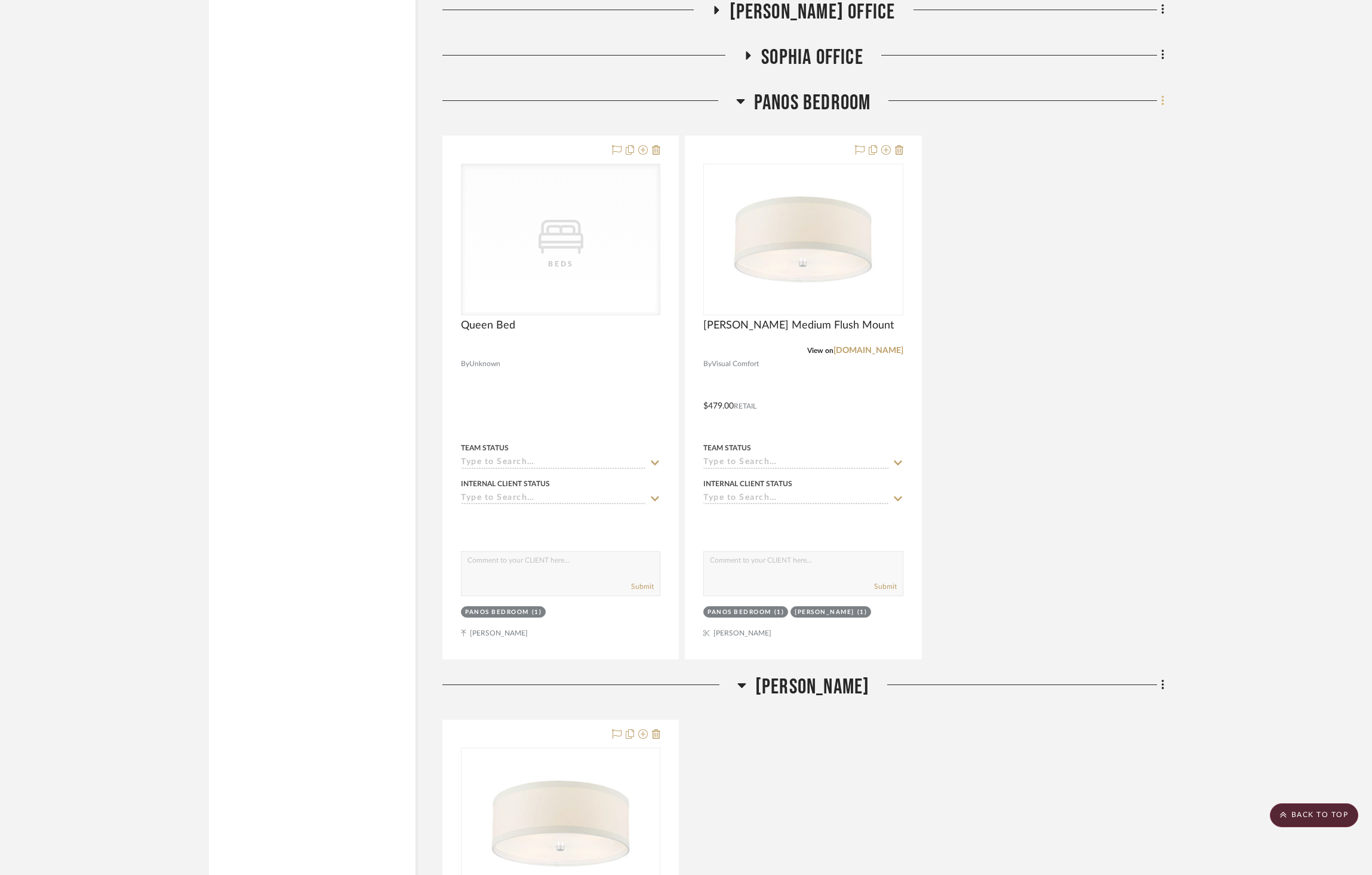
click at [1161, 94] on icon at bounding box center [1163, 101] width 4 height 13
click at [1123, 93] on span "Add New Item" at bounding box center [1101, 95] width 53 height 10
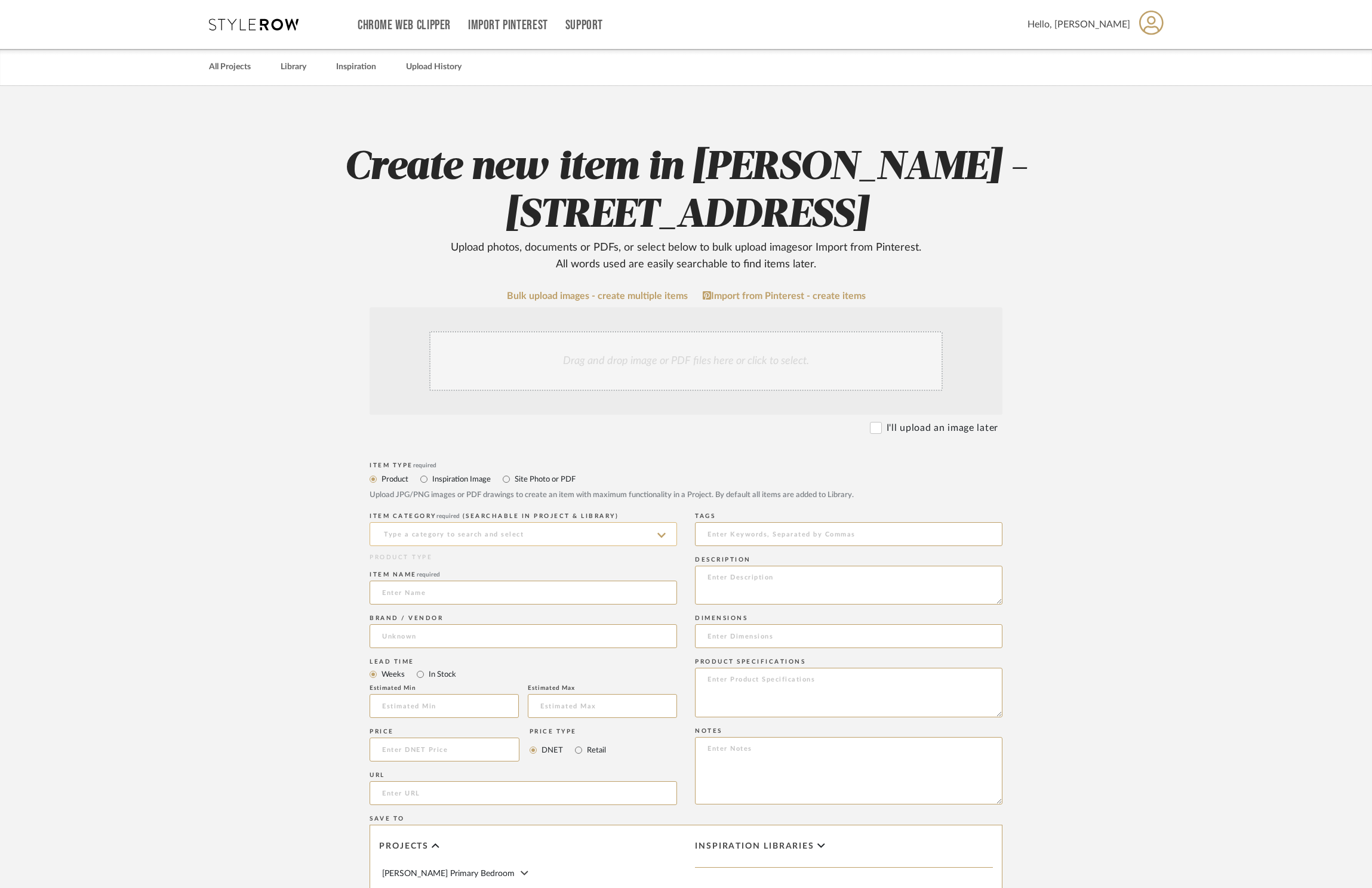
click at [535, 544] on input at bounding box center [523, 534] width 308 height 24
click at [524, 583] on div "Windows" at bounding box center [523, 596] width 306 height 30
type input "Windows"
click at [517, 576] on div "Item name required" at bounding box center [523, 575] width 308 height 7
click at [508, 591] on input at bounding box center [523, 592] width 308 height 24
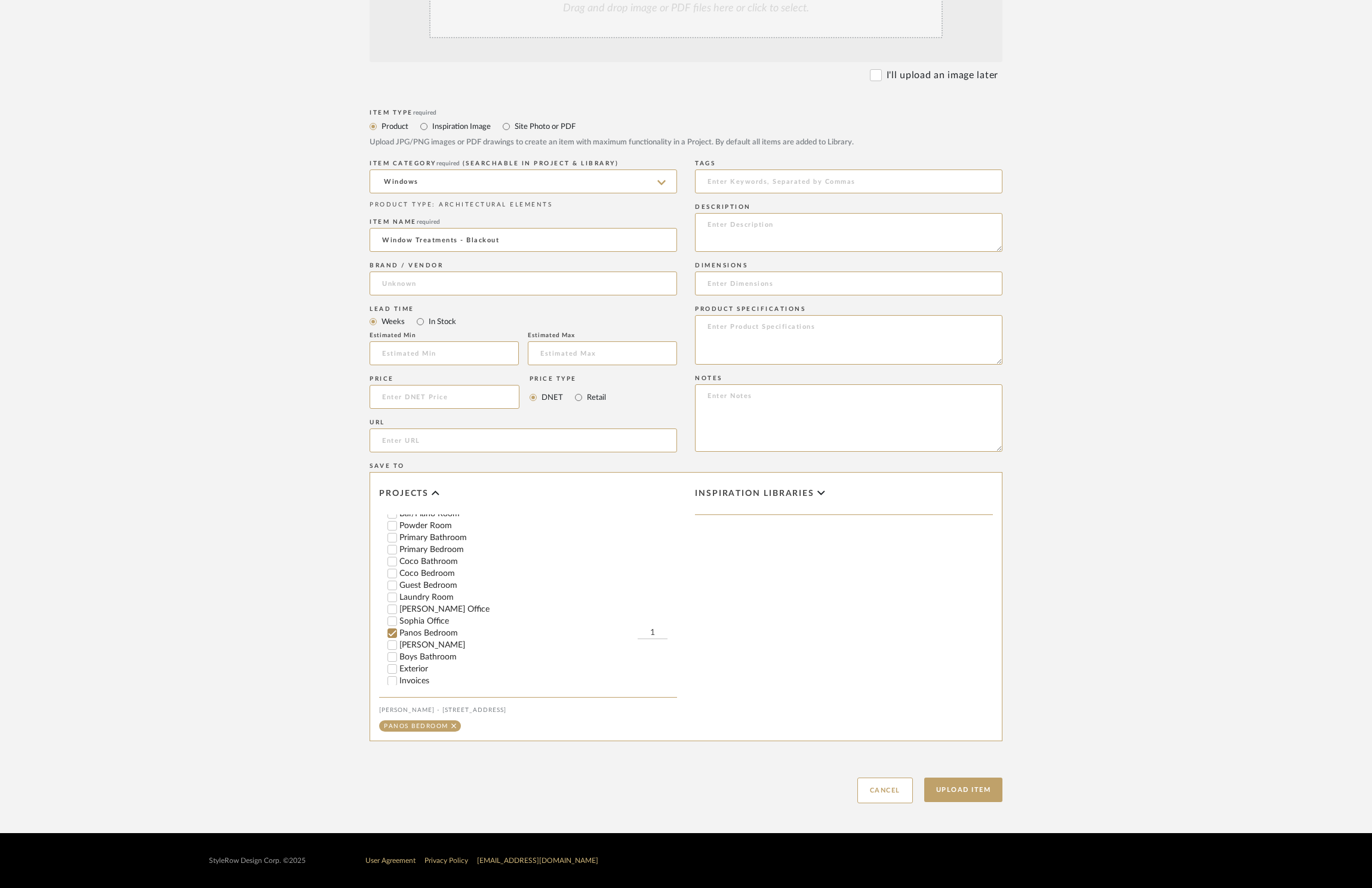
scroll to position [233, 0]
type input "Window Treatments - Blackout"
click at [972, 785] on button "Upload Item" at bounding box center [964, 789] width 79 height 24
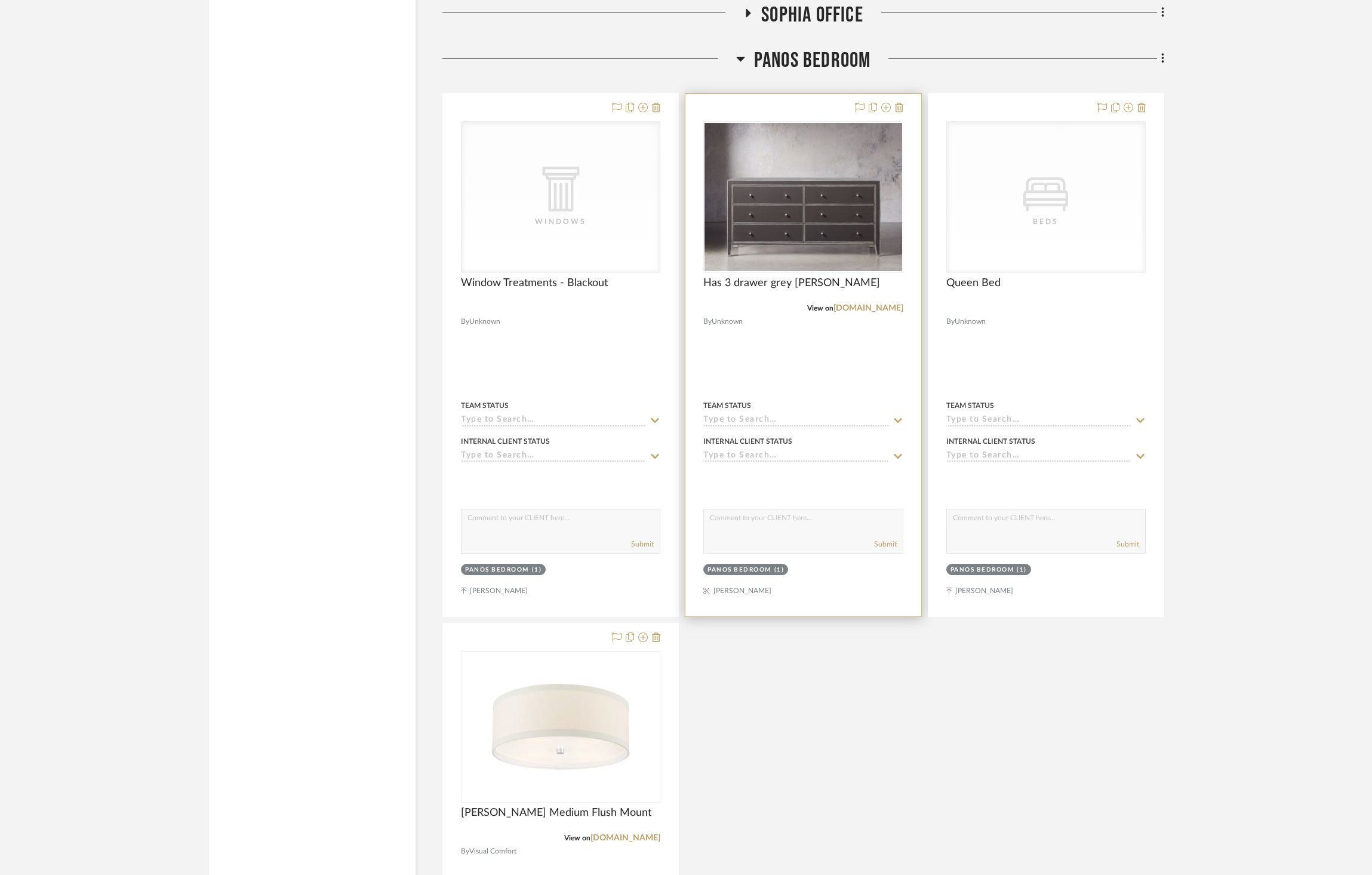
scroll to position [1988, 0]
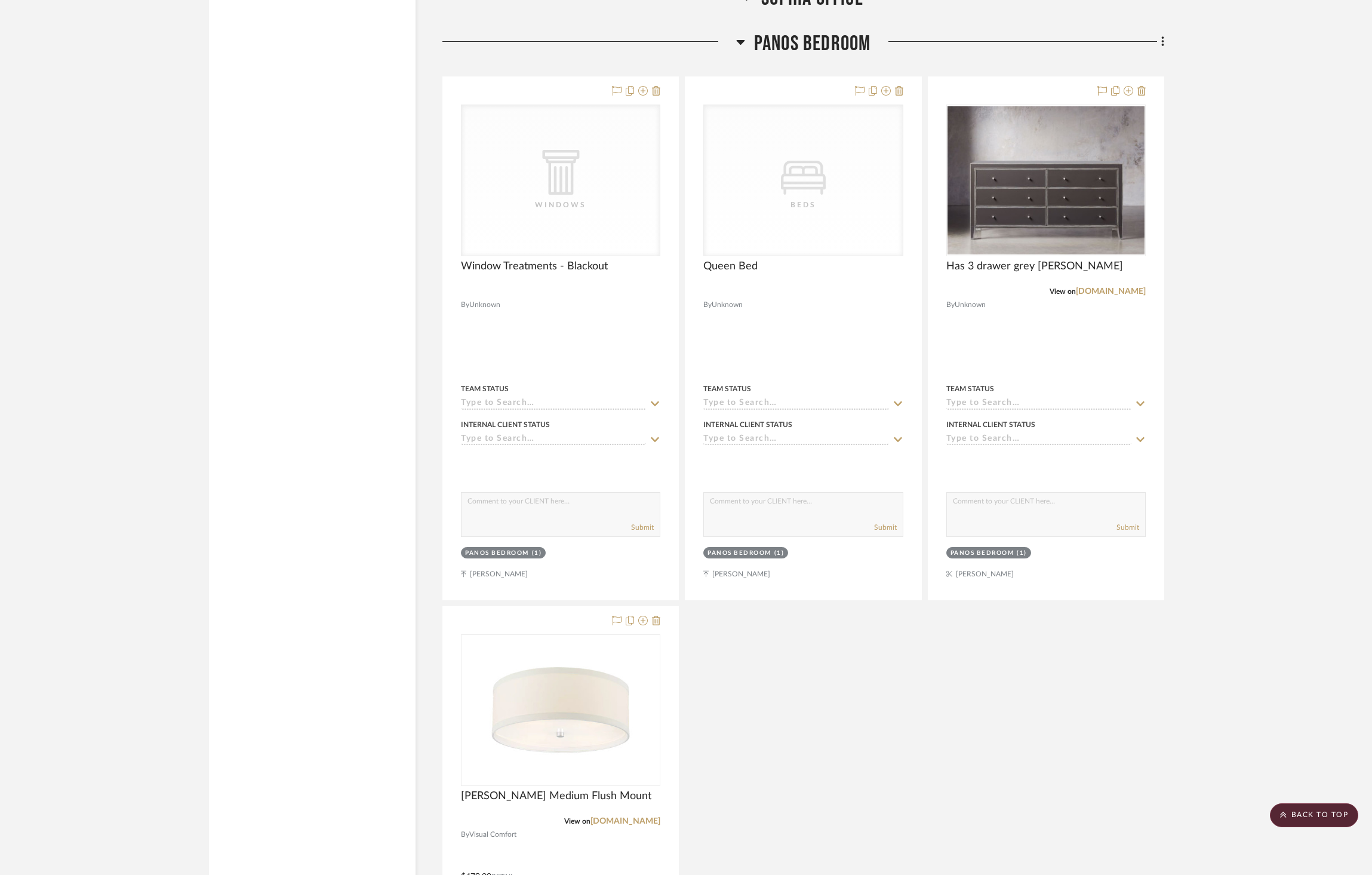
click at [794, 31] on span "Panos Bedroom" at bounding box center [812, 44] width 117 height 26
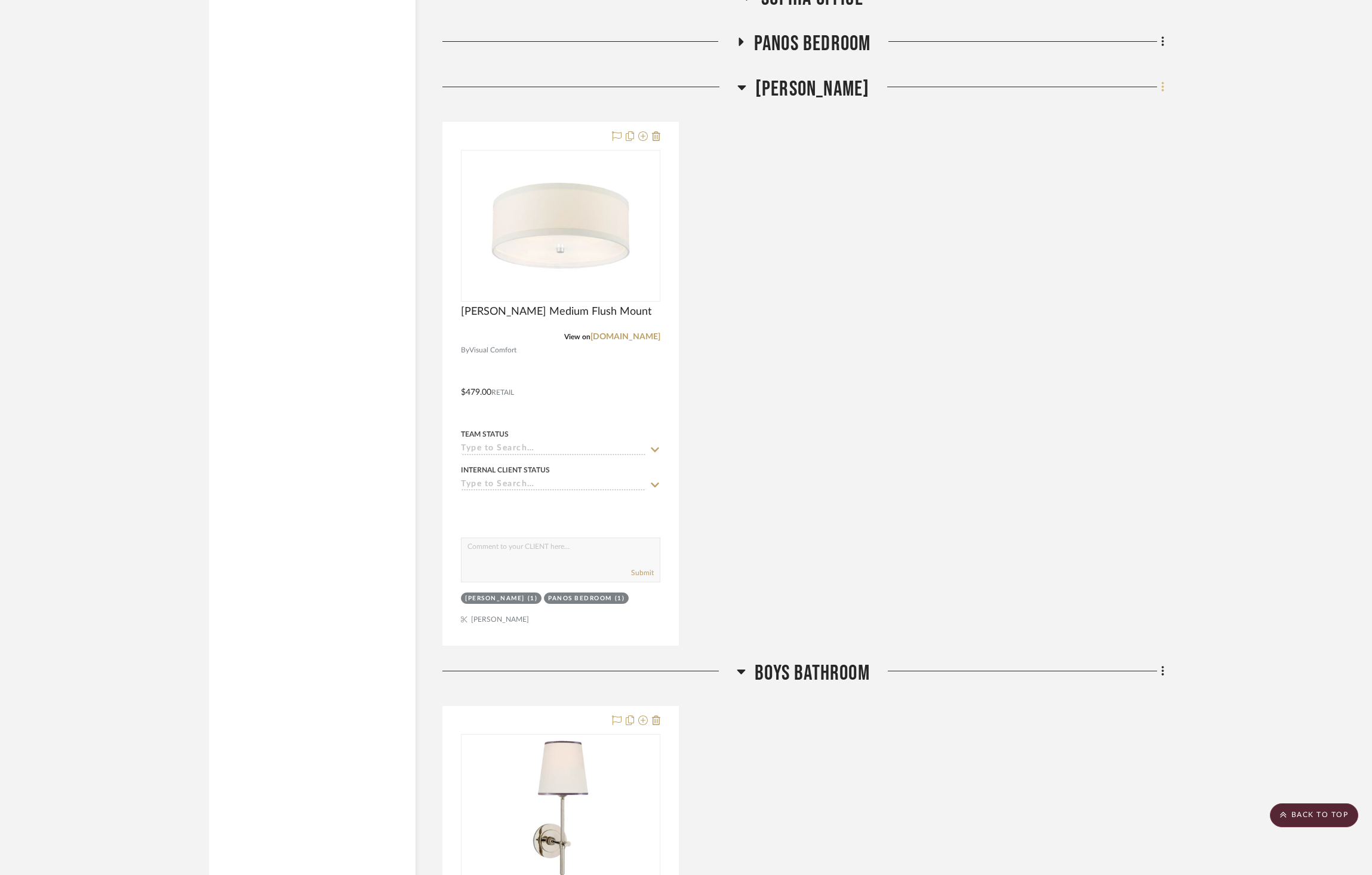
click at [1161, 81] on icon at bounding box center [1163, 87] width 4 height 13
click at [1154, 86] on button "Add New Item" at bounding box center [1107, 82] width 112 height 30
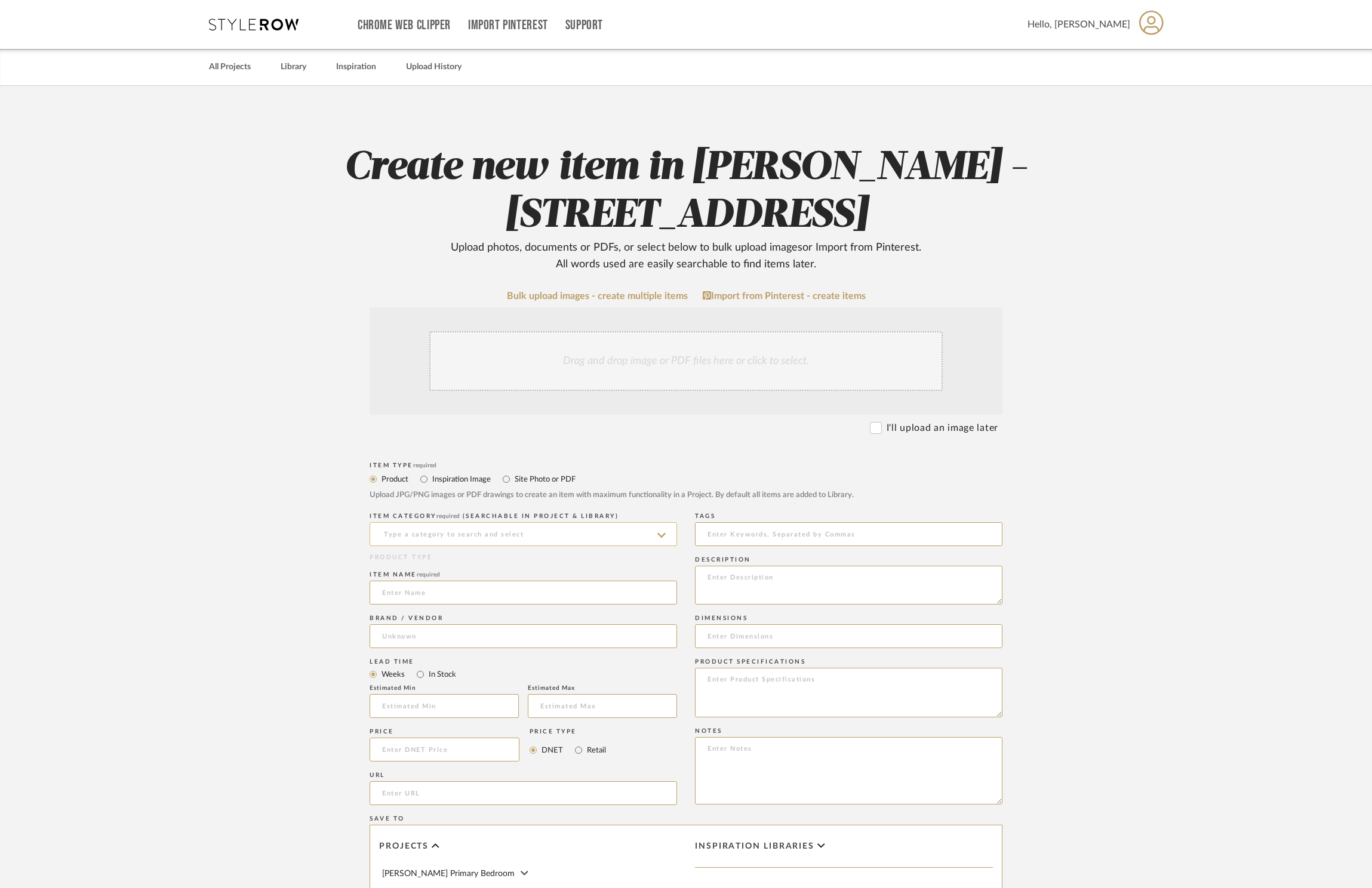
click at [563, 529] on input at bounding box center [523, 534] width 308 height 24
click at [557, 556] on div "Windows" at bounding box center [523, 565] width 306 height 30
type input "Windows"
click at [536, 602] on input at bounding box center [523, 592] width 308 height 24
type input "w"
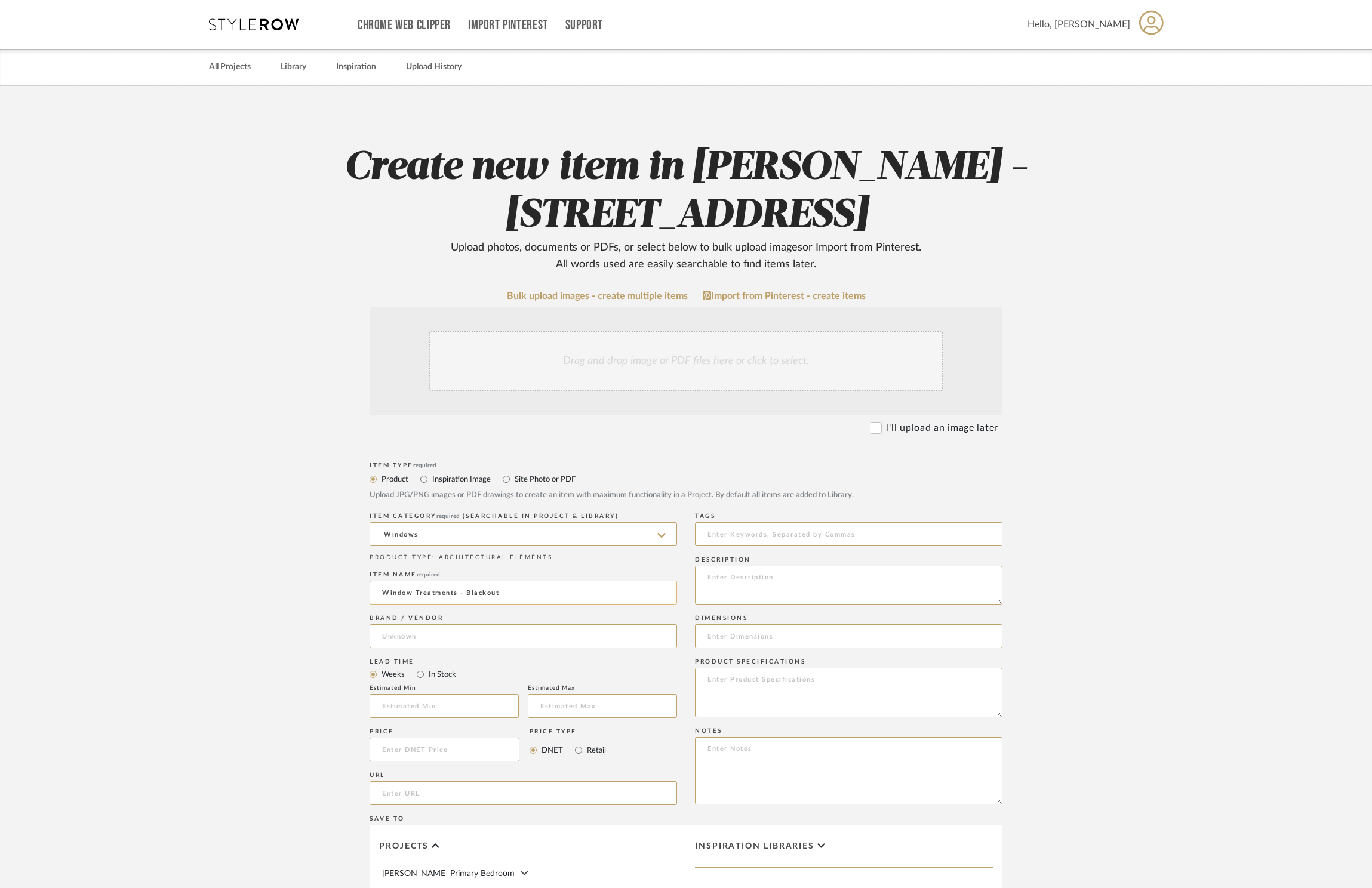
click at [520, 597] on input "Window Treatments - Blackout" at bounding box center [523, 592] width 308 height 24
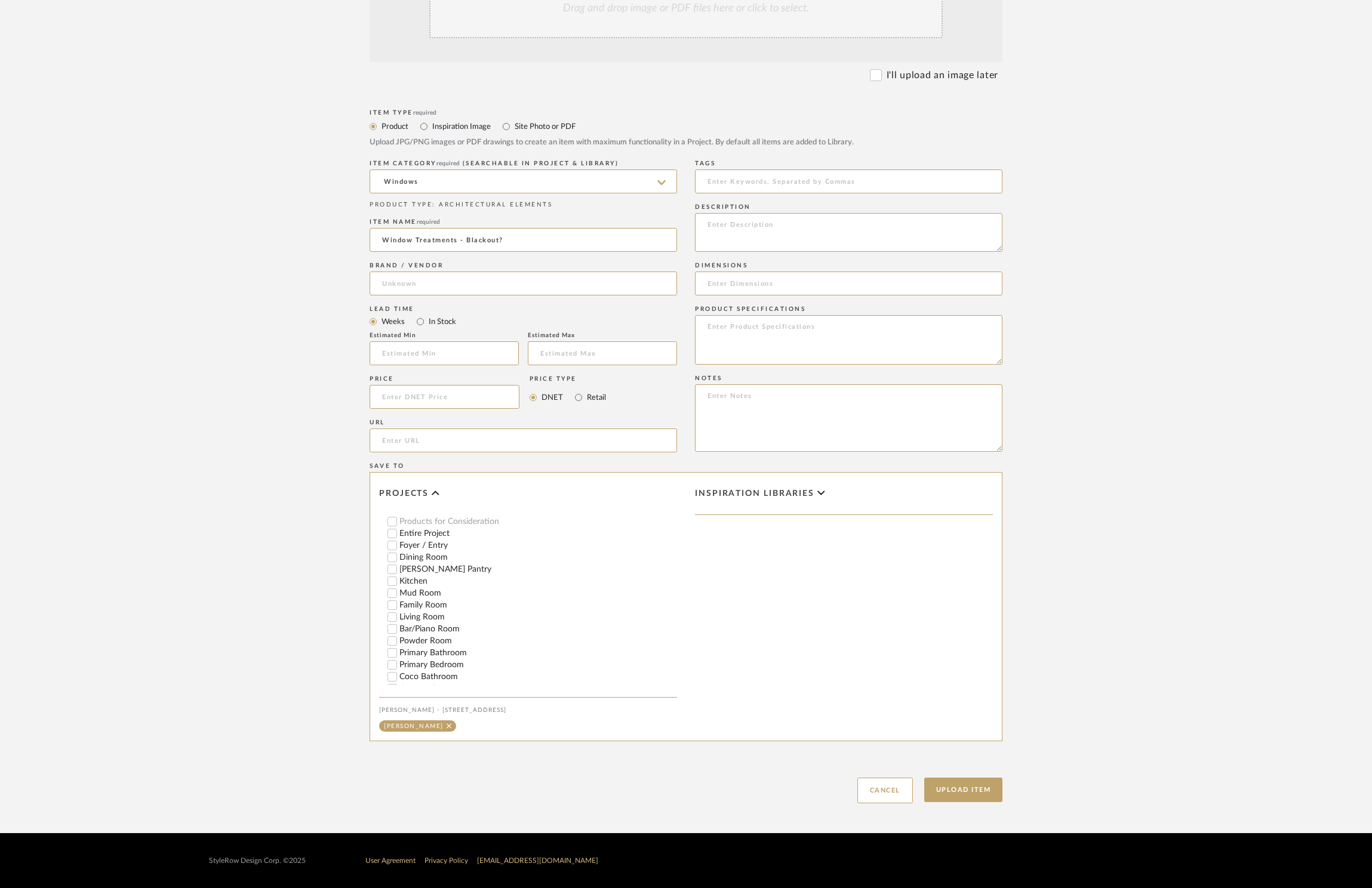
scroll to position [233, 0]
type input "Window Treatments - Blackout?"
click at [967, 797] on button "Upload Item" at bounding box center [964, 789] width 79 height 24
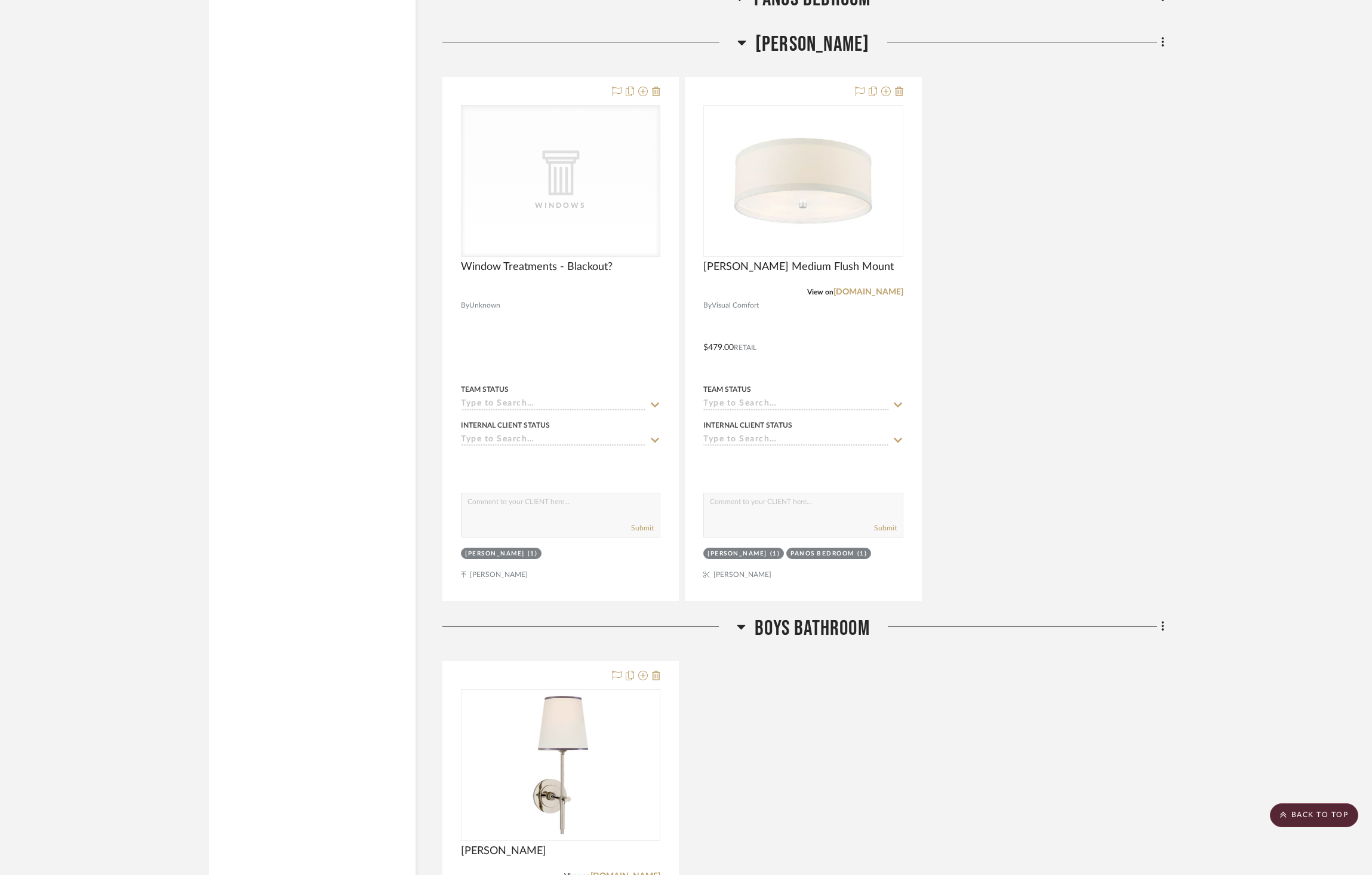
scroll to position [2034, 0]
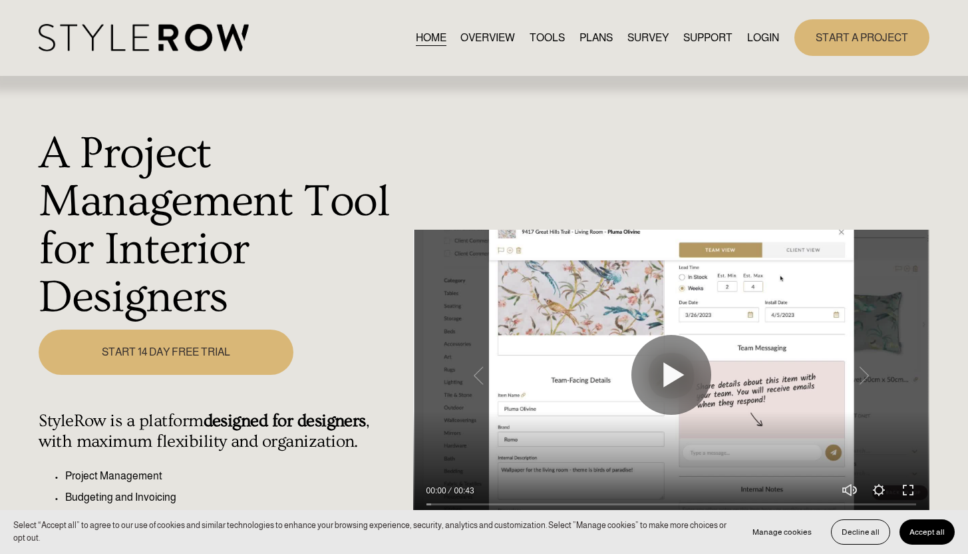
click at [758, 32] on link "LOGIN" at bounding box center [763, 38] width 32 height 18
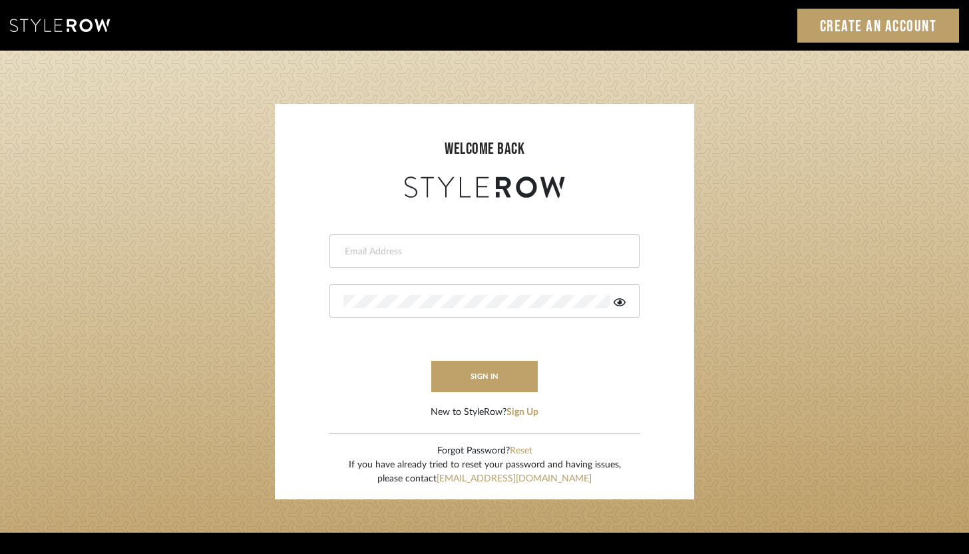
click at [448, 246] on input "email" at bounding box center [482, 251] width 279 height 13
type input "[PERSON_NAME][EMAIL_ADDRESS][DOMAIN_NAME]"
click at [438, 309] on div at bounding box center [484, 300] width 310 height 33
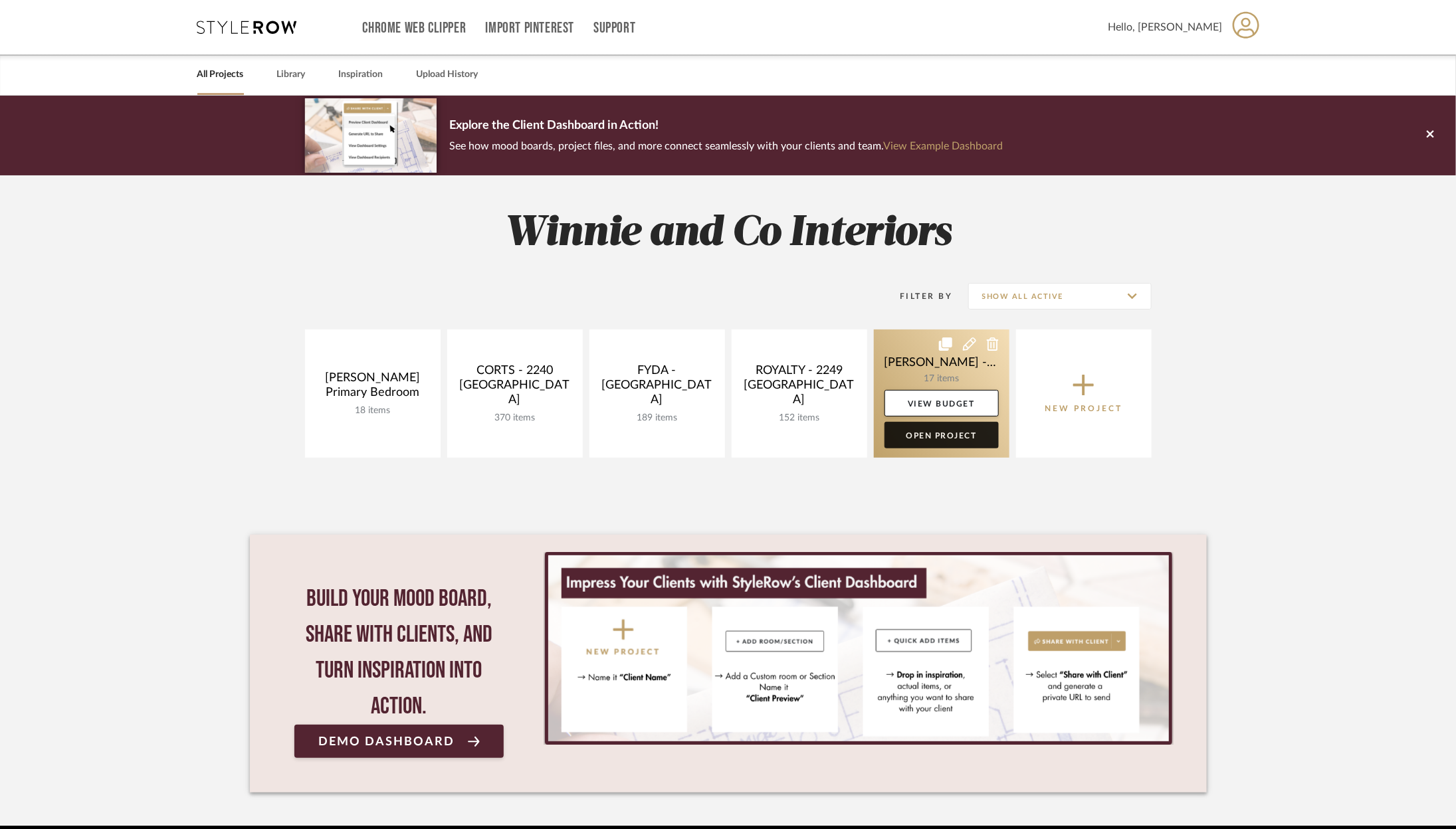
click at [965, 437] on link "Open Project" at bounding box center [942, 435] width 114 height 27
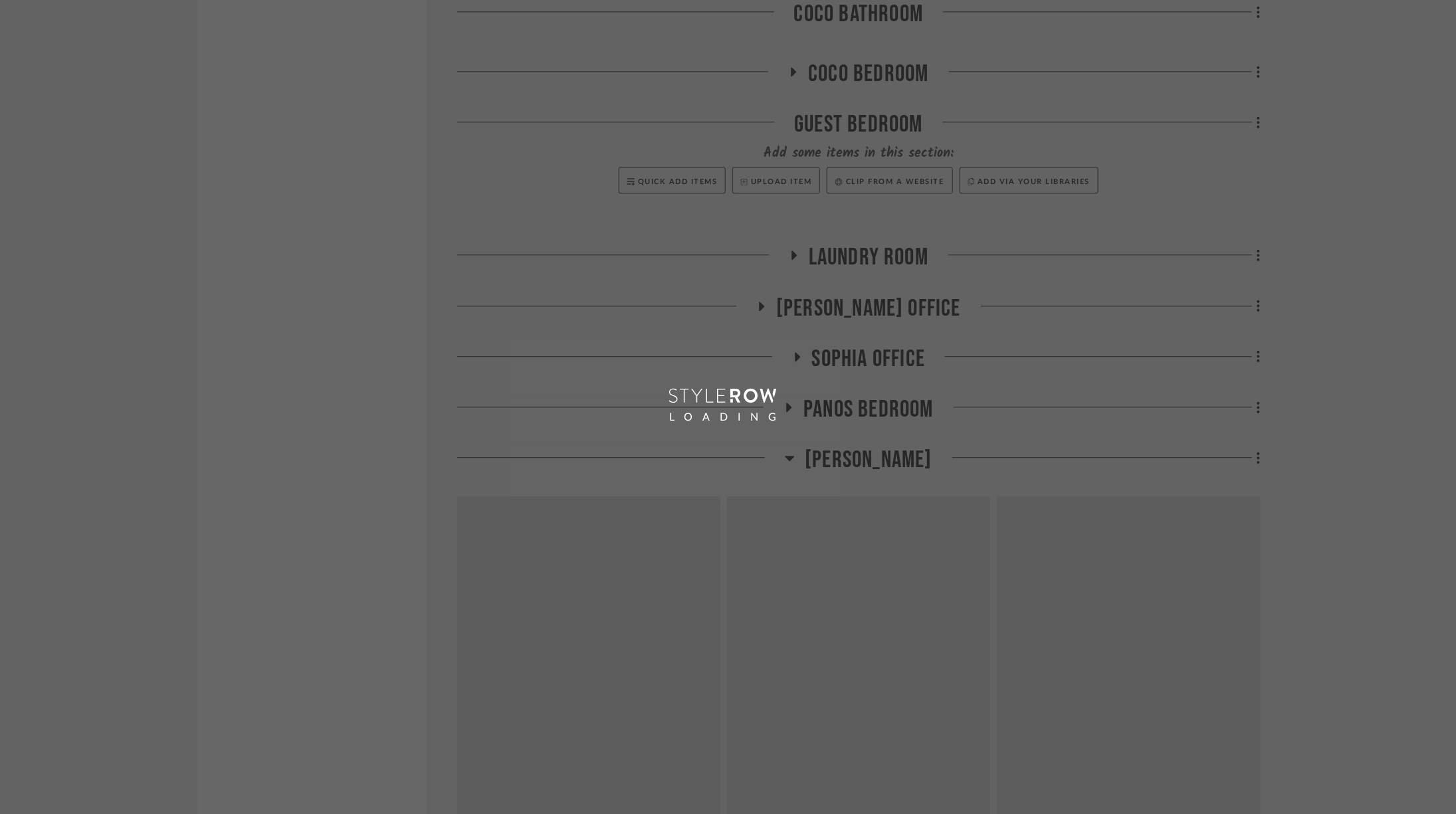
scroll to position [1966, 0]
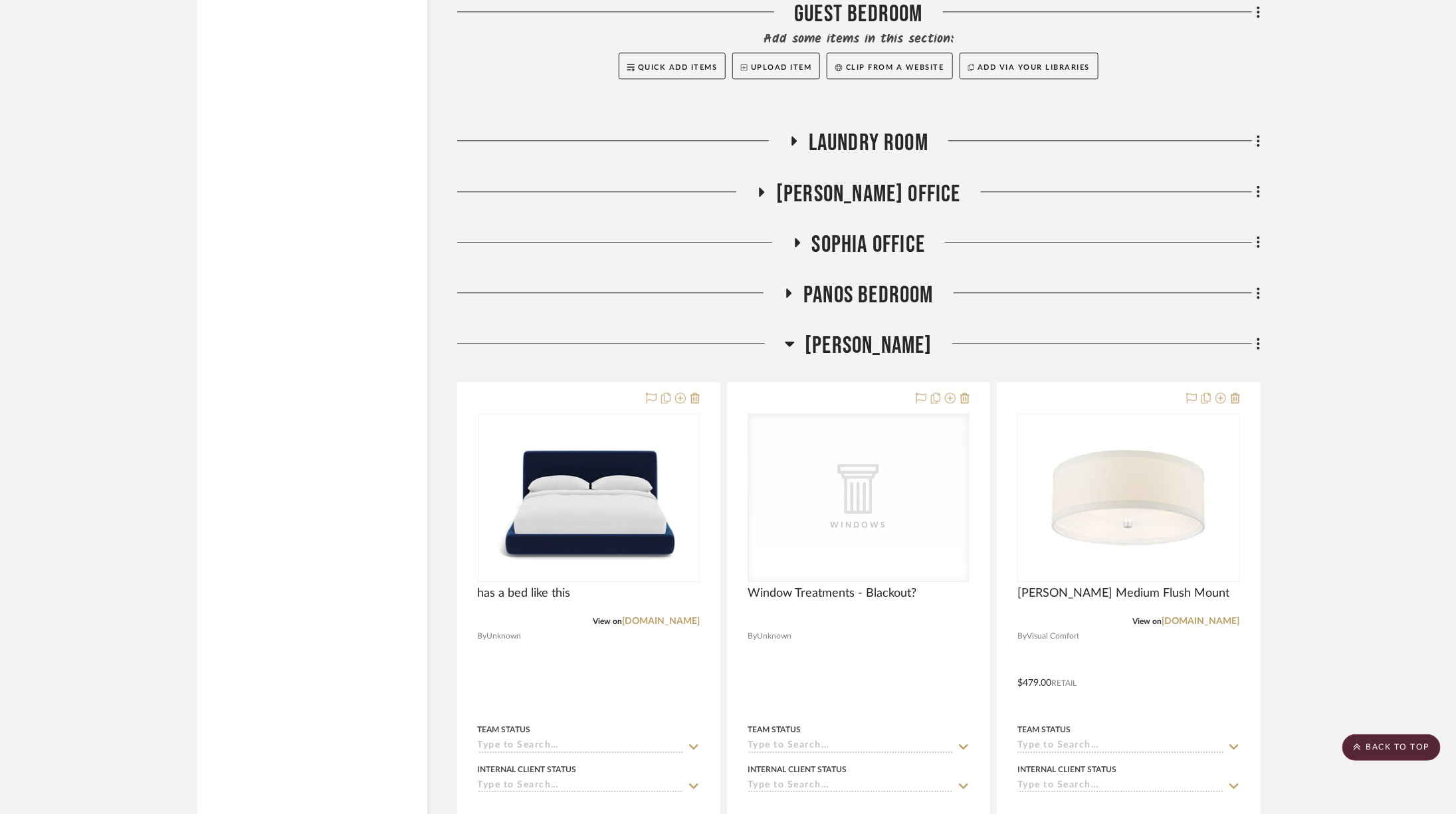
click at [1262, 308] on div "Filter by keyword, category or name prior to exporting to Excel or Bulk Actions…" at bounding box center [728, 168] width 1101 height 3745
click at [1254, 334] on fa-icon at bounding box center [1256, 345] width 9 height 22
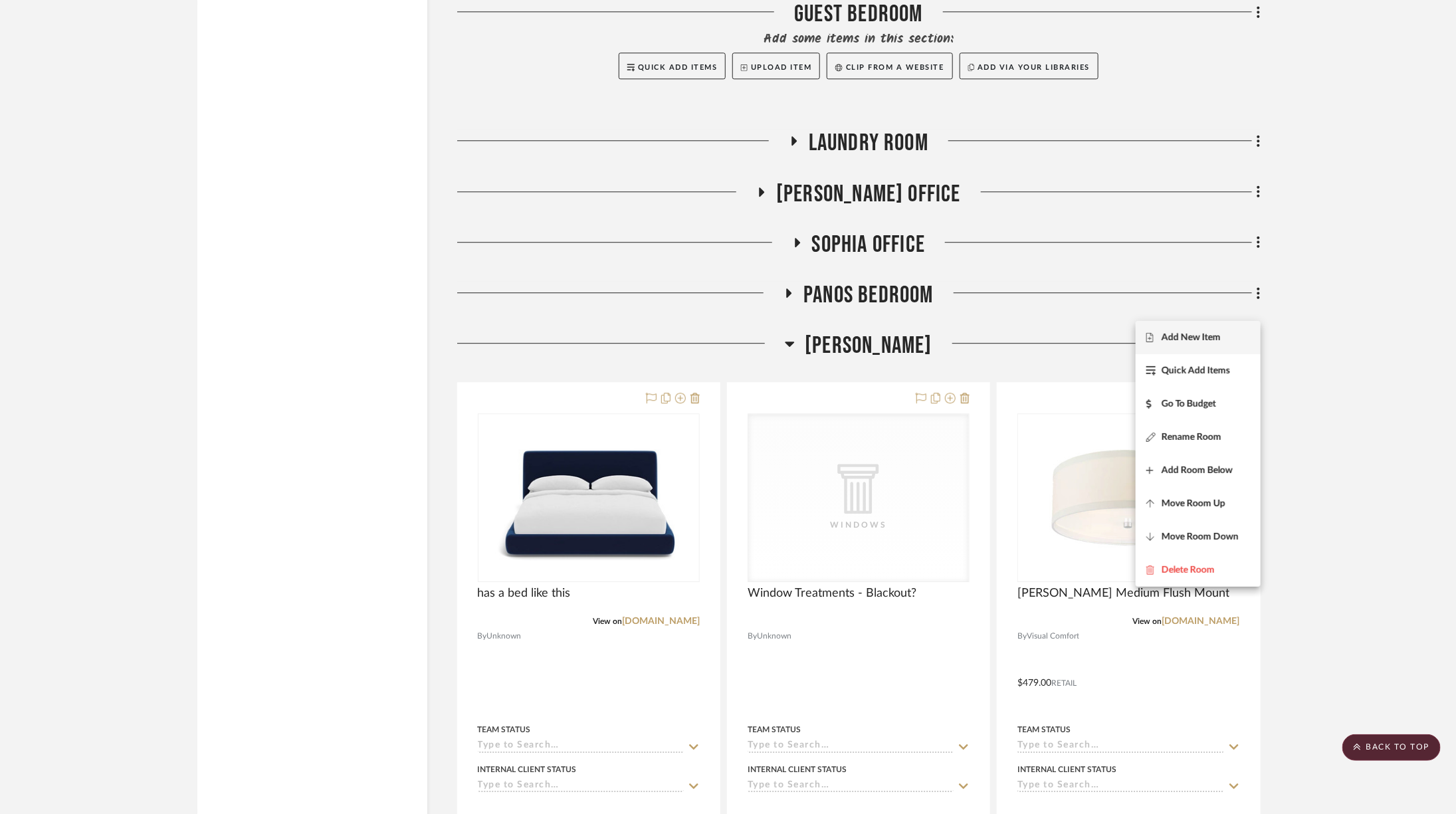
click at [1242, 332] on span "Add New Item" at bounding box center [1198, 337] width 104 height 11
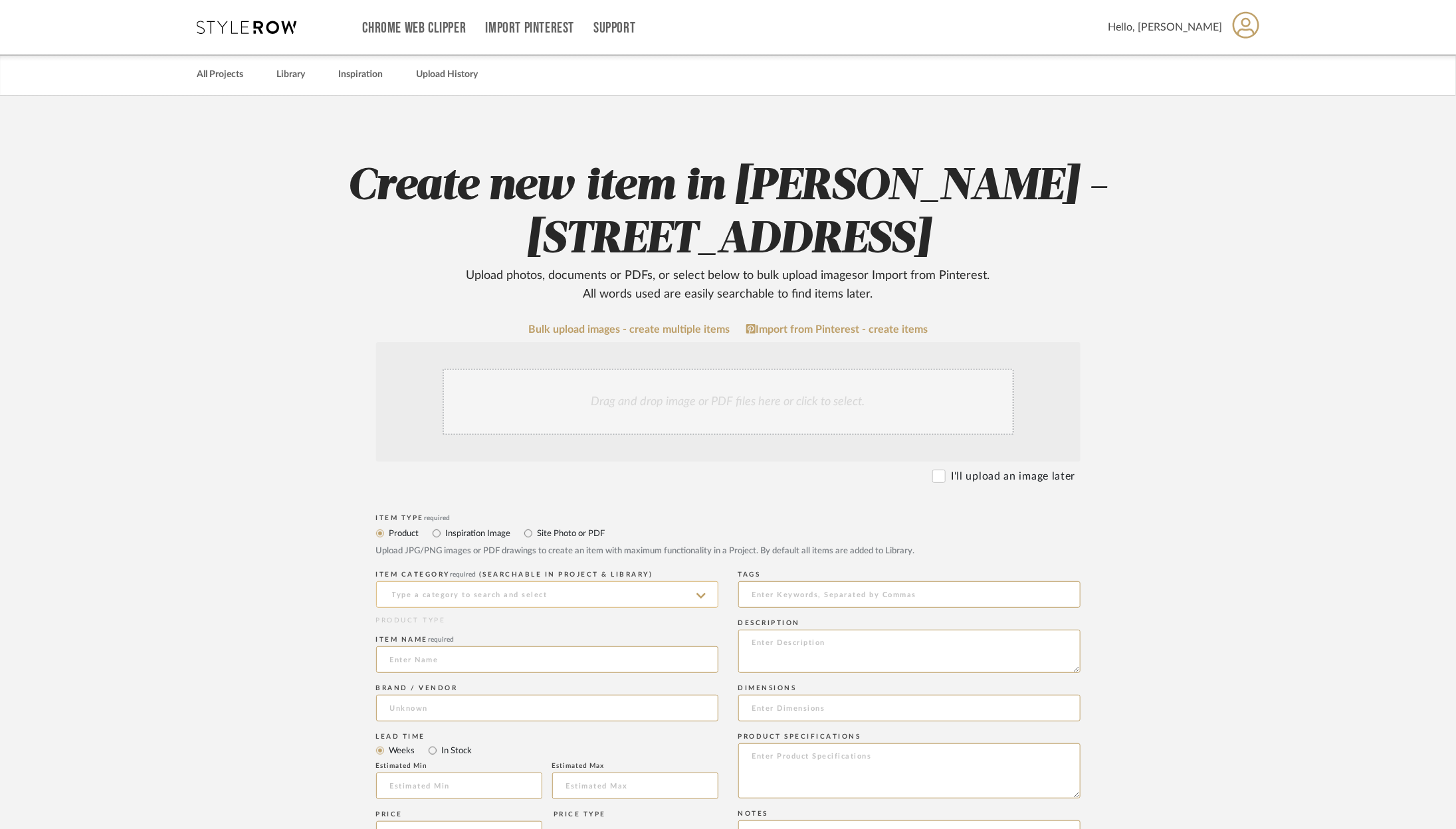
click at [499, 604] on input at bounding box center [547, 594] width 343 height 27
click at [517, 630] on span "Nightstands‎‎‏‏‎ & Bedside Tables" at bounding box center [465, 627] width 150 height 9
type input "Nightstands‎‎‏‏‎ & Bedside Tables"
click at [481, 654] on input at bounding box center [547, 659] width 343 height 27
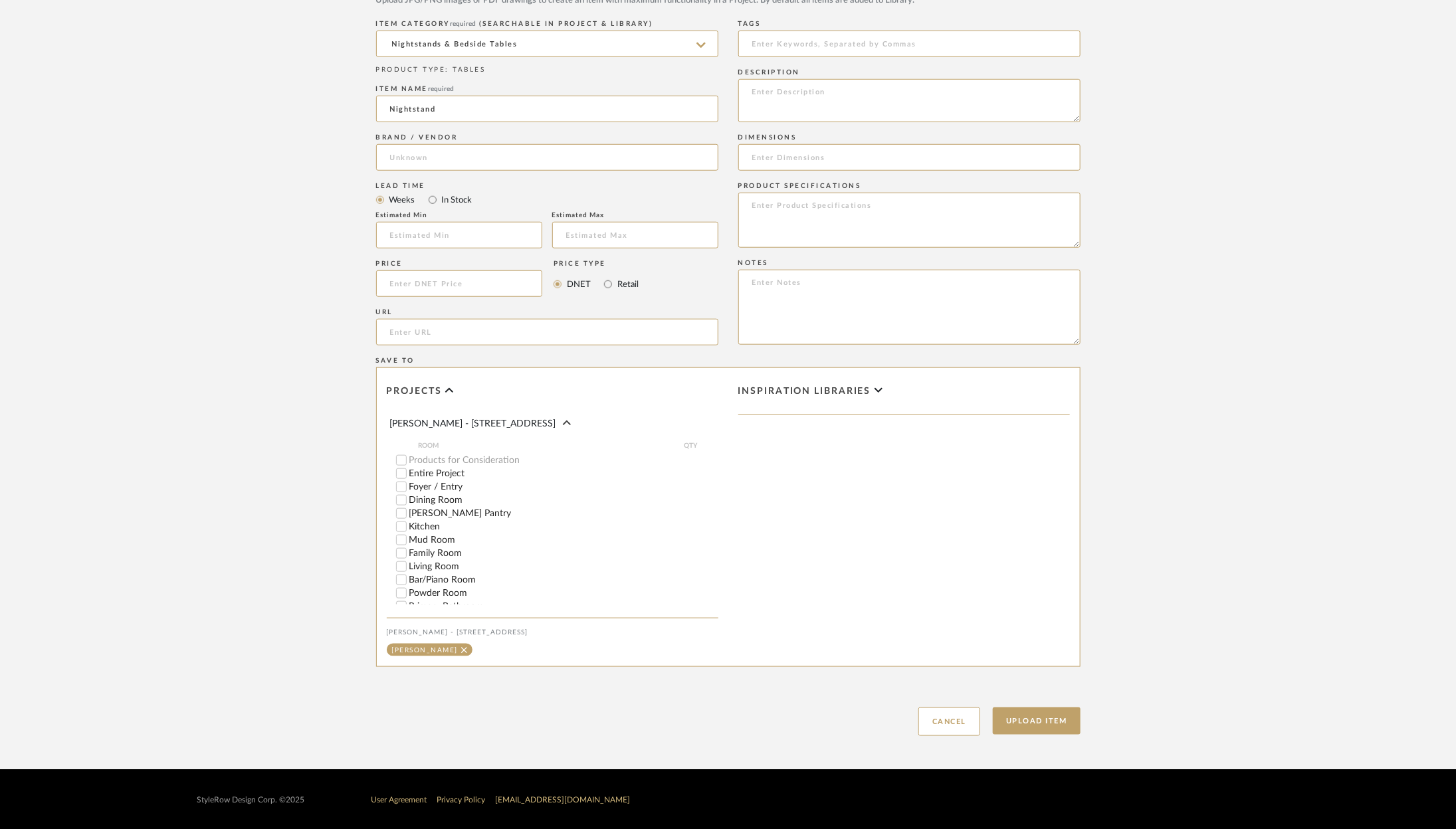
scroll to position [258, 0]
type input "Nightstand"
click at [1053, 729] on button "Upload Item" at bounding box center [1037, 721] width 88 height 27
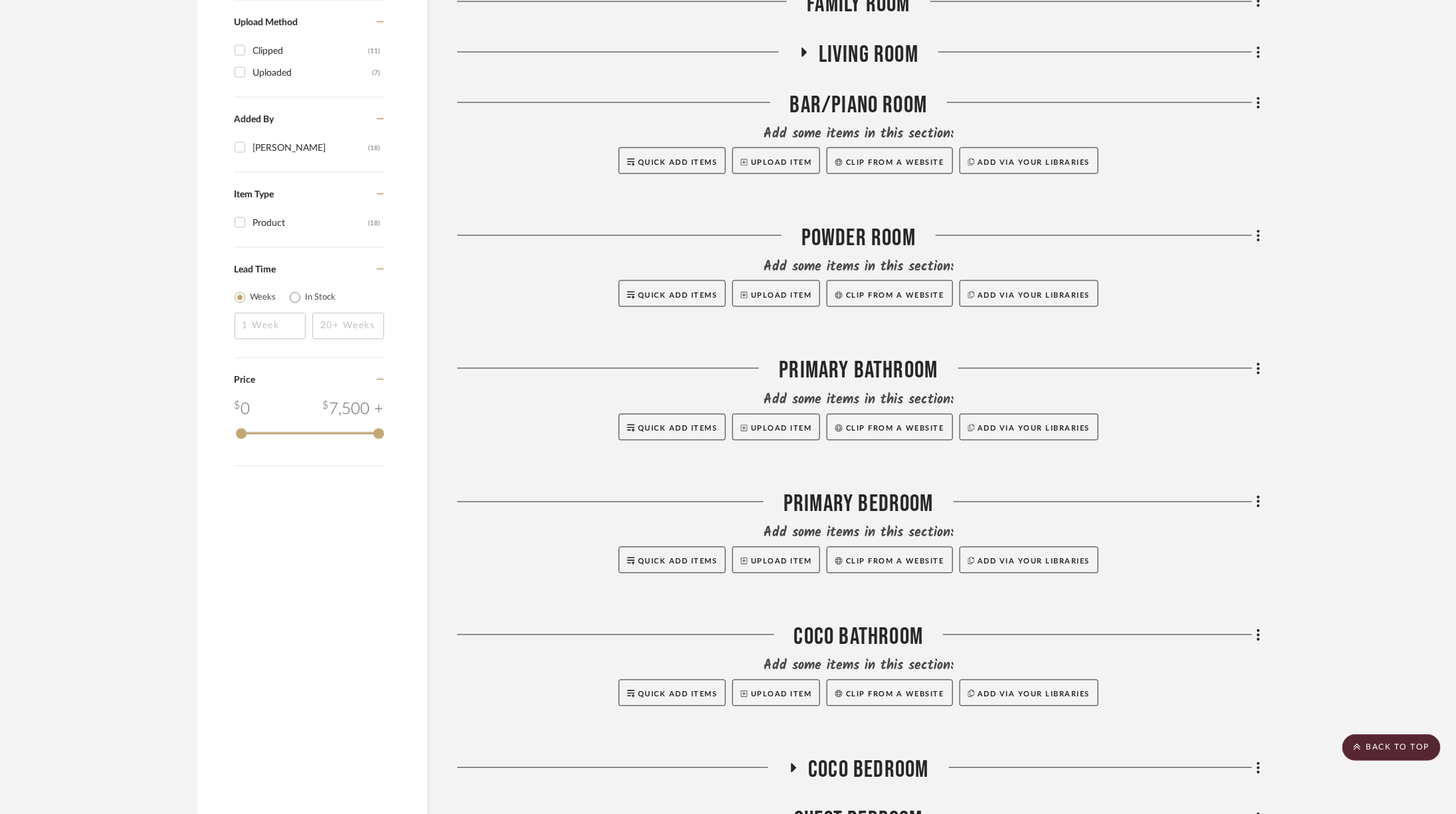
scroll to position [1148, 0]
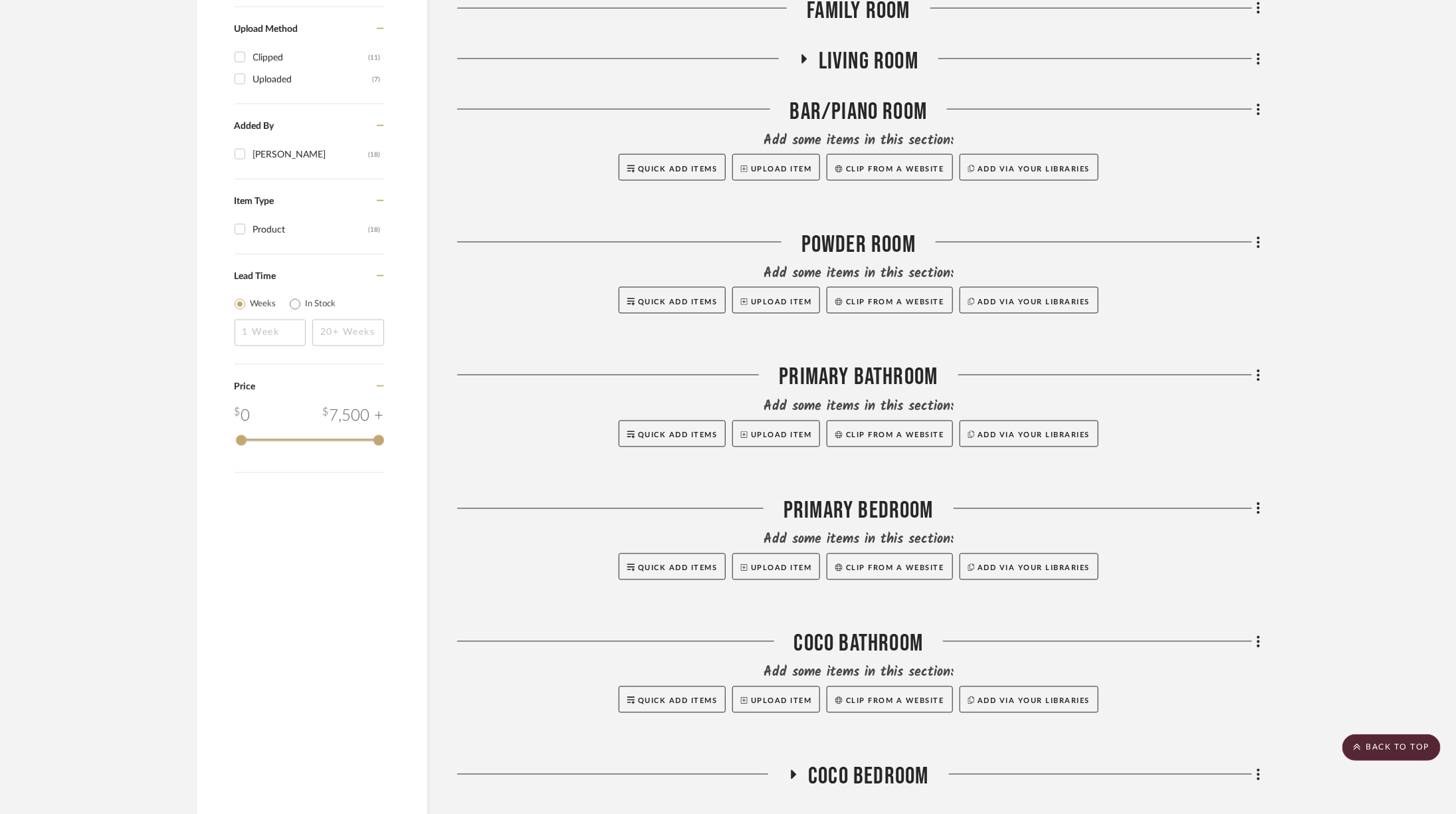
click at [1258, 503] on icon at bounding box center [1258, 508] width 3 height 11
click at [1228, 491] on button "Add New Item" at bounding box center [1197, 502] width 125 height 33
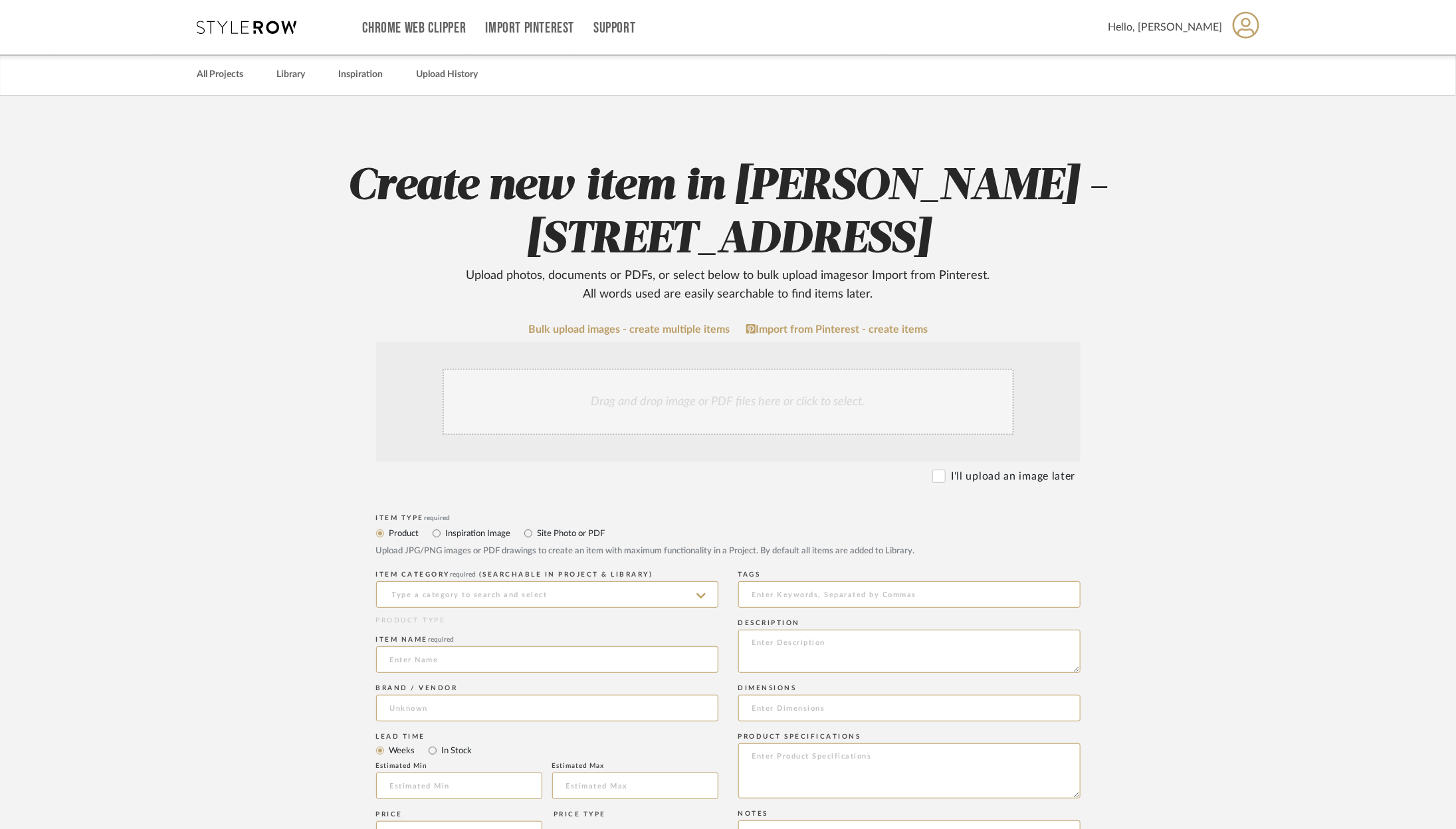
click at [551, 579] on div "ITEM CATEGORY required (Searchable in Project & Library)" at bounding box center [547, 591] width 343 height 49
click at [547, 583] on input at bounding box center [547, 594] width 343 height 27
click at [492, 623] on span "Nightstands‎‎‏‏‎ & Bedside Tables" at bounding box center [465, 627] width 150 height 9
type input "Nightstands‎‎‏‏‎ & Bedside Tables"
click at [481, 654] on input at bounding box center [547, 659] width 343 height 27
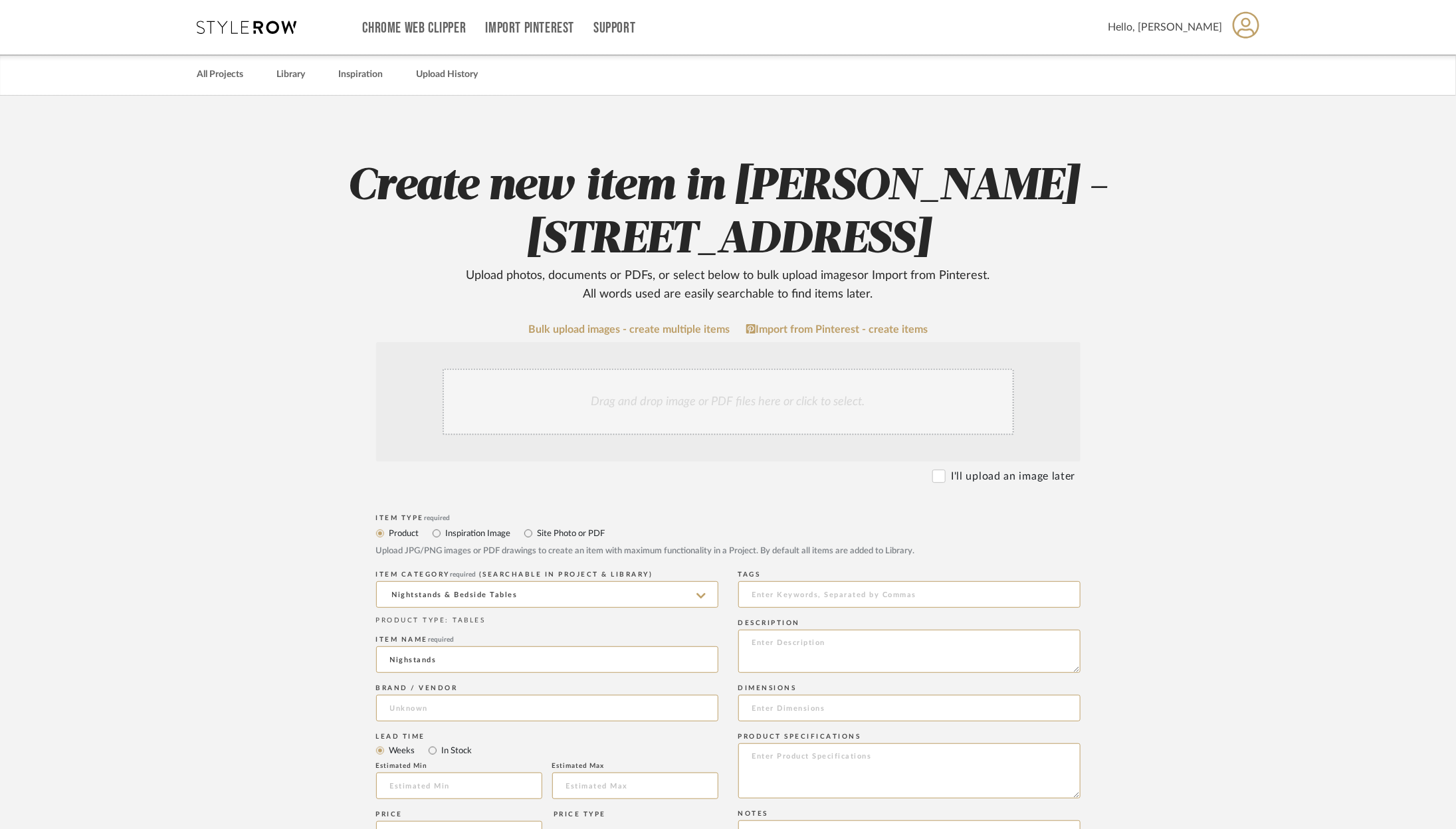
type input "Nighstands"
click at [340, 626] on form "Bulk upload images - create multiple items Import from Pinterest - create items…" at bounding box center [728, 805] width 847 height 964
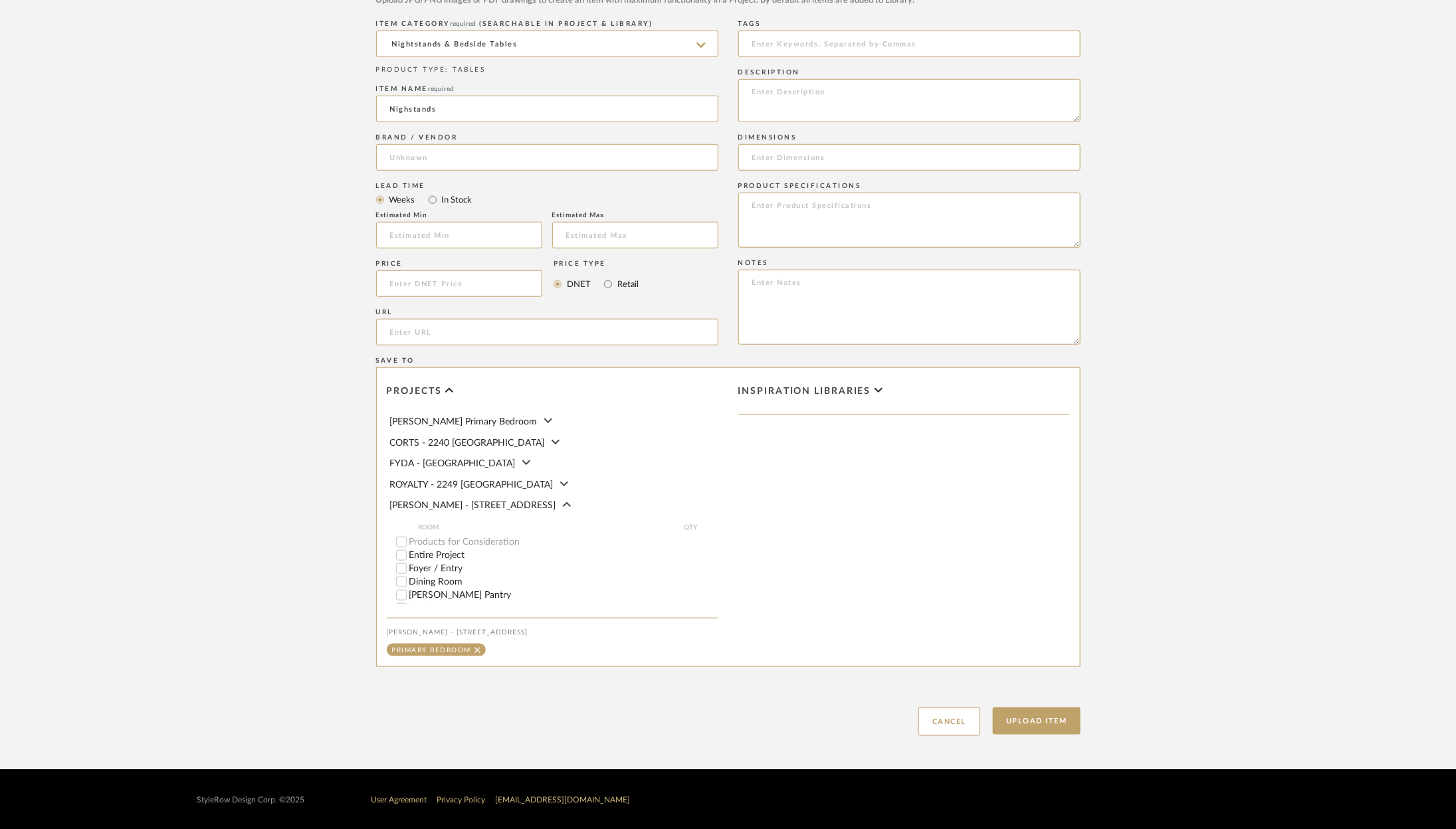
scroll to position [258, 0]
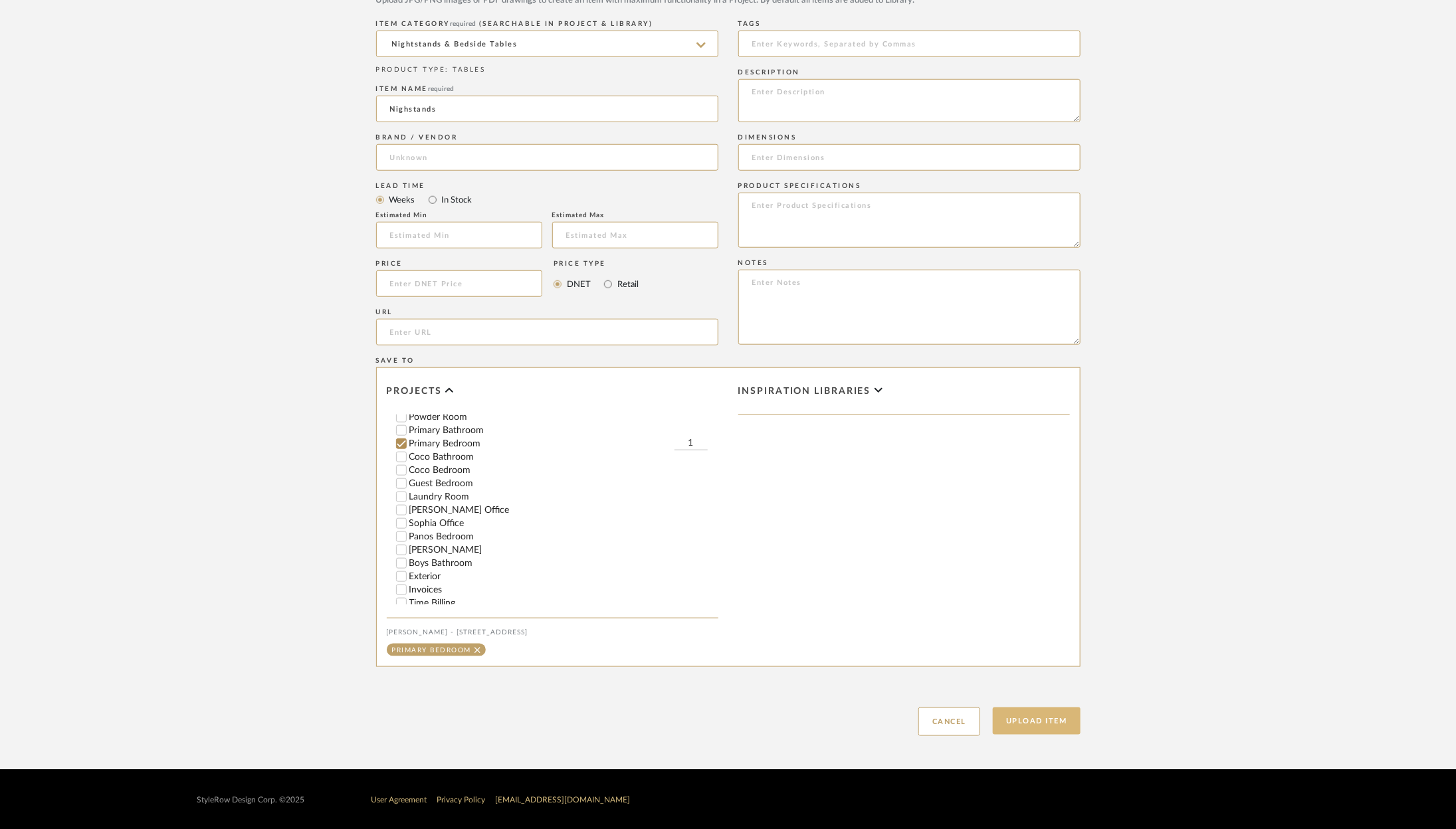
click at [1040, 720] on button "Upload Item" at bounding box center [1037, 721] width 88 height 27
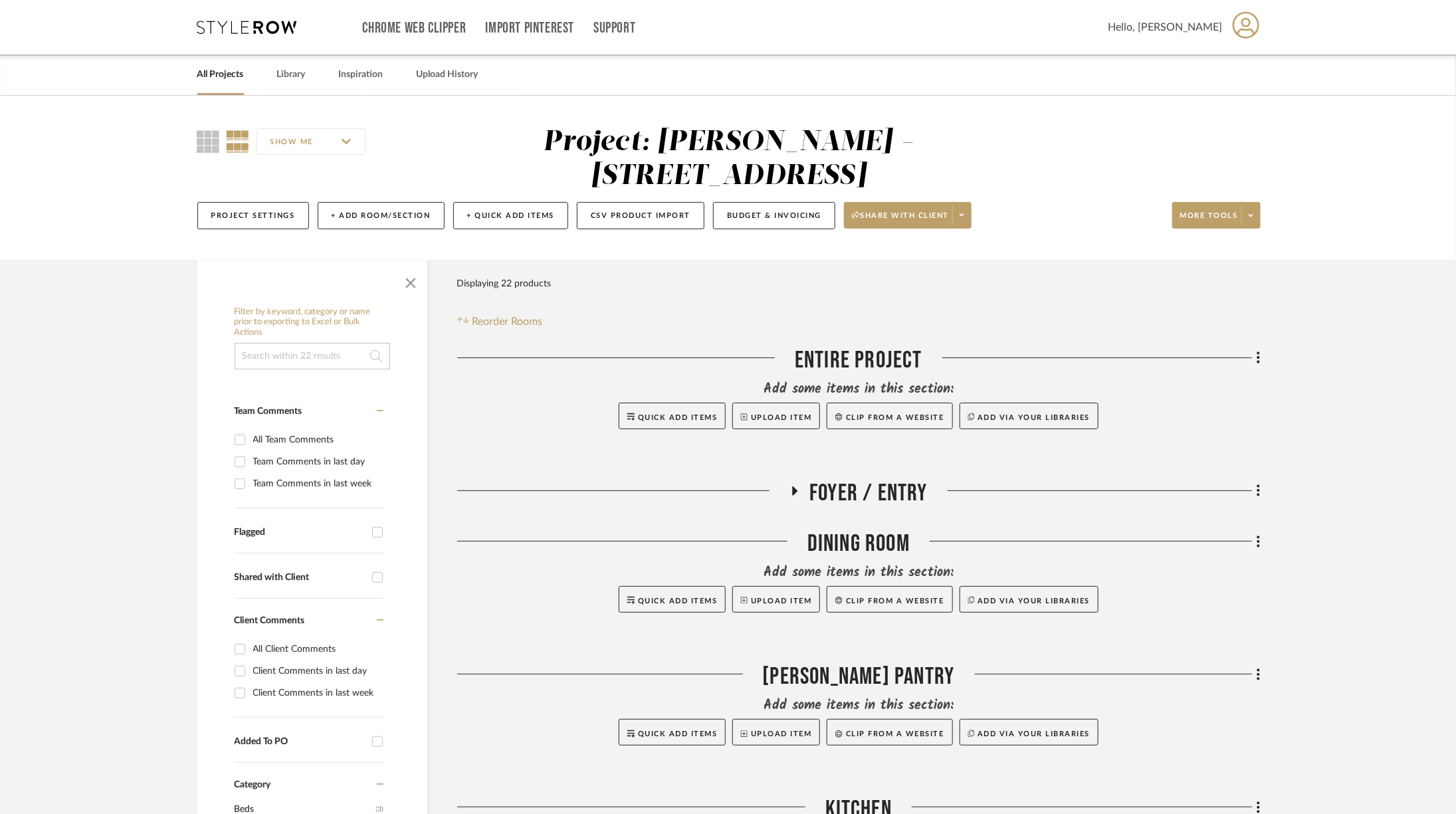
click at [263, 28] on icon at bounding box center [248, 27] width 100 height 13
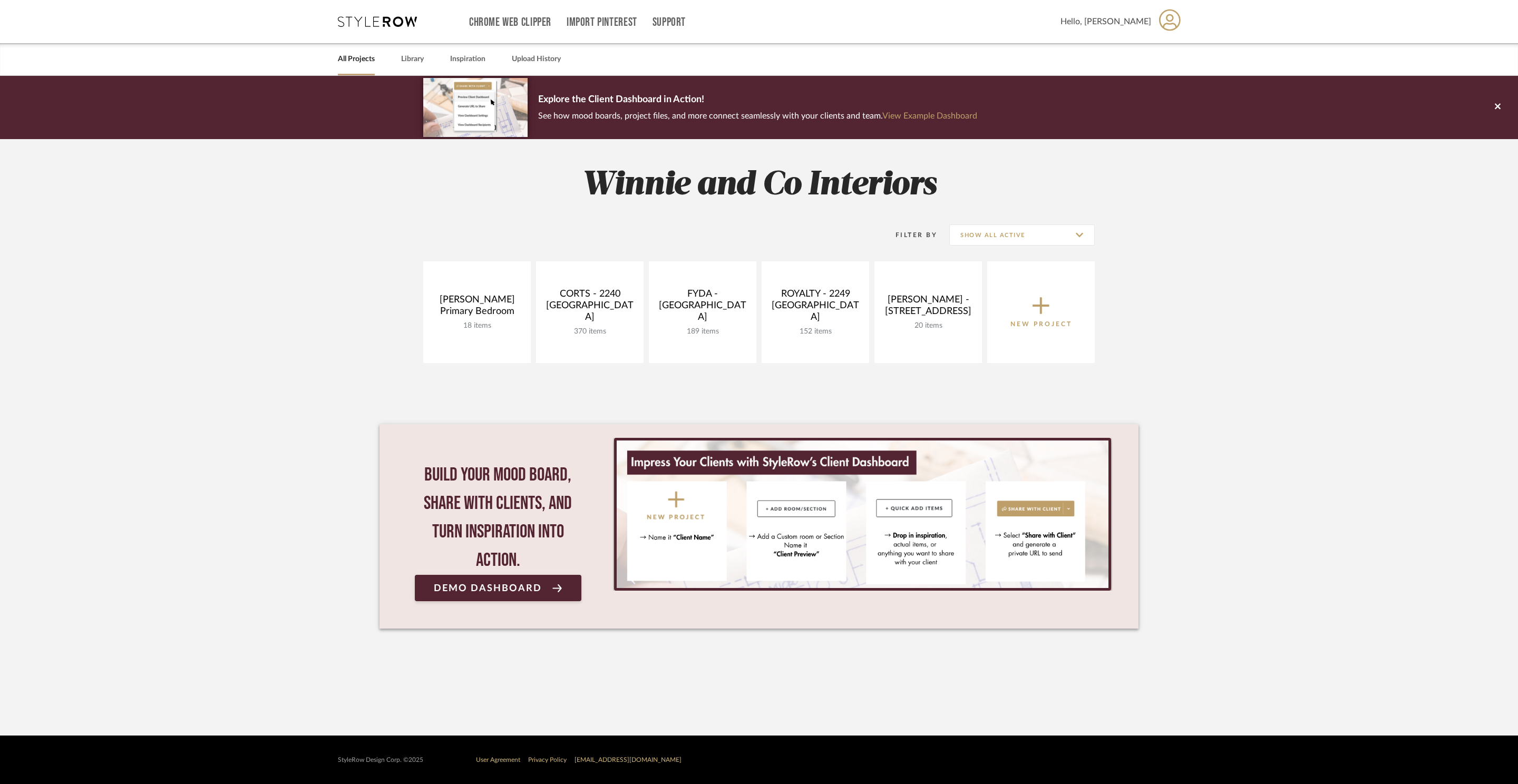
drag, startPoint x: 715, startPoint y: 352, endPoint x: 1329, endPoint y: 390, distance: 615.2
click at [0, 0] on link "Open Project" at bounding box center [0, 0] width 0 height 0
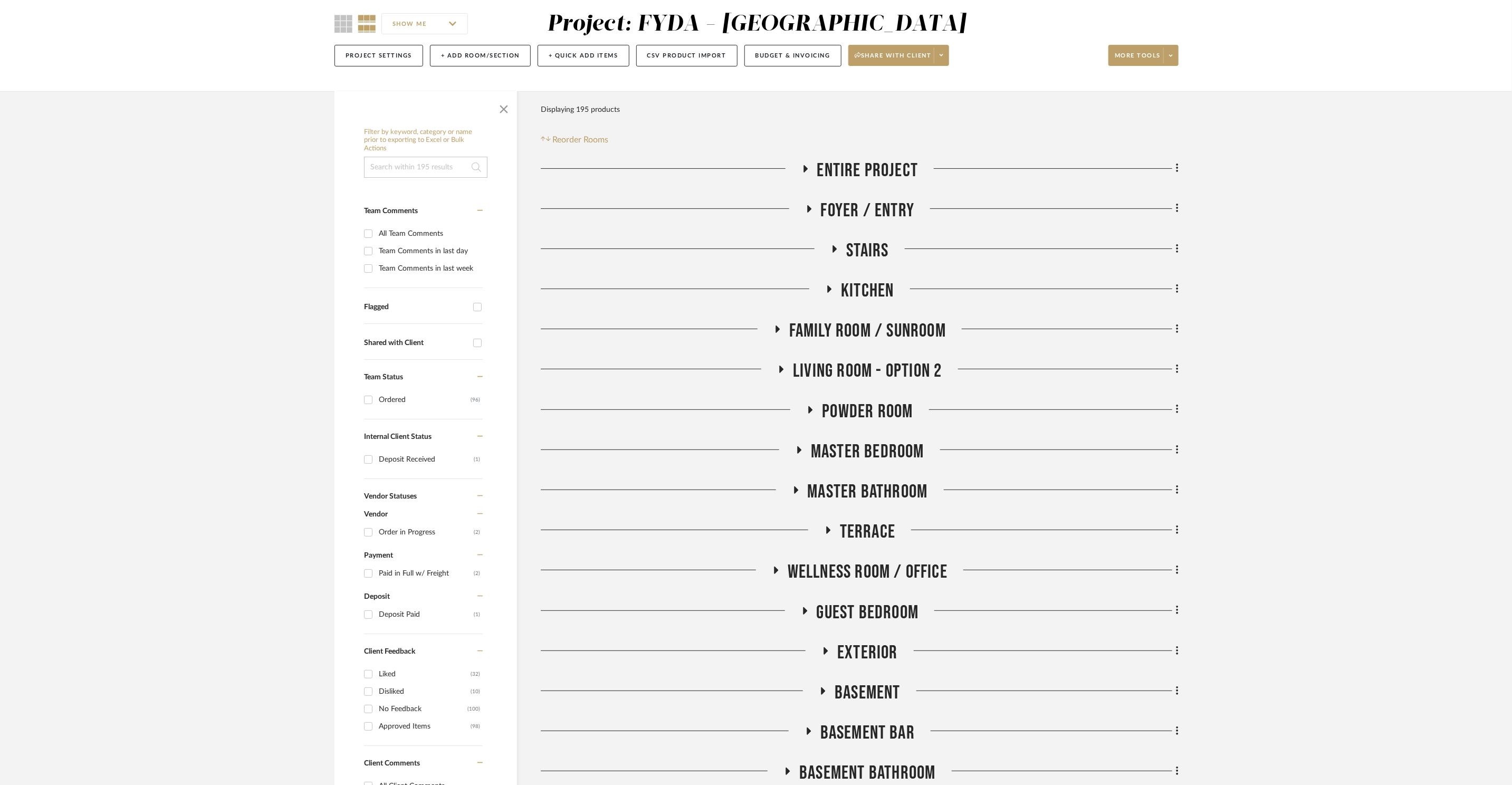
scroll to position [405, 0]
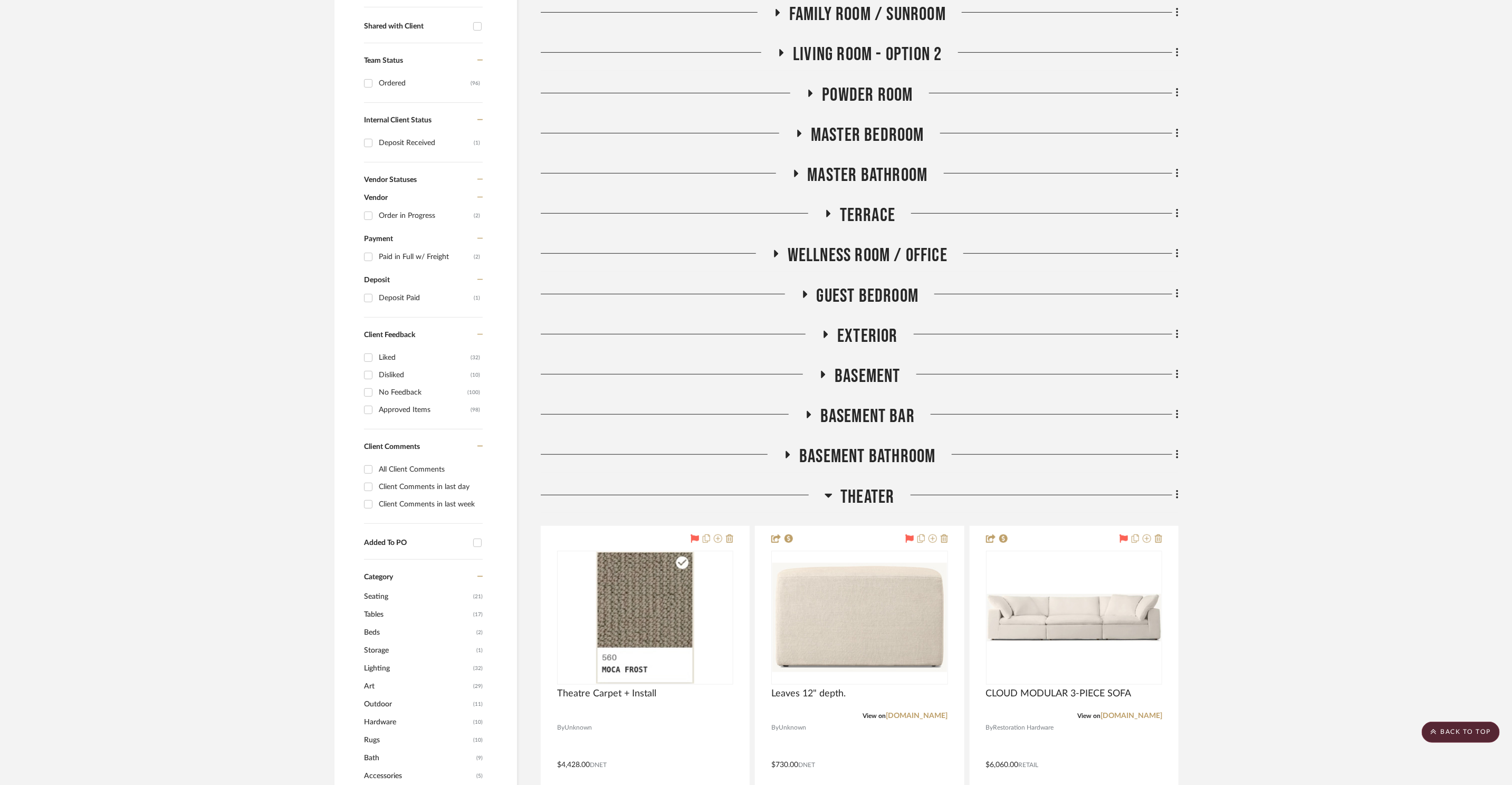
click at [866, 137] on span "Master Bedroom" at bounding box center [867, 135] width 113 height 23
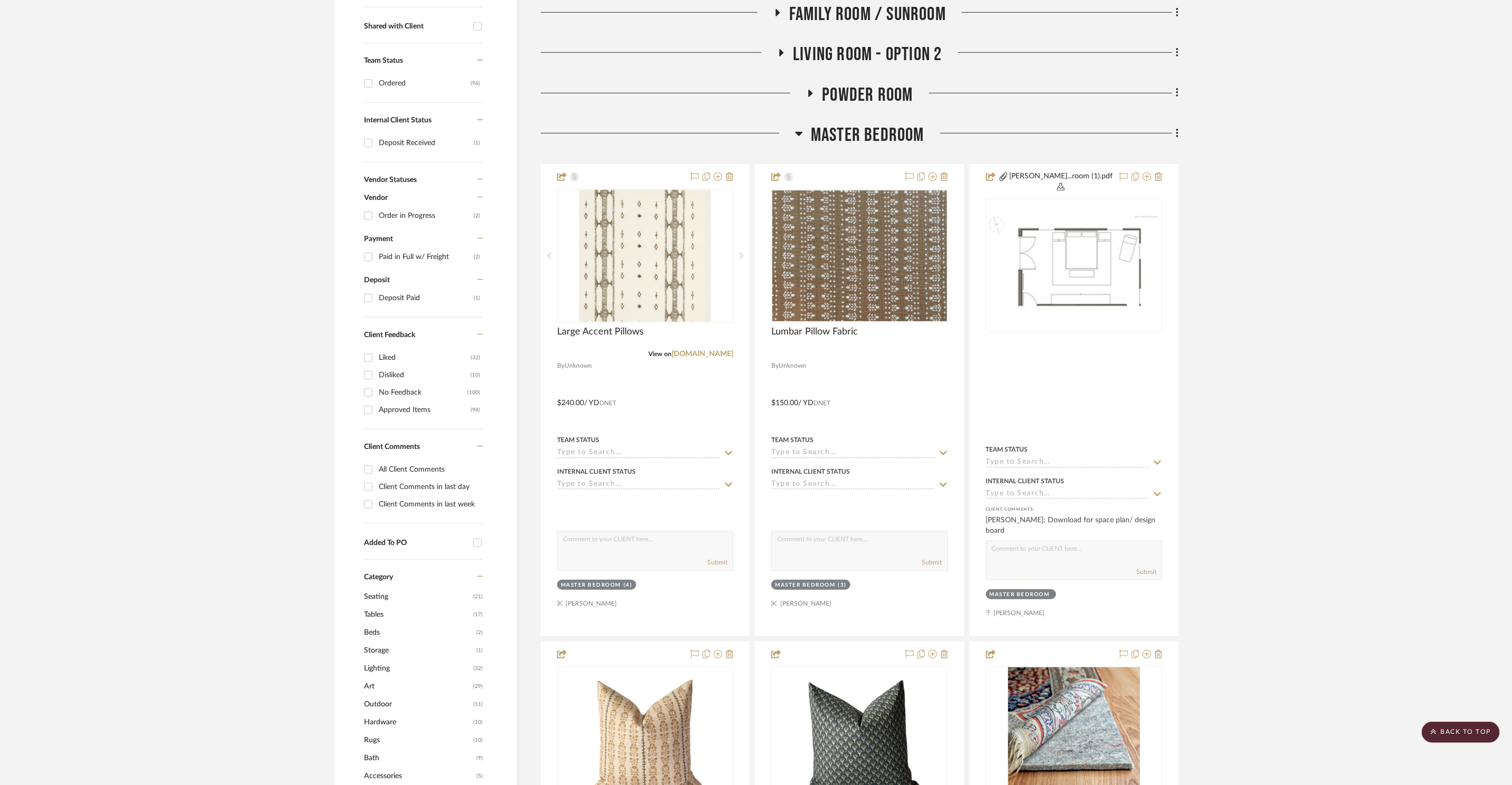
scroll to position [0, 0]
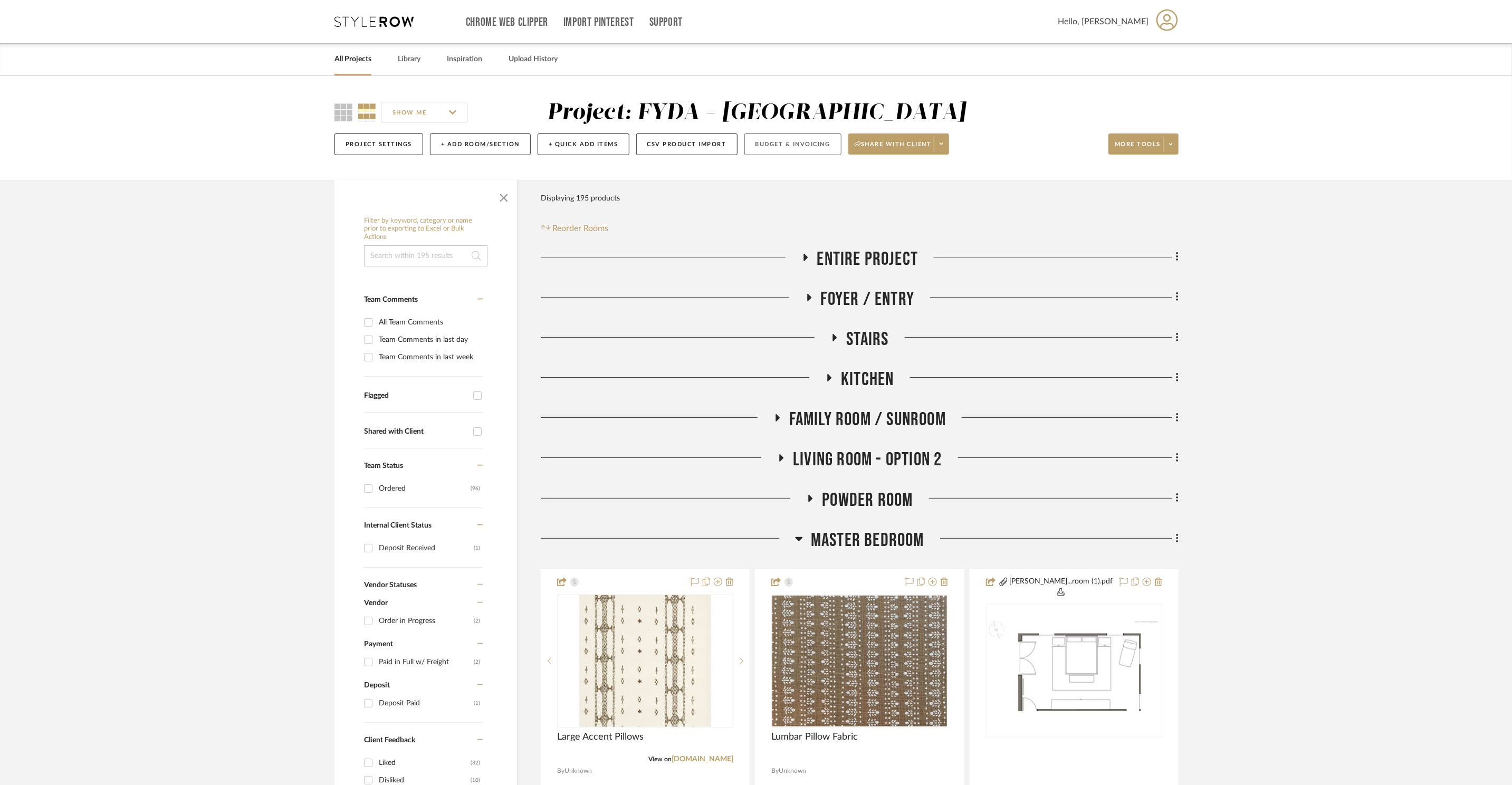
click at [779, 140] on button "Budget & Invoicing" at bounding box center [793, 144] width 97 height 21
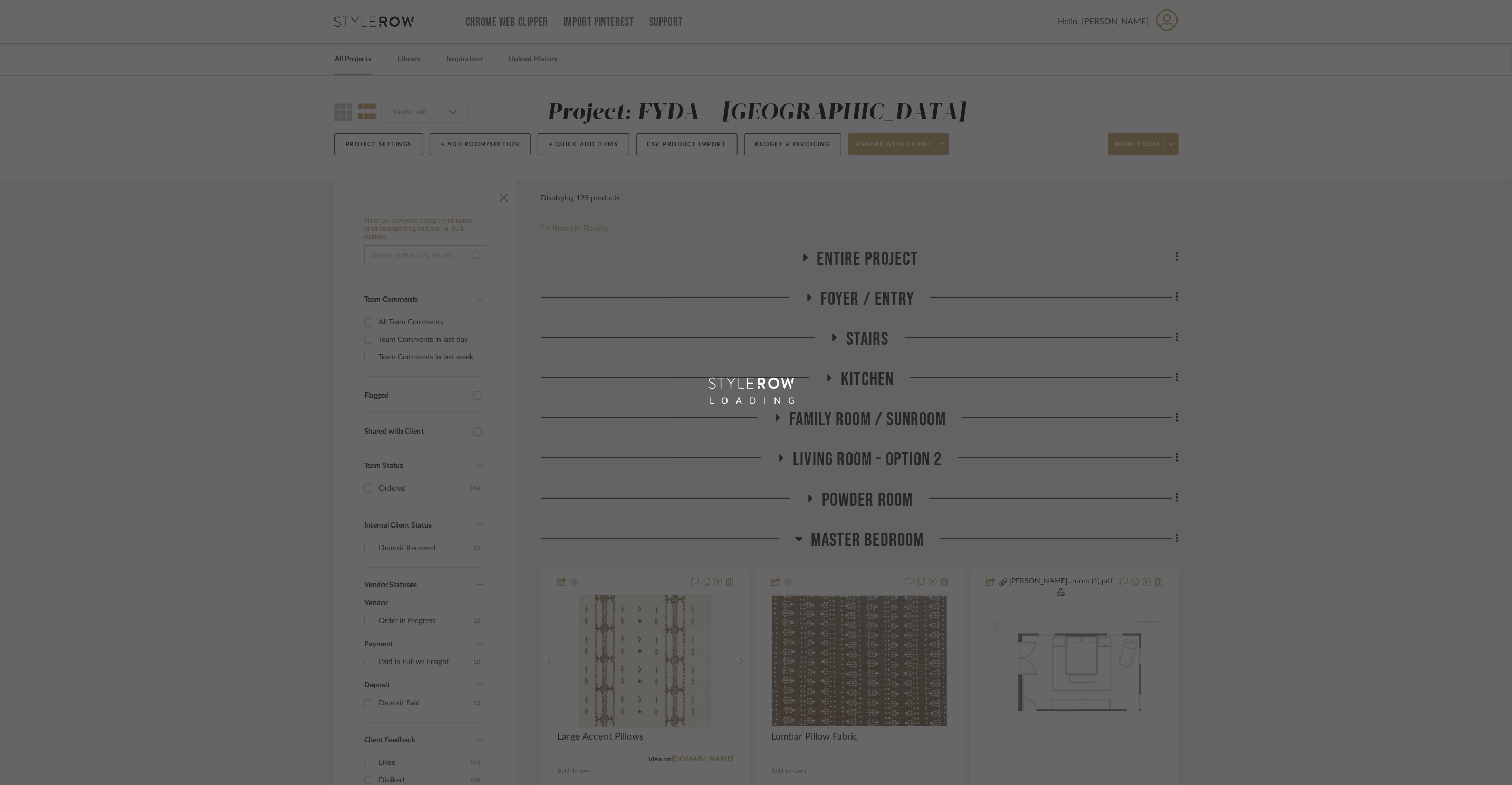
click at [783, 144] on div "LOADING" at bounding box center [756, 392] width 1512 height 785
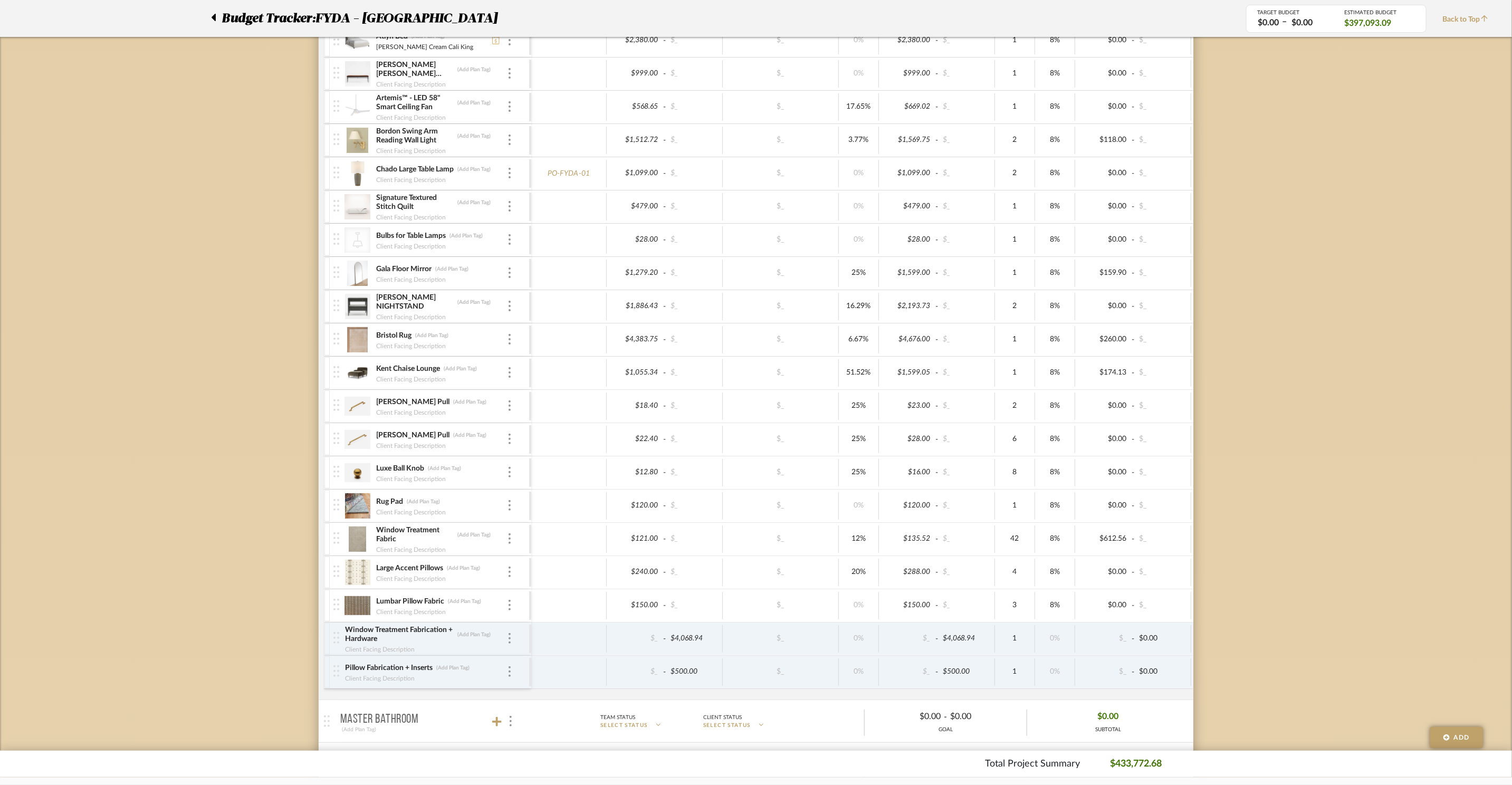
scroll to position [2736, 0]
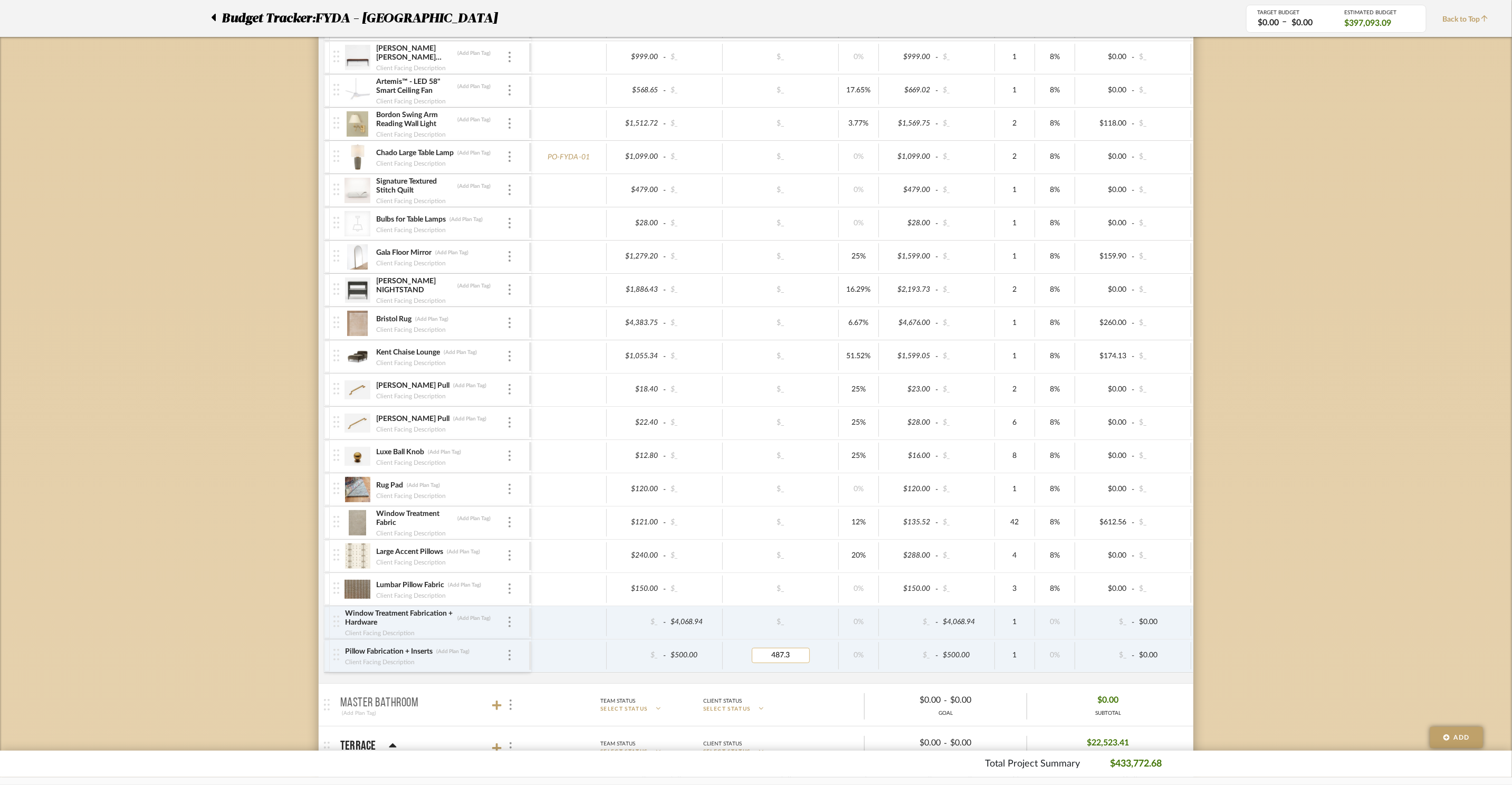
type input "487.39"
click at [1272, 599] on div "Budget Tracker: FYDA - 655 City Park Non-Transparent Last Updated: Ashley Furno…" at bounding box center [756, 479] width 1512 height 6278
click at [352, 569] on img at bounding box center [358, 556] width 26 height 25
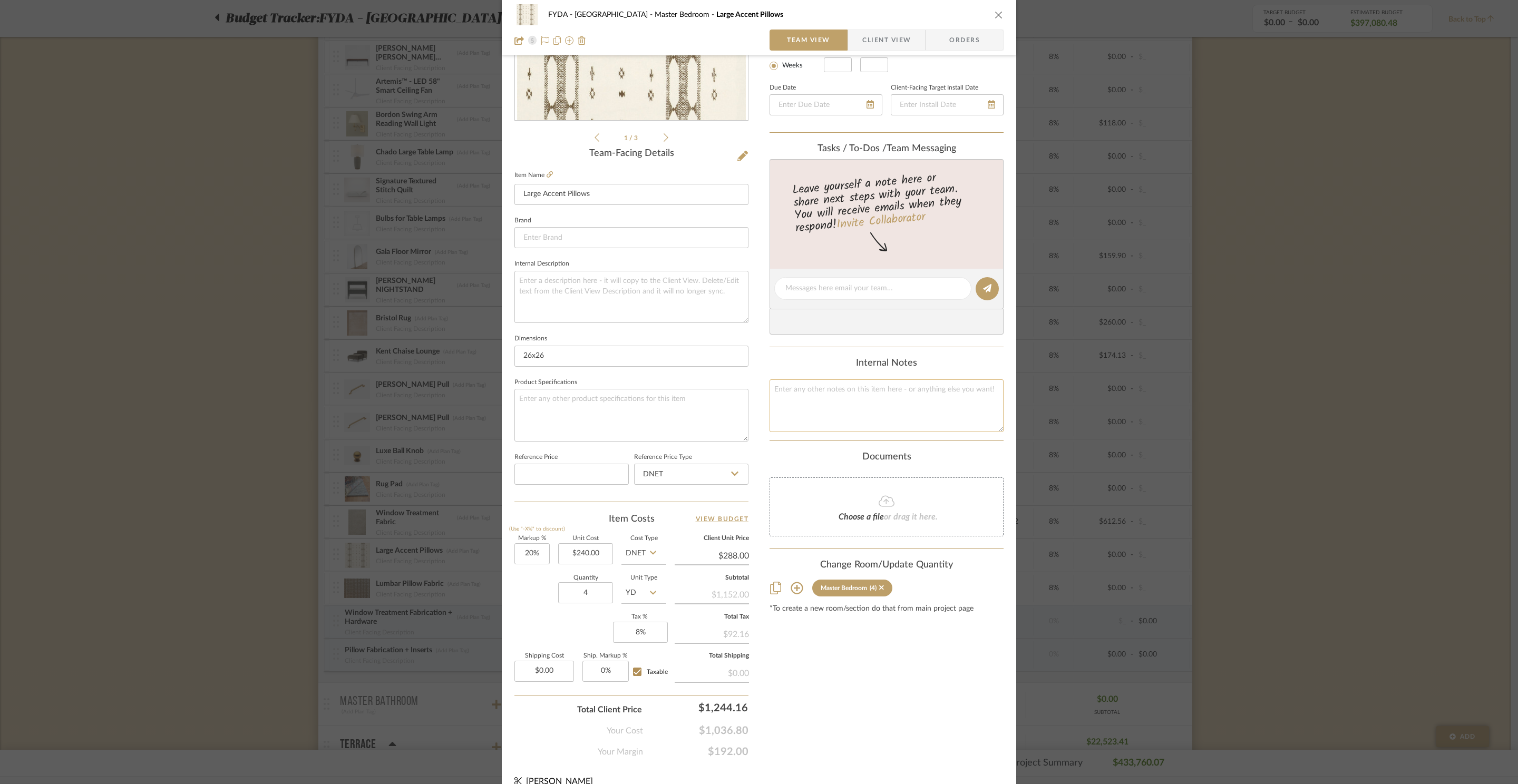
scroll to position [182, 0]
click at [915, 667] on div "Content here copies to Client View - confirm visibility there. Show in Client D…" at bounding box center [887, 322] width 234 height 867
click at [902, 670] on div "Content here copies to Client View - confirm visibility there. Show in Client D…" at bounding box center [887, 322] width 234 height 867
click at [592, 596] on input "4" at bounding box center [585, 591] width 55 height 21
type input "7"
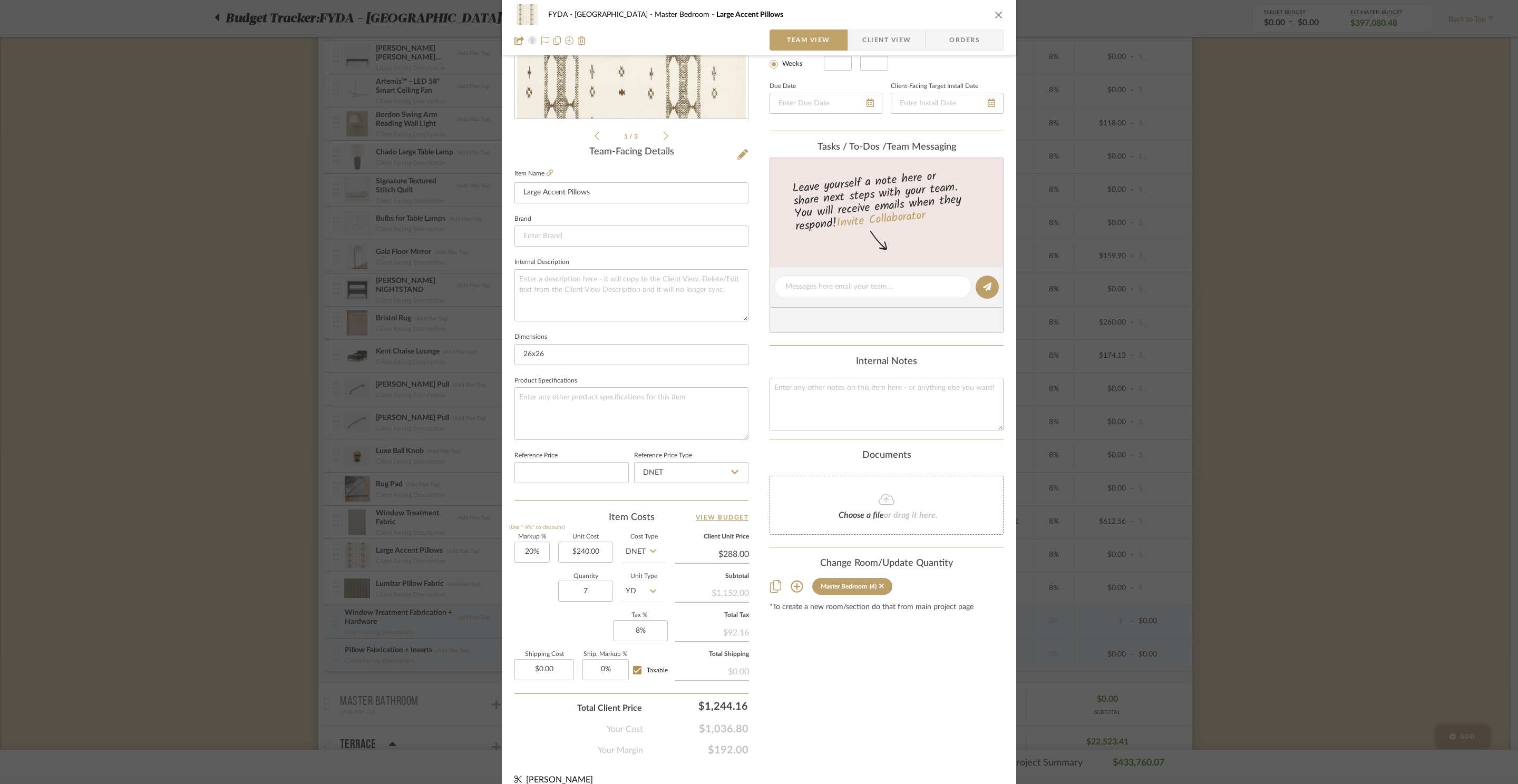
click at [930, 693] on div "Content here copies to Client View - confirm visibility there. Show in Client D…" at bounding box center [887, 322] width 234 height 867
click at [528, 544] on input "20" at bounding box center [532, 552] width 36 height 21
type input "0%"
click at [921, 696] on div "Content here copies to Client View - confirm visibility there. Show in Client D…" at bounding box center [887, 322] width 234 height 867
type input "$240.00"
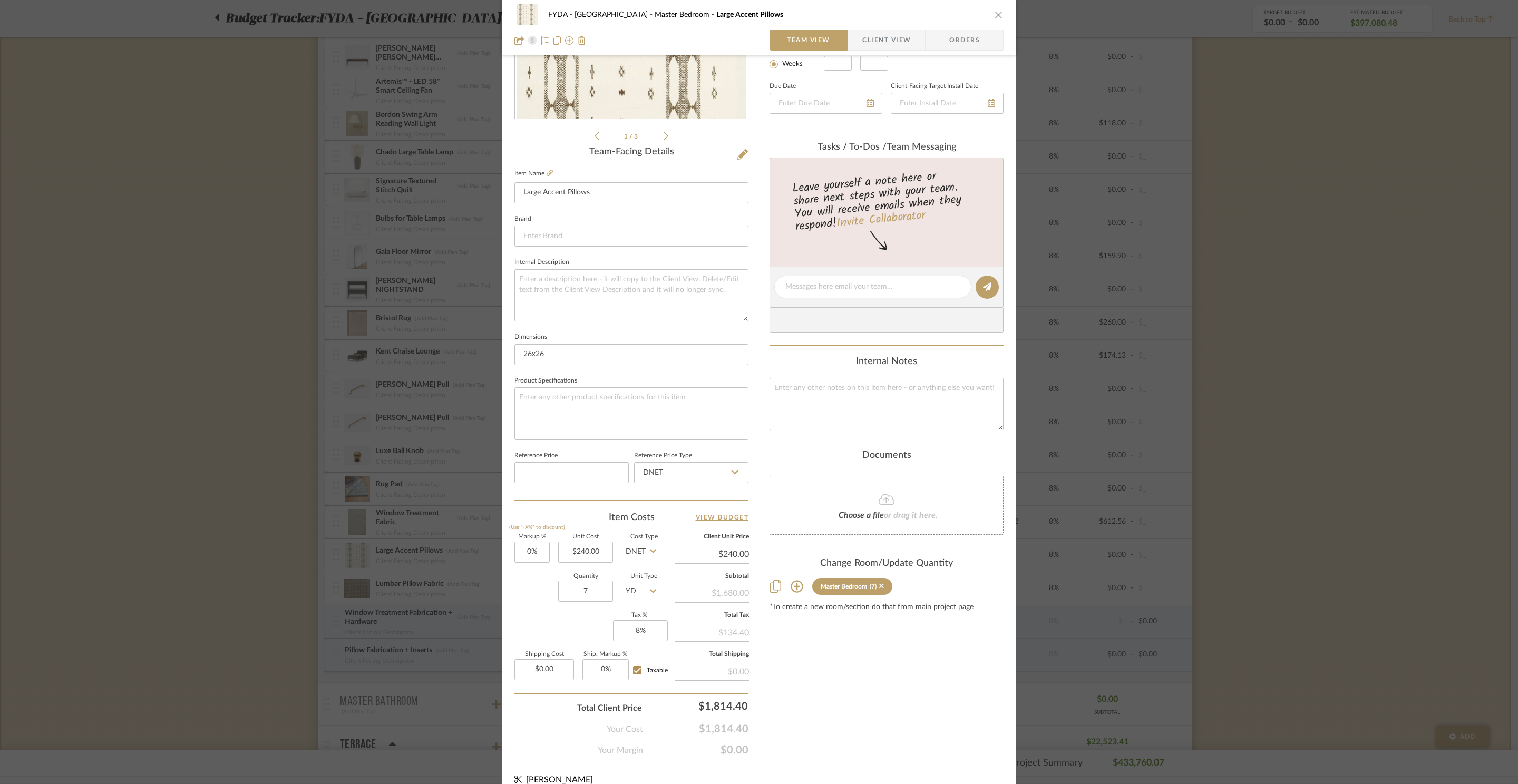
drag, startPoint x: 915, startPoint y: 689, endPoint x: 919, endPoint y: 694, distance: 6.4
click at [915, 689] on div "Content here copies to Client View - confirm visibility there. Show in Client D…" at bounding box center [887, 322] width 234 height 867
click at [1370, 482] on div "FYDA - 655 City Park Master Bedroom Large Accent Pillows Team View Client View …" at bounding box center [759, 392] width 1518 height 784
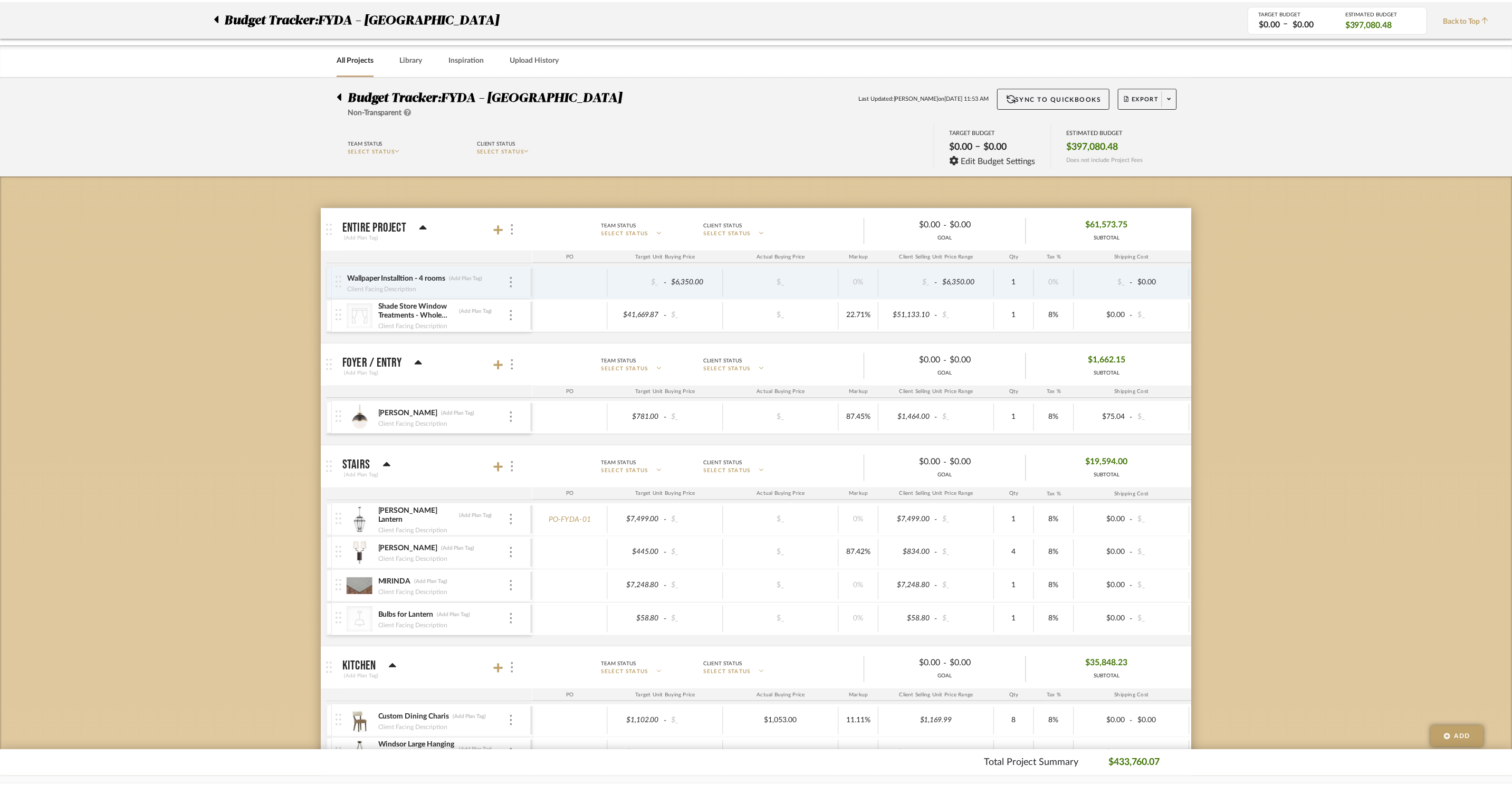
scroll to position [2736, 0]
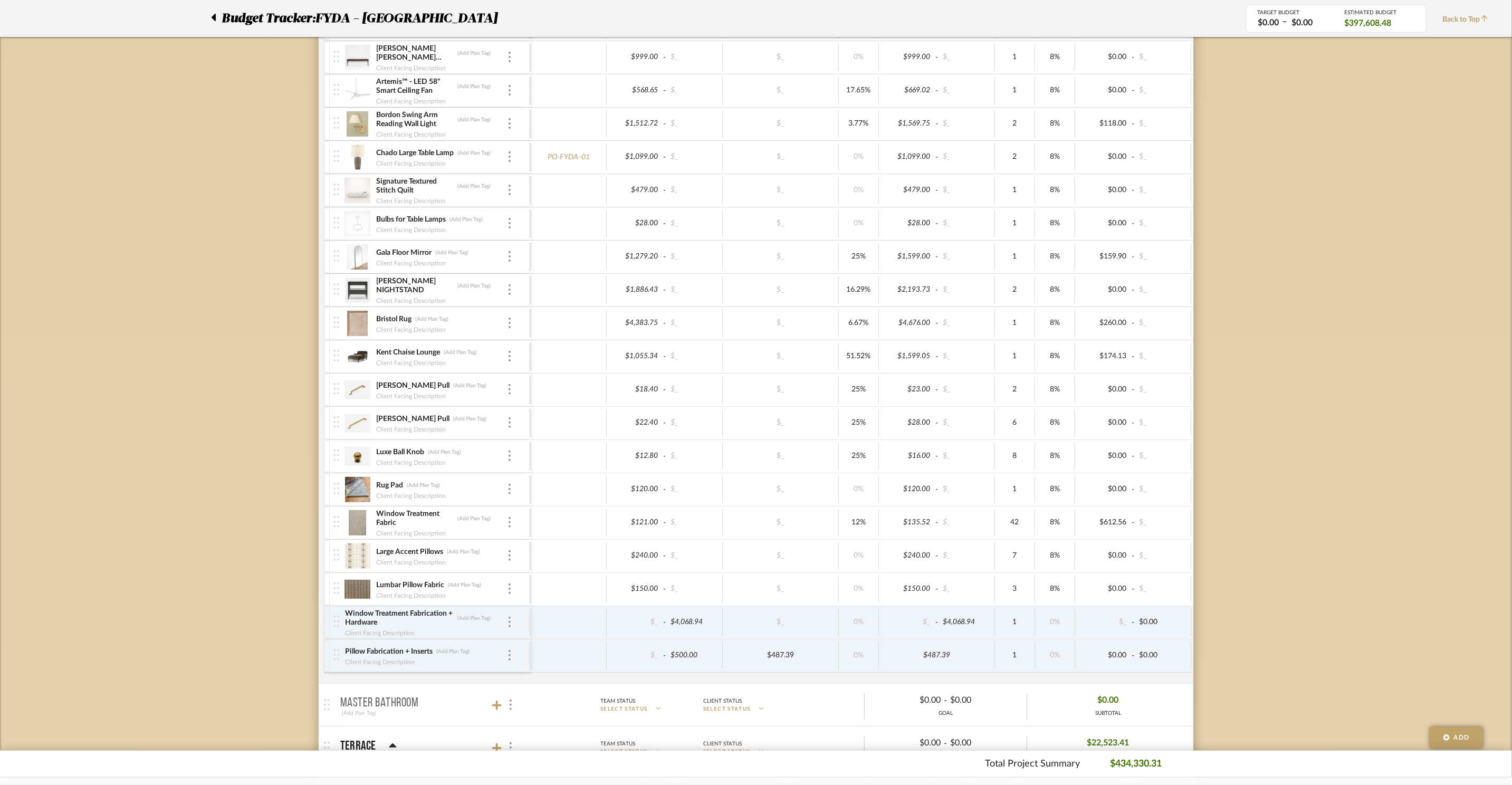
click at [358, 602] on img at bounding box center [358, 589] width 26 height 25
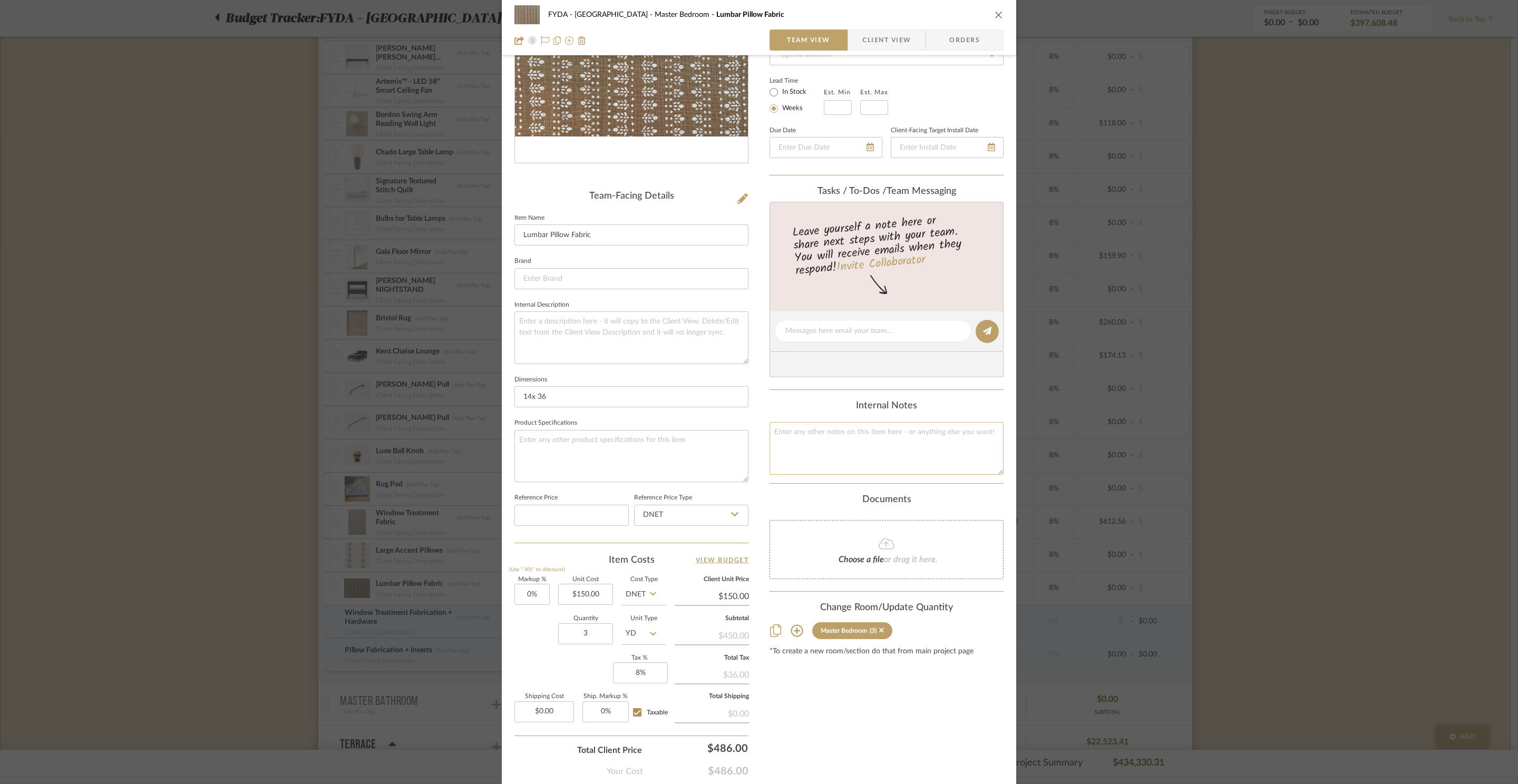
scroll to position [196, 0]
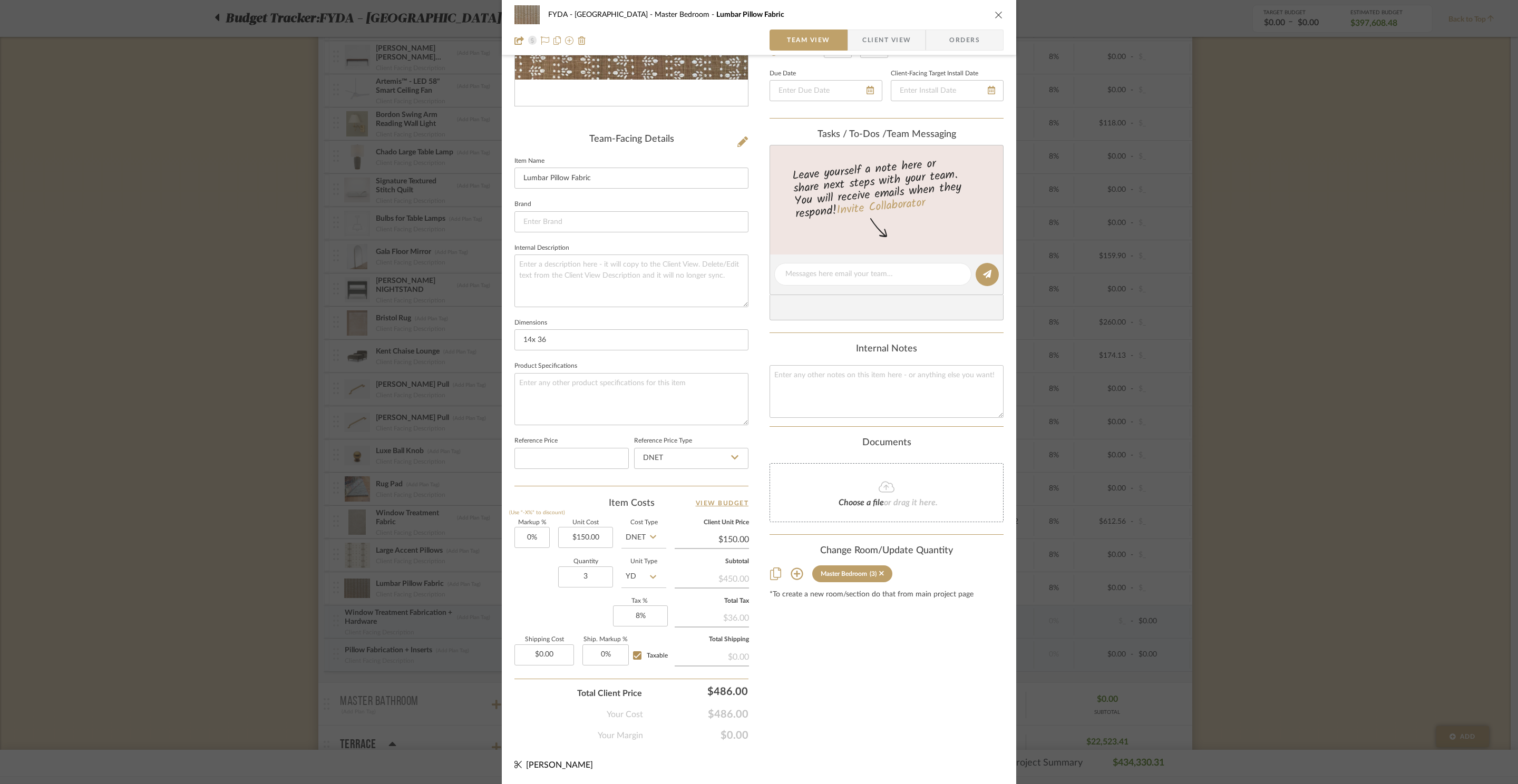
click at [875, 665] on div "Content here copies to Client View - confirm visibility there. Show in Client D…" at bounding box center [887, 309] width 234 height 866
click at [1307, 322] on div "FYDA - 655 City Park Master Bedroom Lumbar Pillow Fabric Team View Client View …" at bounding box center [759, 392] width 1518 height 784
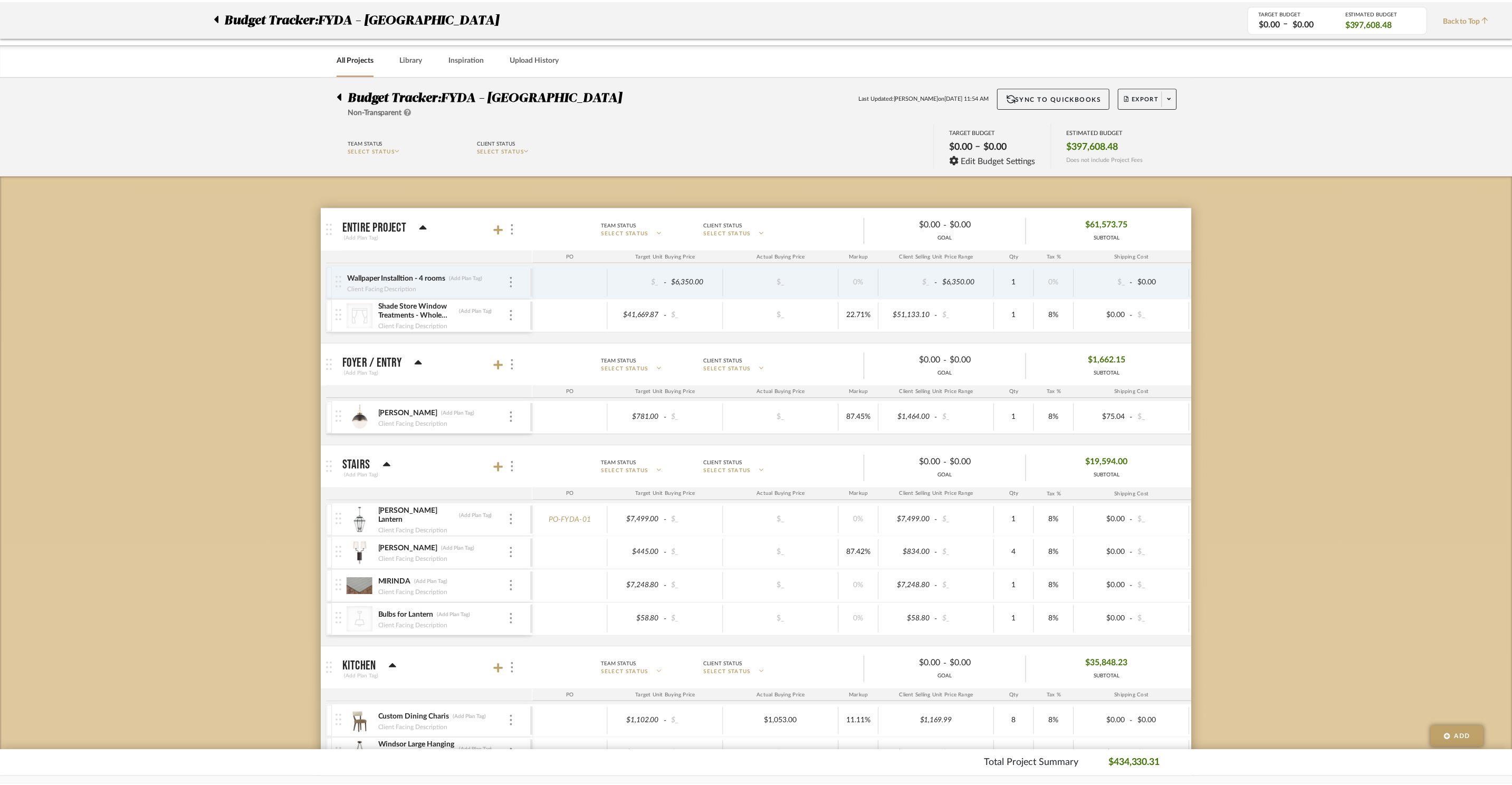
scroll to position [2736, 0]
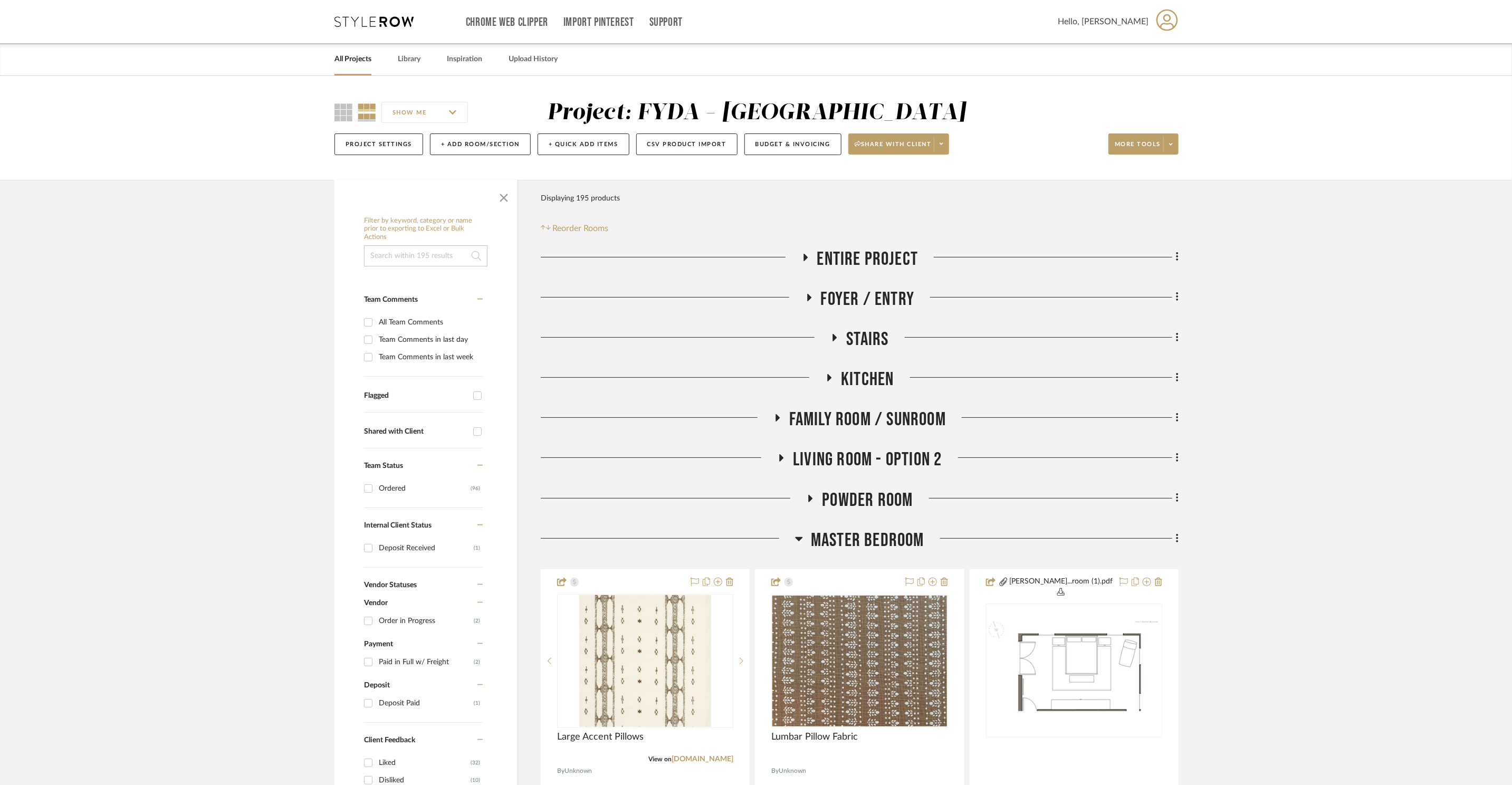
click at [385, 27] on div "Chrome Web Clipper Import Pinterest Support All Projects Library Inspiration Up…" at bounding box center [756, 21] width 844 height 44
click at [392, 17] on icon at bounding box center [374, 21] width 79 height 10
